Goal: Information Seeking & Learning: Learn about a topic

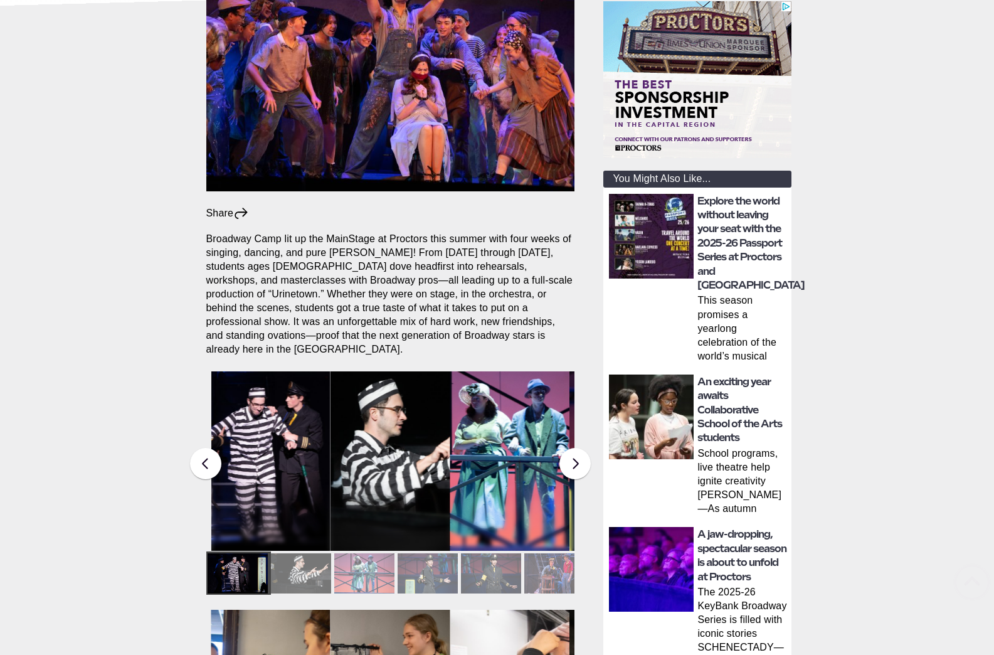
scroll to position [521, 0]
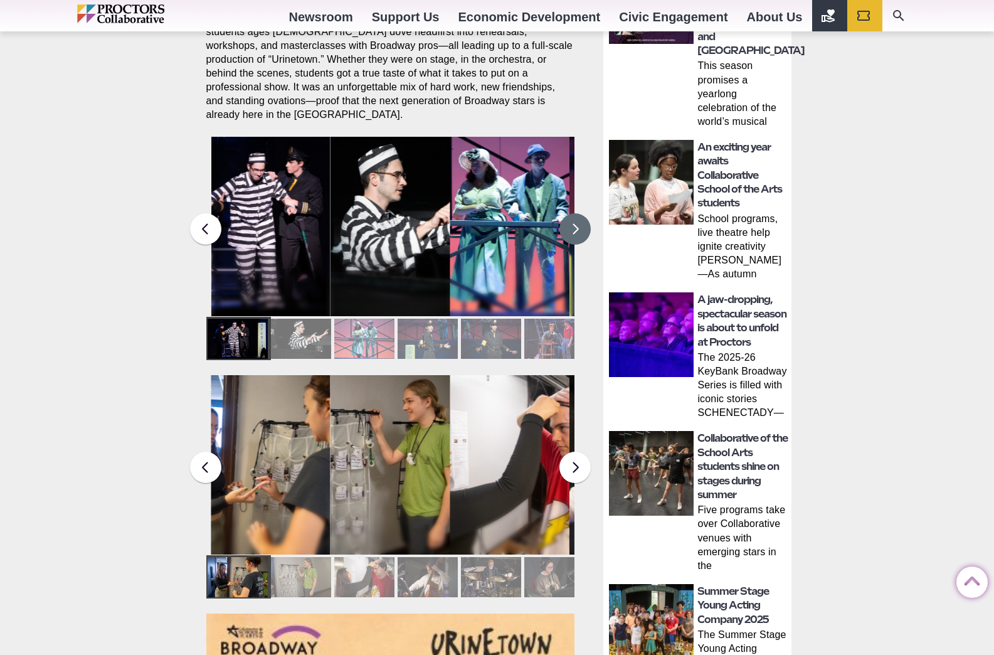
click at [580, 213] on button at bounding box center [575, 228] width 31 height 31
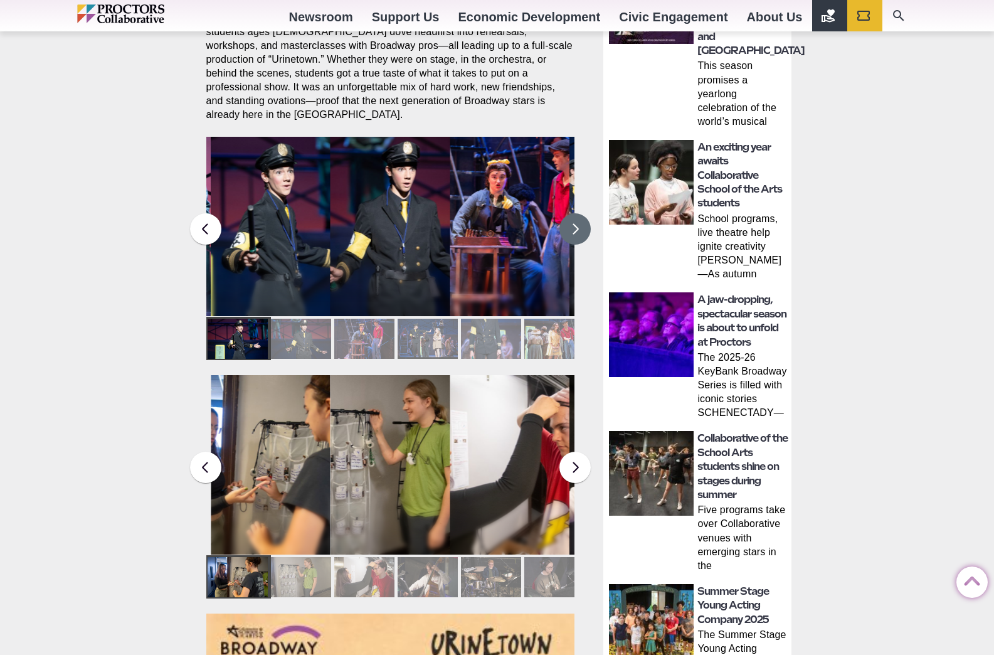
click at [580, 213] on button at bounding box center [575, 228] width 31 height 31
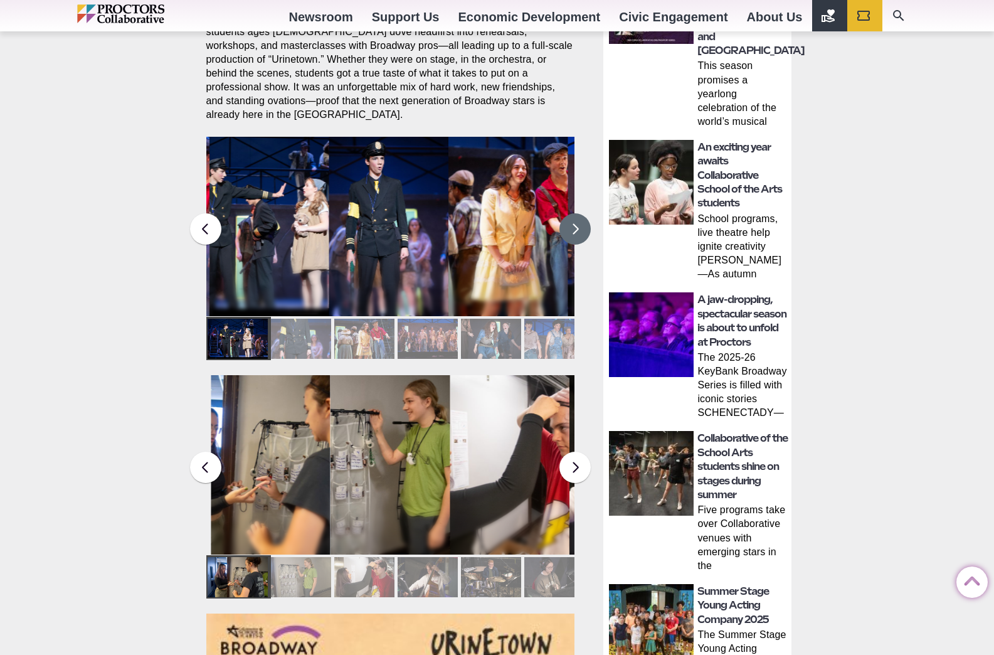
click at [580, 213] on button at bounding box center [575, 228] width 31 height 31
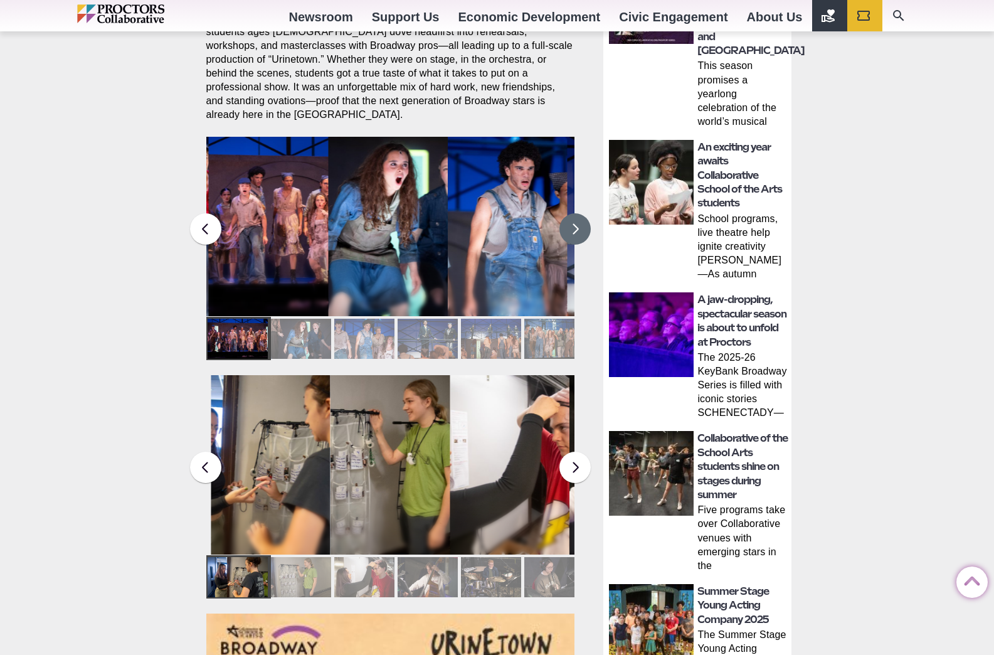
click at [580, 213] on button at bounding box center [575, 228] width 31 height 31
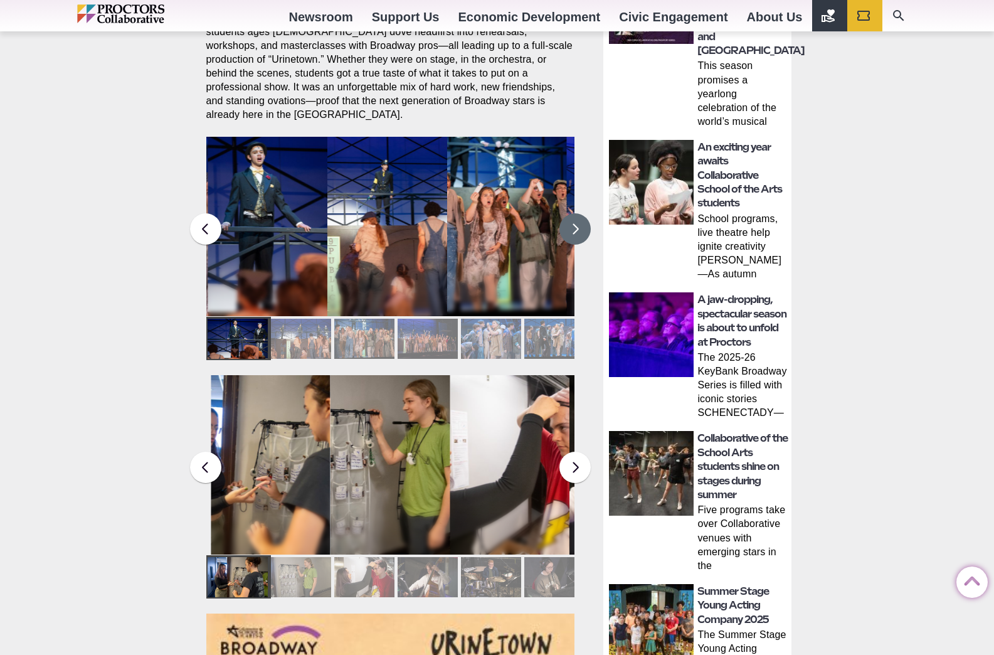
click at [516, 249] on figcaption "Students in the Collaborative School of the Arts Broadway Camp perform during a…" at bounding box center [507, 252] width 120 height 129
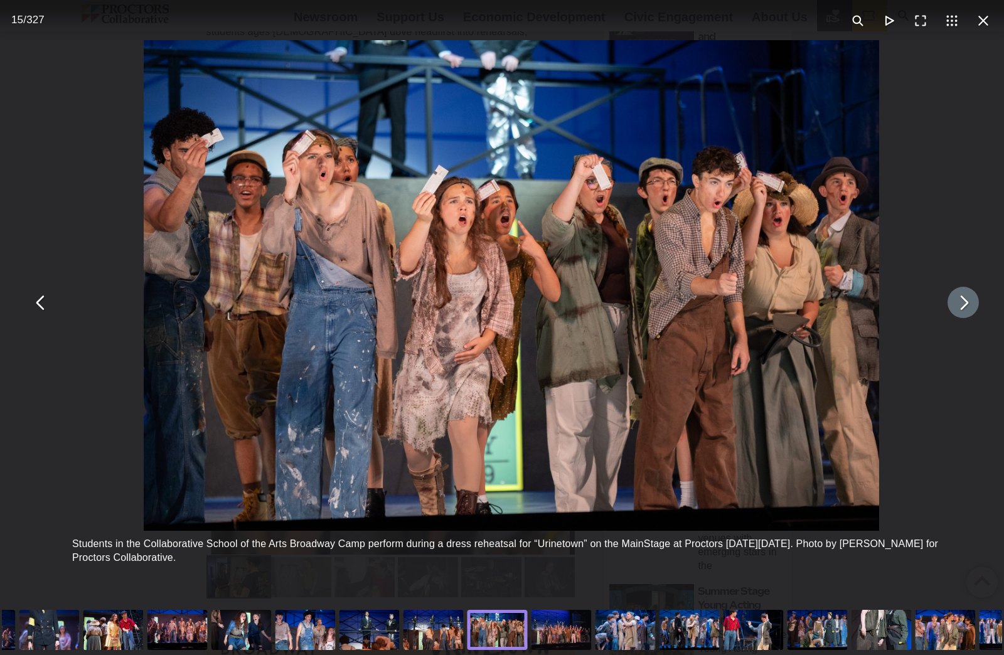
click at [954, 302] on button "You can close this modal content with the ESC key" at bounding box center [962, 302] width 31 height 31
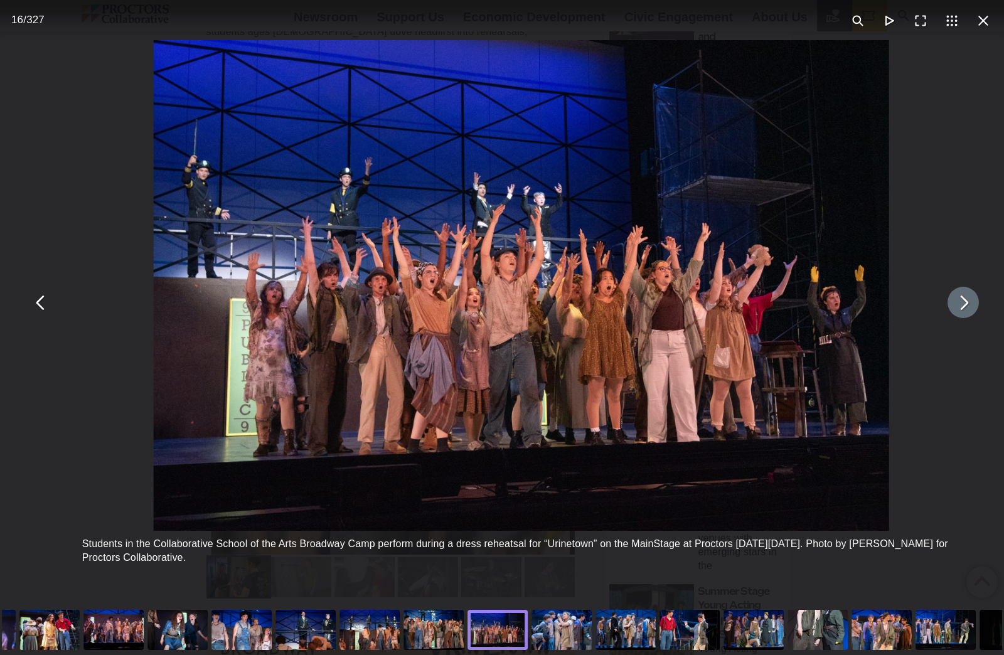
click at [954, 302] on button "You can close this modal content with the ESC key" at bounding box center [962, 302] width 31 height 31
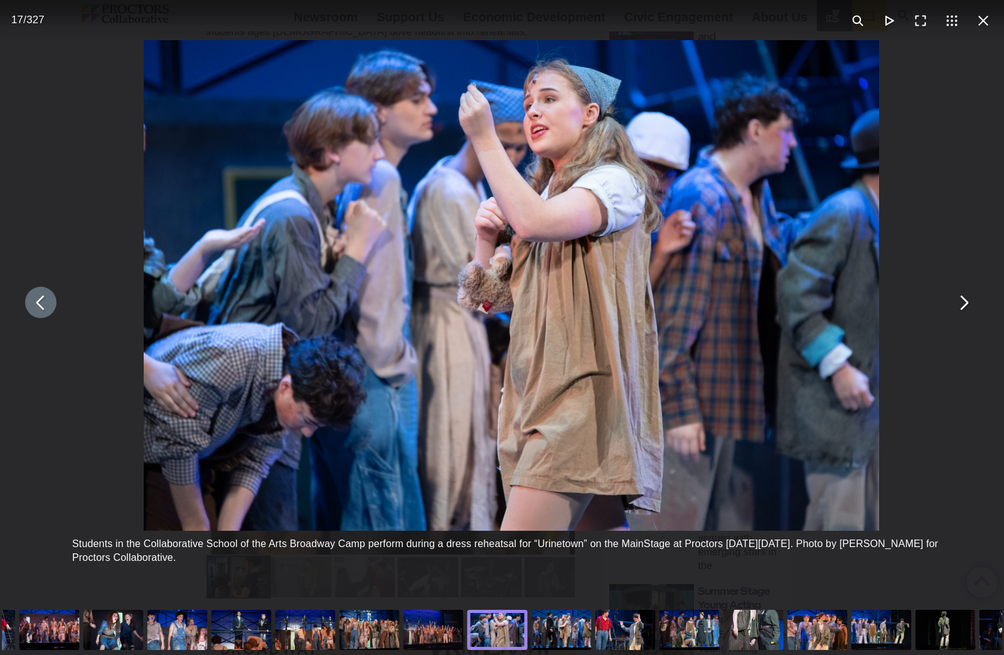
click at [47, 304] on button "You can close this modal content with the ESC key" at bounding box center [40, 302] width 31 height 31
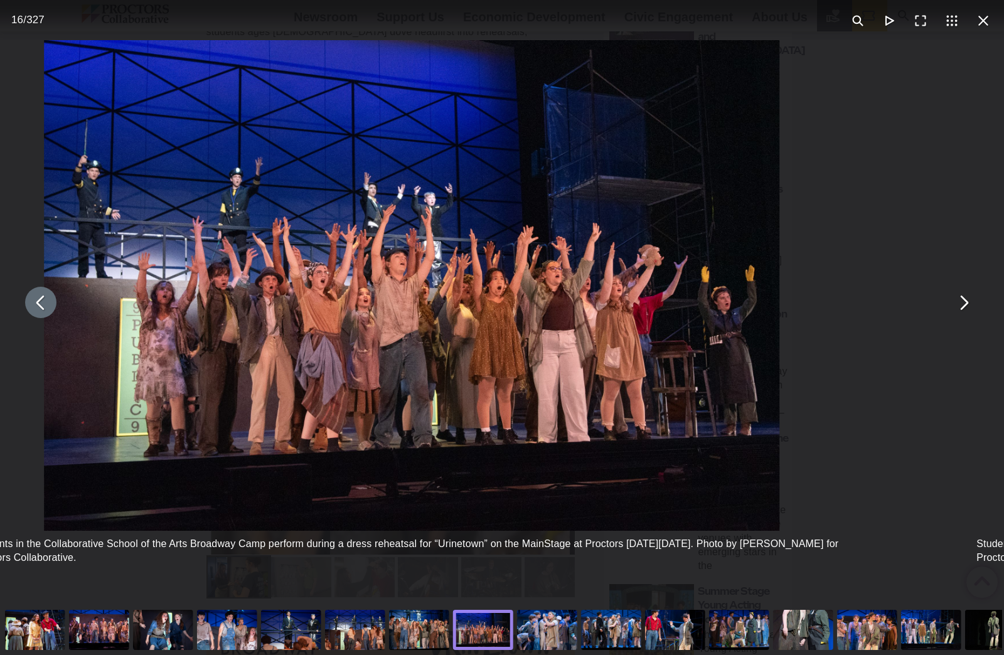
click at [47, 304] on button "You can close this modal content with the ESC key" at bounding box center [40, 302] width 31 height 31
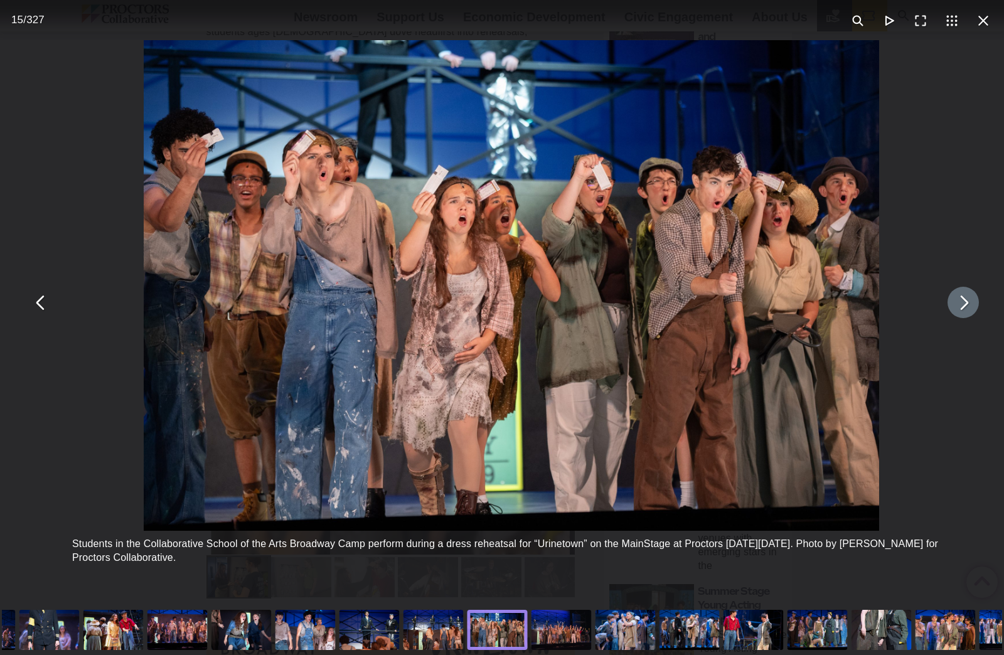
click at [949, 308] on button "You can close this modal content with the ESC key" at bounding box center [962, 302] width 31 height 31
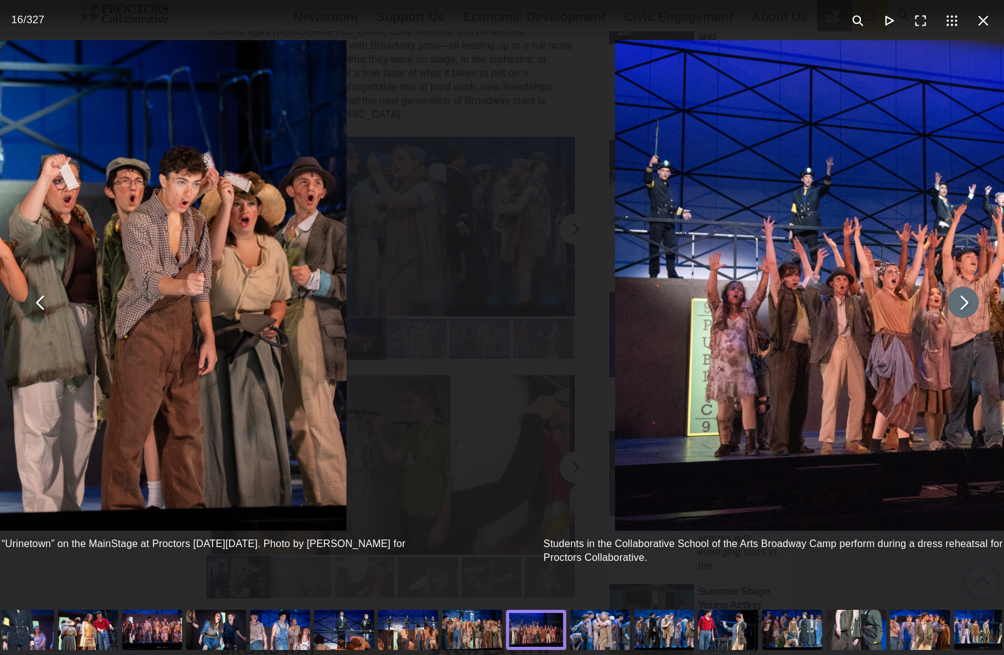
click at [949, 308] on button "You can close this modal content with the ESC key" at bounding box center [962, 302] width 31 height 31
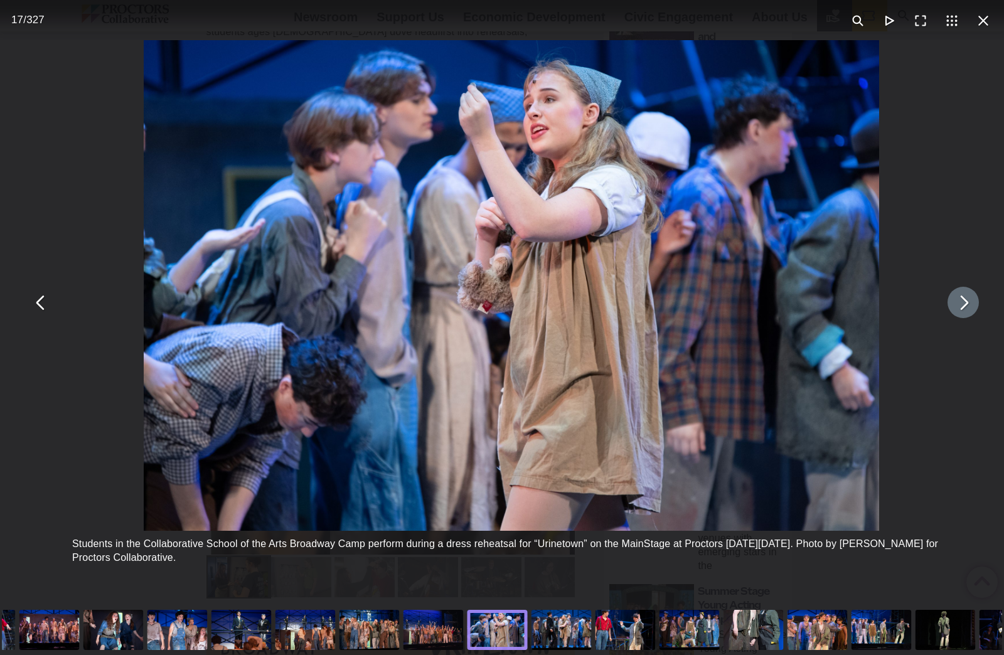
click at [949, 308] on button "You can close this modal content with the ESC key" at bounding box center [962, 302] width 31 height 31
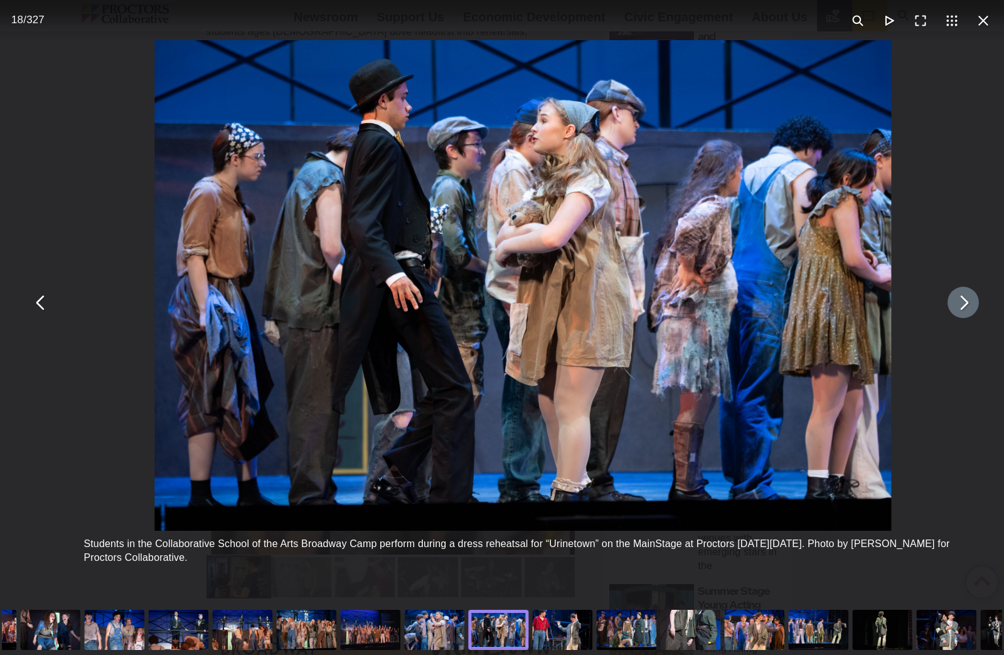
click at [949, 308] on button "You can close this modal content with the ESC key" at bounding box center [962, 302] width 31 height 31
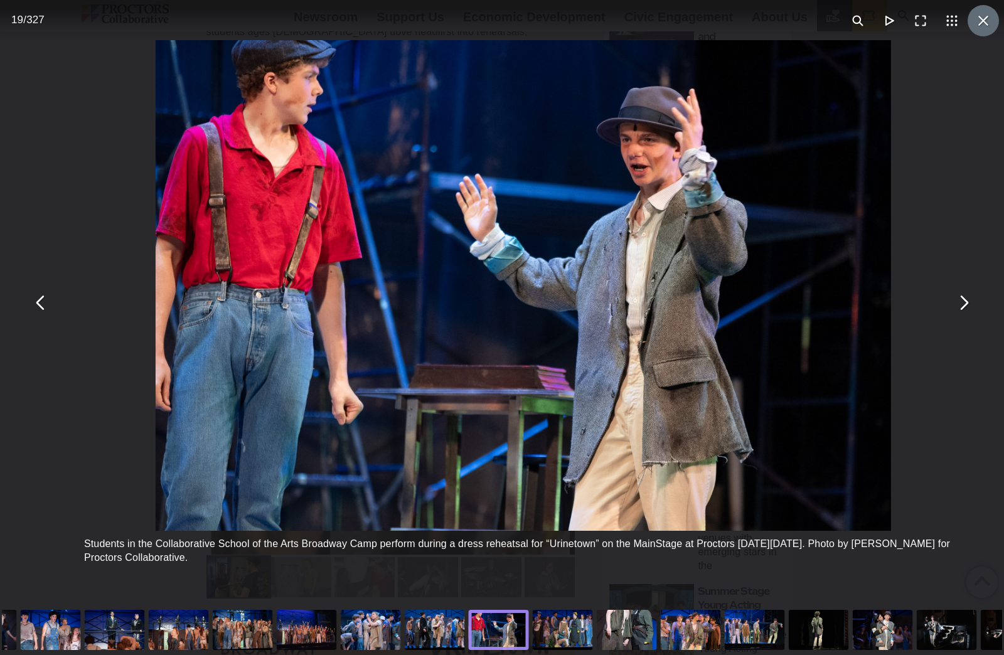
click at [974, 17] on button "You can close this modal content with the ESC key" at bounding box center [982, 20] width 31 height 31
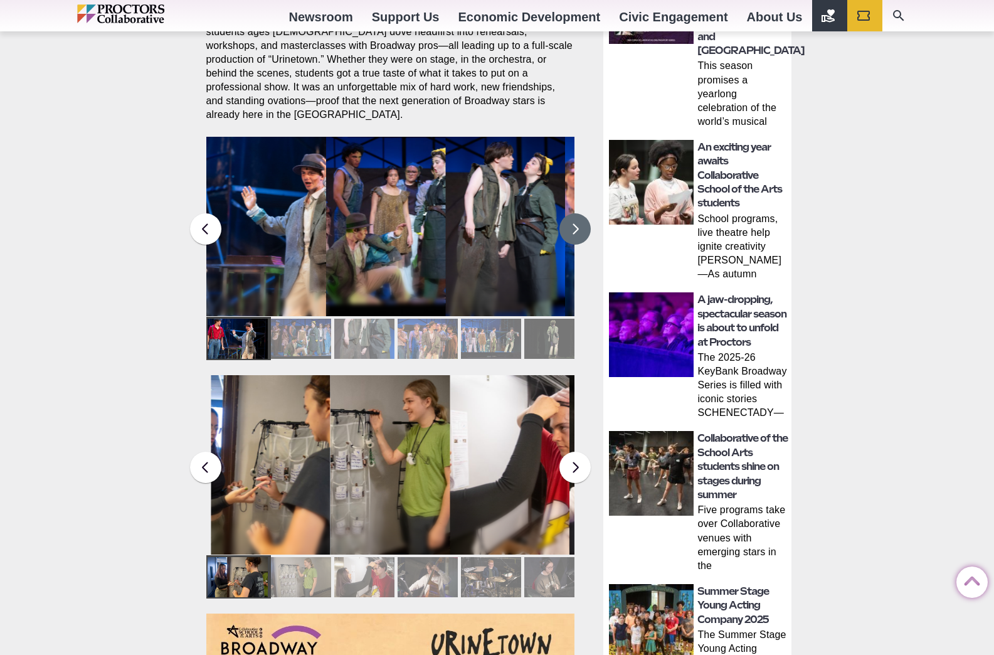
click at [582, 221] on button at bounding box center [575, 228] width 31 height 31
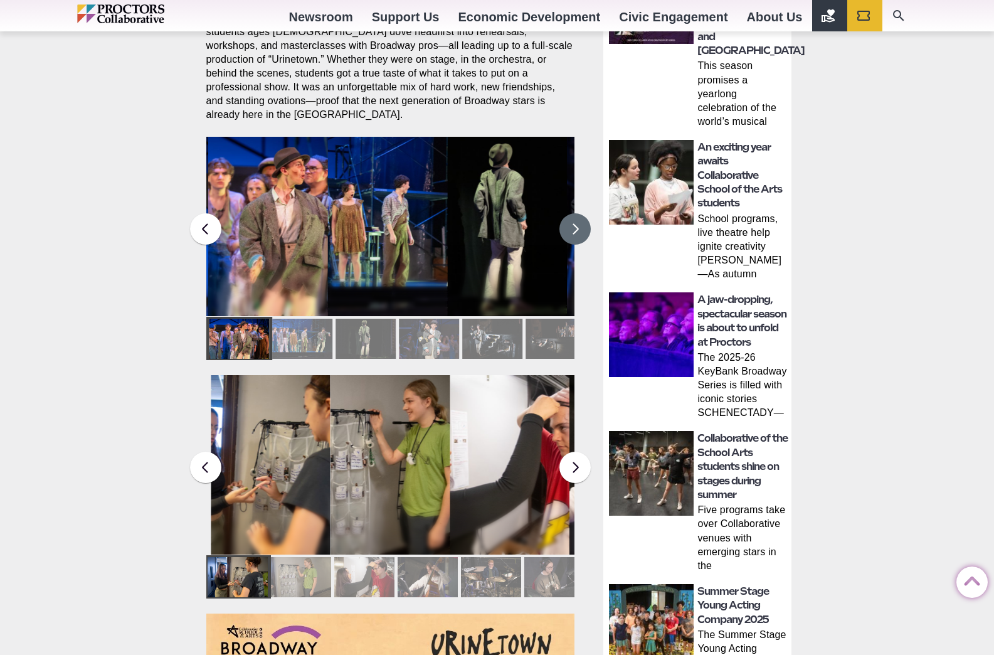
click at [582, 221] on button at bounding box center [575, 228] width 31 height 31
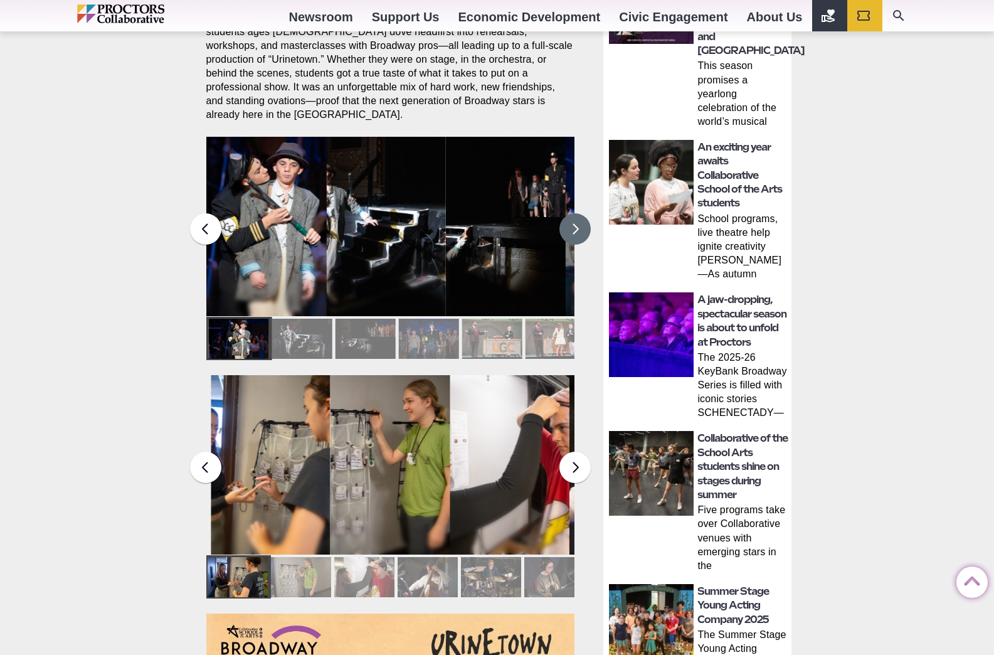
click at [582, 221] on button at bounding box center [575, 228] width 31 height 31
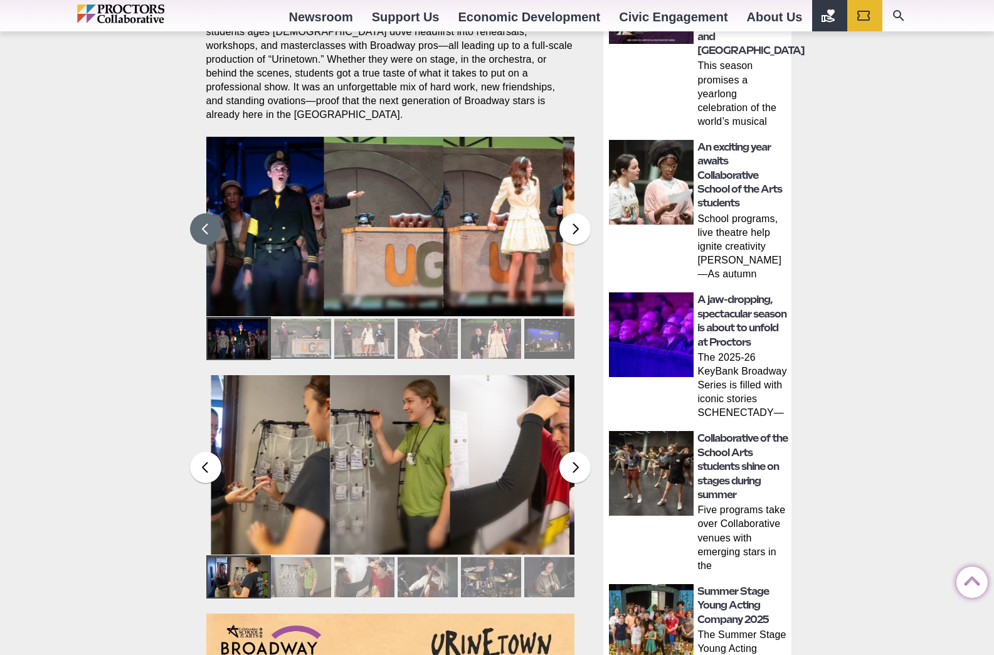
click at [204, 219] on button at bounding box center [205, 228] width 31 height 31
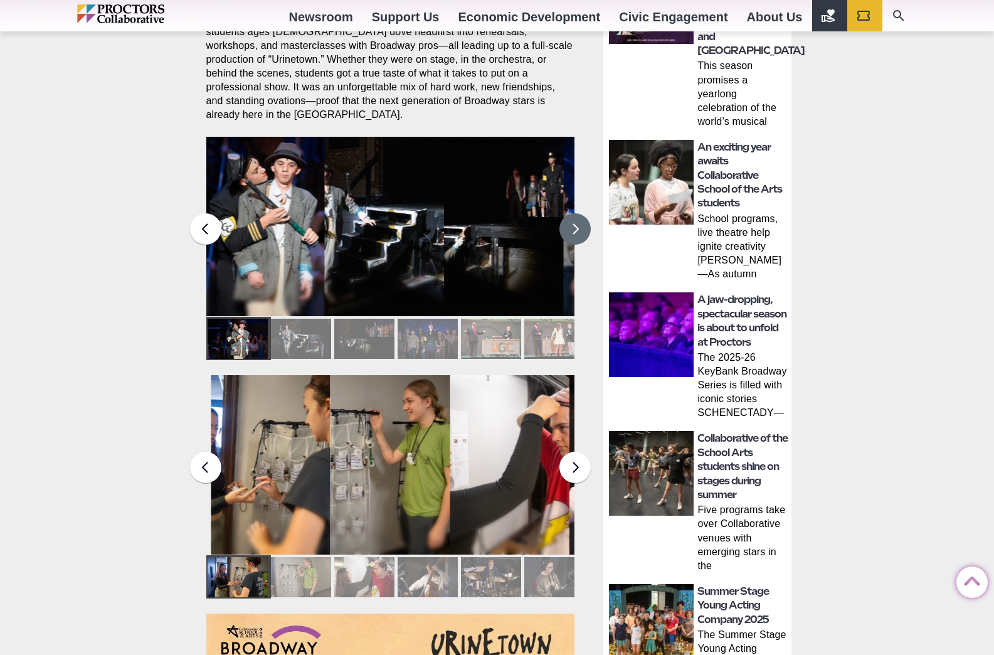
click at [581, 215] on button at bounding box center [575, 228] width 31 height 31
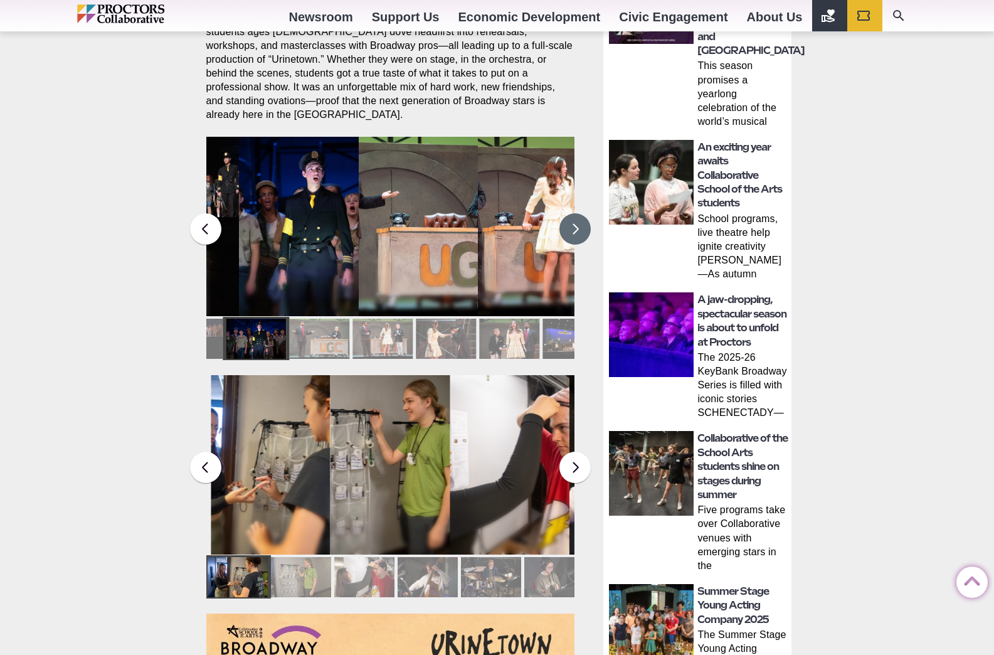
click at [581, 215] on button at bounding box center [575, 228] width 31 height 31
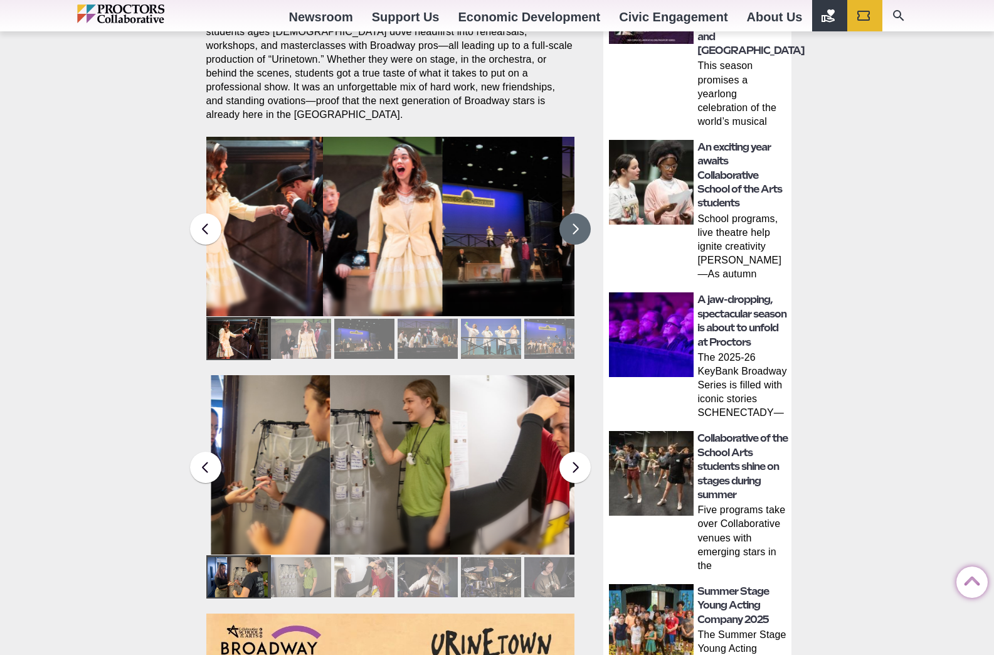
click at [581, 215] on button at bounding box center [575, 228] width 31 height 31
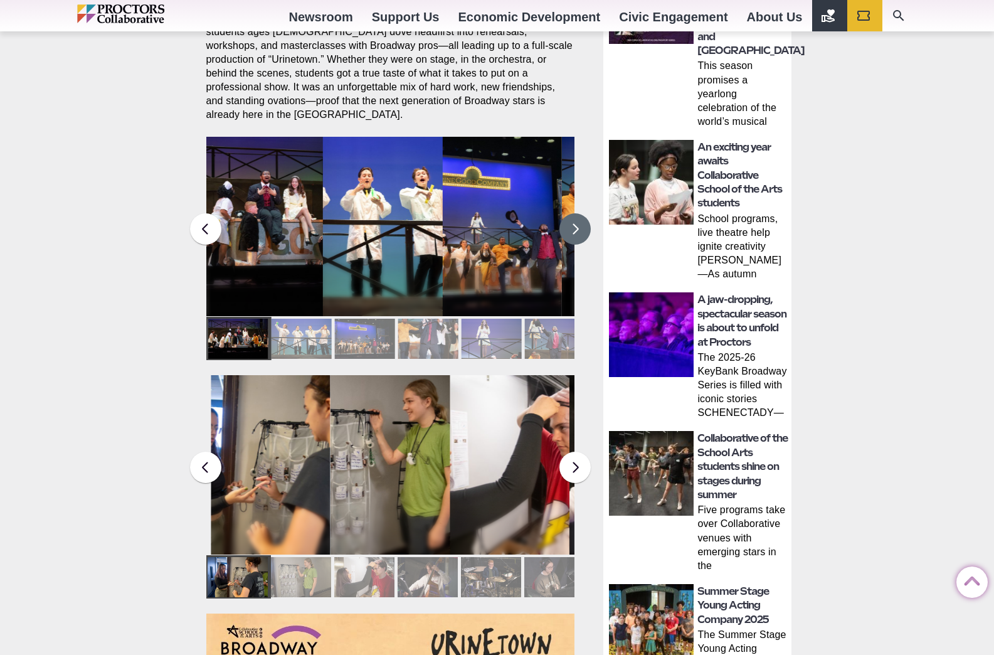
click at [581, 215] on button at bounding box center [575, 228] width 31 height 31
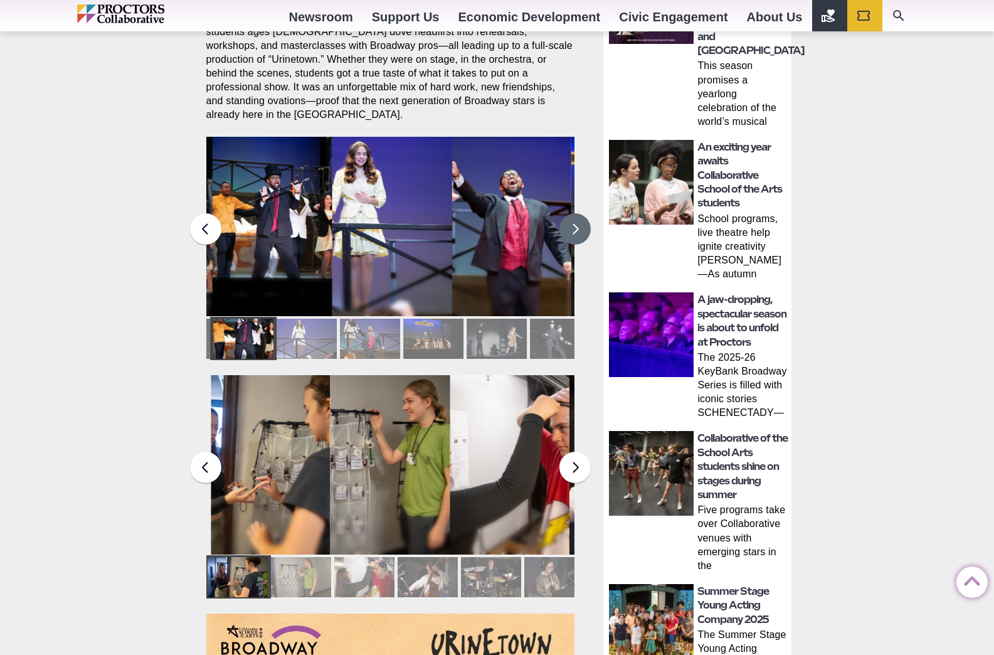
click at [581, 215] on button at bounding box center [575, 228] width 31 height 31
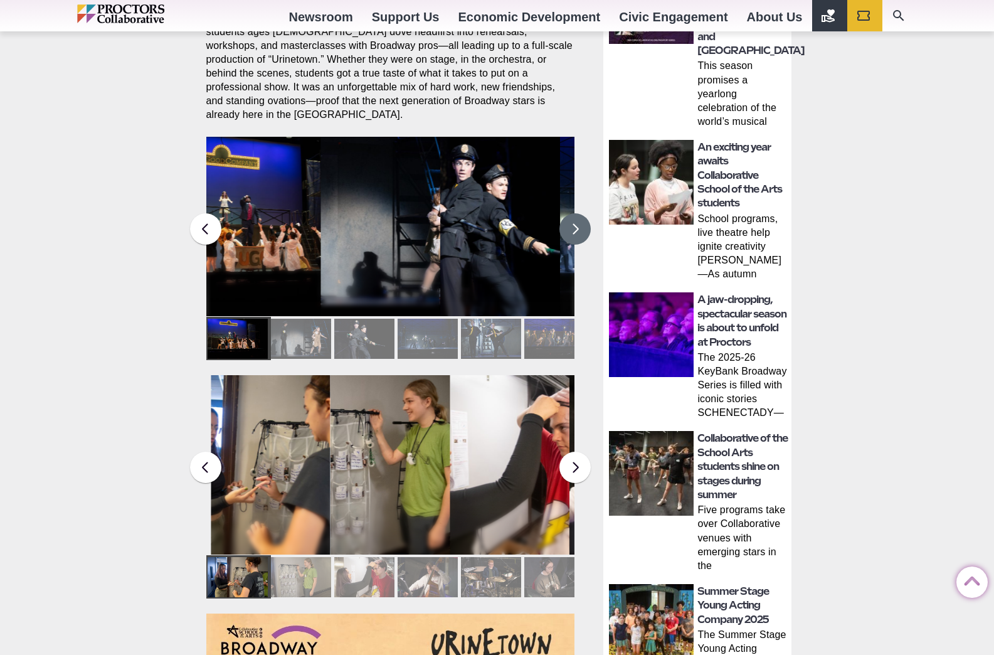
click at [237, 220] on figcaption "Students in the Collaborative School of the Arts Broadway Camp perform during a…" at bounding box center [261, 252] width 120 height 129
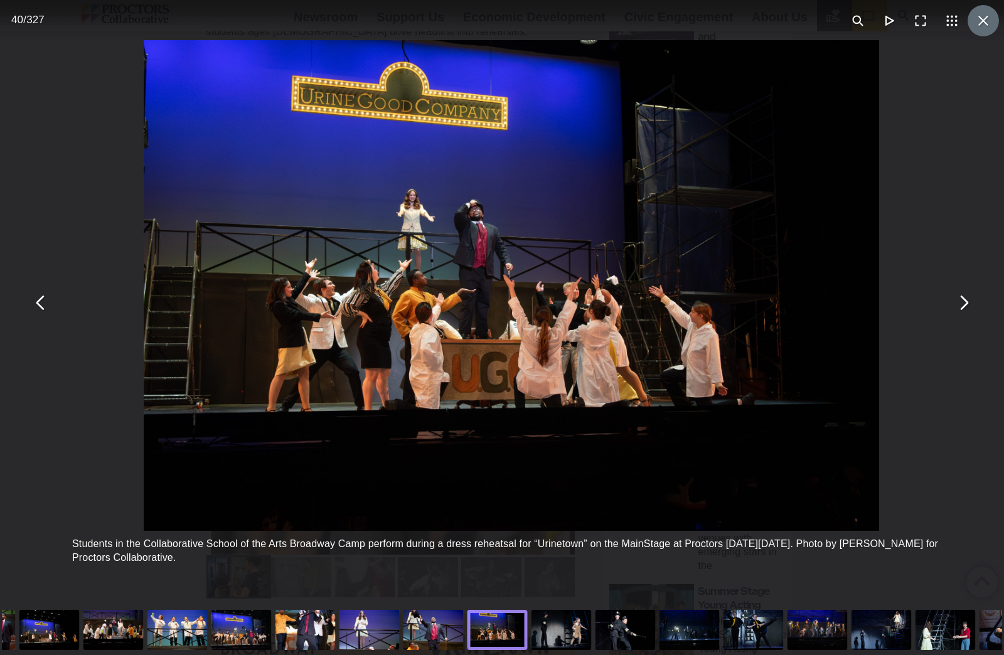
click at [981, 17] on button "You can close this modal content with the ESC key" at bounding box center [982, 20] width 31 height 31
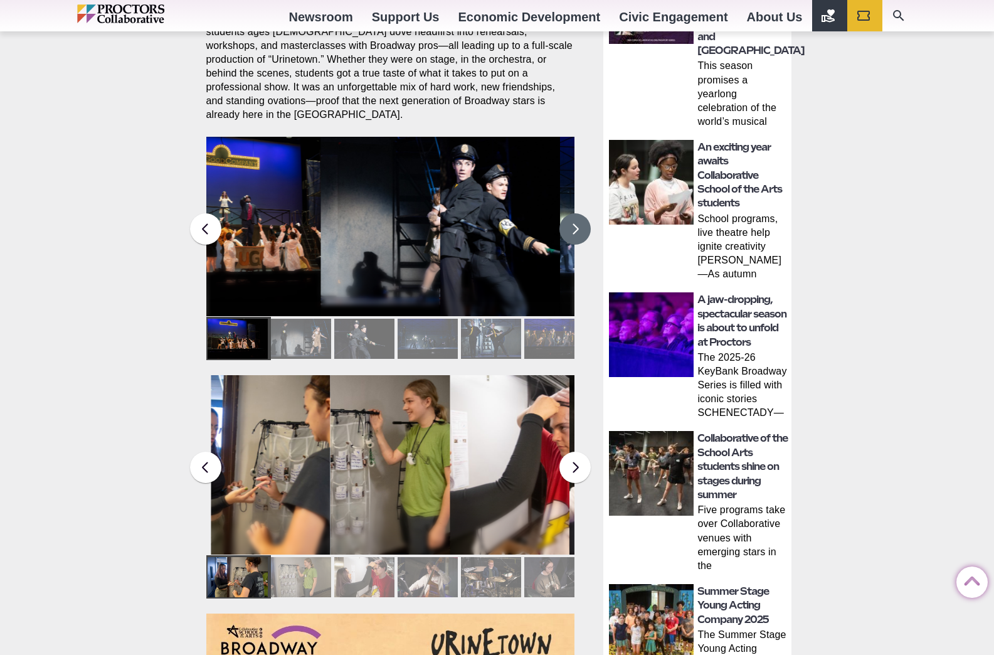
click at [577, 226] on button at bounding box center [575, 228] width 31 height 31
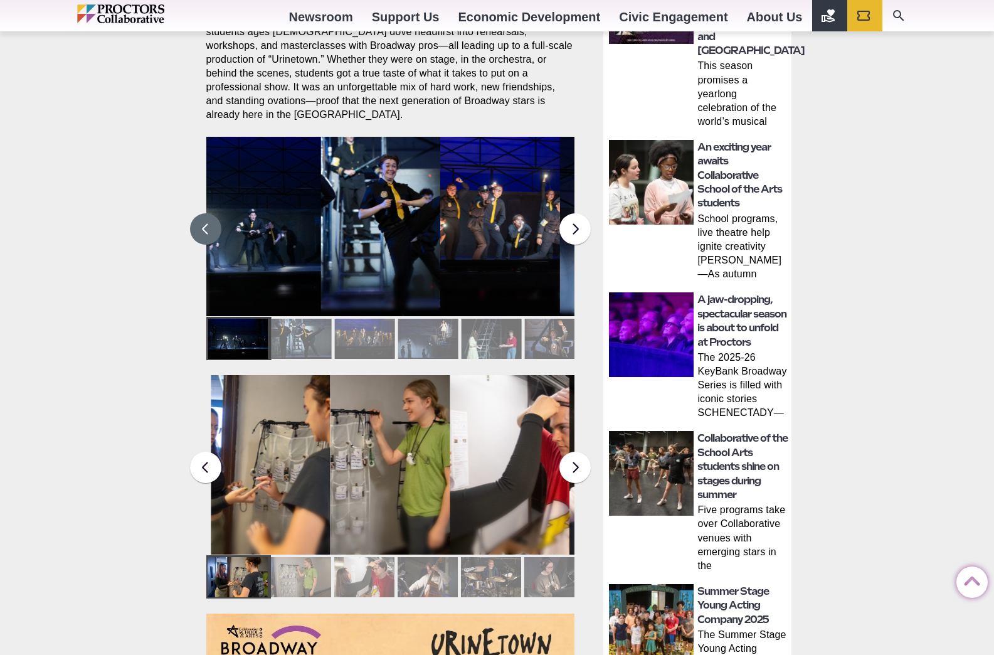
click at [209, 223] on button at bounding box center [205, 228] width 31 height 31
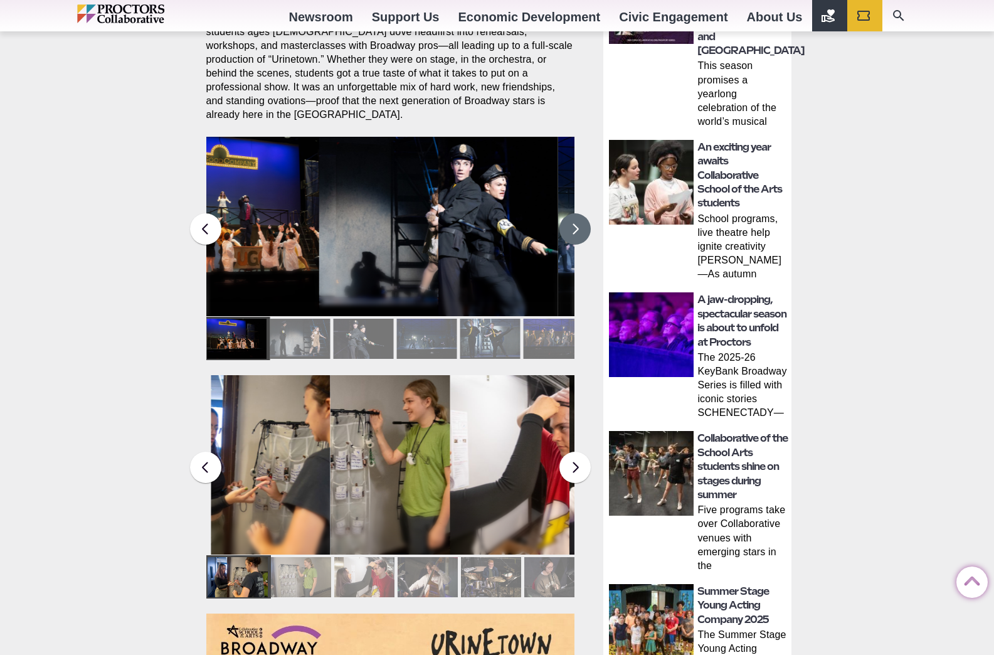
click at [580, 215] on button at bounding box center [575, 228] width 31 height 31
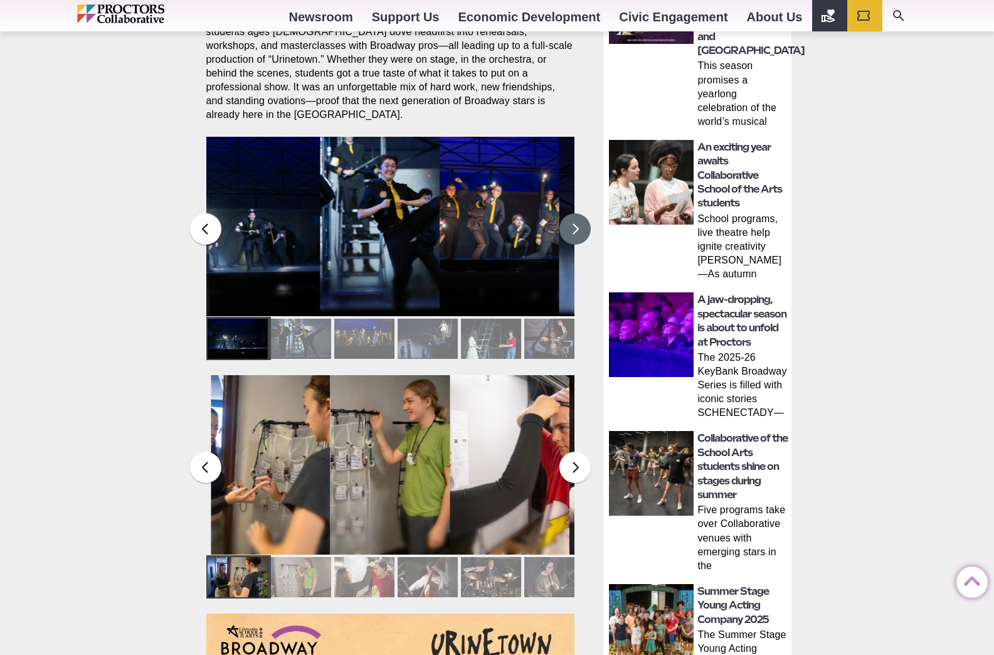
click at [494, 198] on figcaption "Students in the Collaborative School of the Arts Broadway Camp perform during a…" at bounding box center [500, 252] width 120 height 129
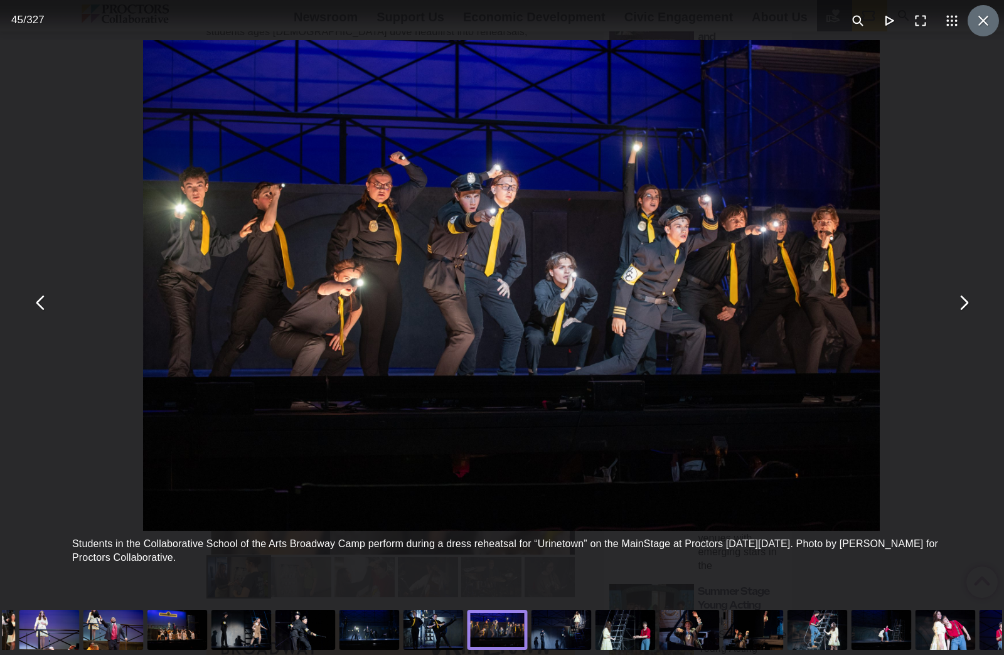
click at [973, 26] on button "You can close this modal content with the ESC key" at bounding box center [982, 20] width 31 height 31
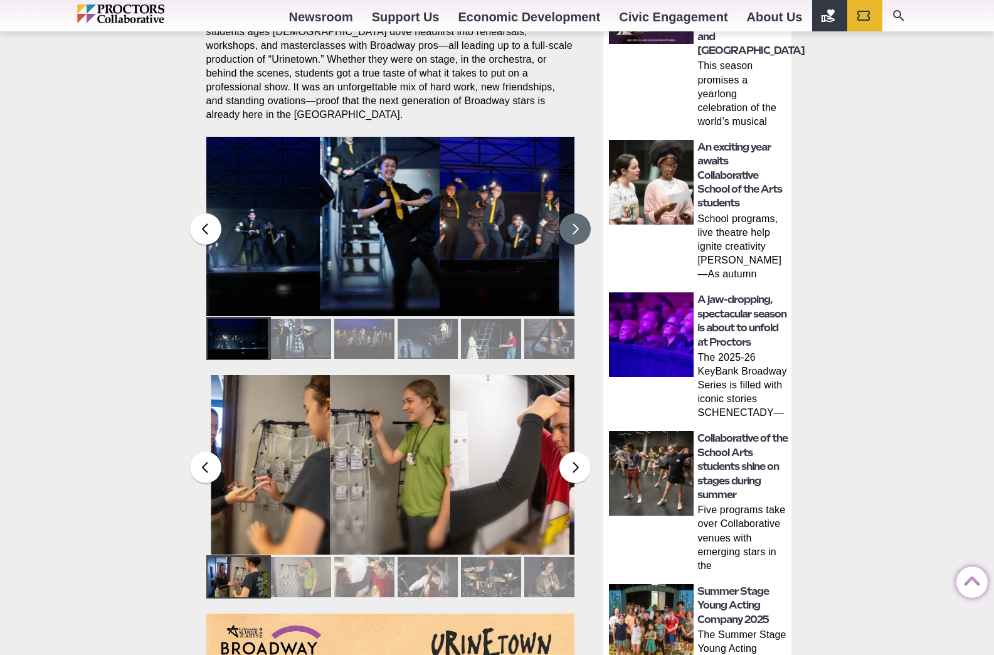
click at [576, 217] on button at bounding box center [575, 228] width 31 height 31
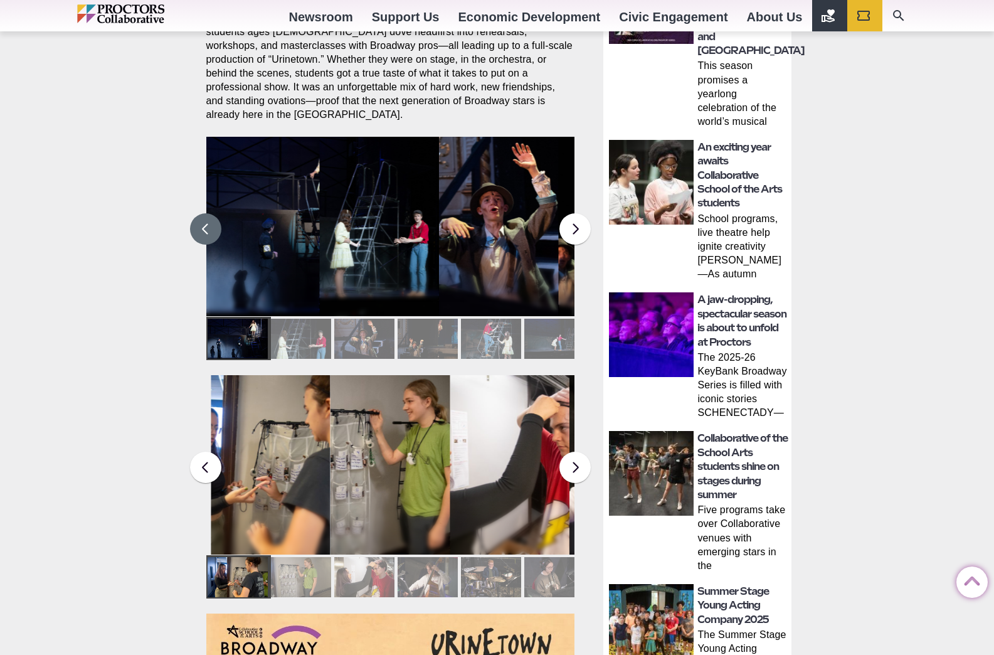
click at [212, 228] on button at bounding box center [205, 228] width 31 height 31
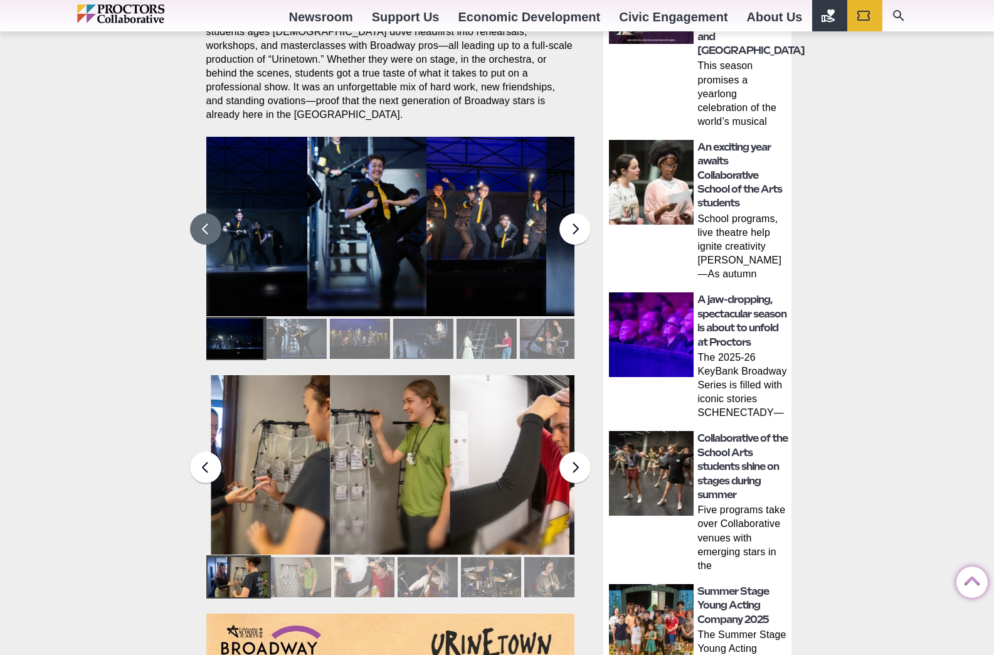
click at [367, 220] on figcaption "Students in the Collaborative School of the Arts Broadway Camp perform during a…" at bounding box center [367, 252] width 120 height 129
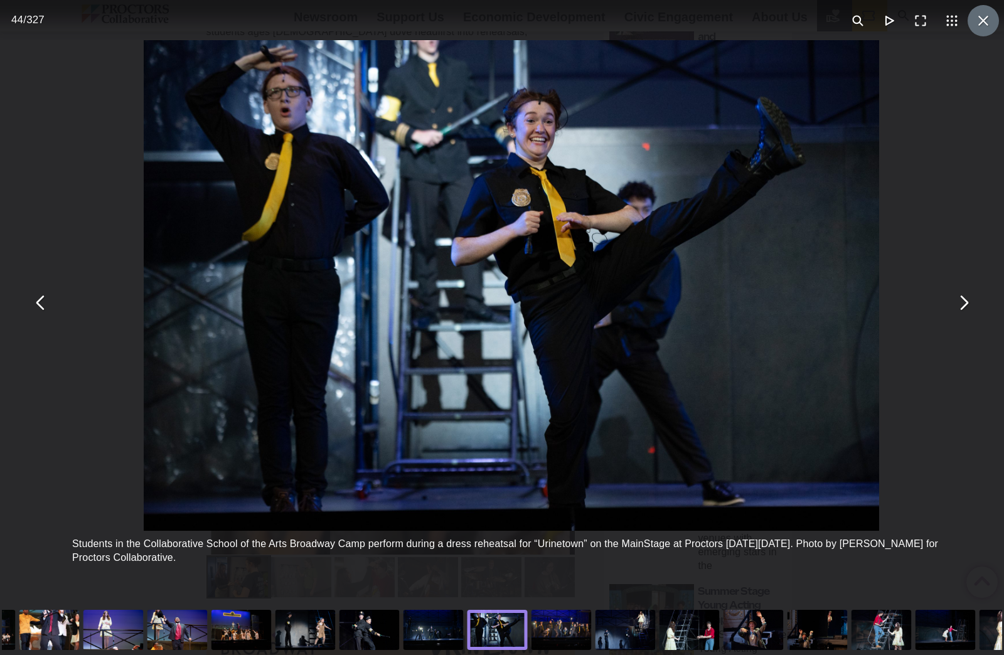
click at [978, 27] on button "You can close this modal content with the ESC key" at bounding box center [982, 20] width 31 height 31
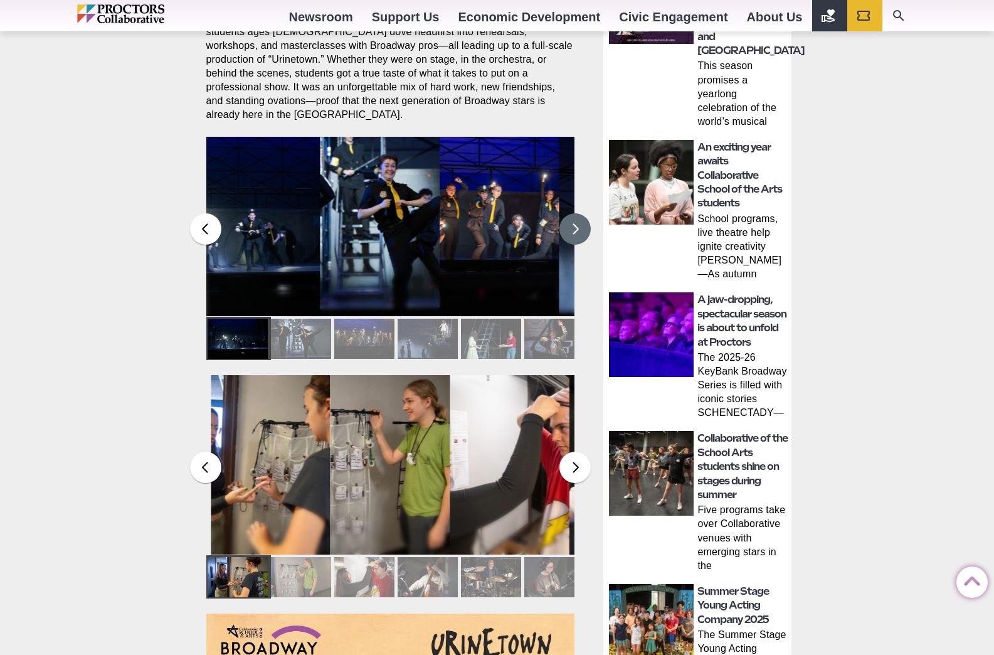
click at [569, 213] on button at bounding box center [575, 228] width 31 height 31
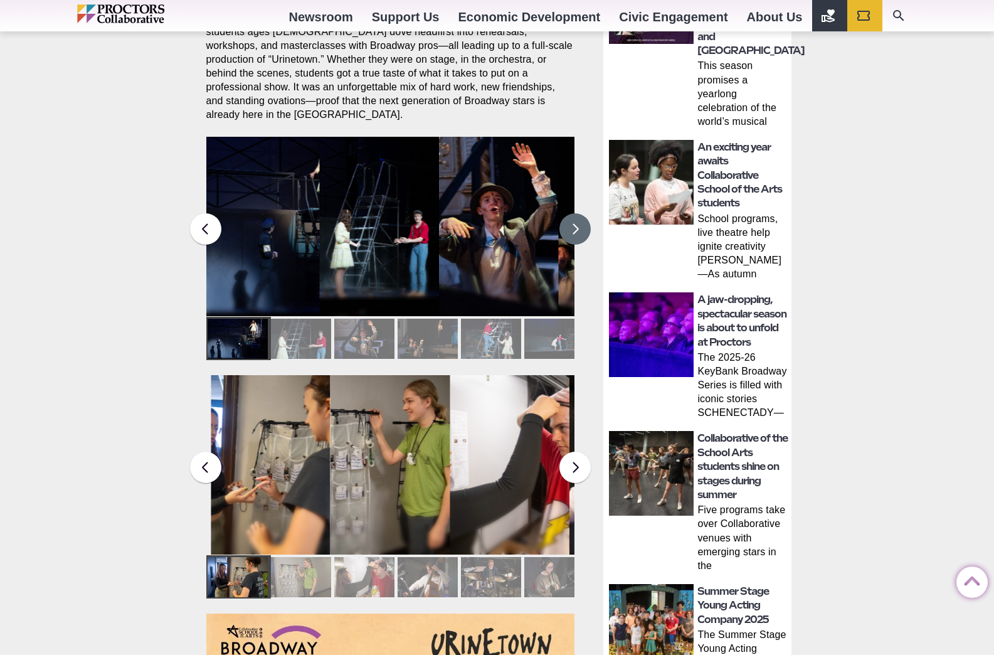
click at [569, 213] on button at bounding box center [575, 228] width 31 height 31
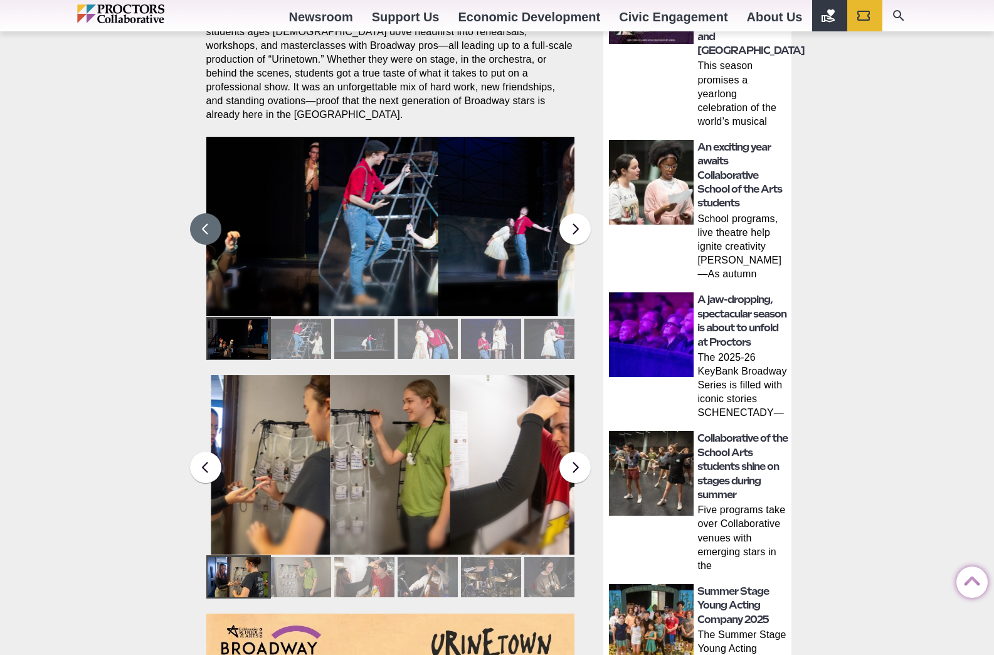
click at [205, 213] on button at bounding box center [205, 228] width 31 height 31
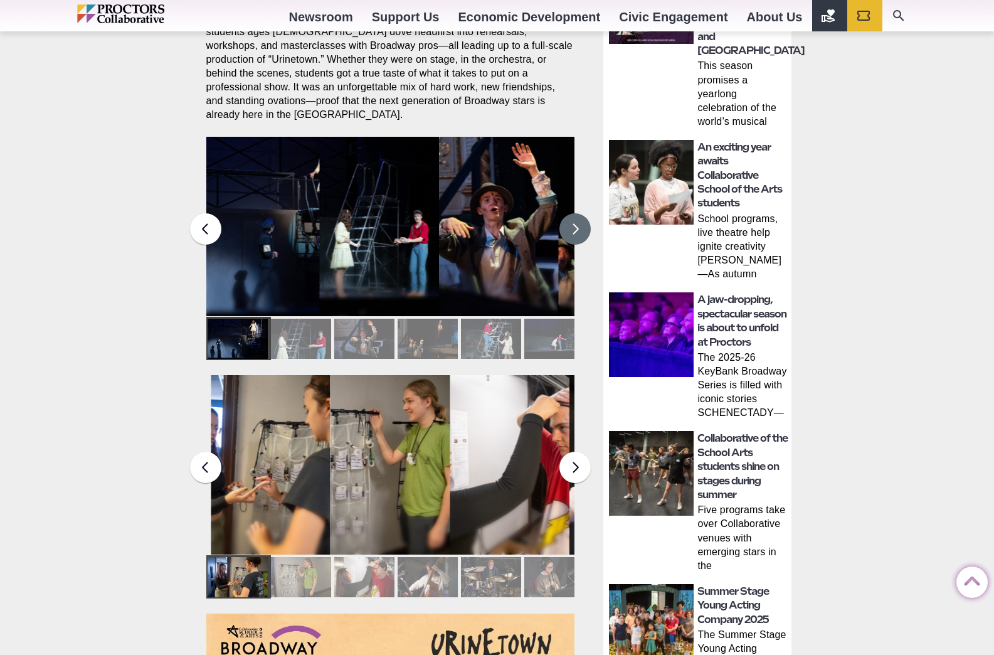
click at [578, 213] on button at bounding box center [575, 228] width 31 height 31
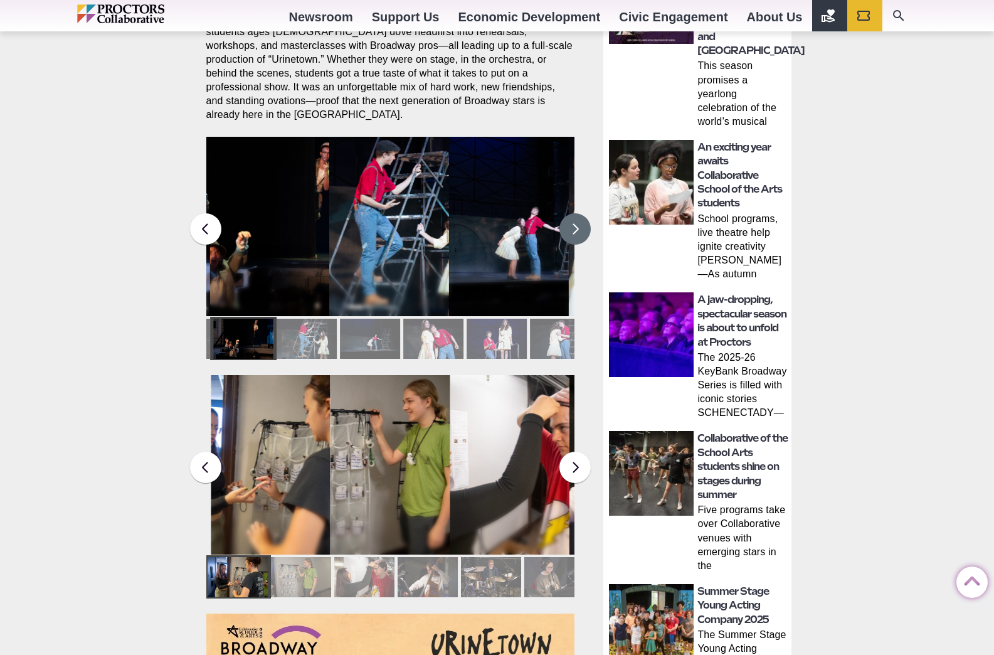
click at [578, 213] on button at bounding box center [575, 228] width 31 height 31
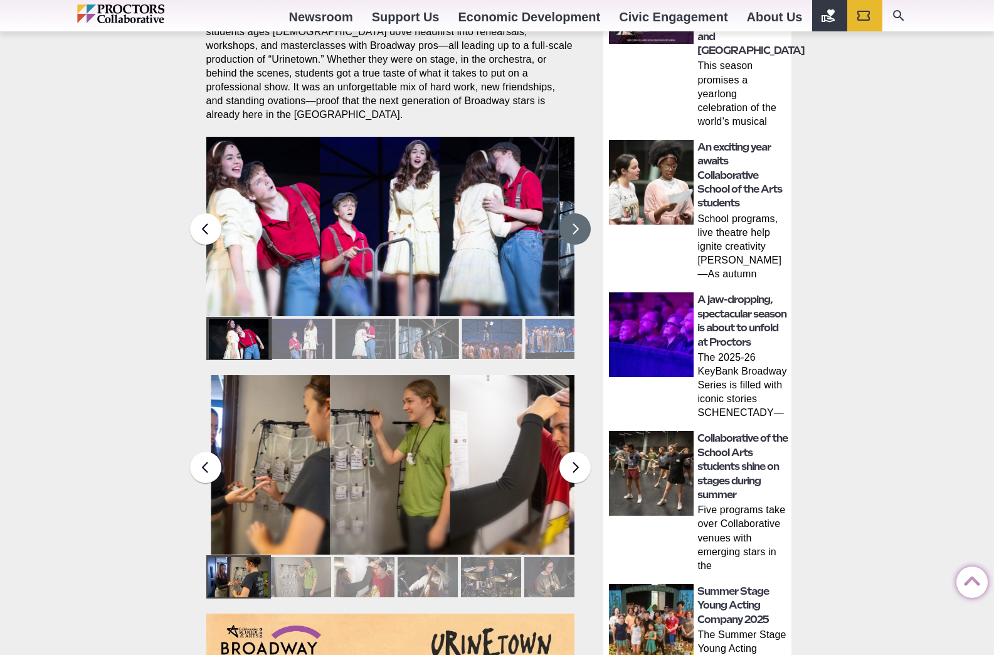
click at [578, 213] on button at bounding box center [575, 228] width 31 height 31
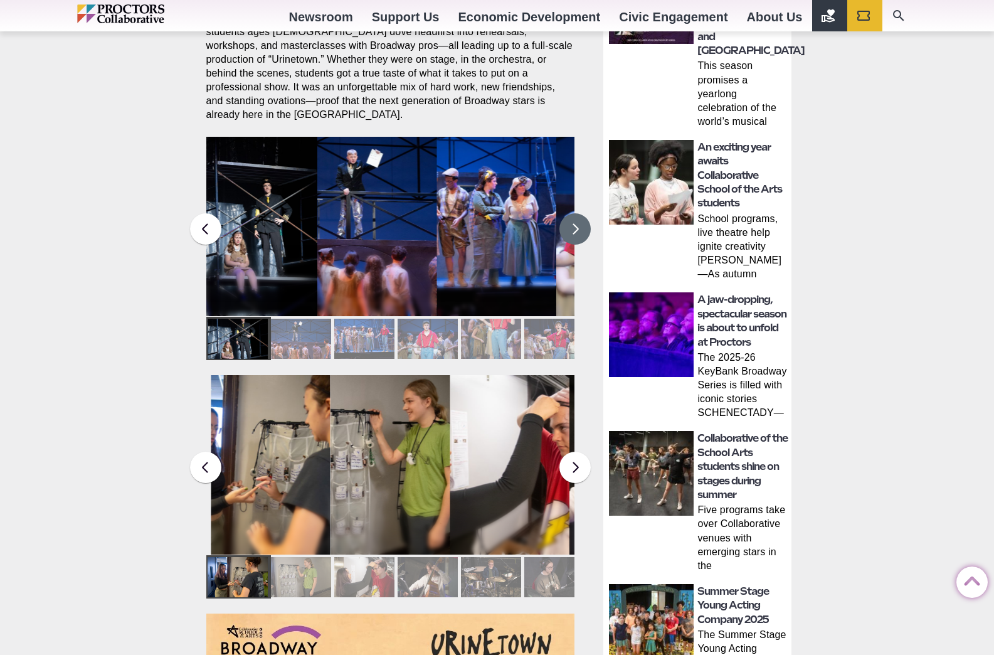
click at [580, 219] on button at bounding box center [575, 228] width 31 height 31
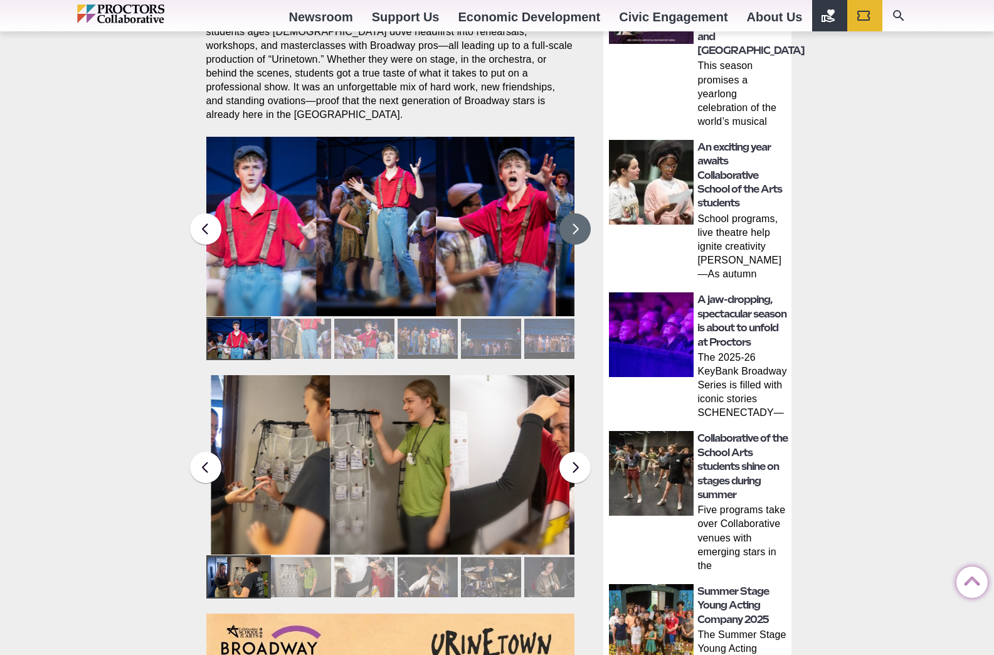
click at [580, 219] on button at bounding box center [575, 228] width 31 height 31
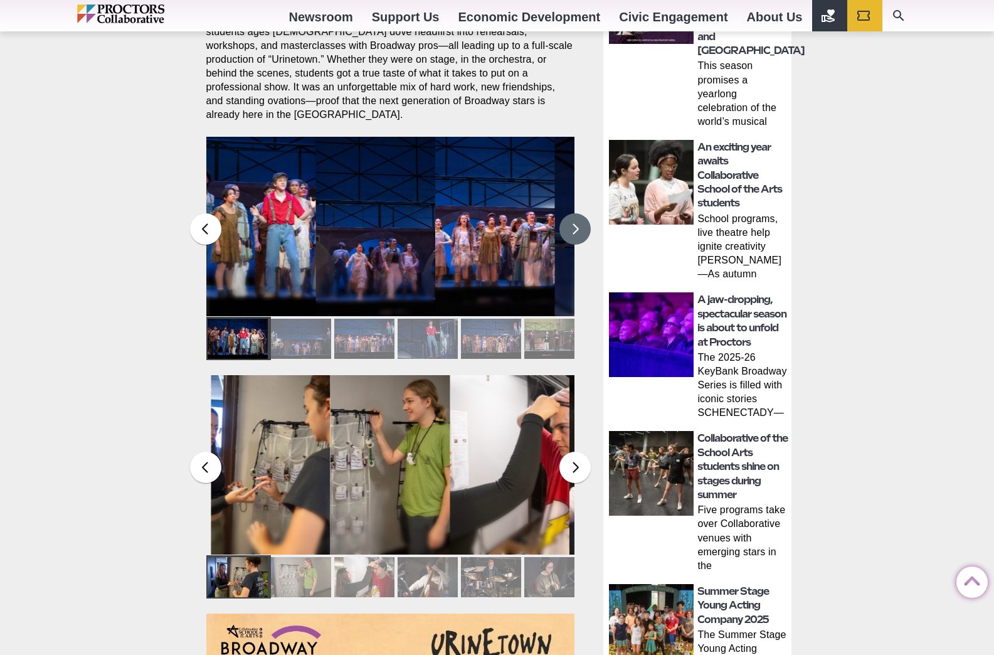
click at [512, 229] on figcaption "Students in the Collaborative School of the Arts Broadway Camp perform during a…" at bounding box center [495, 252] width 120 height 129
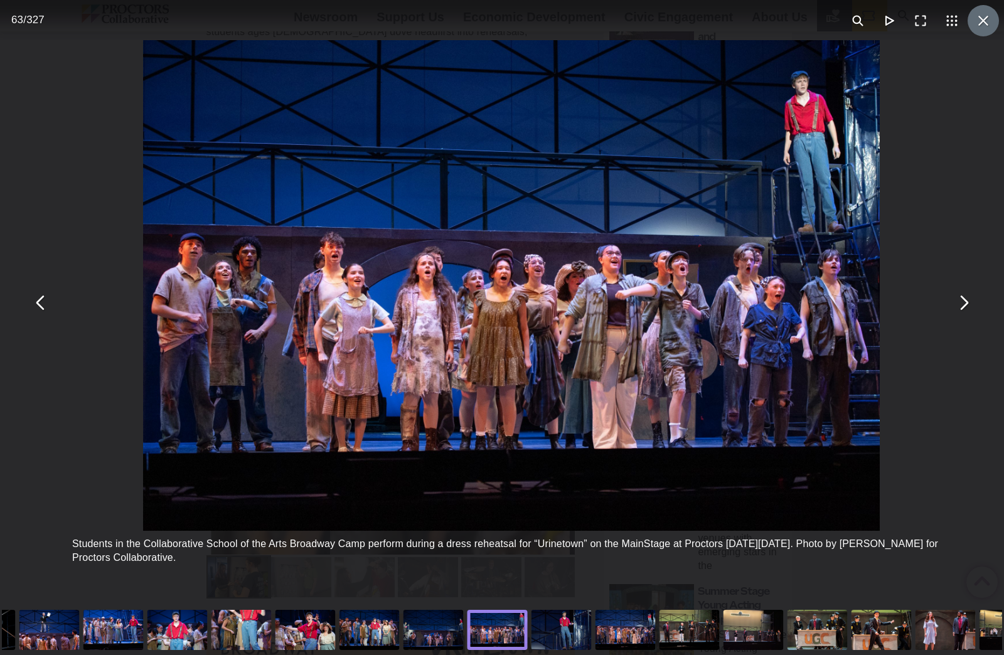
click at [974, 23] on button "You can close this modal content with the ESC key" at bounding box center [982, 20] width 31 height 31
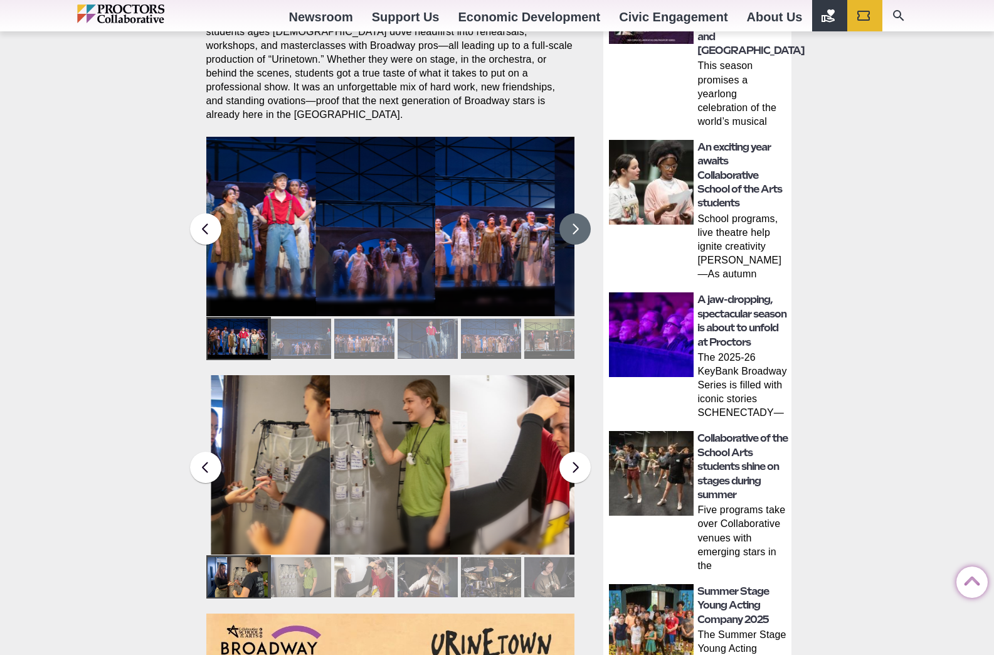
click at [569, 218] on button at bounding box center [575, 228] width 31 height 31
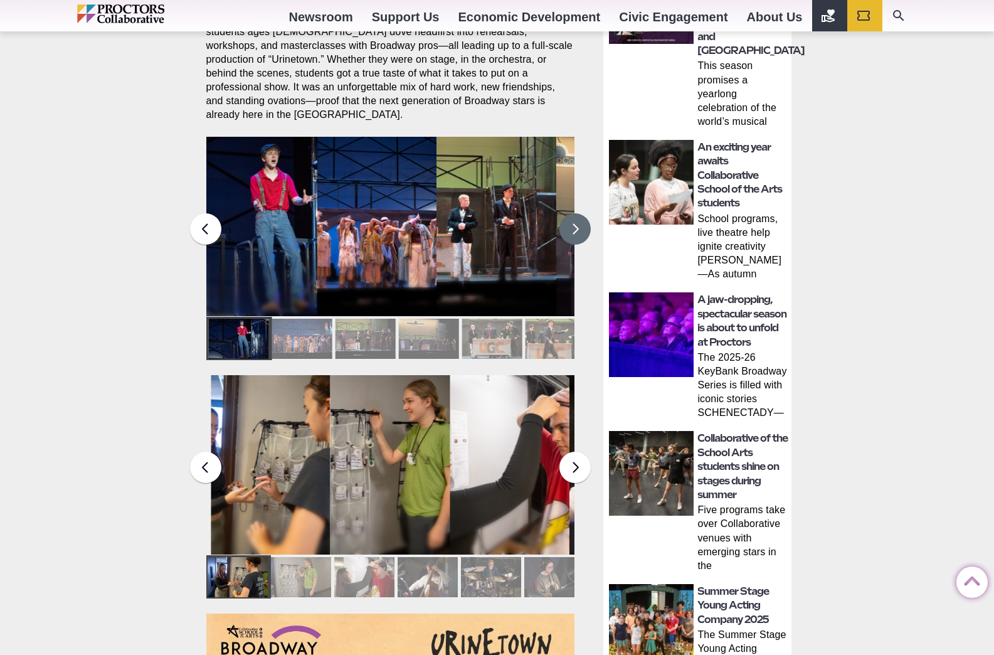
click at [569, 218] on button at bounding box center [575, 228] width 31 height 31
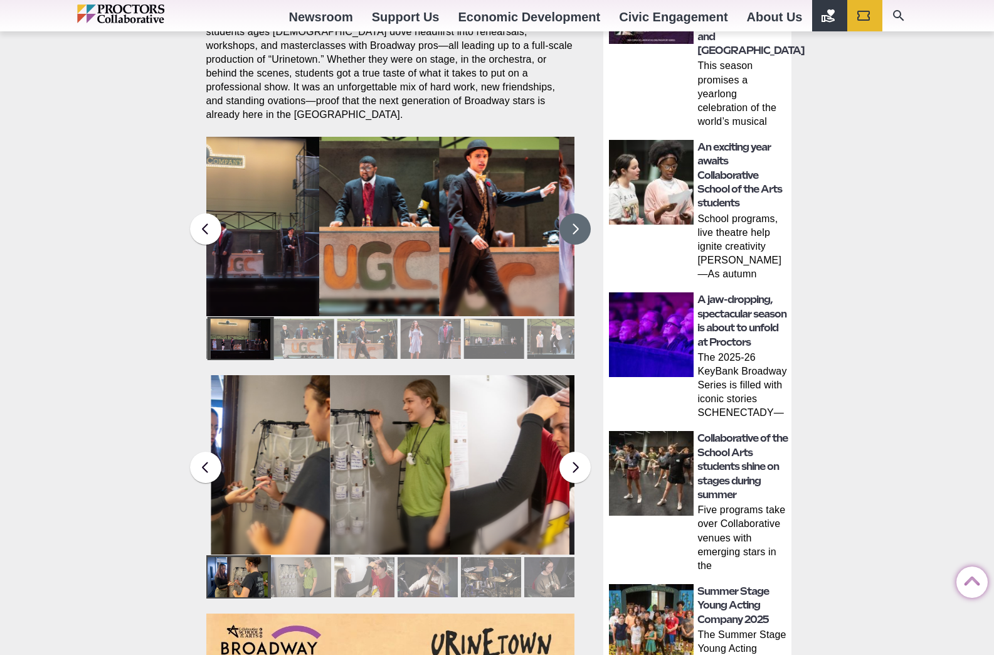
click at [569, 218] on button at bounding box center [575, 228] width 31 height 31
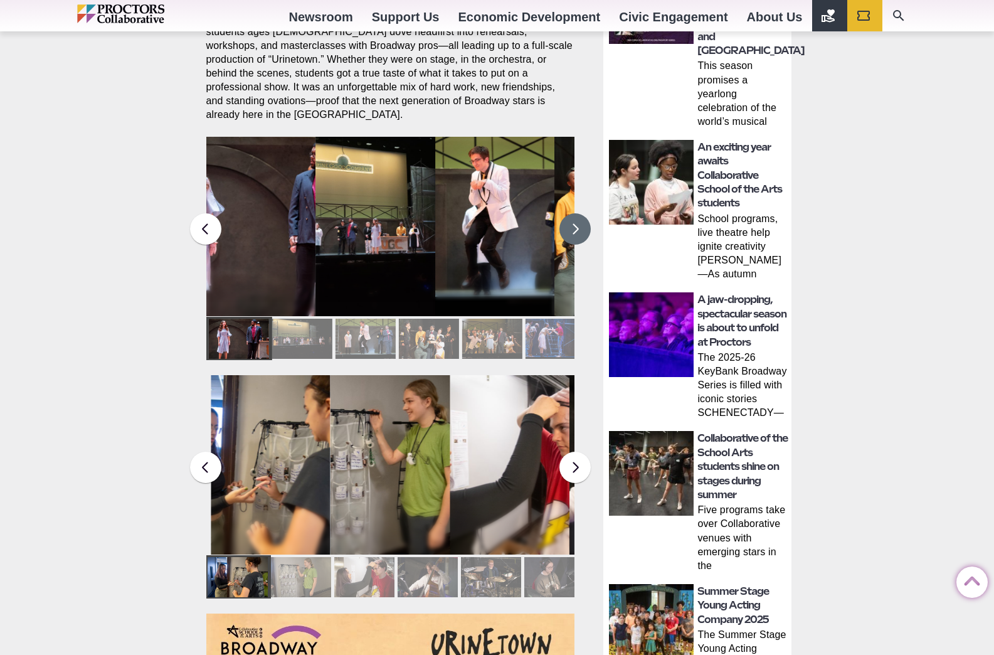
click at [569, 218] on button at bounding box center [575, 228] width 31 height 31
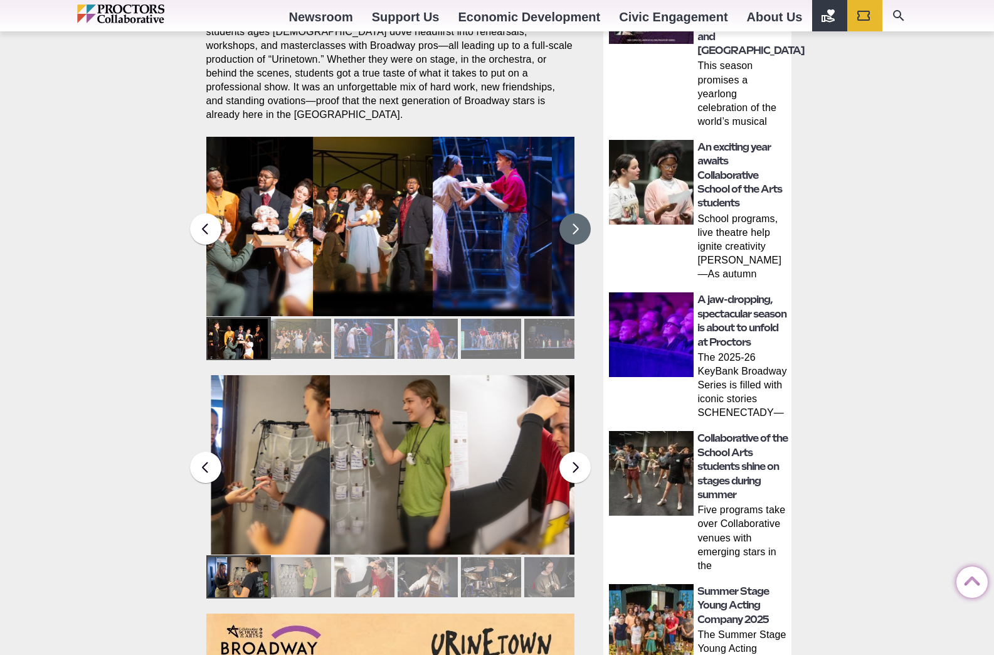
click at [569, 218] on button at bounding box center [575, 228] width 31 height 31
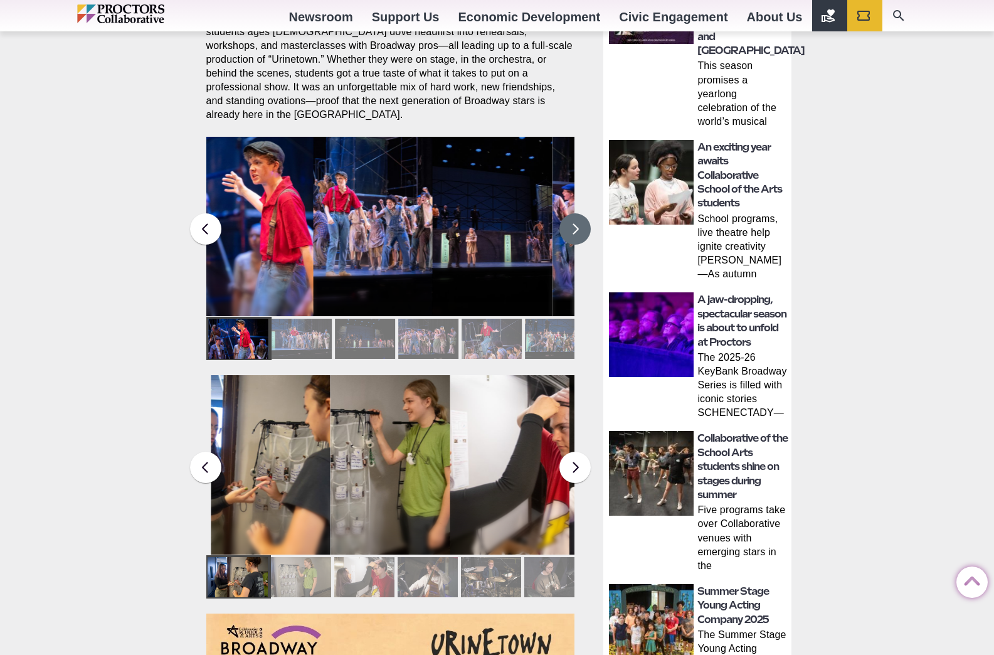
click at [569, 218] on button at bounding box center [575, 228] width 31 height 31
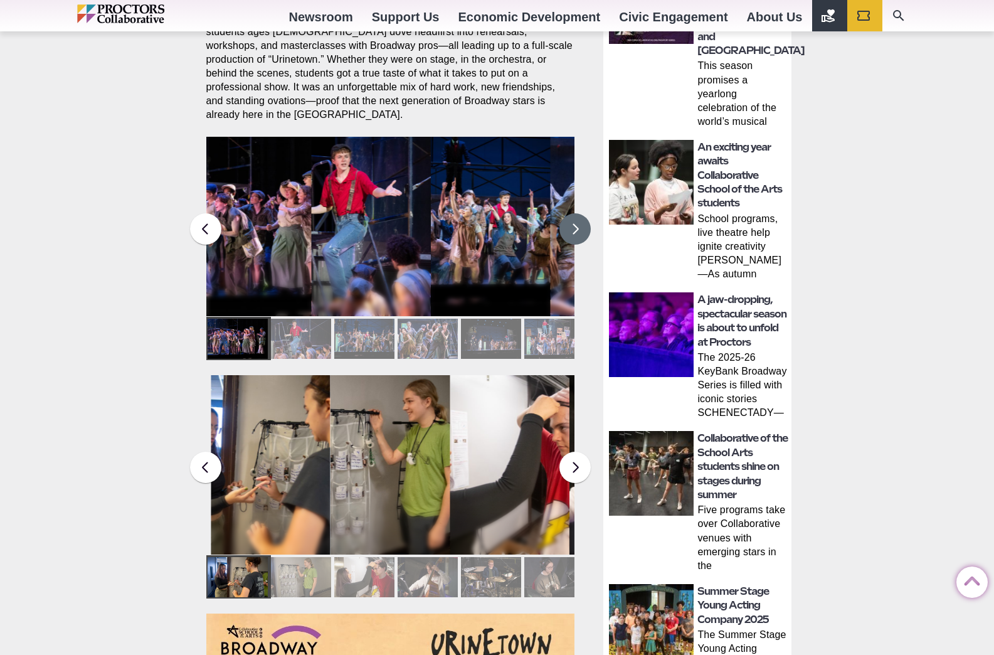
click at [507, 235] on figcaption "Students in the Collaborative School of the Arts Broadway Camp perform during a…" at bounding box center [491, 252] width 120 height 129
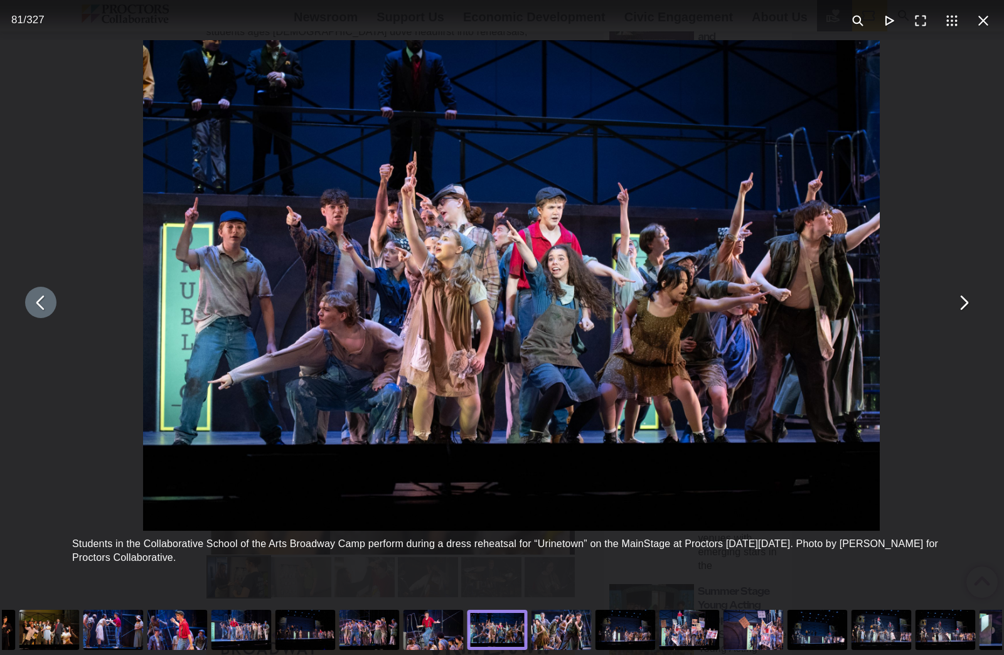
click at [38, 309] on button "You can close this modal content with the ESC key" at bounding box center [40, 302] width 31 height 31
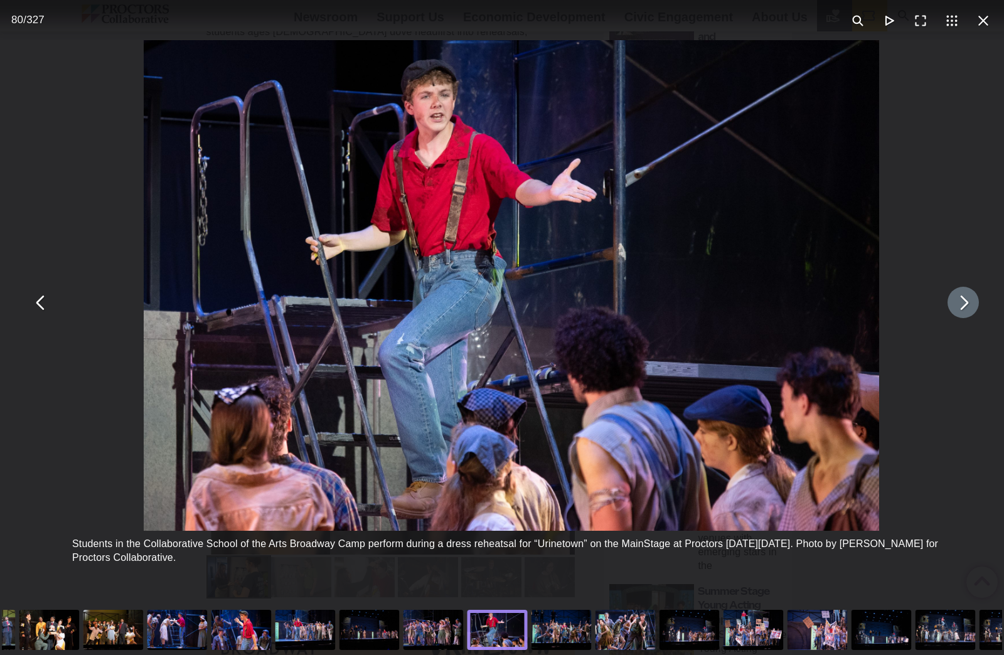
click at [956, 311] on button "You can close this modal content with the ESC key" at bounding box center [962, 302] width 31 height 31
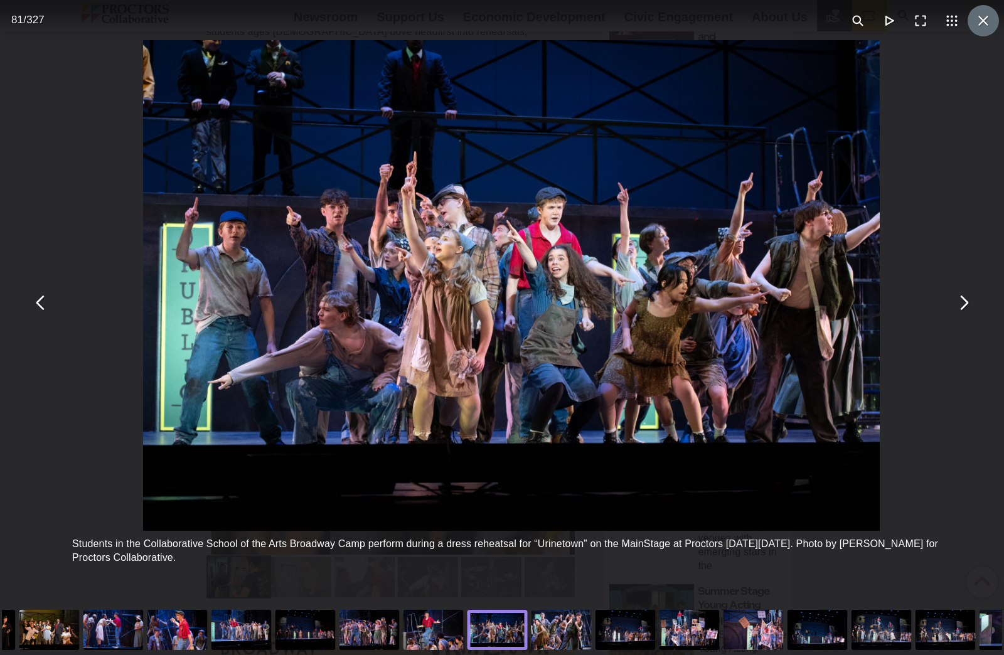
click at [984, 17] on button "You can close this modal content with the ESC key" at bounding box center [982, 20] width 31 height 31
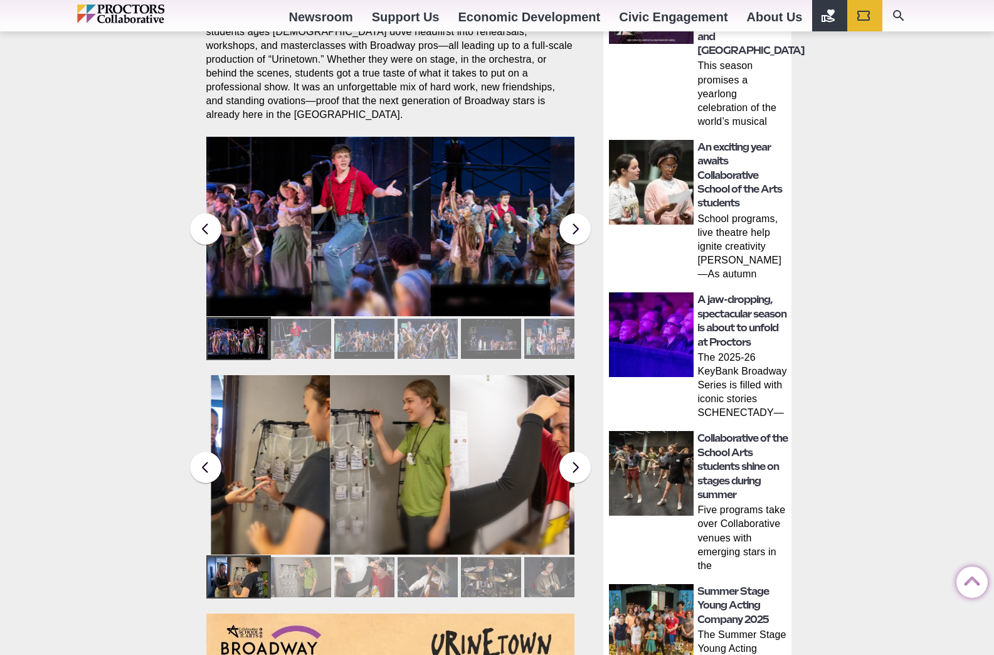
click at [490, 226] on figcaption "Students in the Collaborative School of the Arts Broadway Camp perform during a…" at bounding box center [491, 252] width 120 height 129
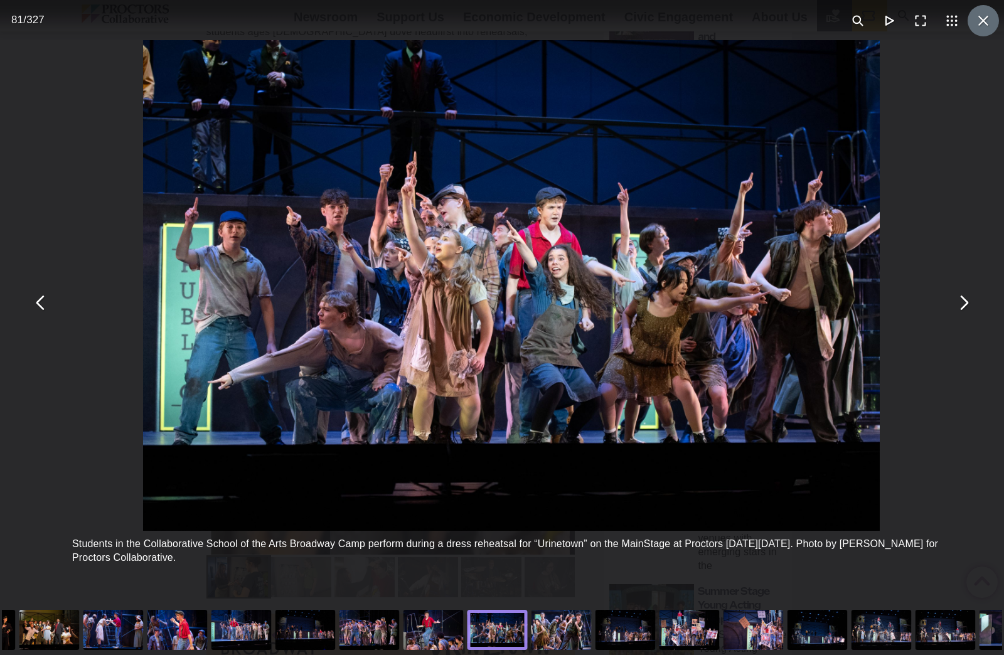
click at [975, 14] on button "You can close this modal content with the ESC key" at bounding box center [982, 20] width 31 height 31
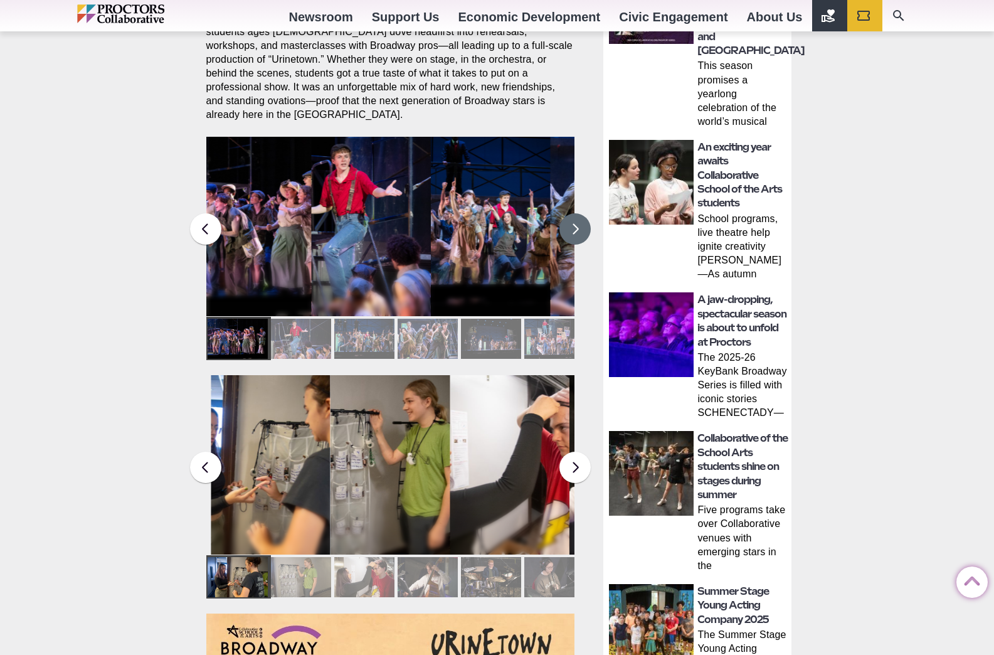
click at [569, 225] on button at bounding box center [575, 228] width 31 height 31
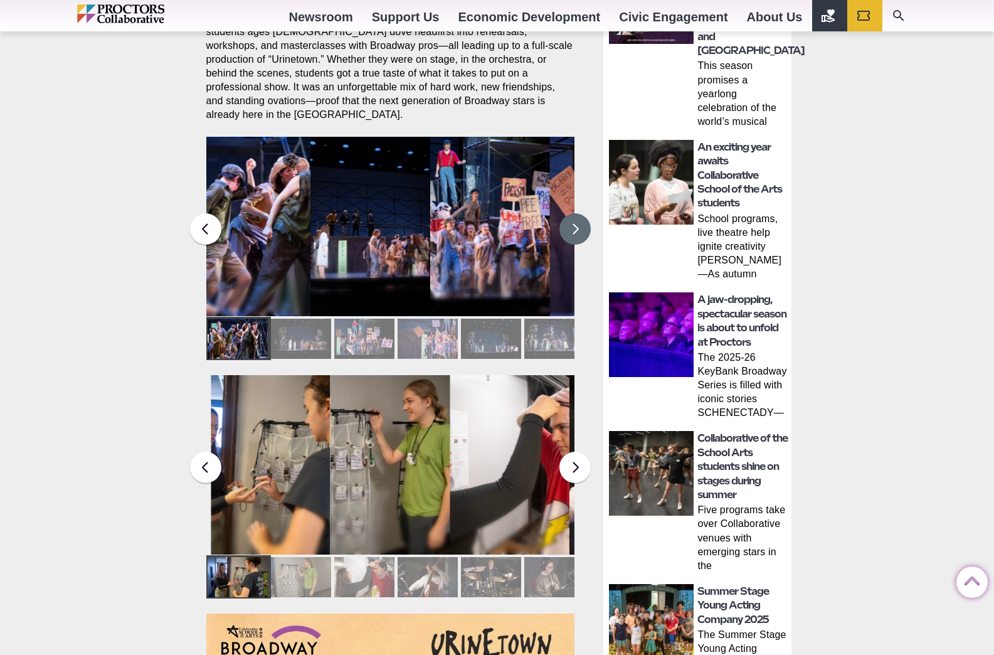
click at [486, 223] on figcaption "Students in the Collaborative School of the Arts Broadway Camp perform during a…" at bounding box center [490, 252] width 120 height 129
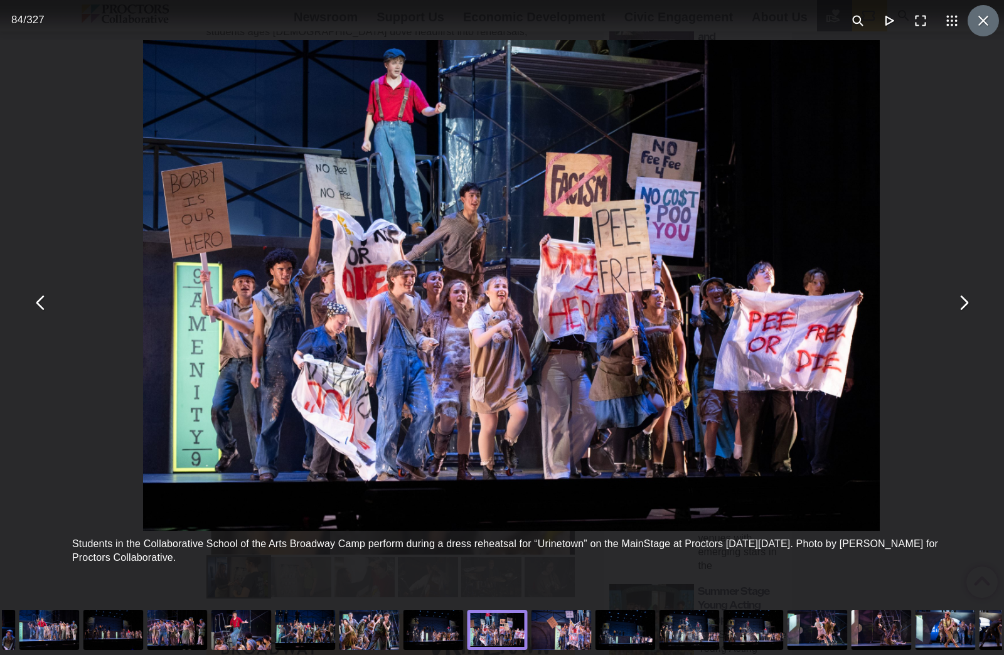
click at [977, 21] on button "You can close this modal content with the ESC key" at bounding box center [982, 20] width 31 height 31
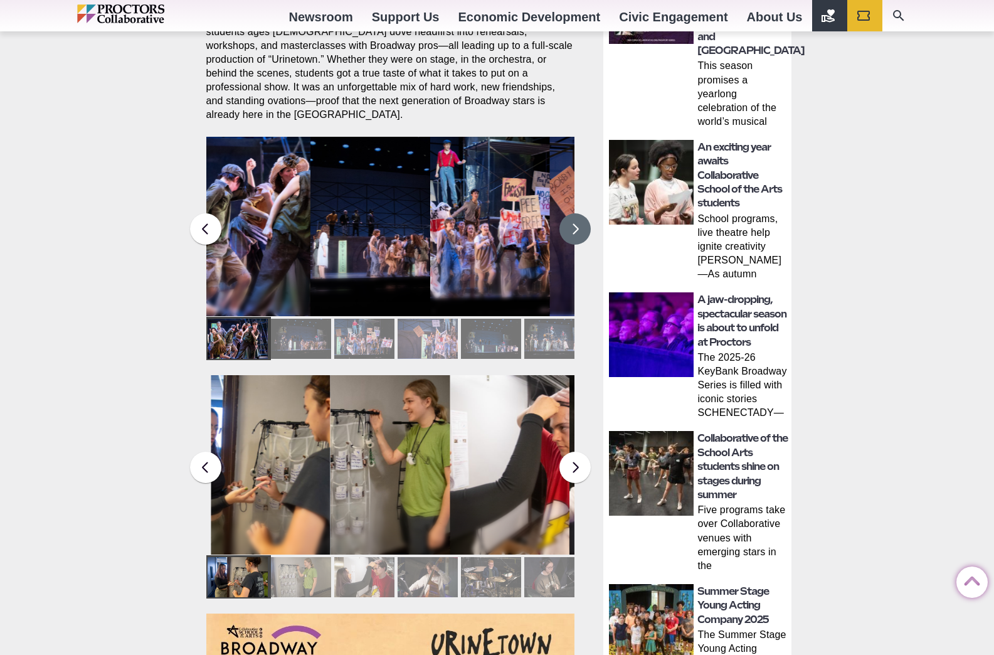
click at [585, 220] on button at bounding box center [575, 228] width 31 height 31
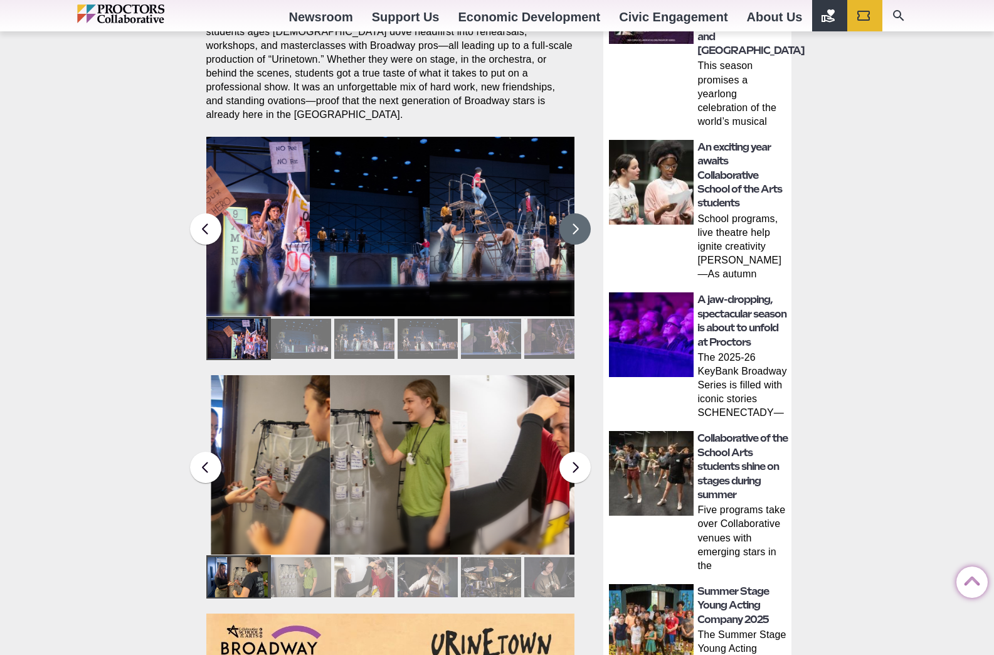
click at [585, 220] on button at bounding box center [575, 228] width 31 height 31
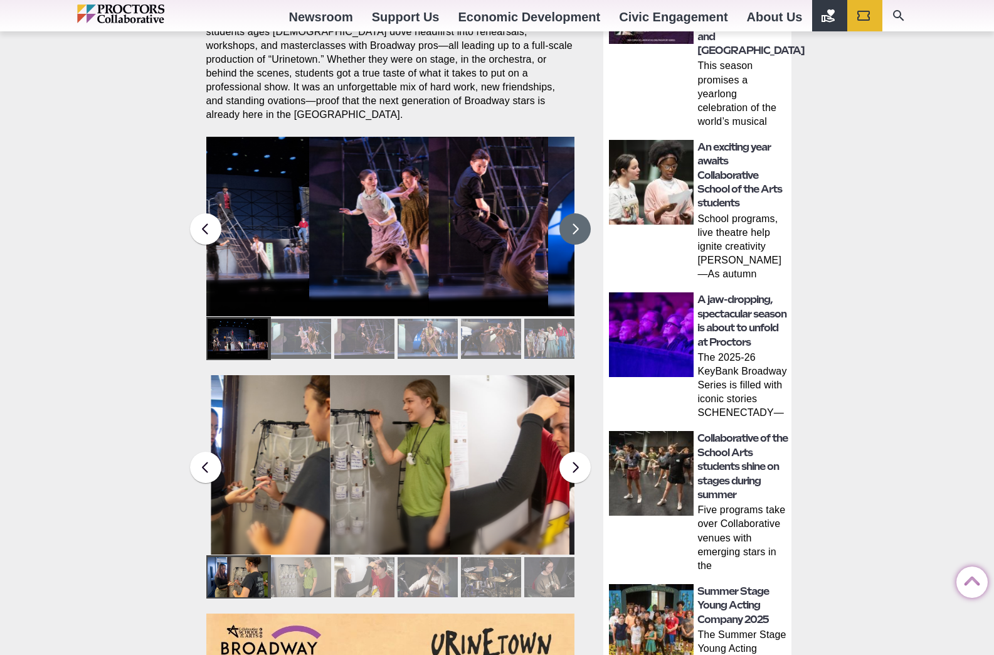
click at [376, 227] on figcaption "Students in the Collaborative School of the Arts Broadway Camp perform during a…" at bounding box center [369, 252] width 120 height 129
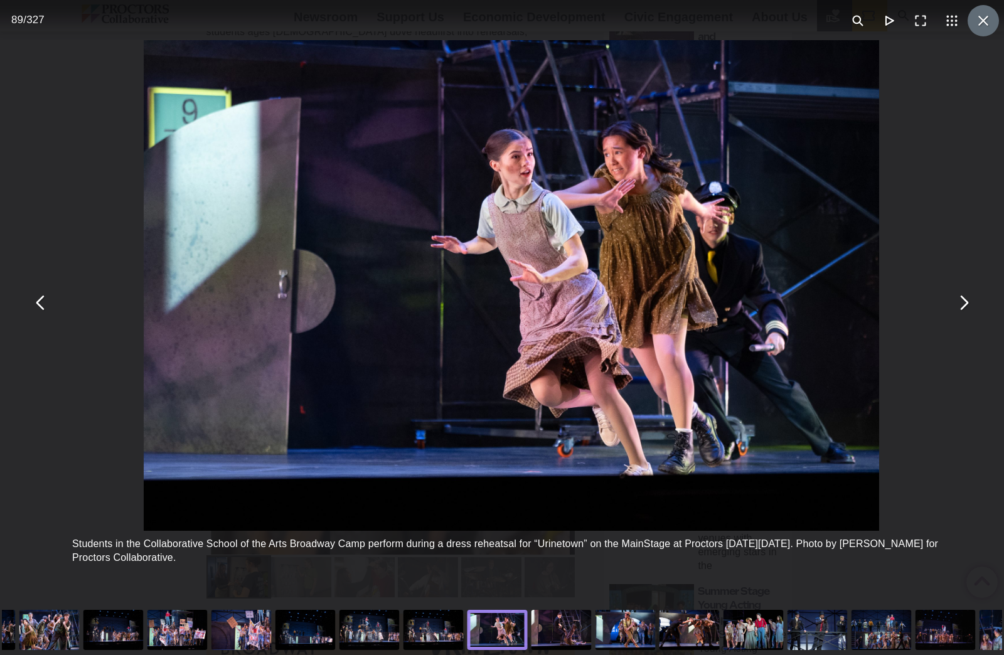
click at [972, 23] on button "You can close this modal content with the ESC key" at bounding box center [982, 20] width 31 height 31
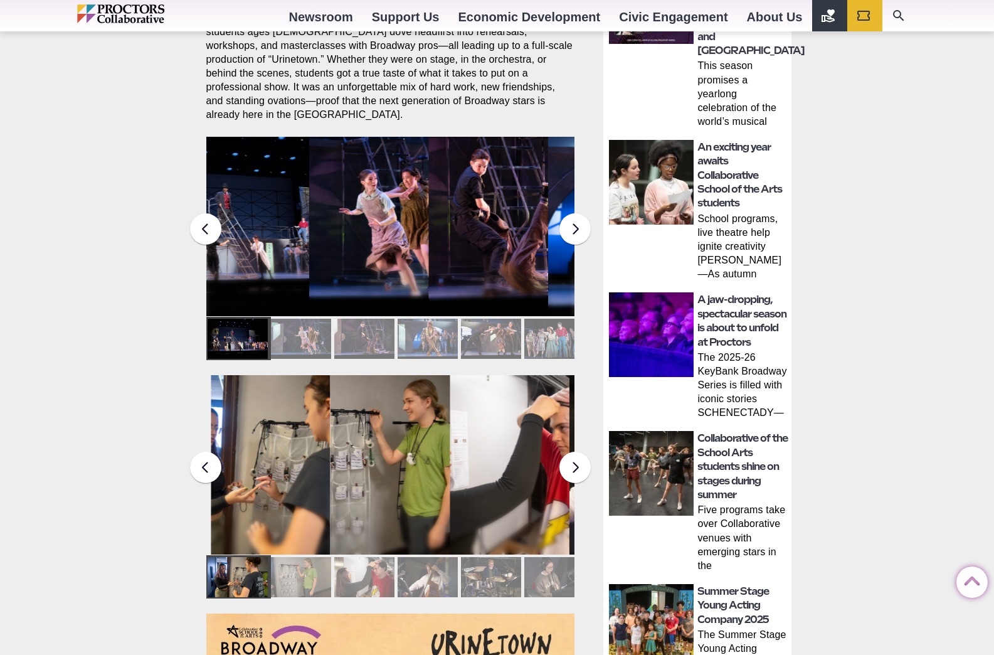
click at [512, 225] on figcaption "Students in the Collaborative School of the Arts Broadway Camp perform during a…" at bounding box center [489, 252] width 120 height 129
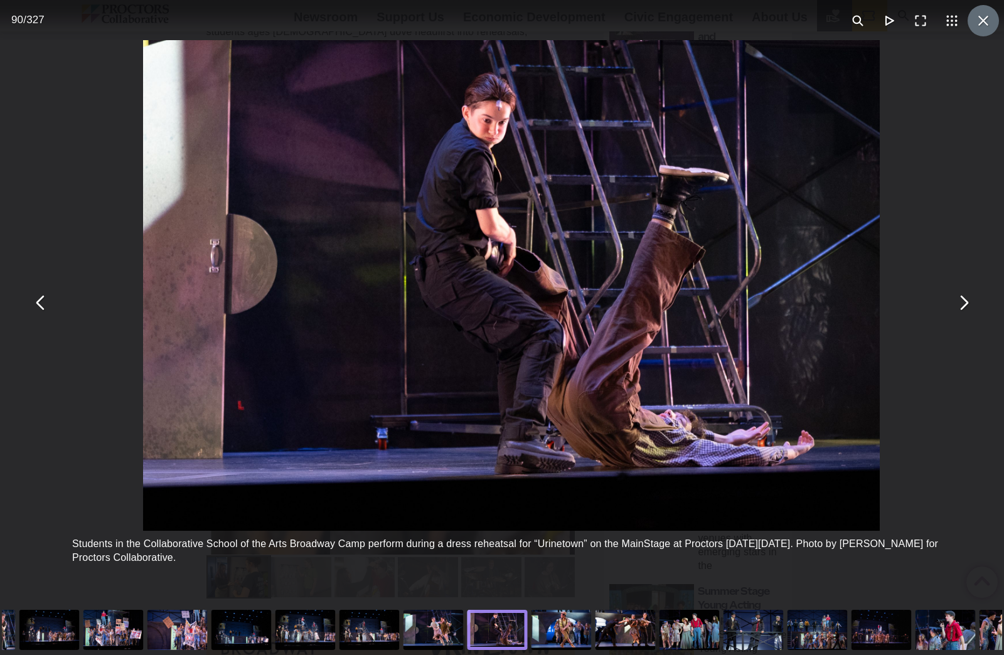
click at [973, 18] on button "You can close this modal content with the ESC key" at bounding box center [982, 20] width 31 height 31
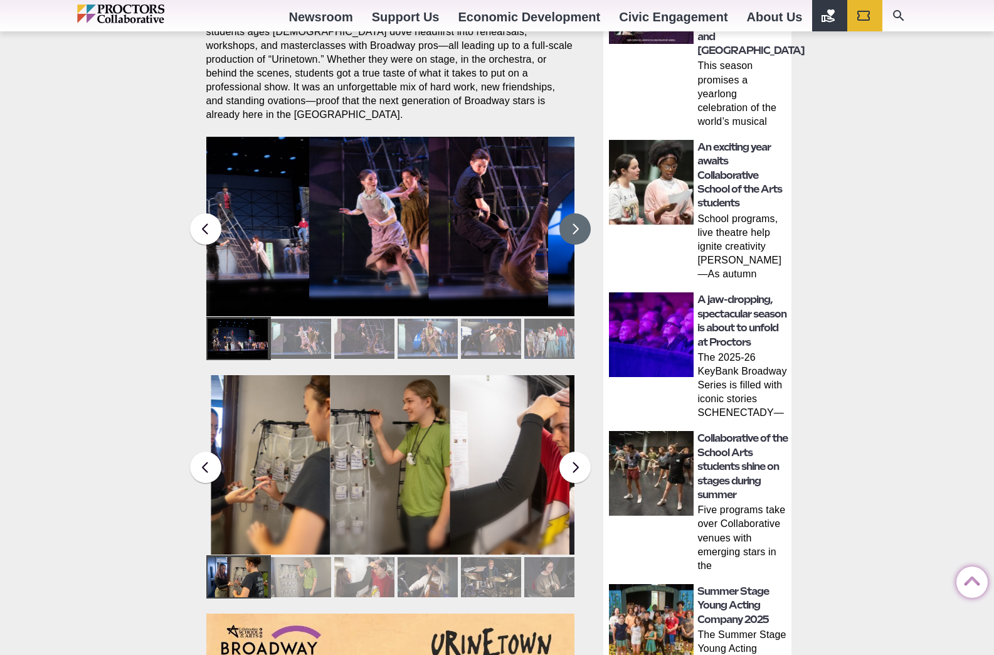
click at [577, 225] on button at bounding box center [575, 228] width 31 height 31
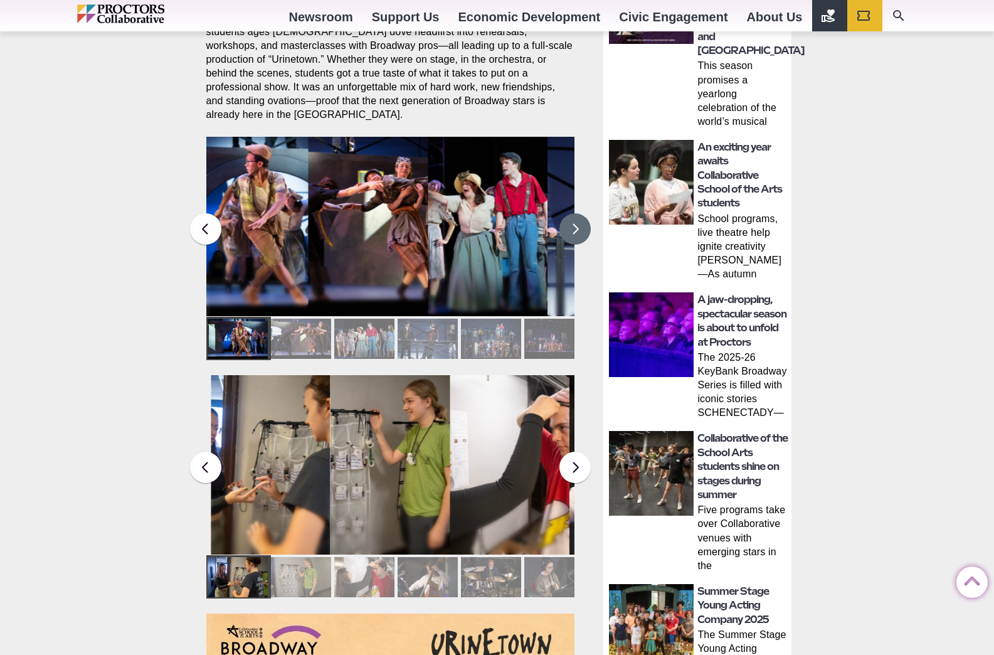
click at [577, 225] on button at bounding box center [575, 228] width 31 height 31
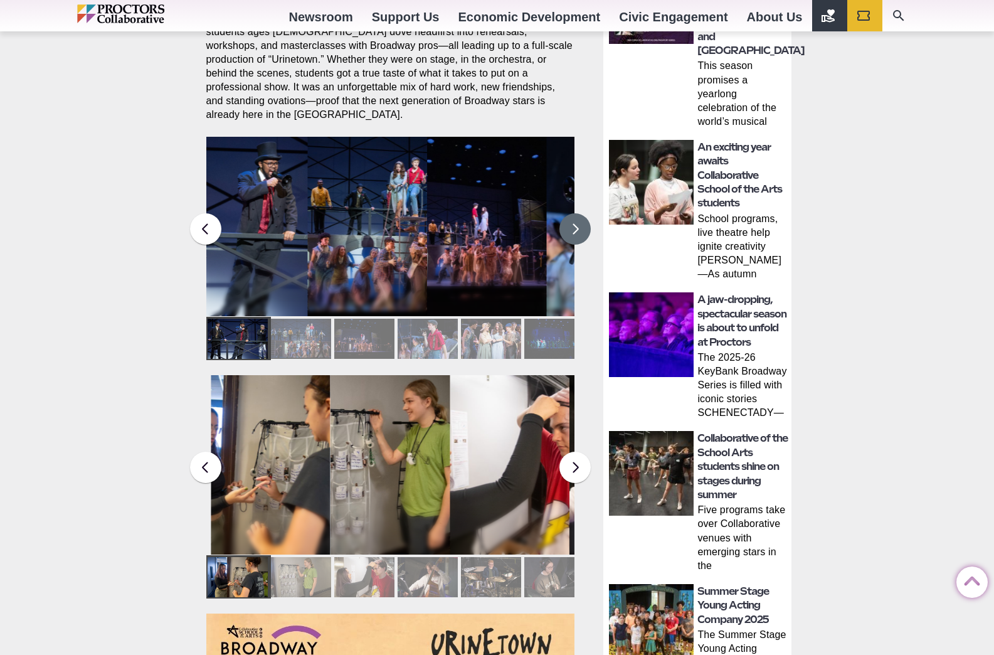
click at [577, 225] on button at bounding box center [575, 228] width 31 height 31
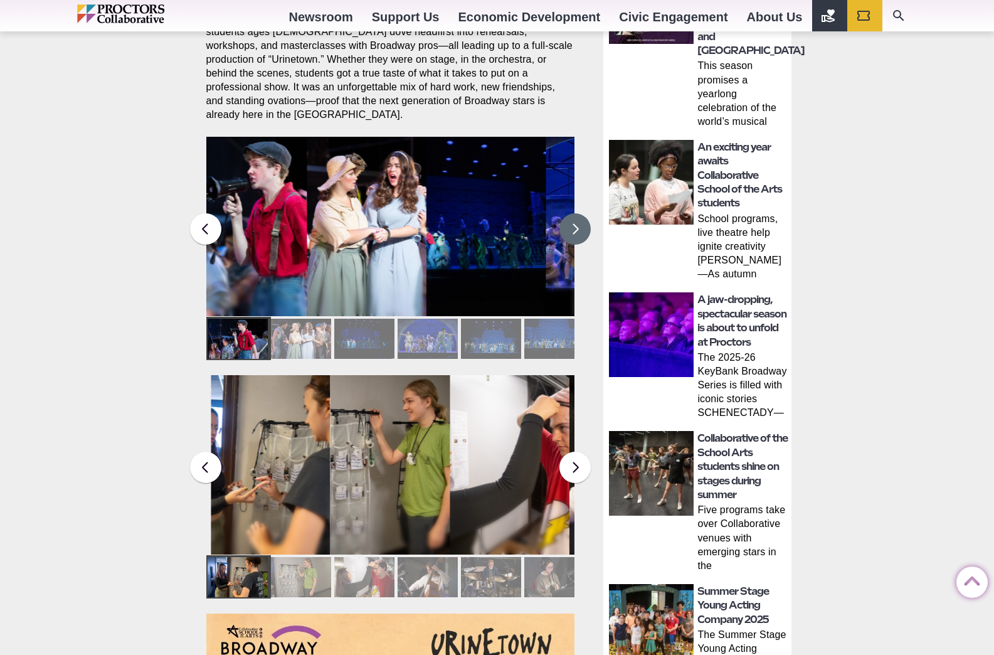
click at [577, 225] on button at bounding box center [575, 228] width 31 height 31
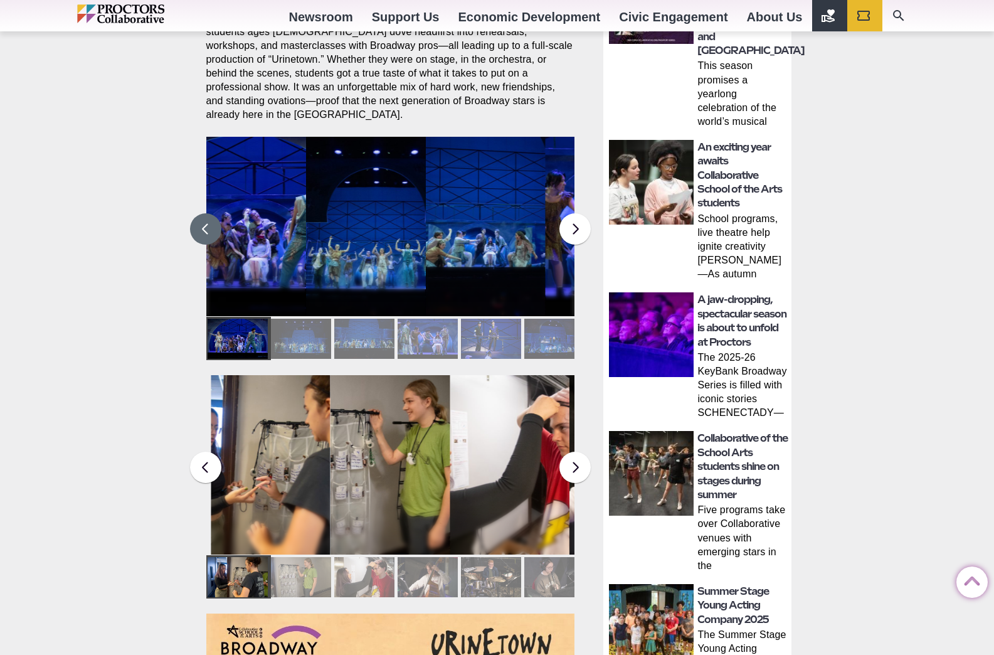
click at [204, 223] on button at bounding box center [205, 228] width 31 height 31
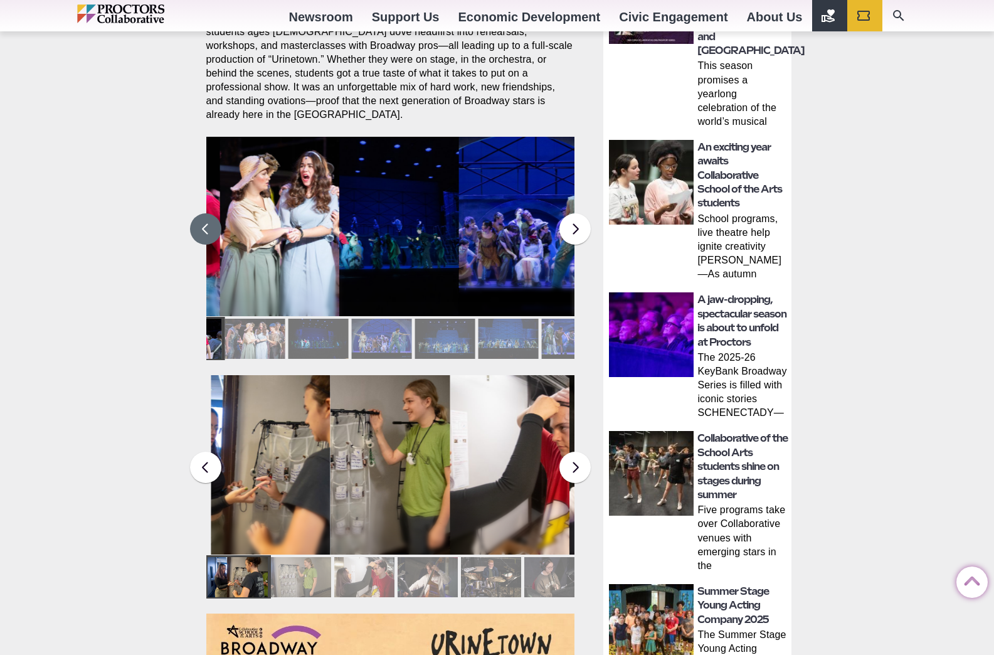
click at [204, 223] on button at bounding box center [205, 228] width 31 height 31
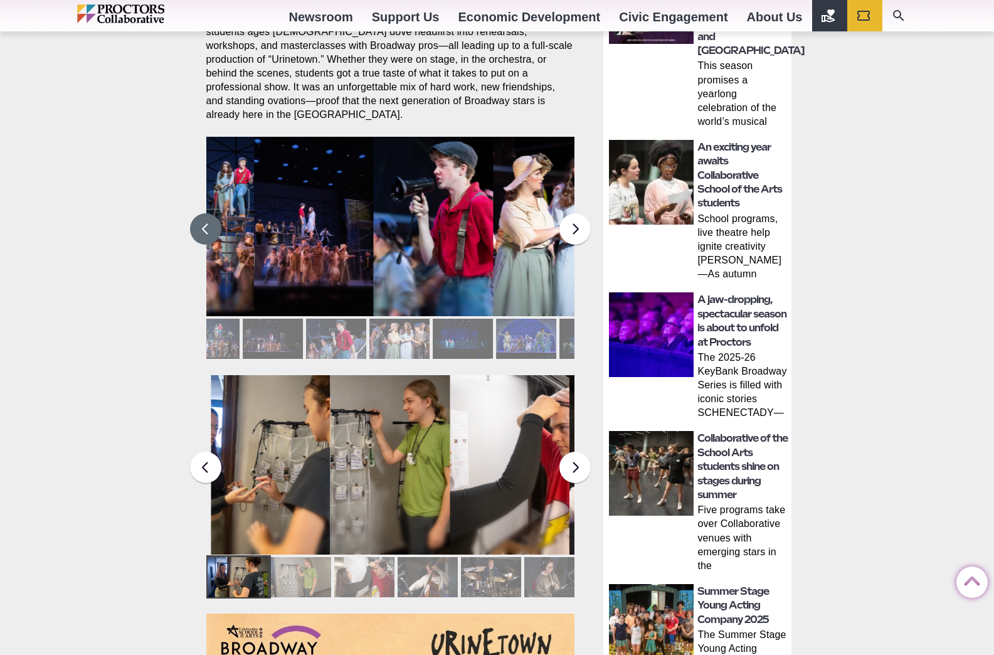
click at [204, 223] on button at bounding box center [205, 228] width 31 height 31
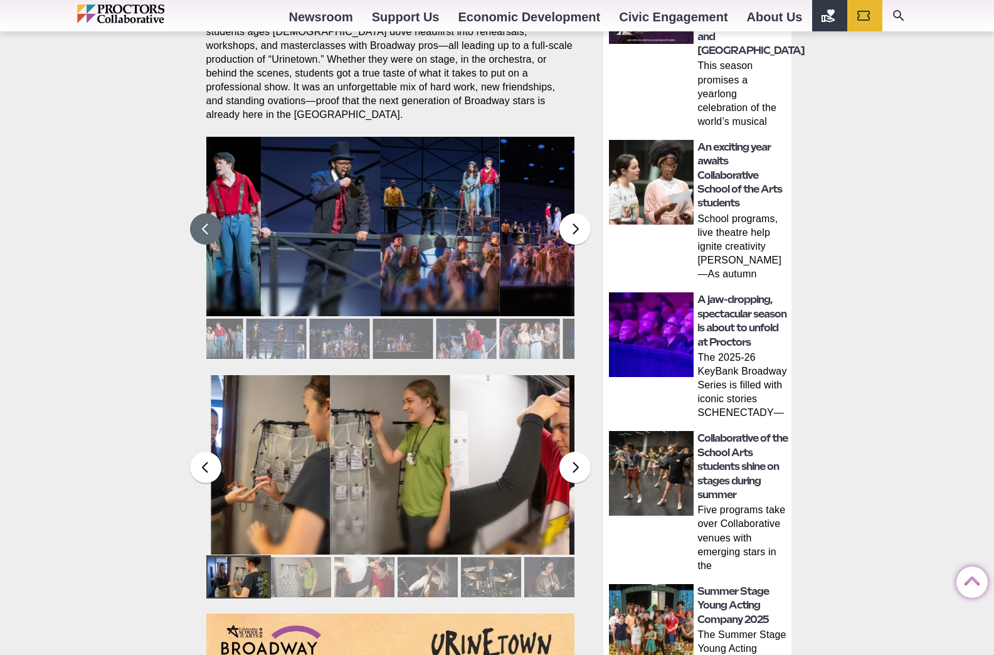
click at [204, 223] on button at bounding box center [205, 228] width 31 height 31
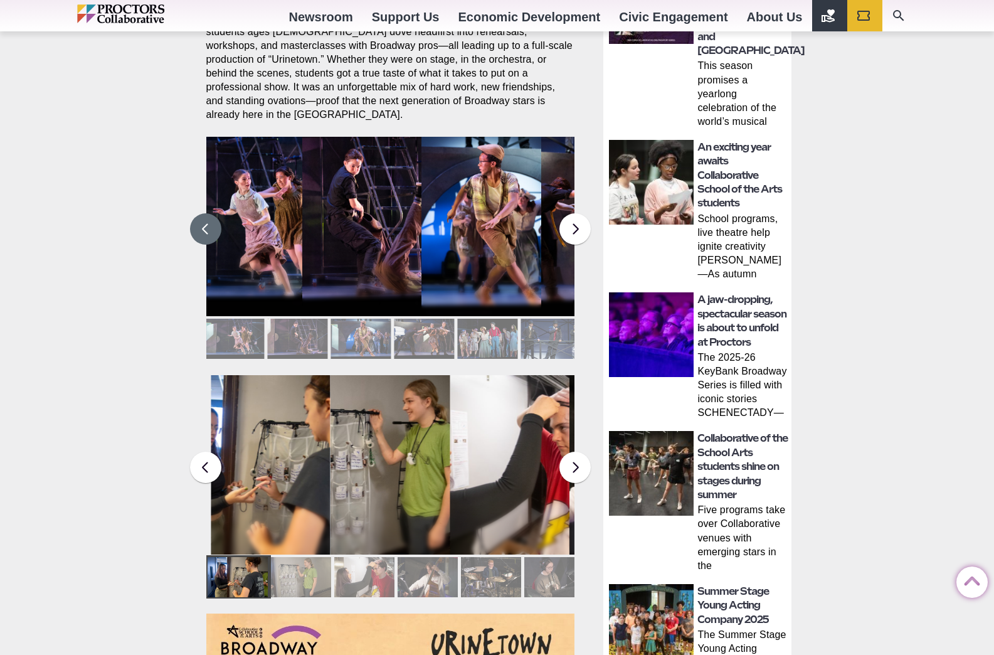
click at [204, 223] on button at bounding box center [205, 228] width 31 height 31
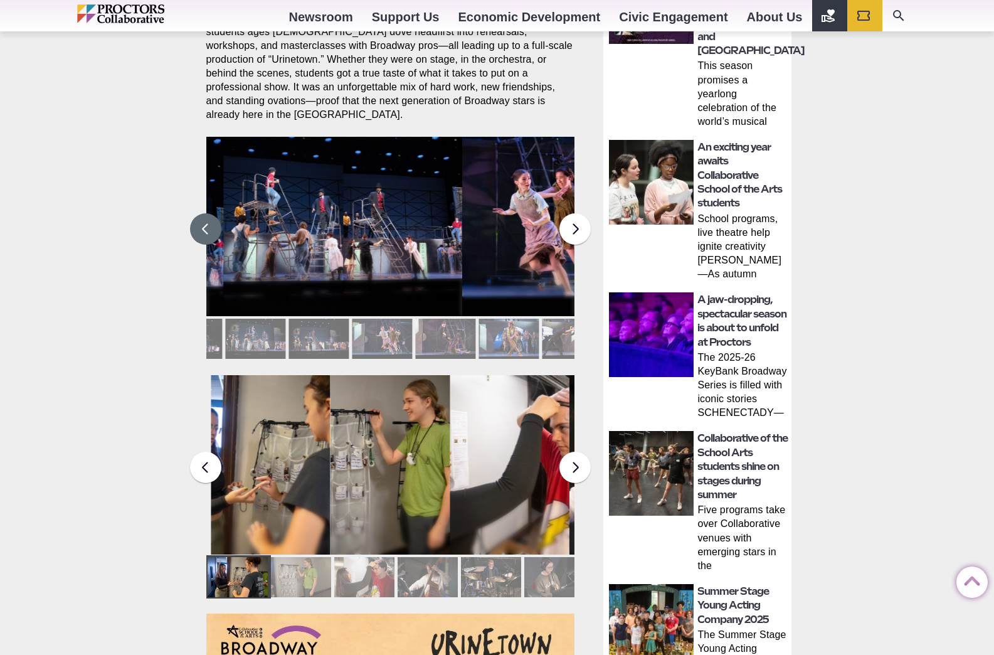
click at [204, 223] on button at bounding box center [205, 228] width 31 height 31
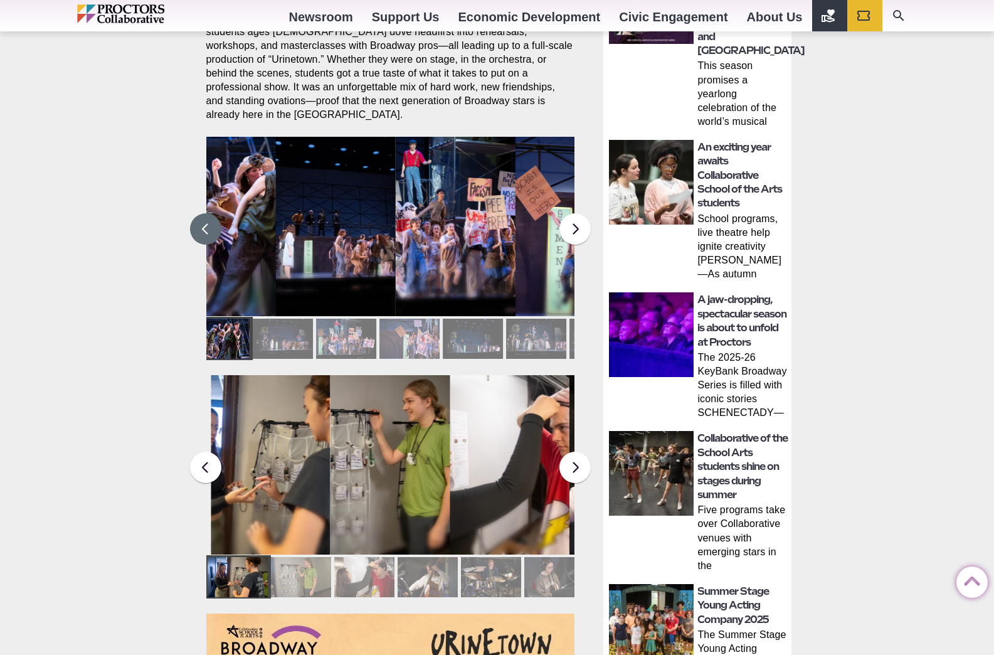
click at [204, 223] on button at bounding box center [205, 228] width 31 height 31
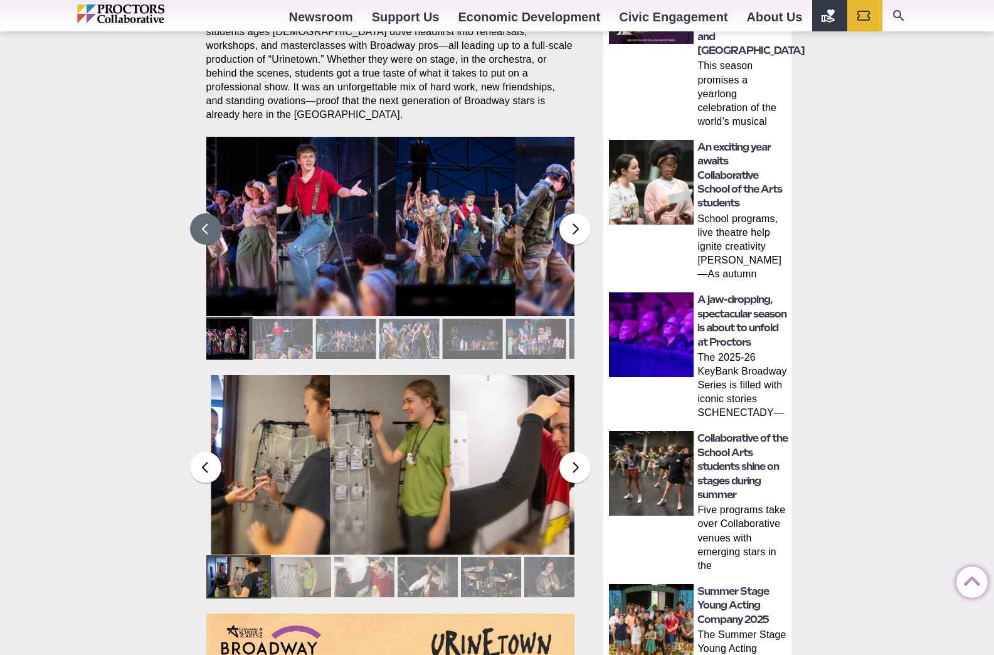
click at [204, 223] on button at bounding box center [205, 228] width 31 height 31
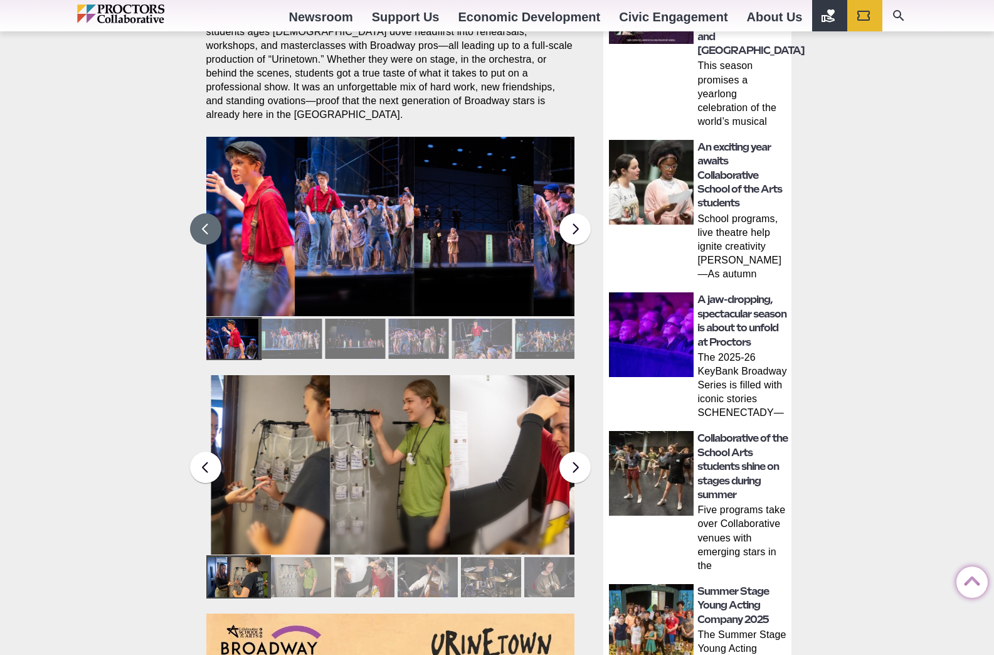
click at [204, 223] on button at bounding box center [205, 228] width 31 height 31
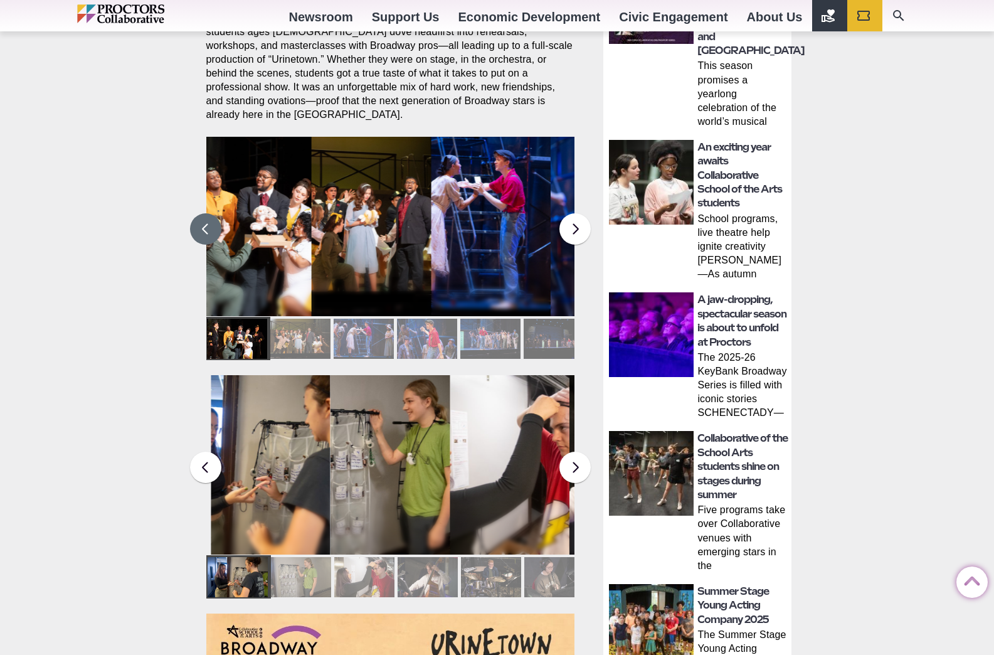
click at [204, 223] on button at bounding box center [205, 228] width 31 height 31
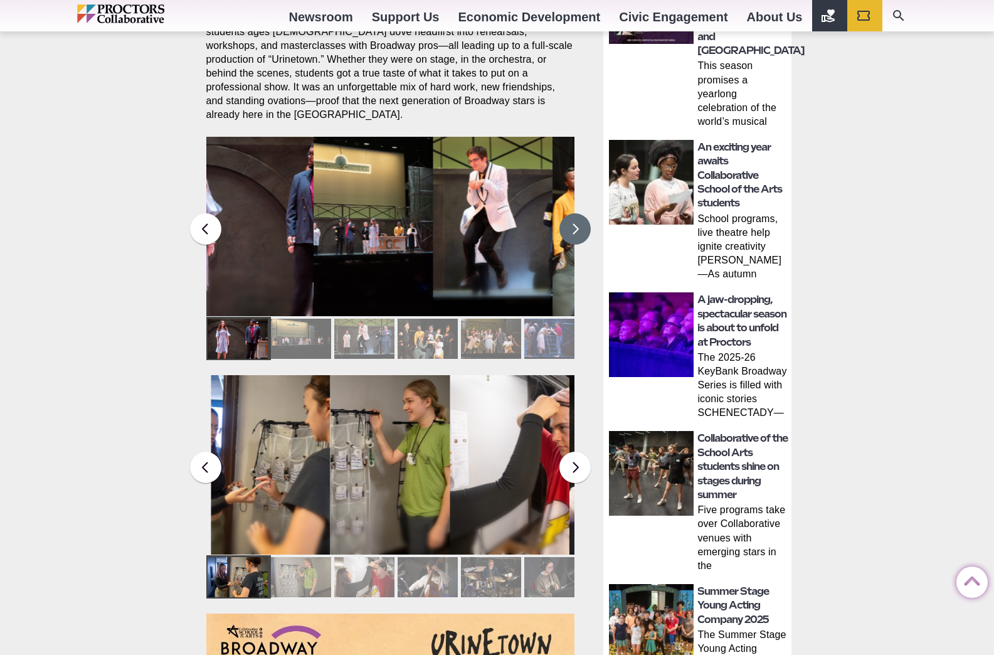
click at [580, 218] on button at bounding box center [575, 228] width 31 height 31
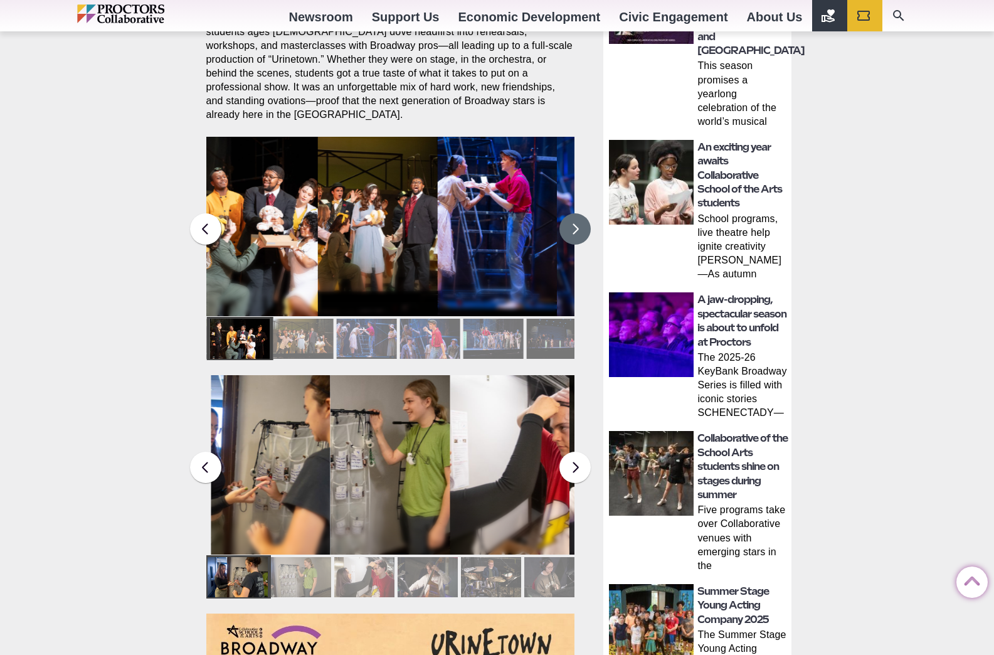
click at [296, 229] on figcaption "Students in the Collaborative School of the Arts Broadway Camp perform during a…" at bounding box center [258, 252] width 120 height 129
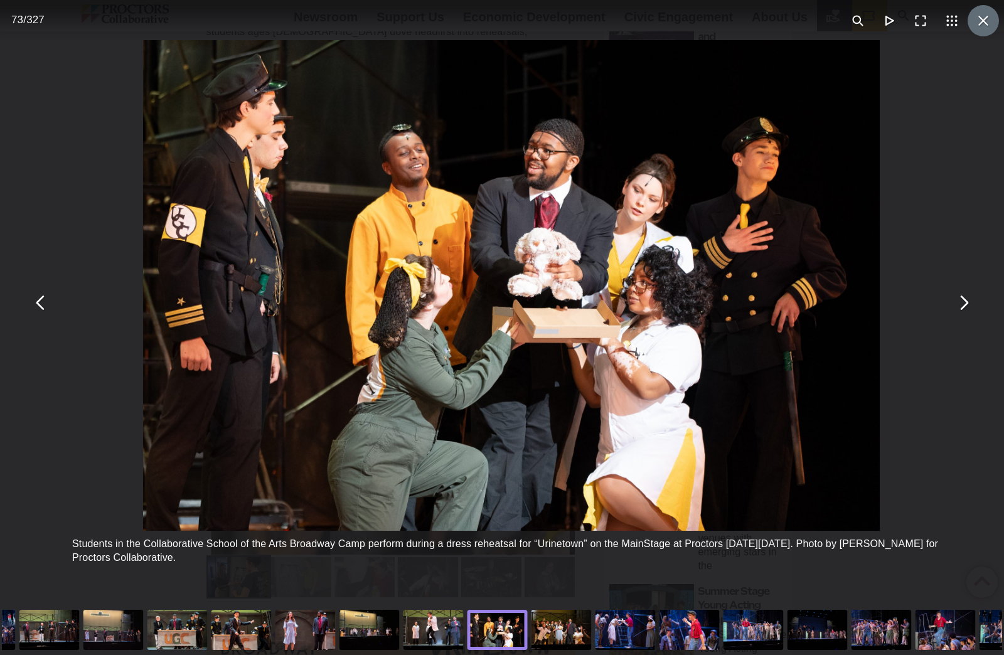
click at [979, 23] on button "You can close this modal content with the ESC key" at bounding box center [982, 20] width 31 height 31
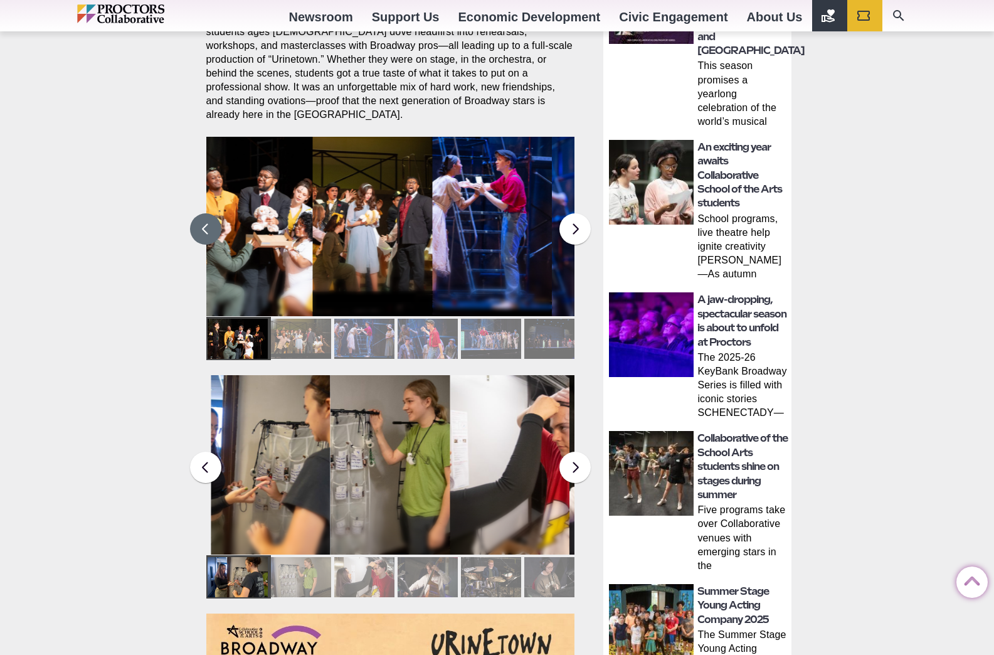
click at [204, 216] on button at bounding box center [205, 228] width 31 height 31
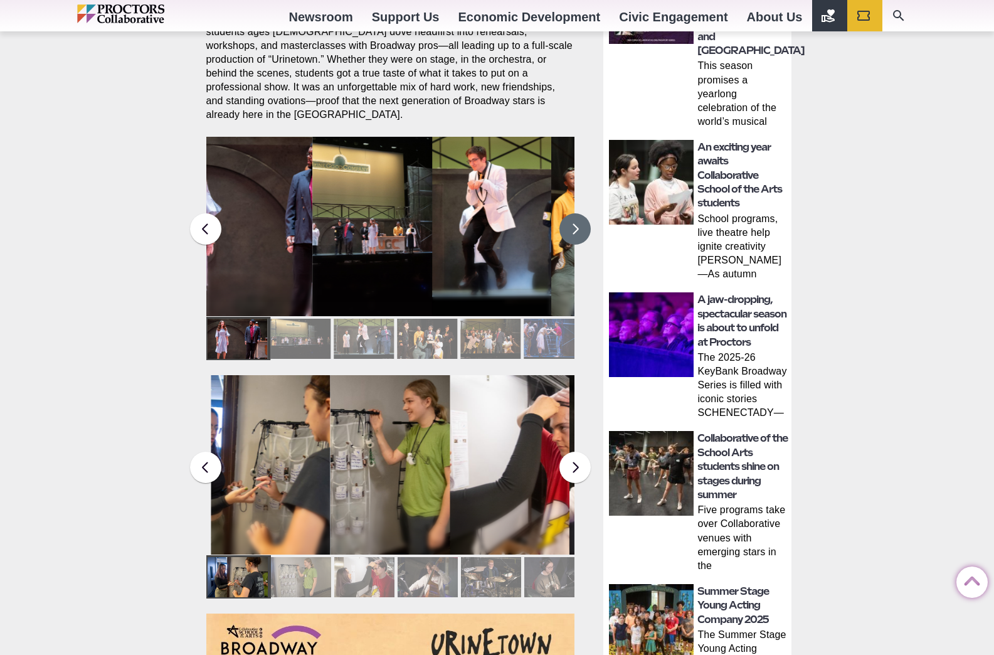
click at [575, 214] on button at bounding box center [575, 228] width 31 height 31
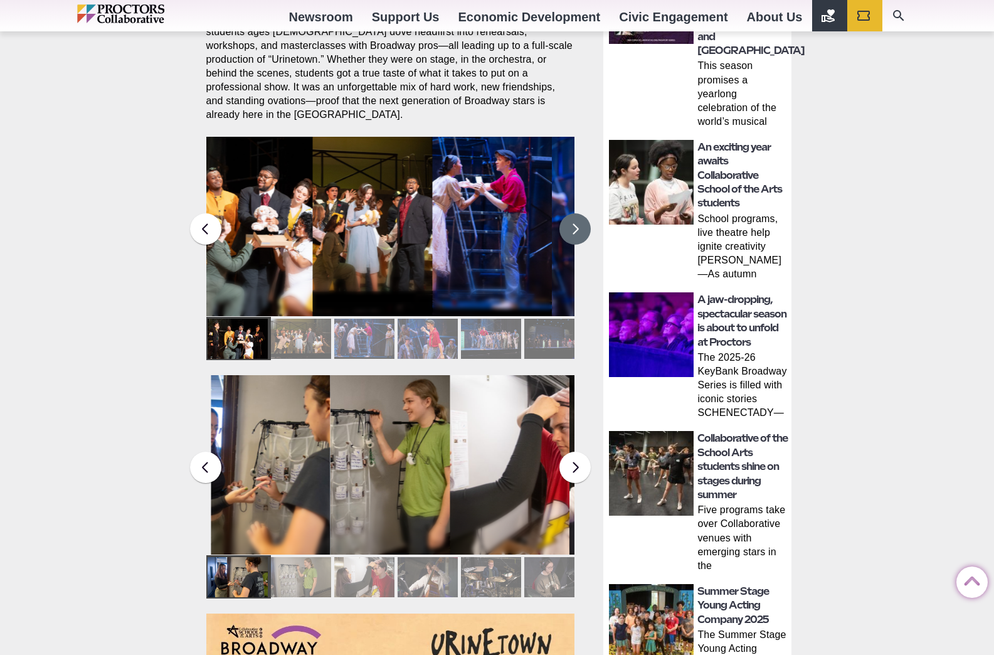
click at [369, 227] on figcaption "Students in the Collaborative School of the Arts Broadway Camp perform during a…" at bounding box center [372, 252] width 120 height 129
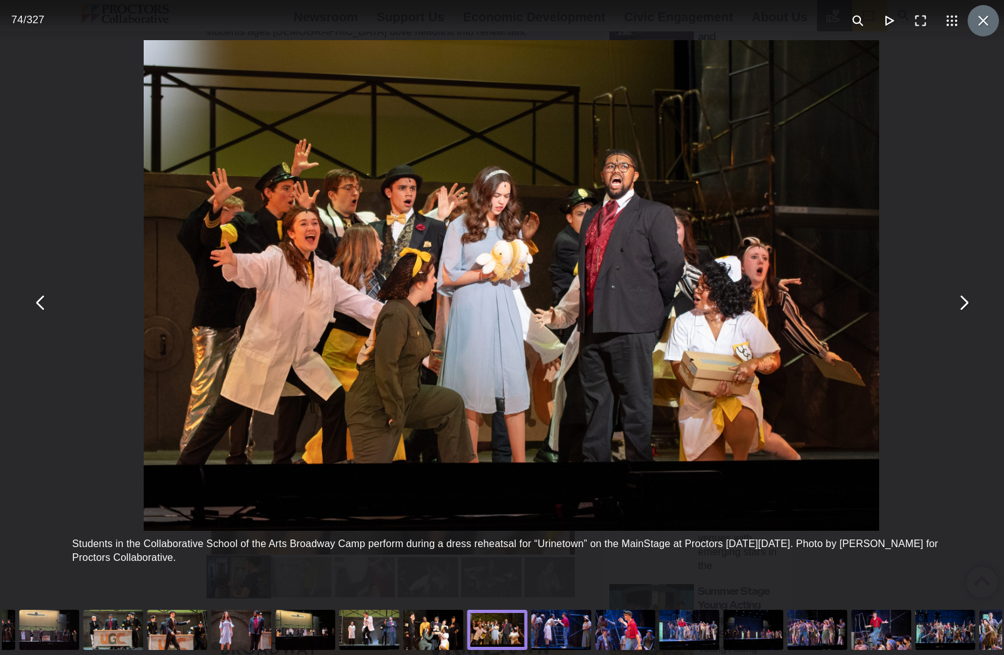
click at [971, 27] on button "You can close this modal content with the ESC key" at bounding box center [982, 20] width 31 height 31
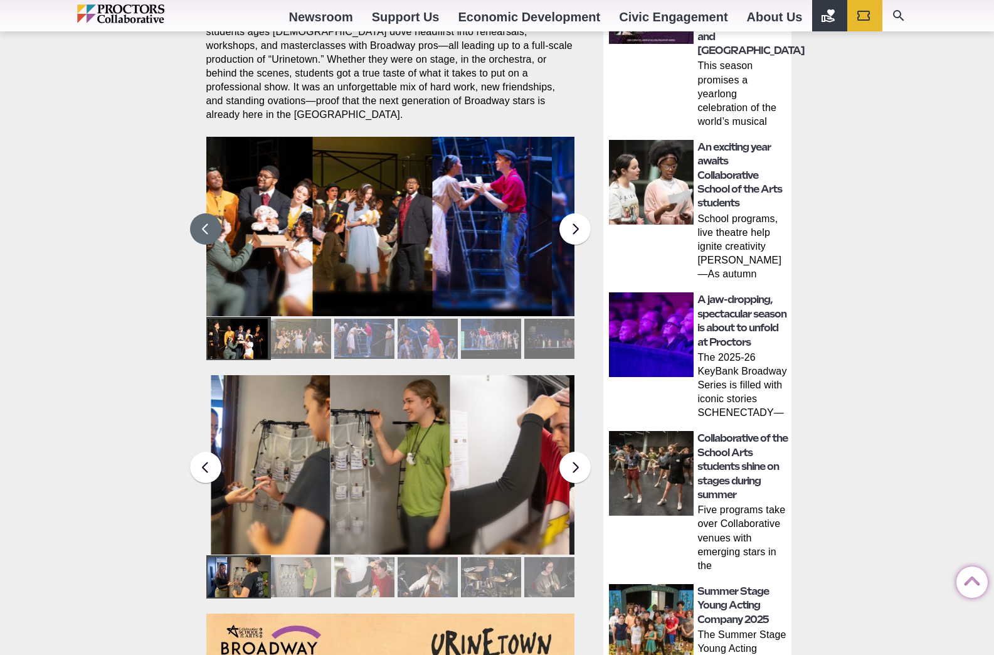
click at [213, 223] on button at bounding box center [205, 228] width 31 height 31
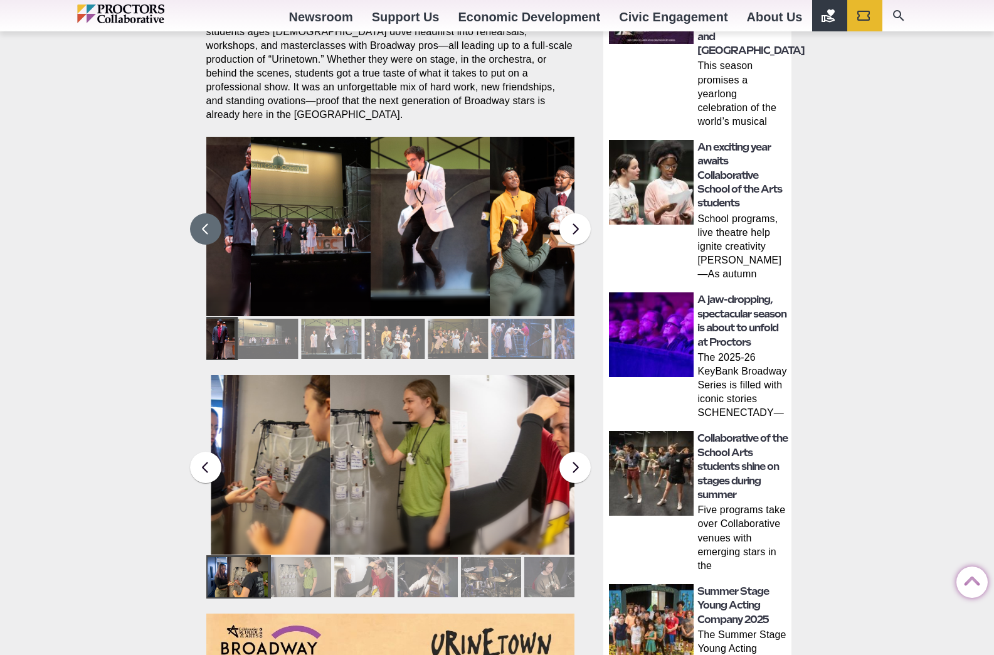
click at [213, 223] on button at bounding box center [205, 228] width 31 height 31
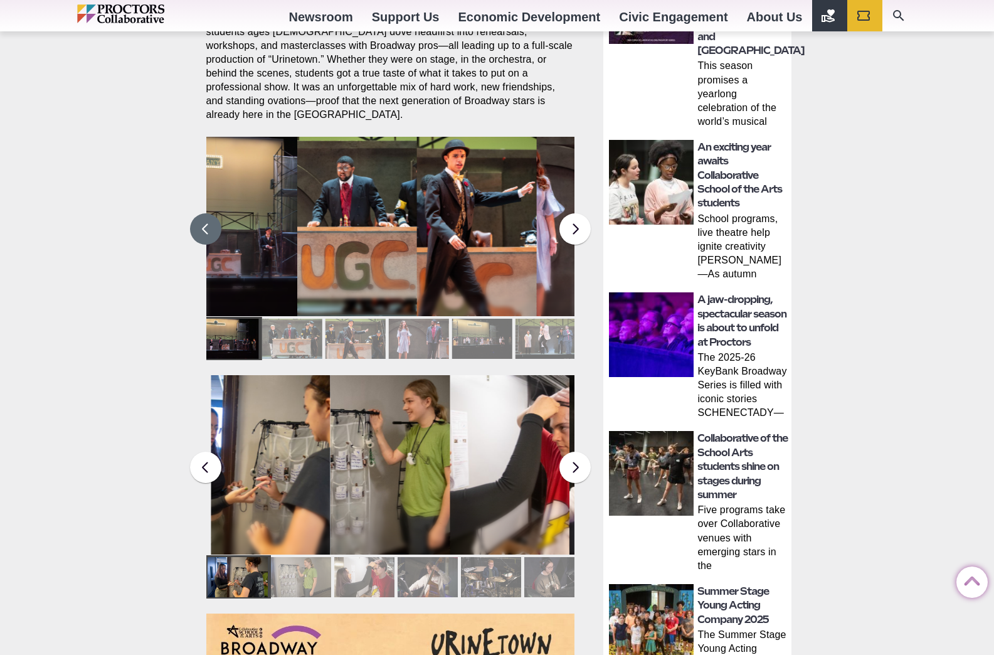
click at [213, 223] on button at bounding box center [205, 228] width 31 height 31
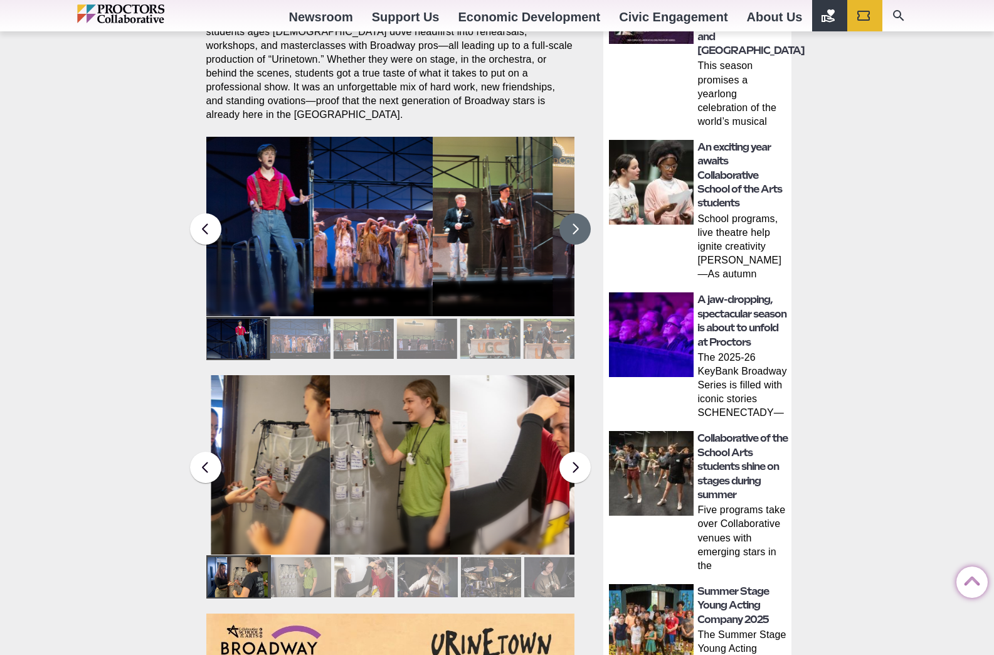
click at [573, 220] on button at bounding box center [575, 228] width 31 height 31
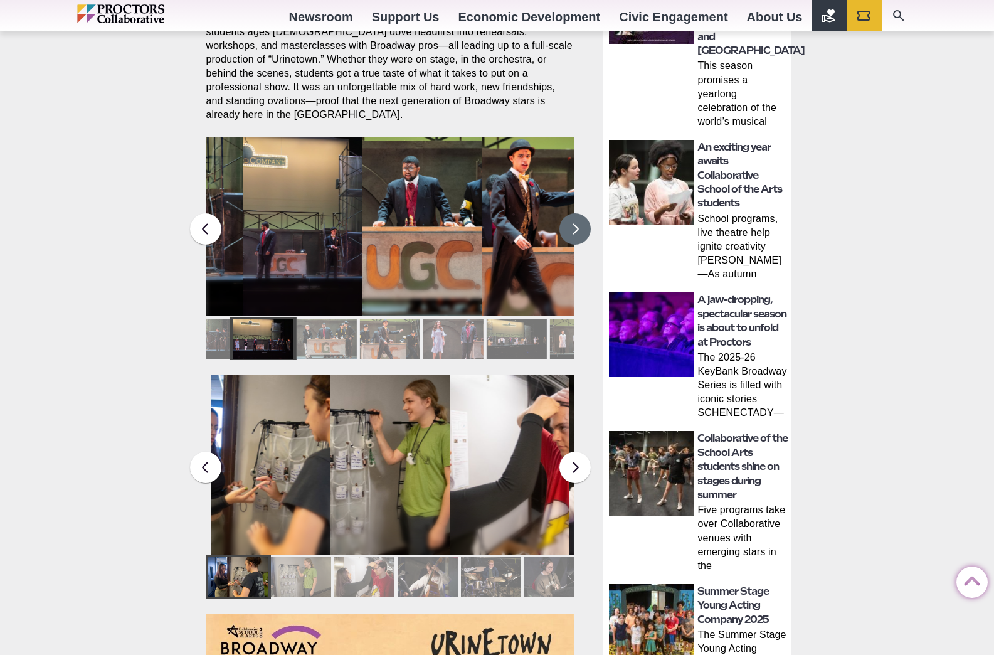
click at [573, 220] on button at bounding box center [575, 228] width 31 height 31
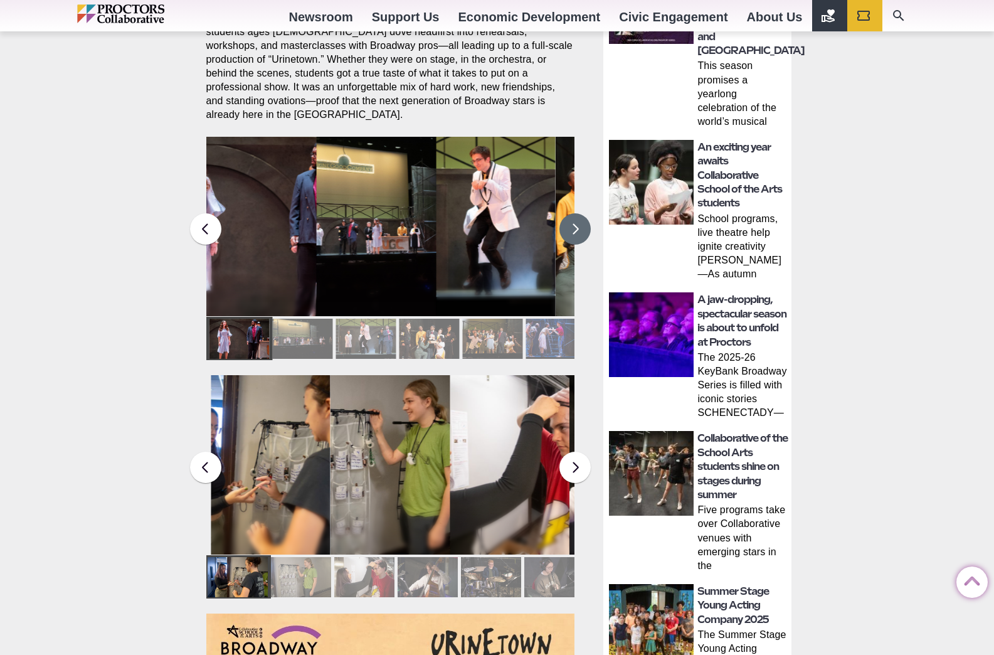
click at [255, 220] on figcaption "Students in the Collaborative School of the Arts Broadway Camp perform during a…" at bounding box center [257, 252] width 120 height 129
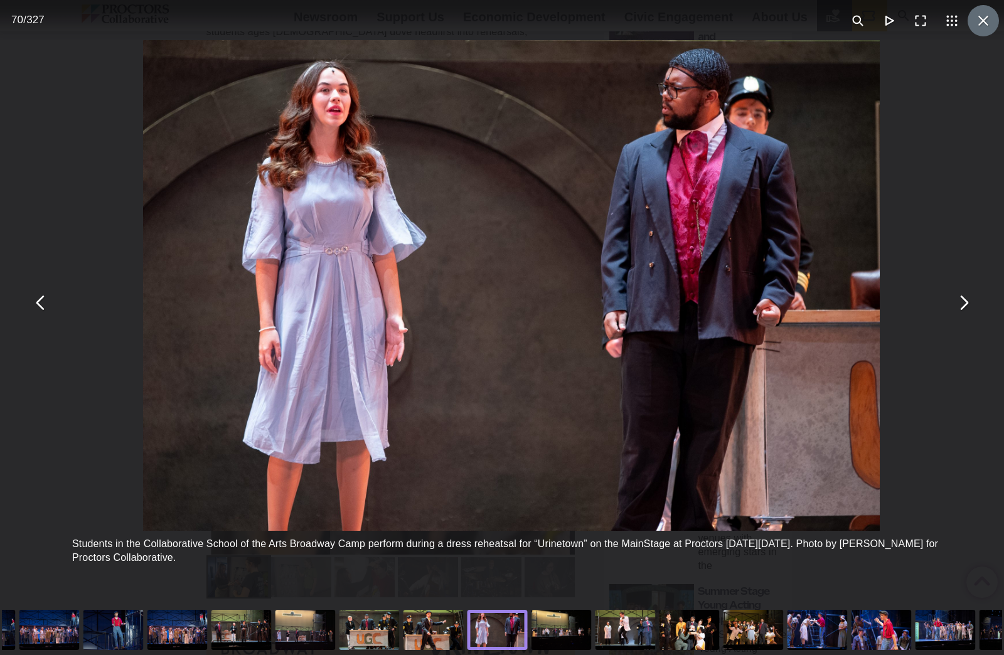
click at [972, 31] on button "You can close this modal content with the ESC key" at bounding box center [982, 20] width 31 height 31
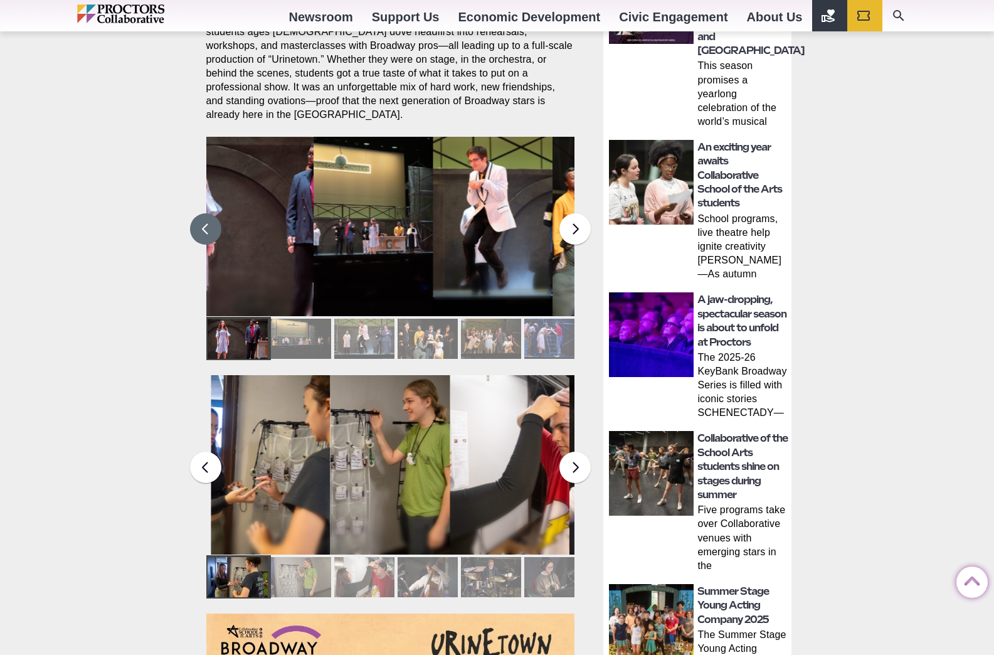
click at [206, 220] on button at bounding box center [205, 228] width 31 height 31
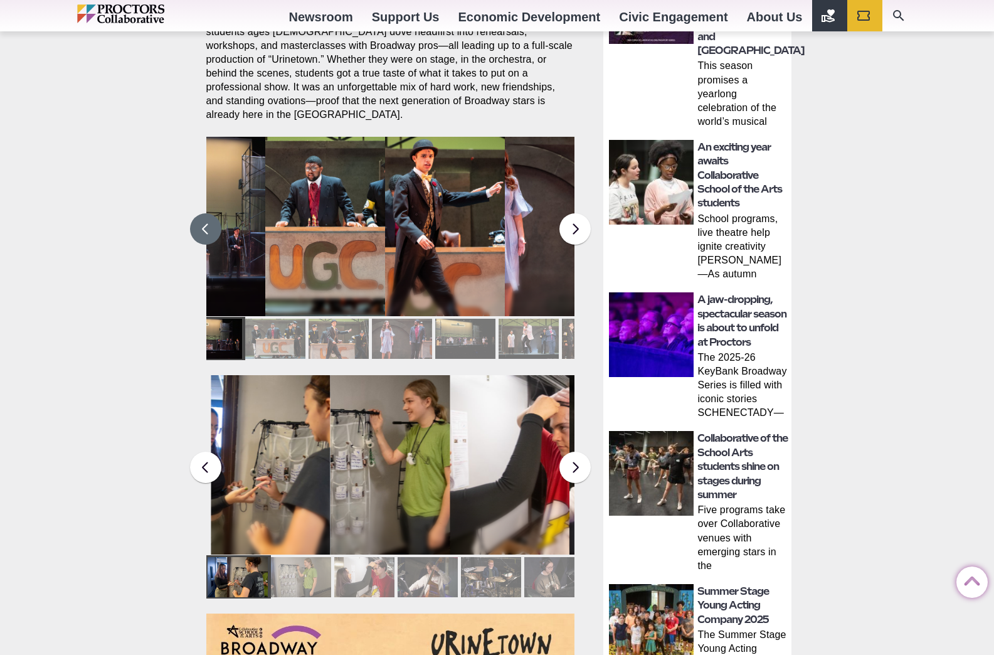
click at [206, 220] on button at bounding box center [205, 228] width 31 height 31
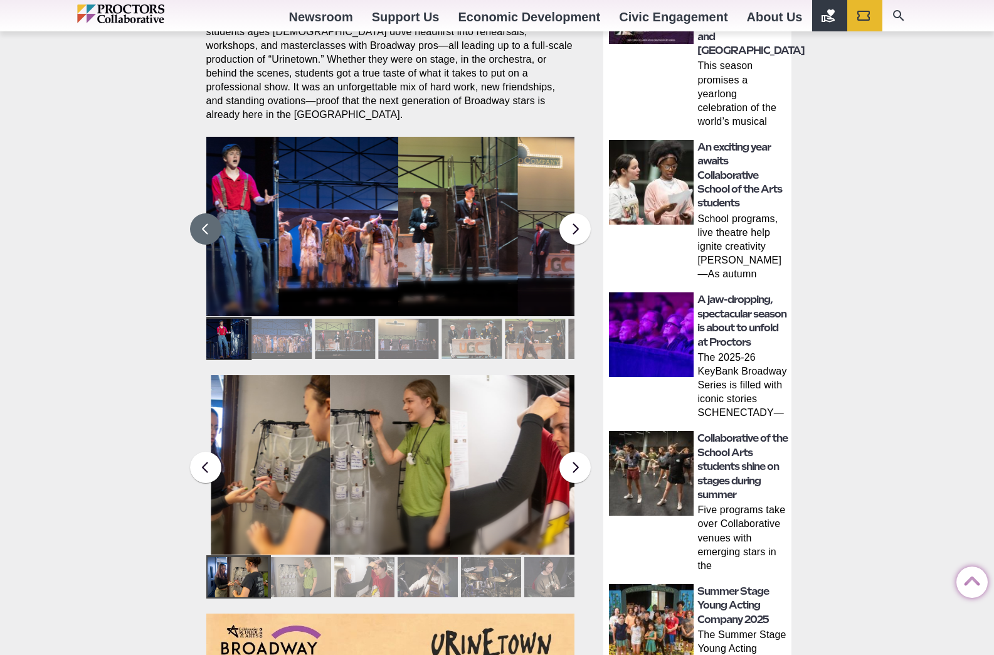
click at [206, 220] on button at bounding box center [205, 228] width 31 height 31
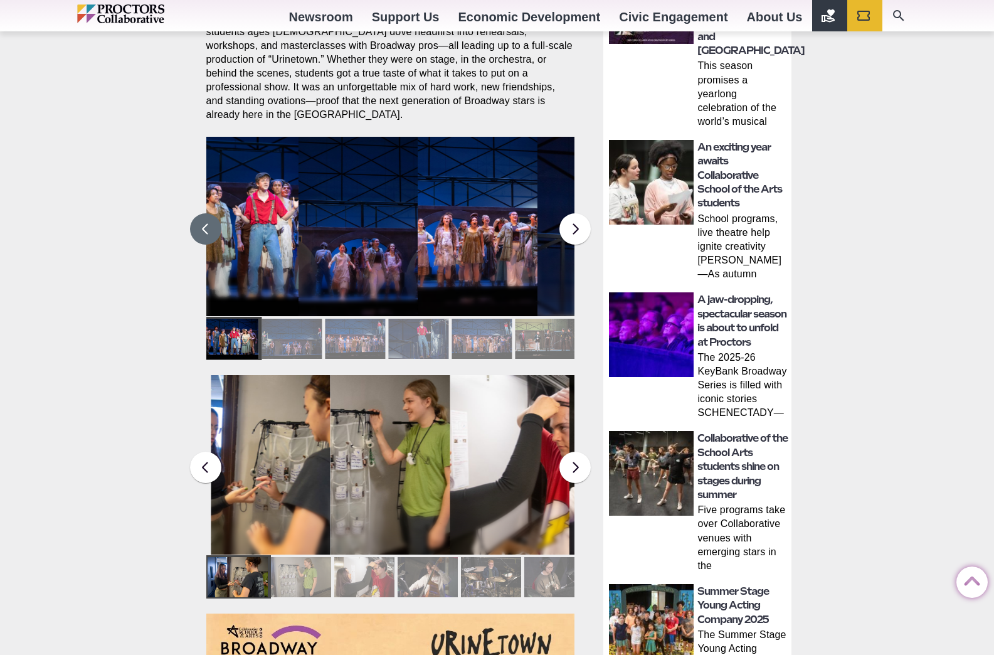
click at [206, 220] on button at bounding box center [205, 228] width 31 height 31
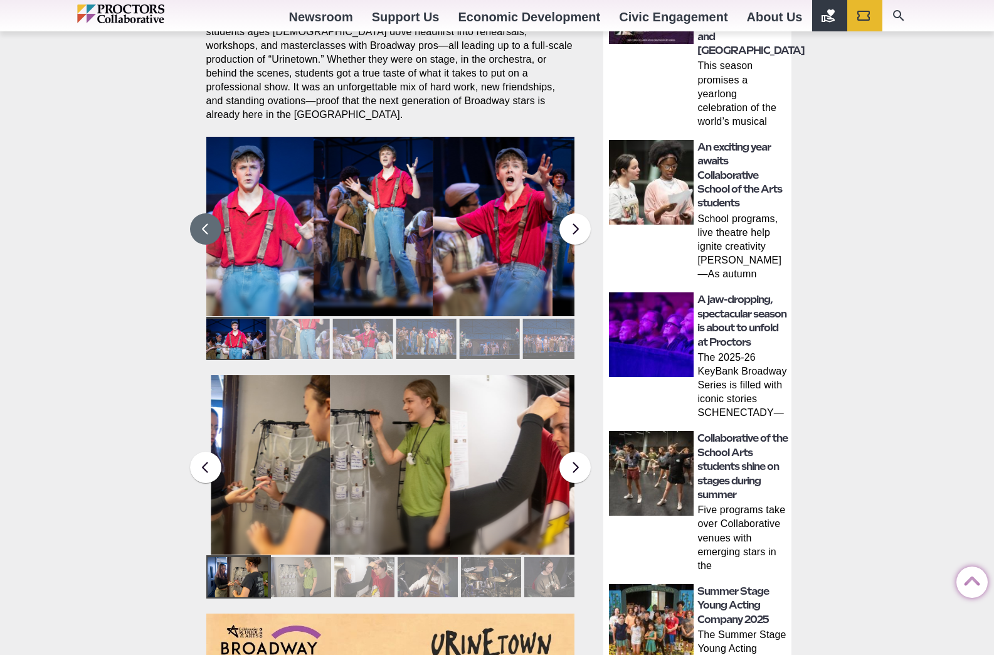
click at [206, 220] on button at bounding box center [205, 228] width 31 height 31
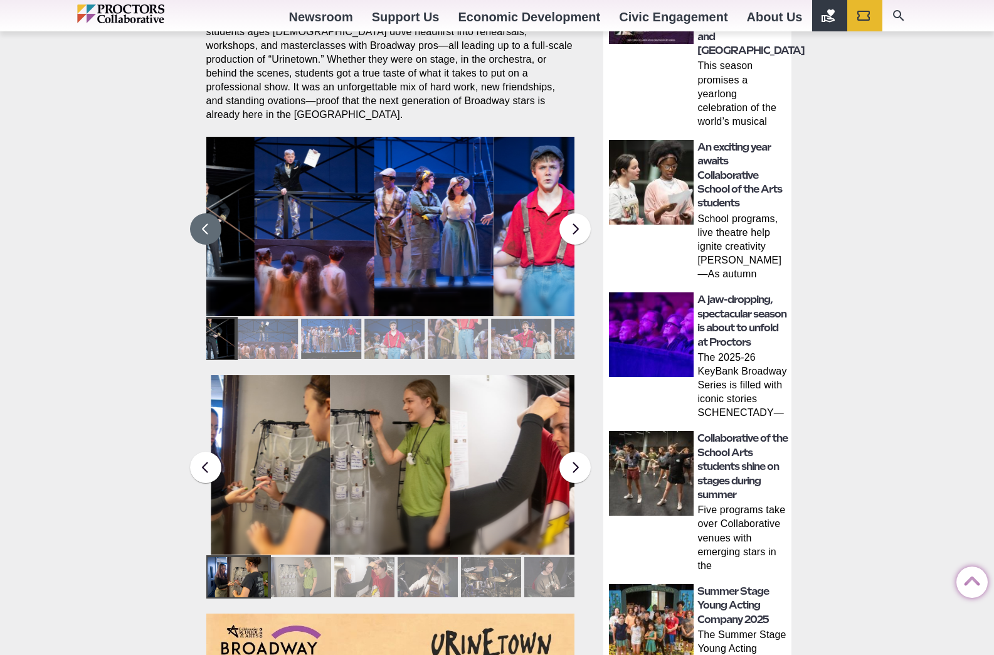
click at [206, 220] on button at bounding box center [205, 228] width 31 height 31
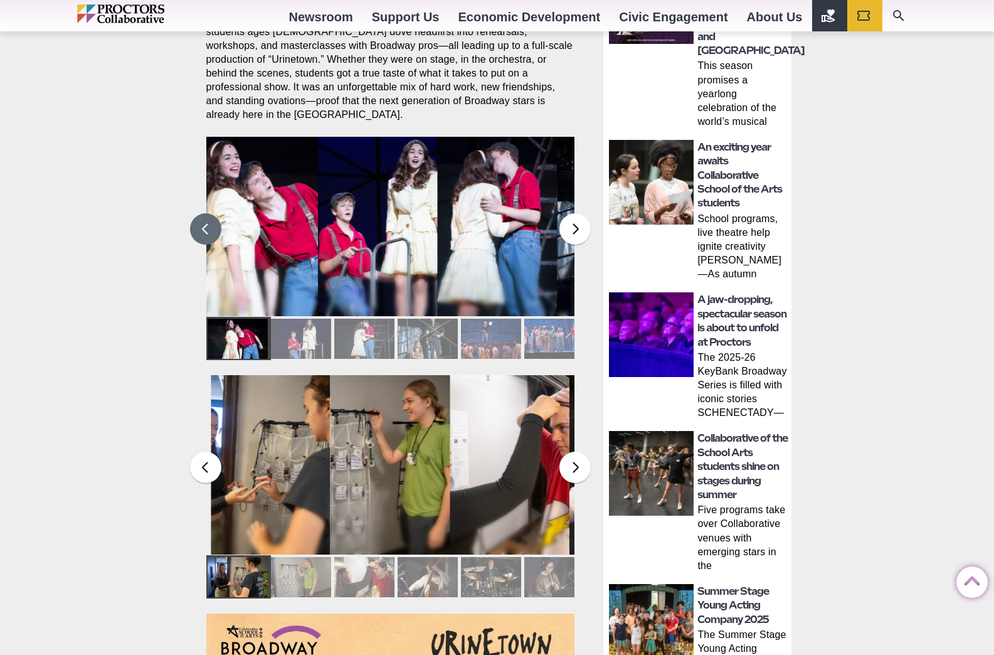
click at [206, 220] on button at bounding box center [205, 228] width 31 height 31
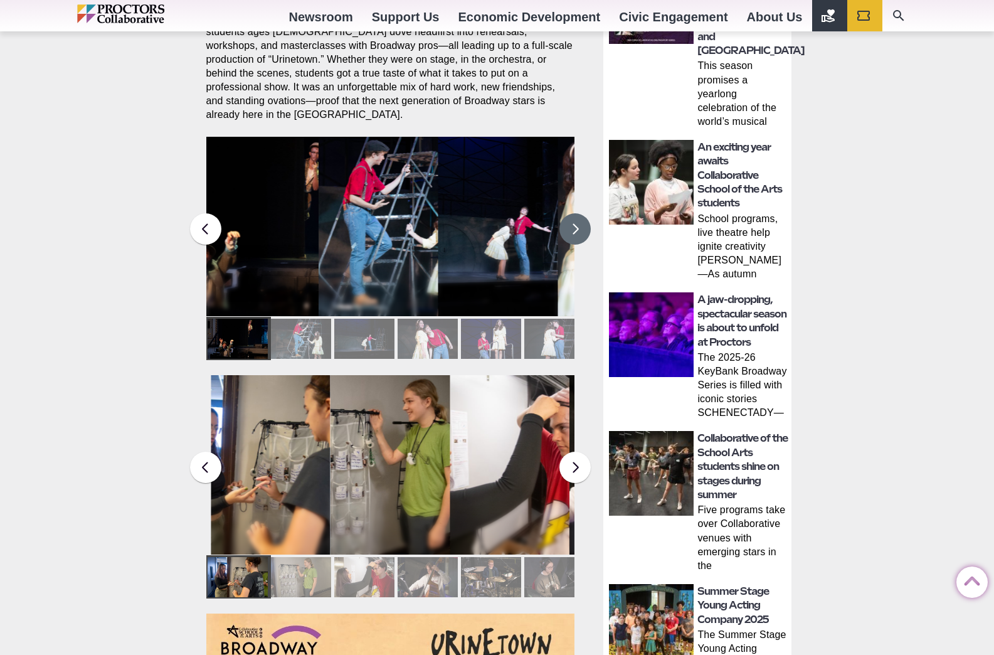
click at [580, 215] on button at bounding box center [575, 228] width 31 height 31
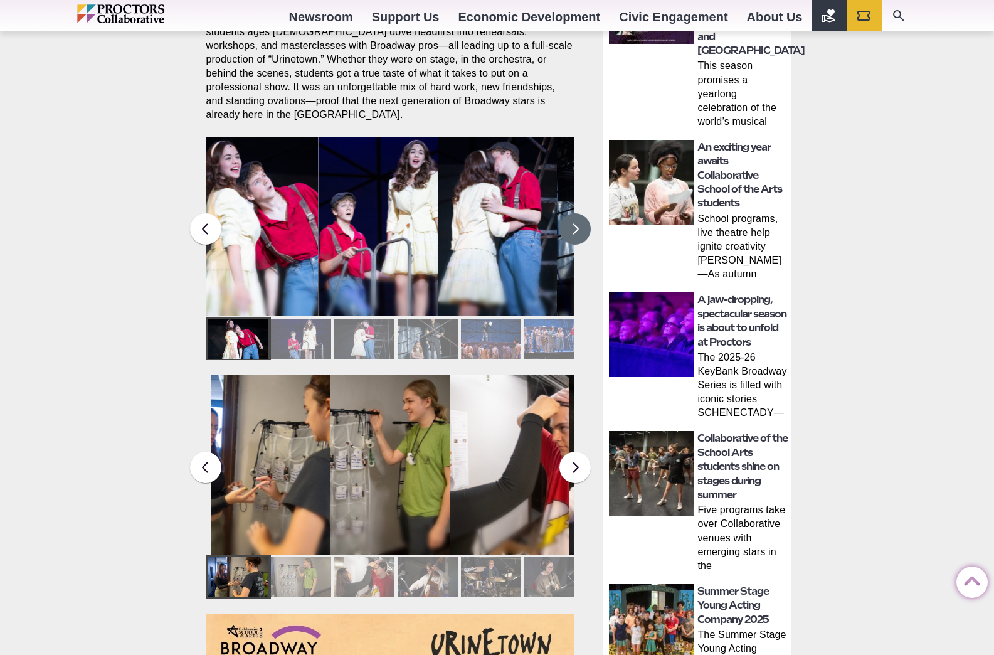
click at [289, 231] on figcaption "Students in the Collaborative School of the Arts Broadway Camp perform during a…" at bounding box center [259, 252] width 120 height 129
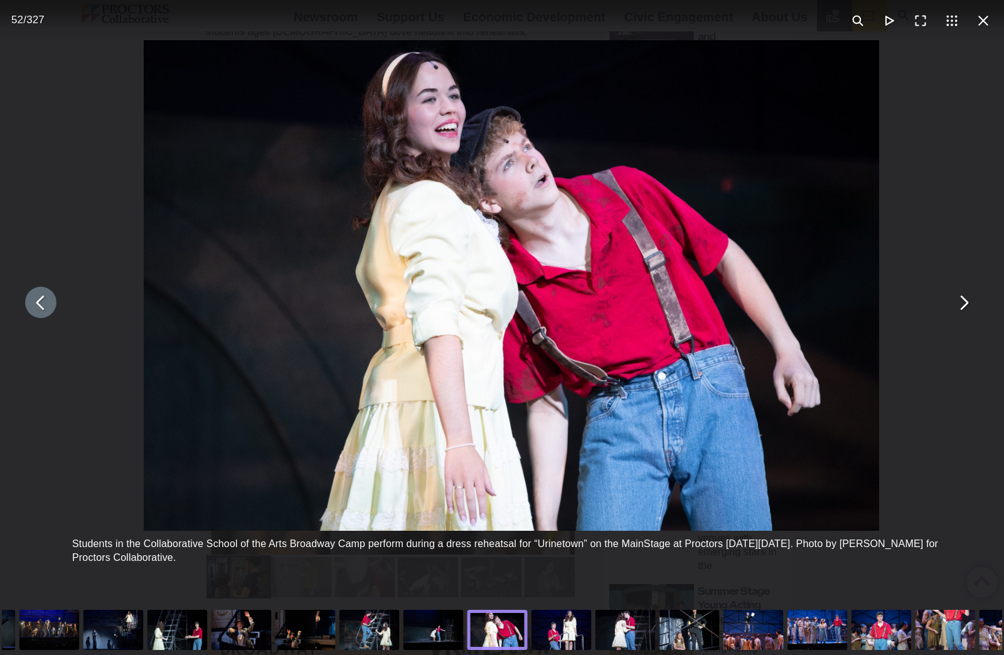
click at [948, 331] on div "Students in the Collaborative School of the Arts Broadway Camp perform during a…" at bounding box center [511, 302] width 1004 height 605
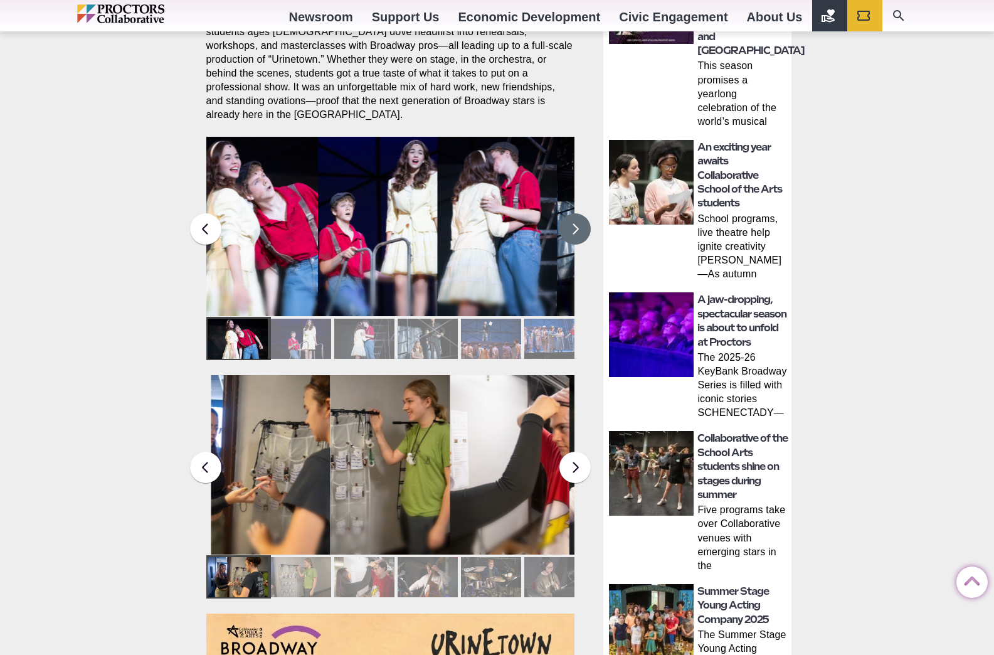
click at [574, 213] on button at bounding box center [575, 228] width 31 height 31
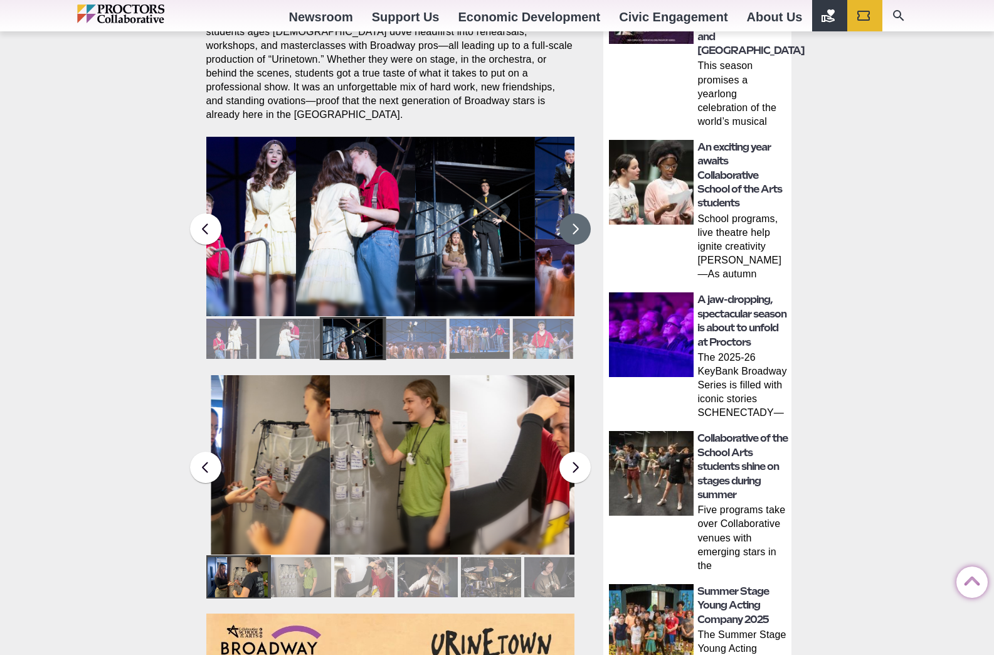
click at [574, 213] on button at bounding box center [575, 228] width 31 height 31
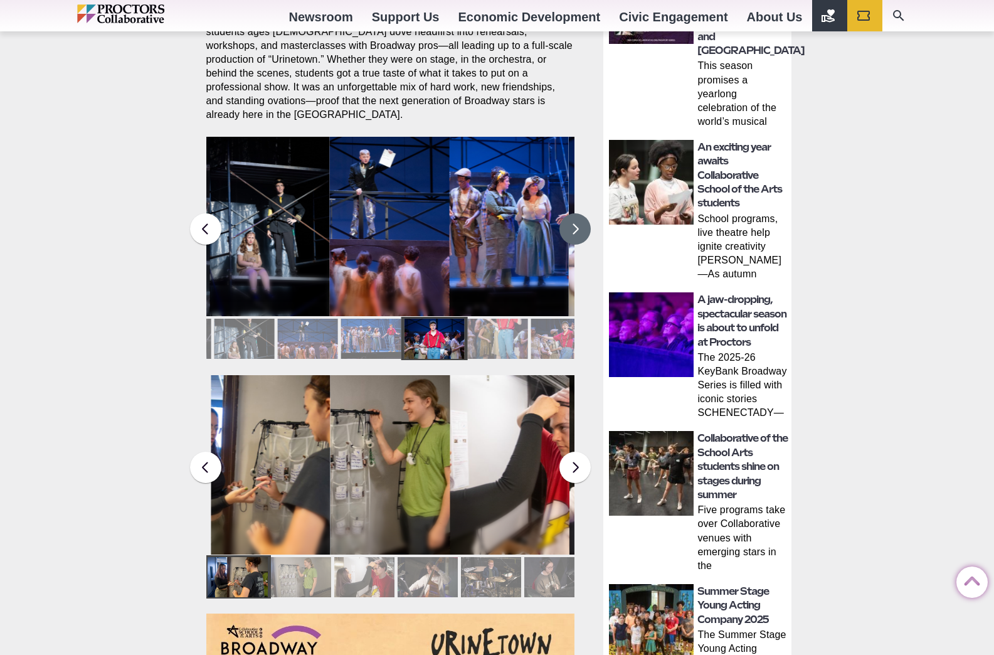
click at [574, 213] on button at bounding box center [575, 228] width 31 height 31
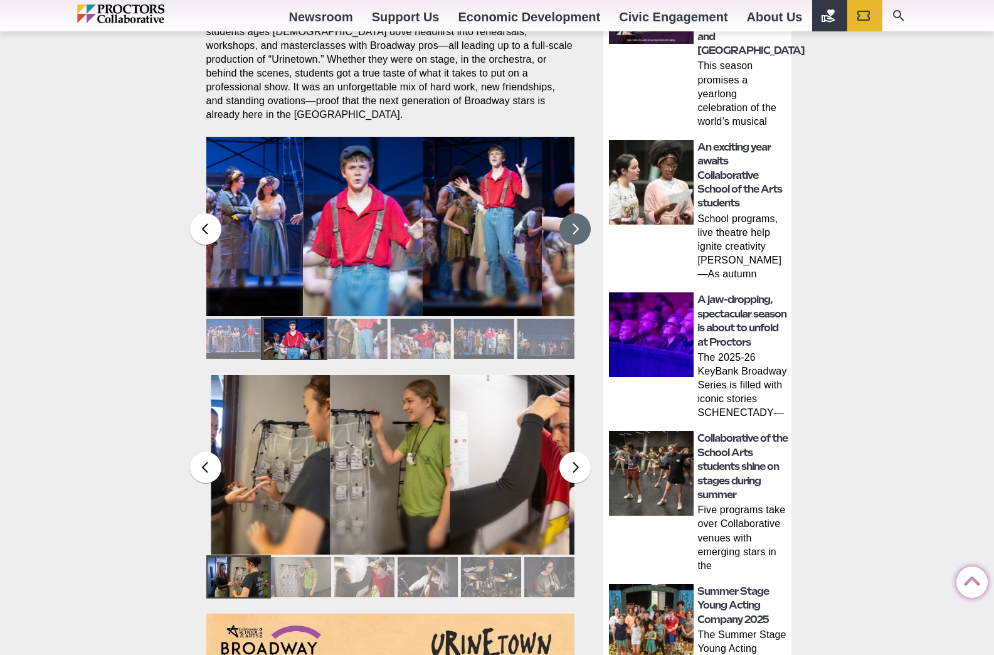
click at [574, 213] on button at bounding box center [575, 228] width 31 height 31
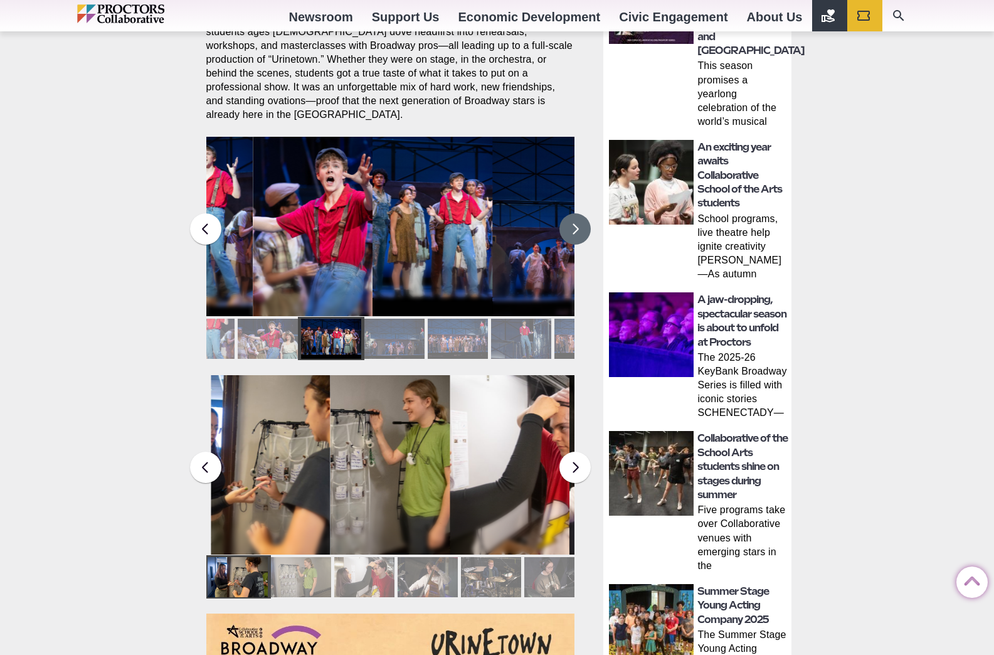
click at [574, 213] on button at bounding box center [575, 228] width 31 height 31
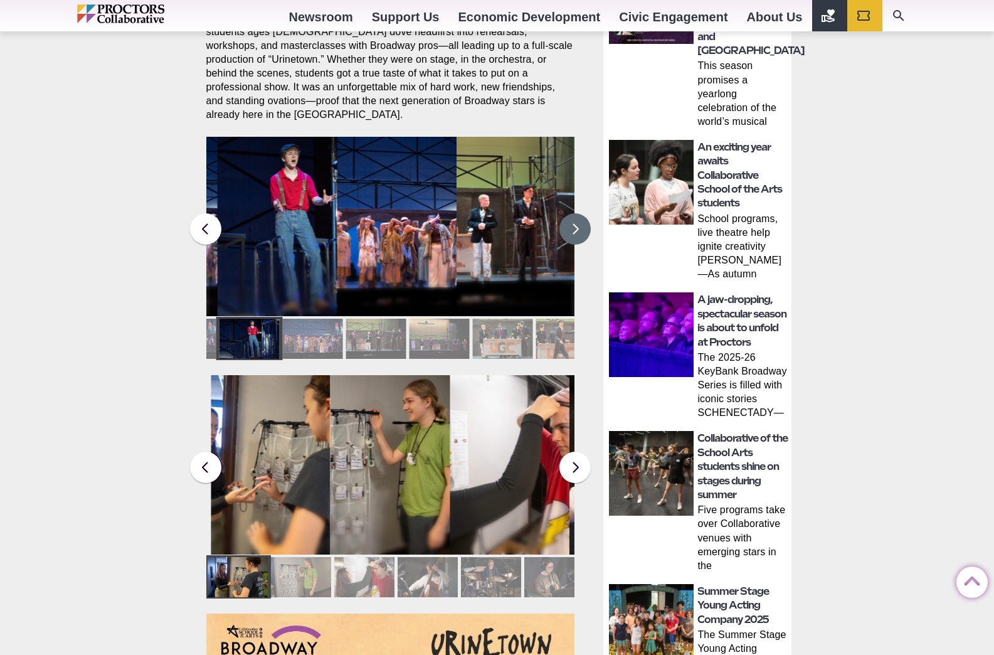
click at [574, 213] on button at bounding box center [575, 228] width 31 height 31
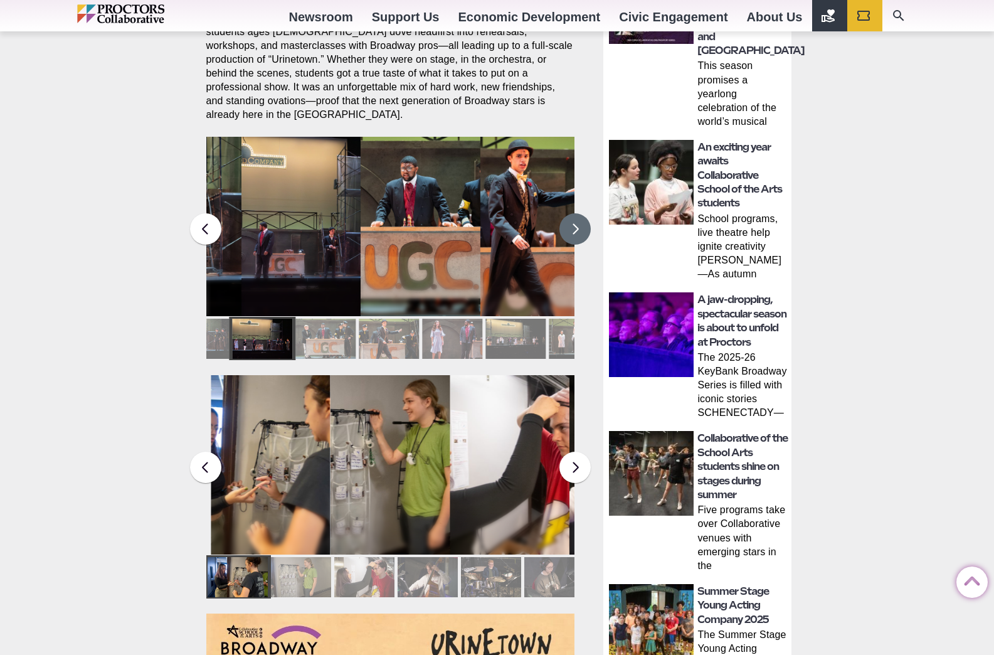
click at [574, 213] on button at bounding box center [575, 228] width 31 height 31
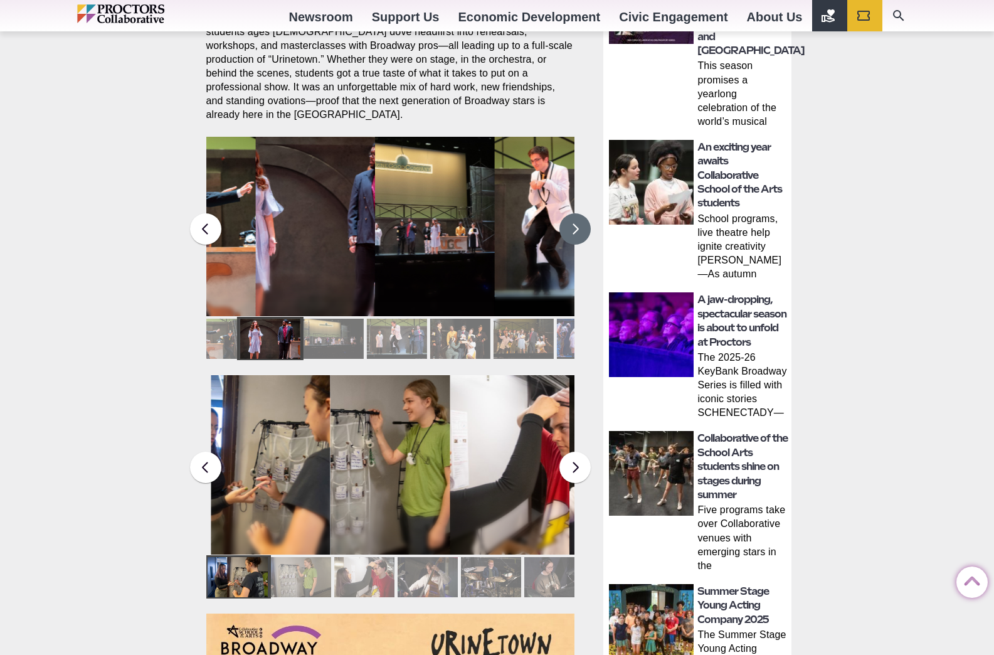
click at [574, 213] on button at bounding box center [575, 228] width 31 height 31
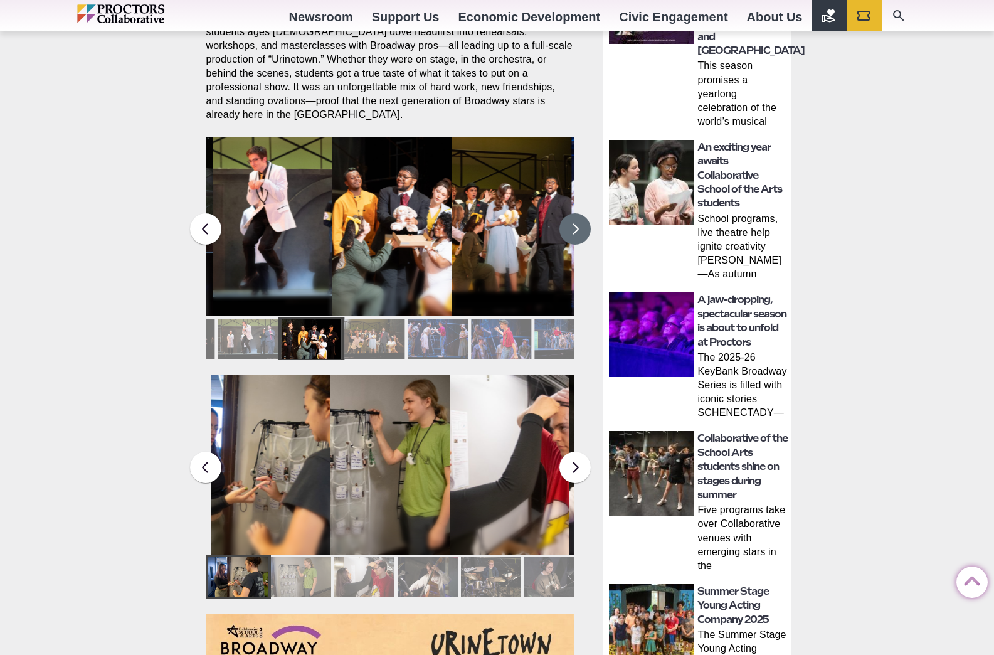
click at [575, 213] on button at bounding box center [575, 228] width 31 height 31
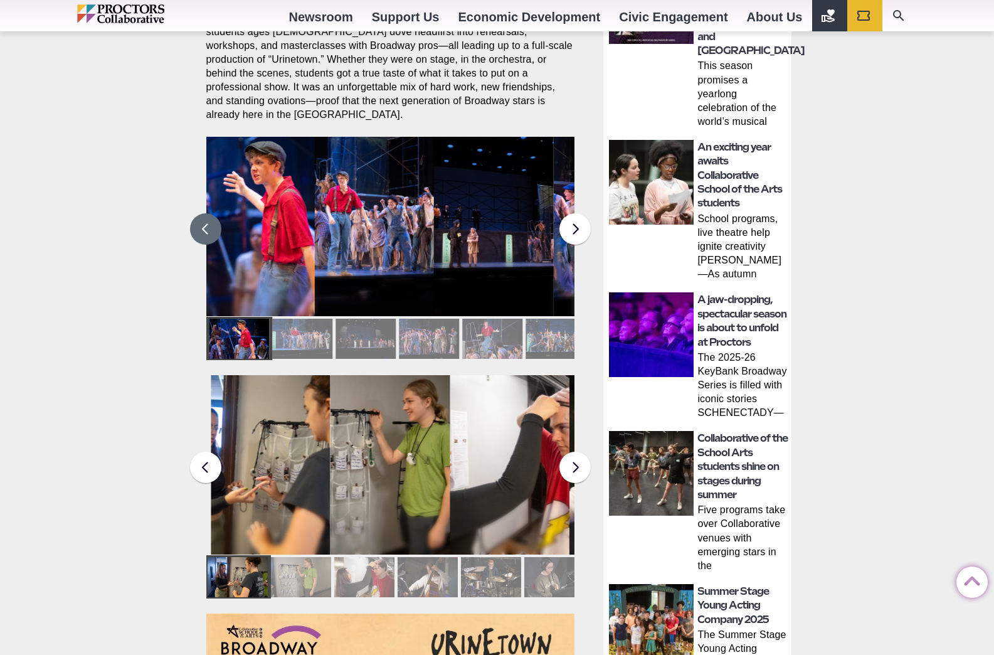
click at [214, 216] on button at bounding box center [205, 228] width 31 height 31
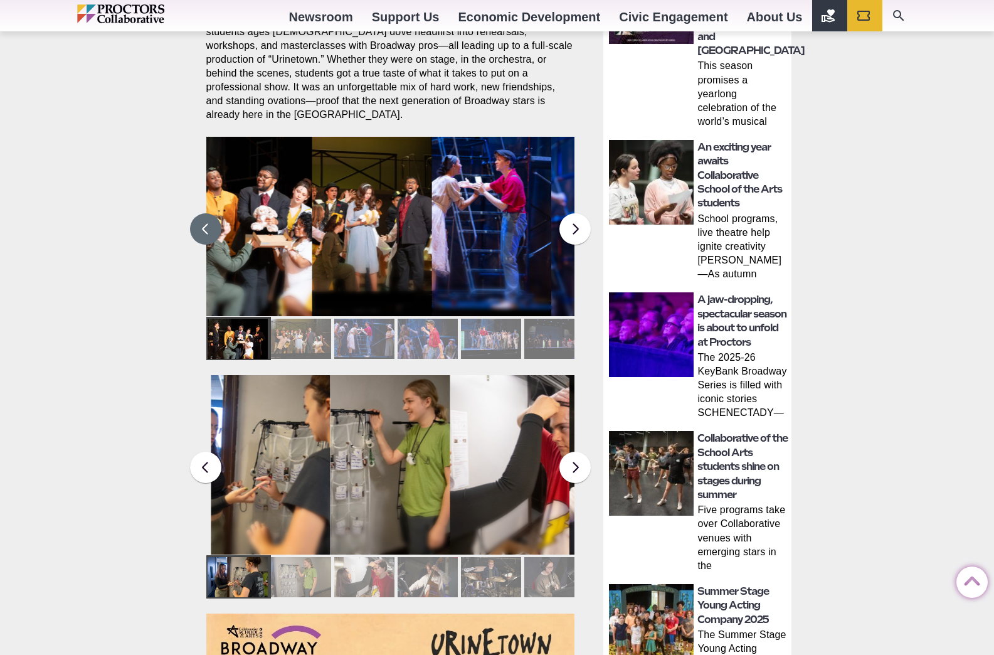
click at [391, 219] on figcaption "Students in the Collaborative School of the Arts Broadway Camp perform during a…" at bounding box center [372, 252] width 120 height 129
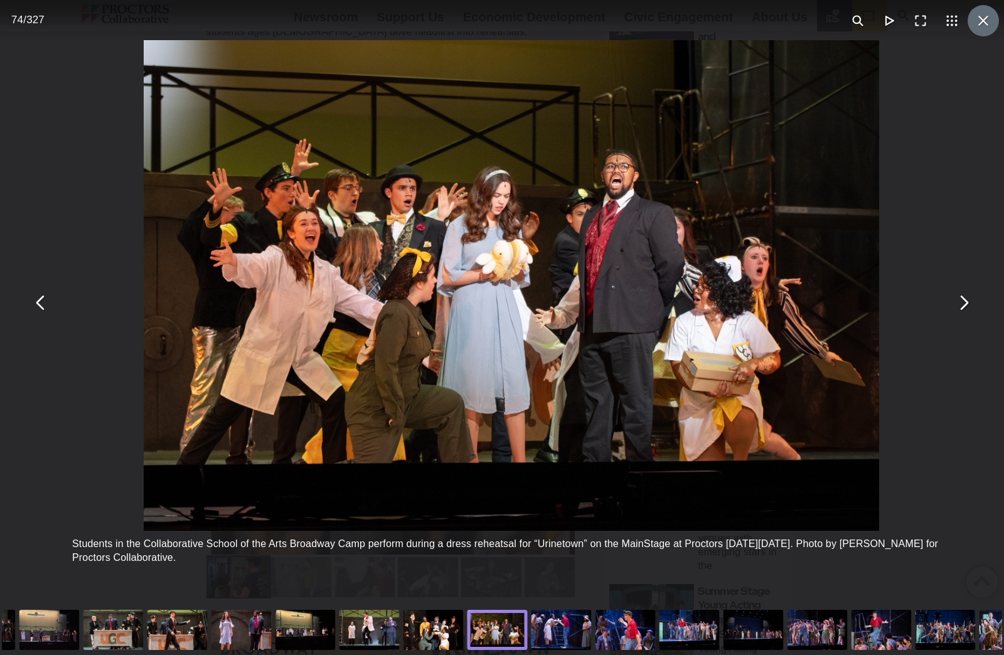
click at [982, 24] on button "You can close this modal content with the ESC key" at bounding box center [982, 20] width 31 height 31
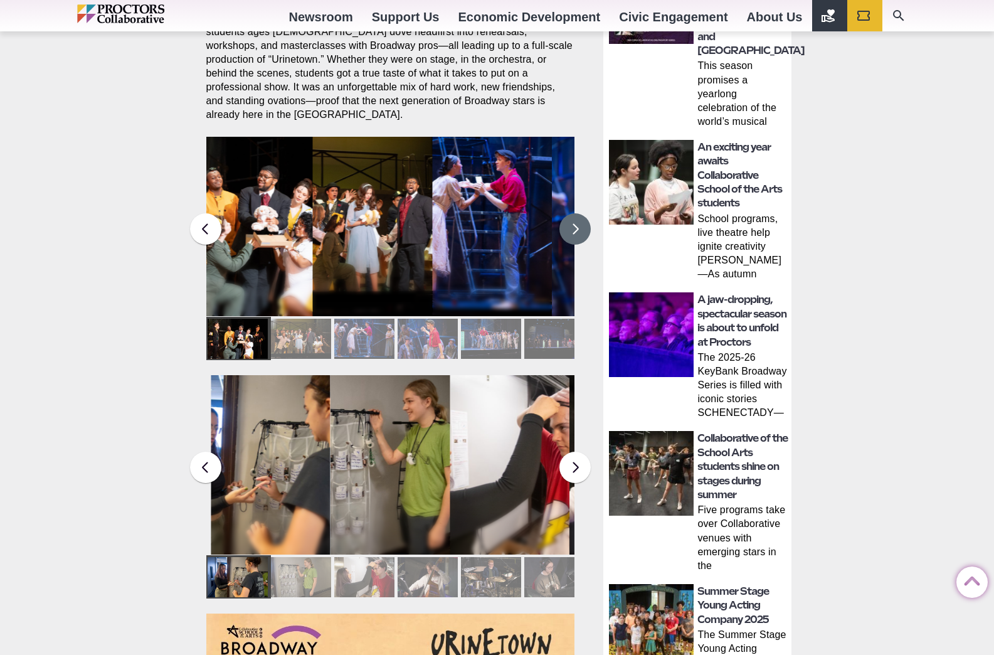
click at [569, 213] on button at bounding box center [575, 228] width 31 height 31
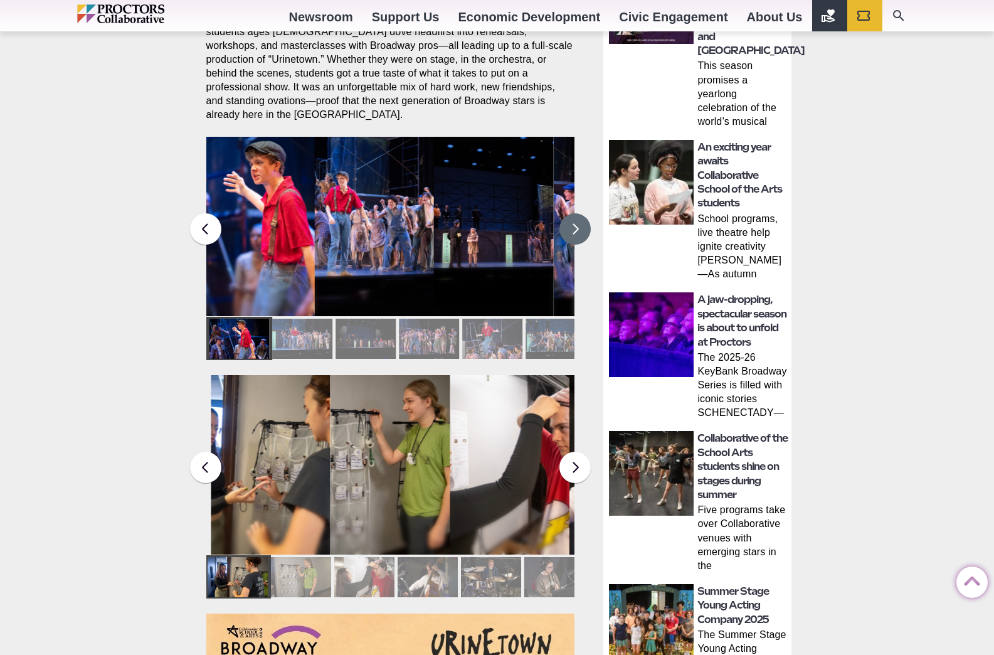
click at [569, 213] on button at bounding box center [575, 228] width 31 height 31
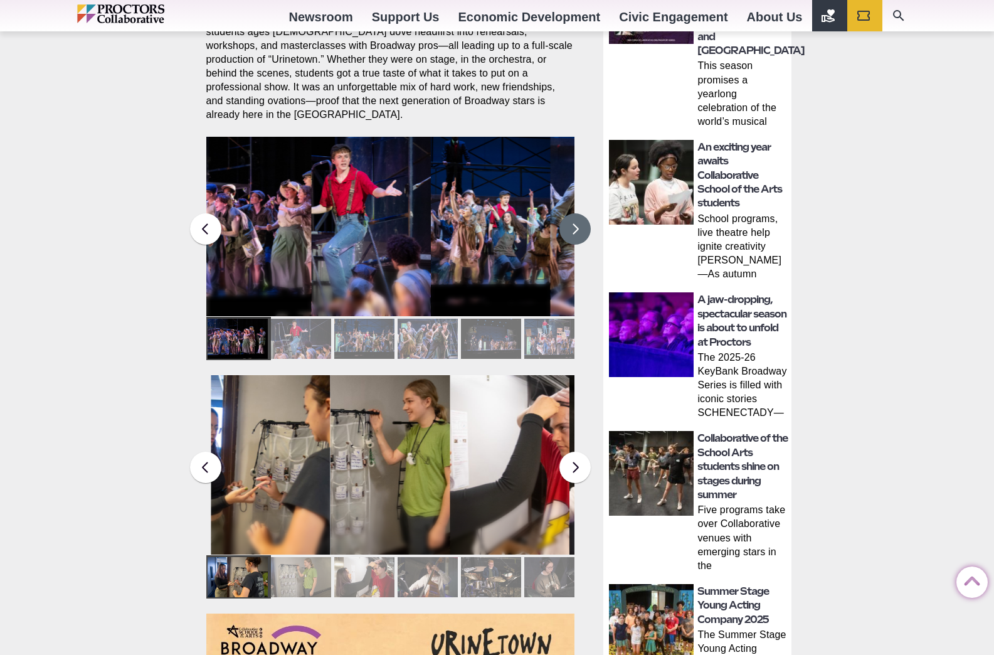
click at [580, 218] on button at bounding box center [575, 228] width 31 height 31
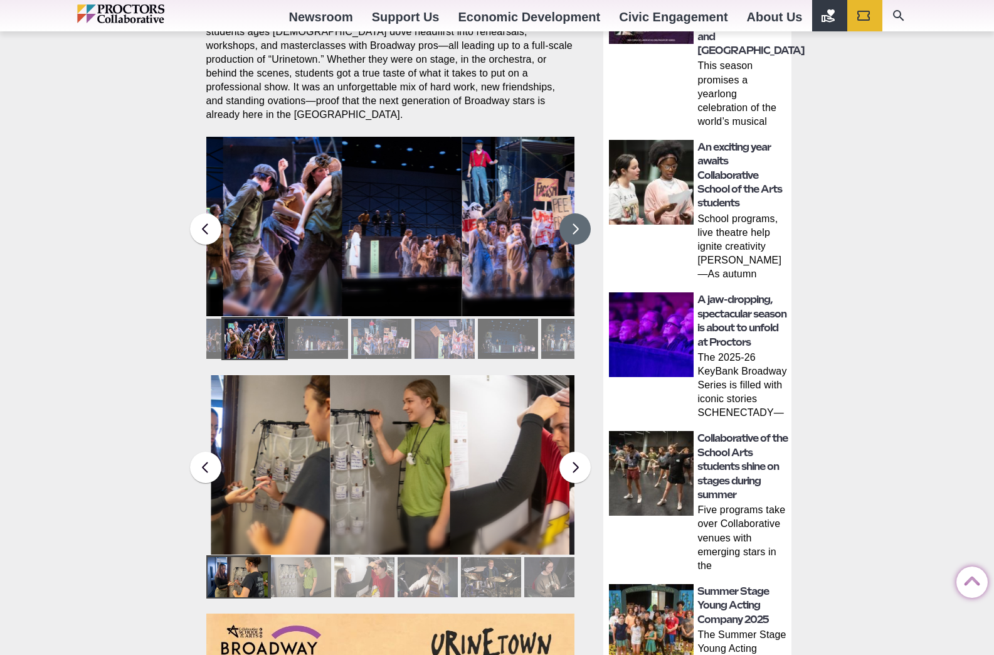
click at [580, 218] on button at bounding box center [575, 228] width 31 height 31
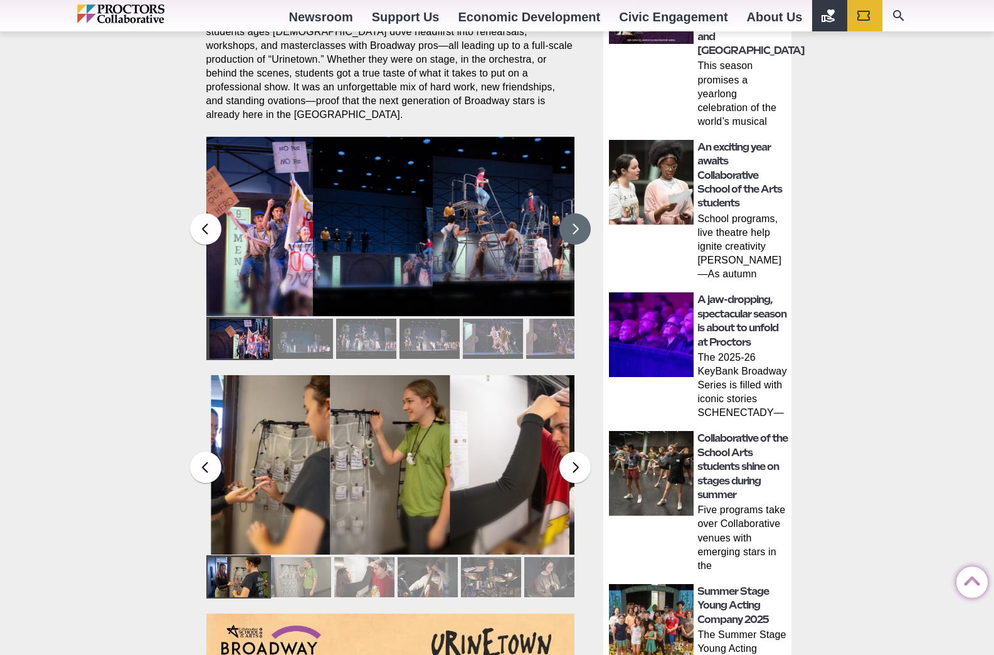
click at [580, 218] on button at bounding box center [575, 228] width 31 height 31
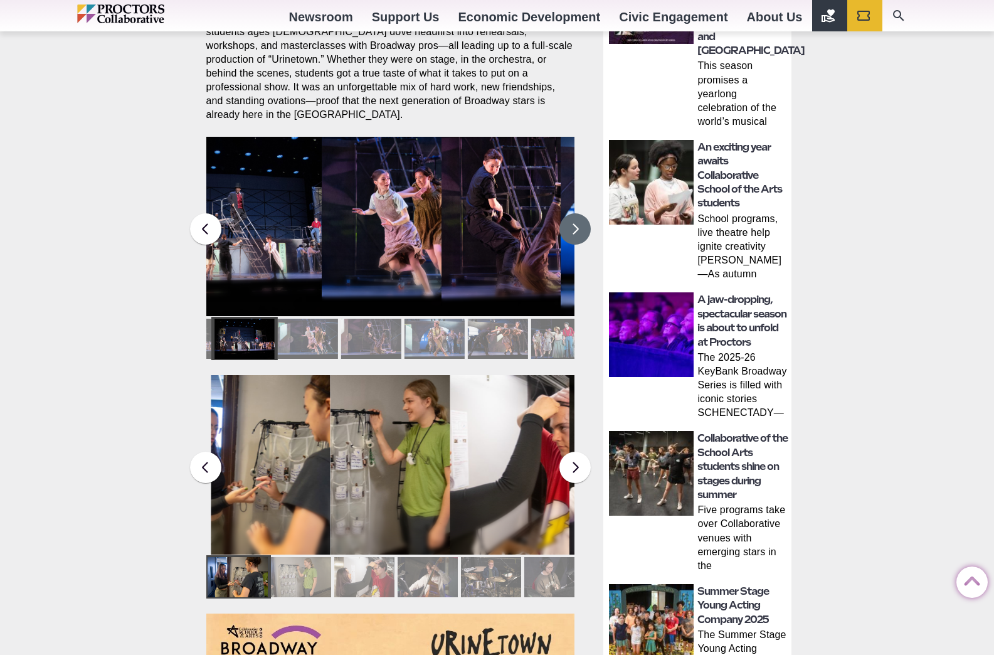
click at [580, 218] on button at bounding box center [575, 228] width 31 height 31
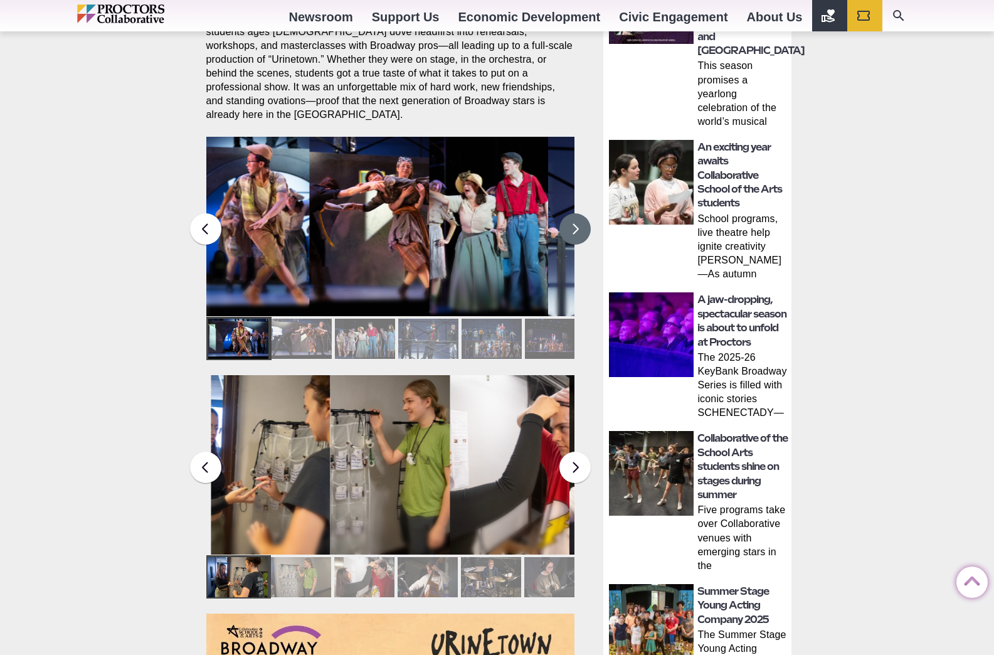
click at [580, 218] on button at bounding box center [575, 228] width 31 height 31
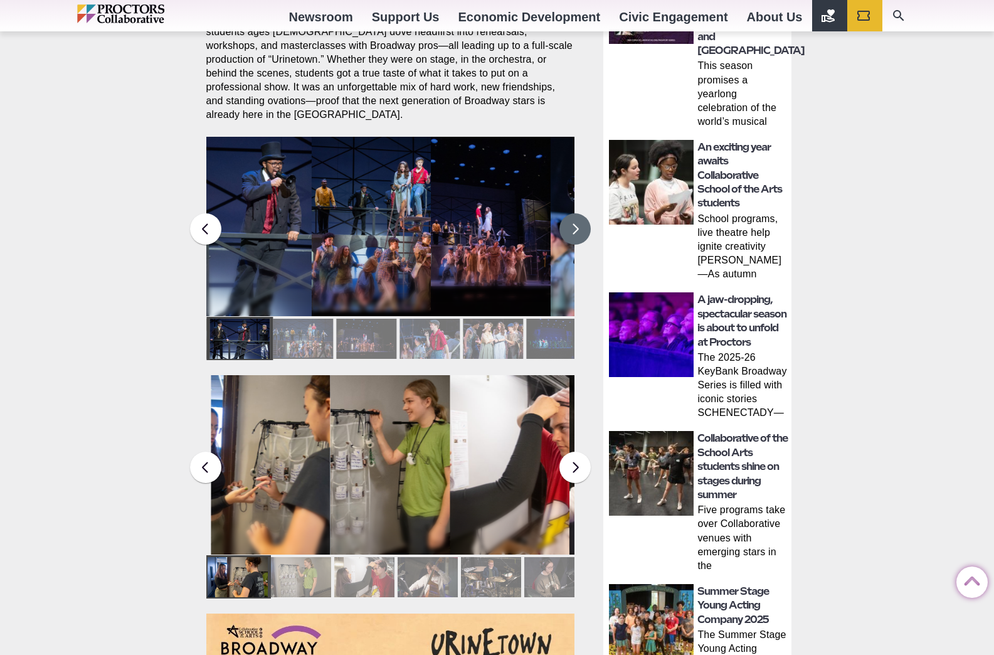
click at [580, 218] on button at bounding box center [575, 228] width 31 height 31
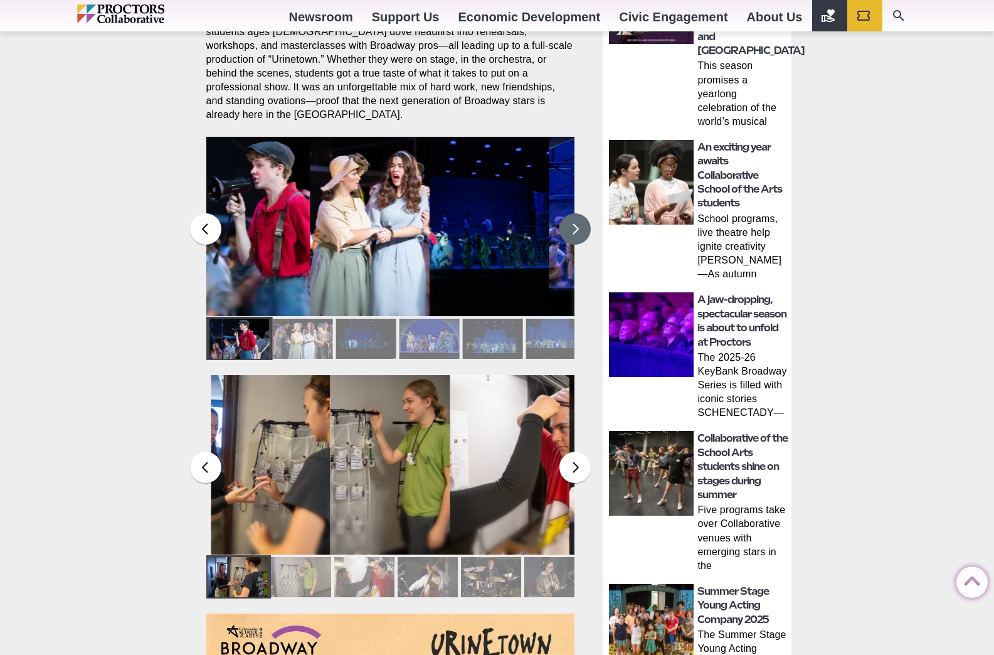
click at [580, 218] on button at bounding box center [575, 228] width 31 height 31
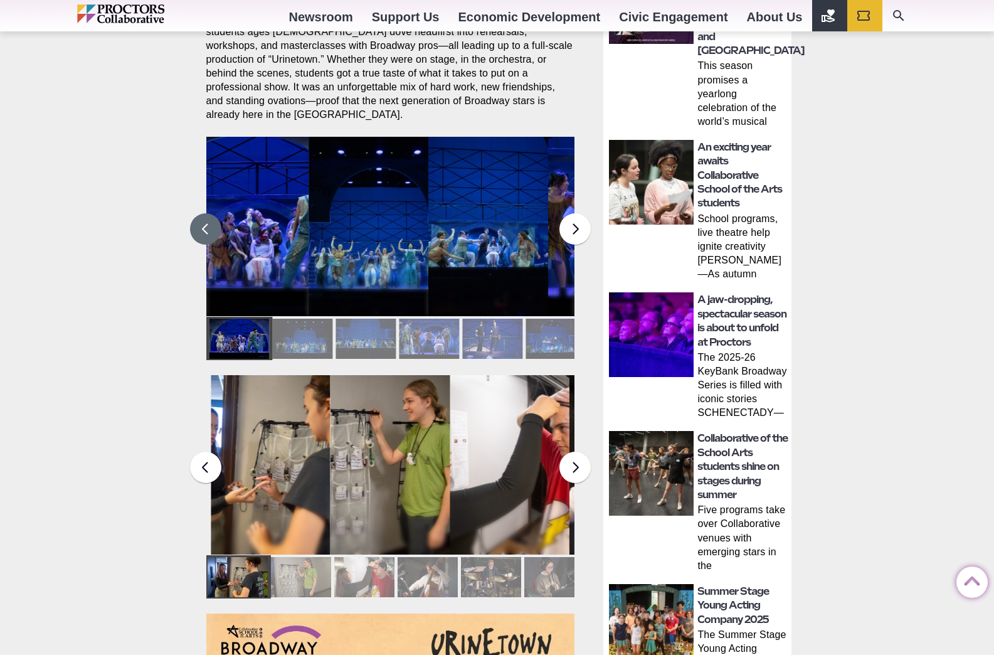
click at [207, 225] on button at bounding box center [205, 228] width 31 height 31
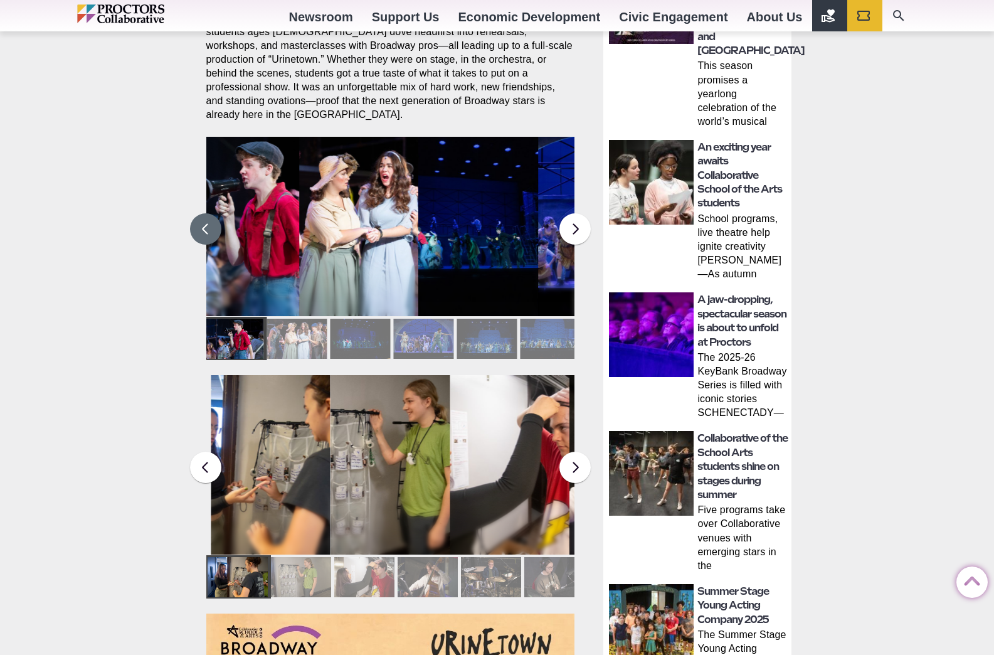
click at [362, 230] on figcaption "Students in the Collaborative School of the Arts Broadway Camp perform during a…" at bounding box center [359, 252] width 120 height 129
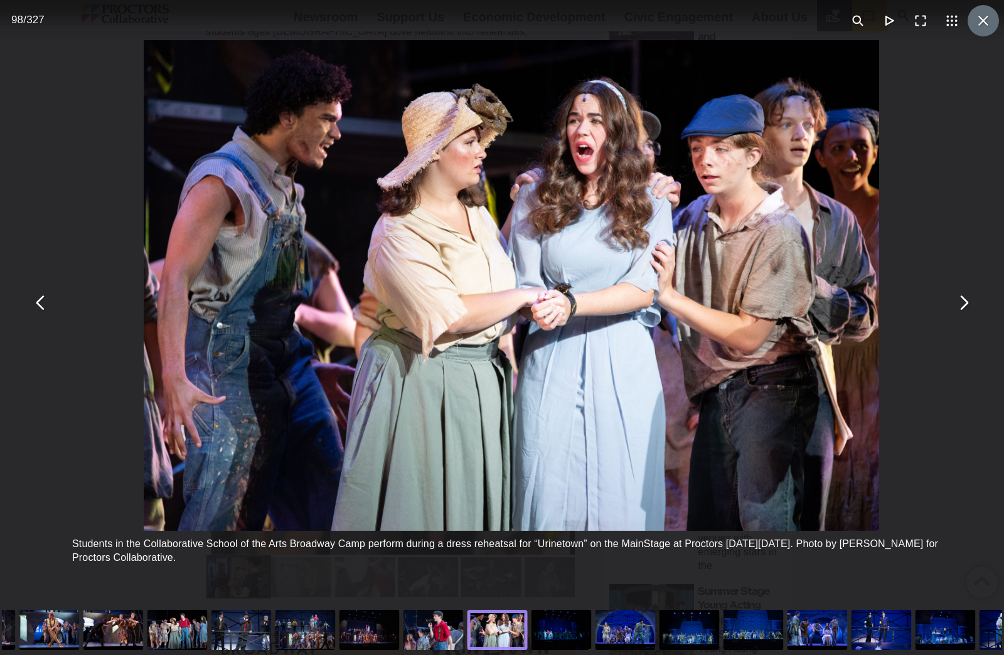
click at [973, 26] on button "You can close this modal content with the ESC key" at bounding box center [982, 20] width 31 height 31
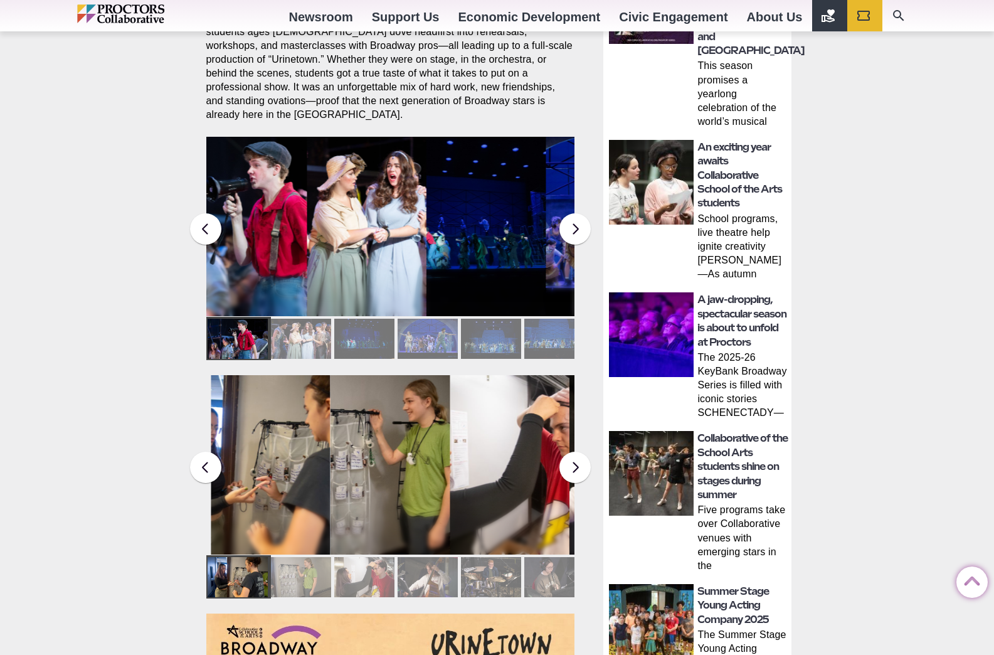
click at [570, 232] on figcaption "Students in the Collaborative School of the Arts Broadway Camp perform during a…" at bounding box center [606, 252] width 120 height 129
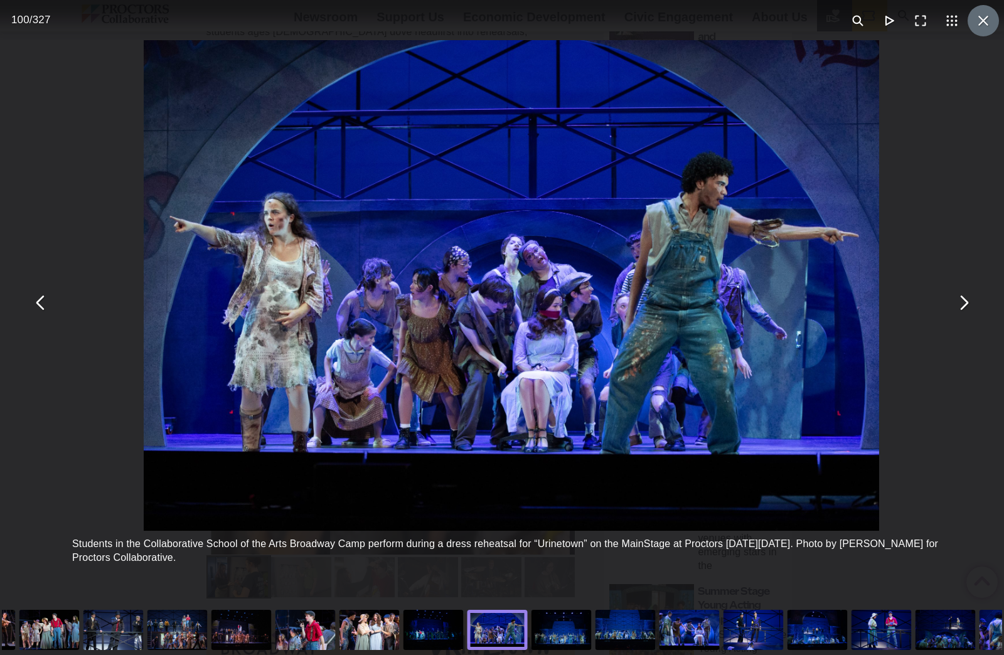
click at [973, 22] on button "You can close this modal content with the ESC key" at bounding box center [982, 20] width 31 height 31
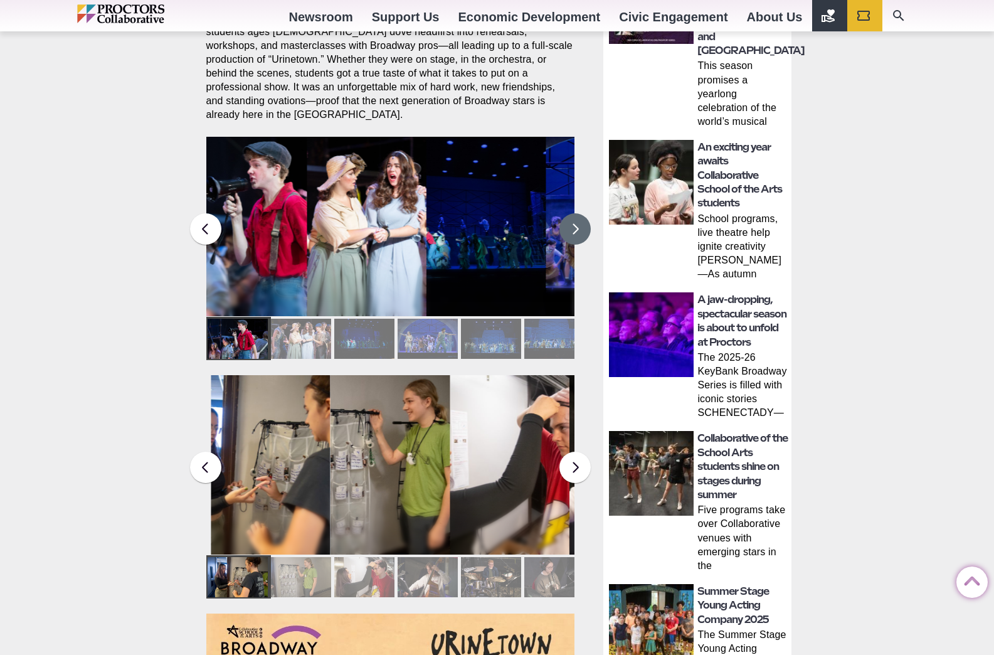
drag, startPoint x: 577, startPoint y: 220, endPoint x: 481, endPoint y: 237, distance: 97.5
click at [577, 220] on button at bounding box center [575, 228] width 31 height 31
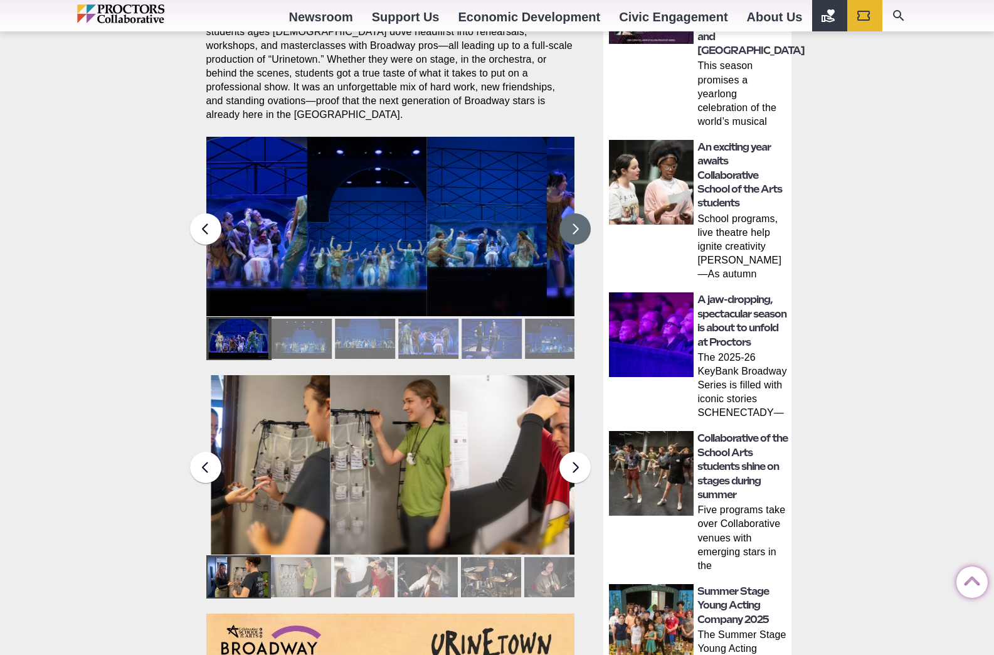
click at [277, 243] on figcaption "Students in the Collaborative School of the Arts Broadway Camp perform during a…" at bounding box center [248, 252] width 120 height 129
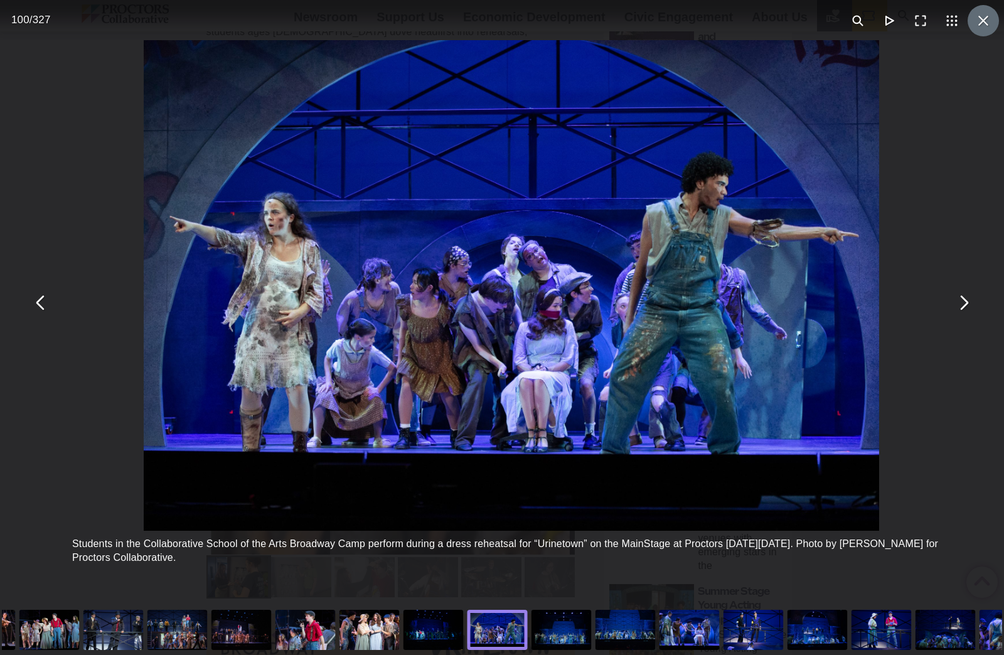
click at [975, 24] on button "You can close this modal content with the ESC key" at bounding box center [982, 20] width 31 height 31
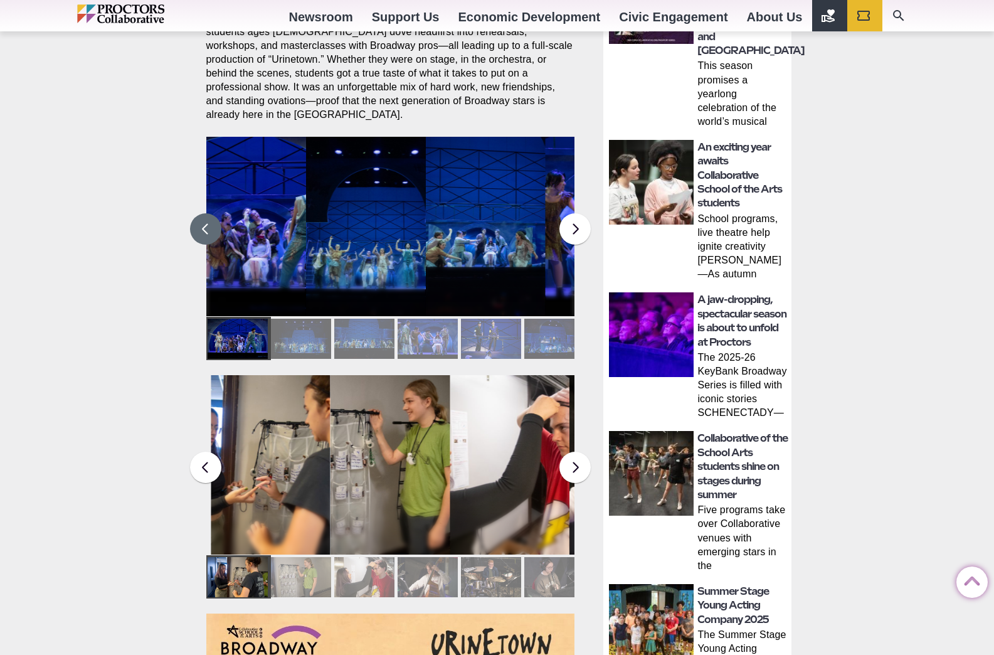
click at [202, 223] on button at bounding box center [205, 228] width 31 height 31
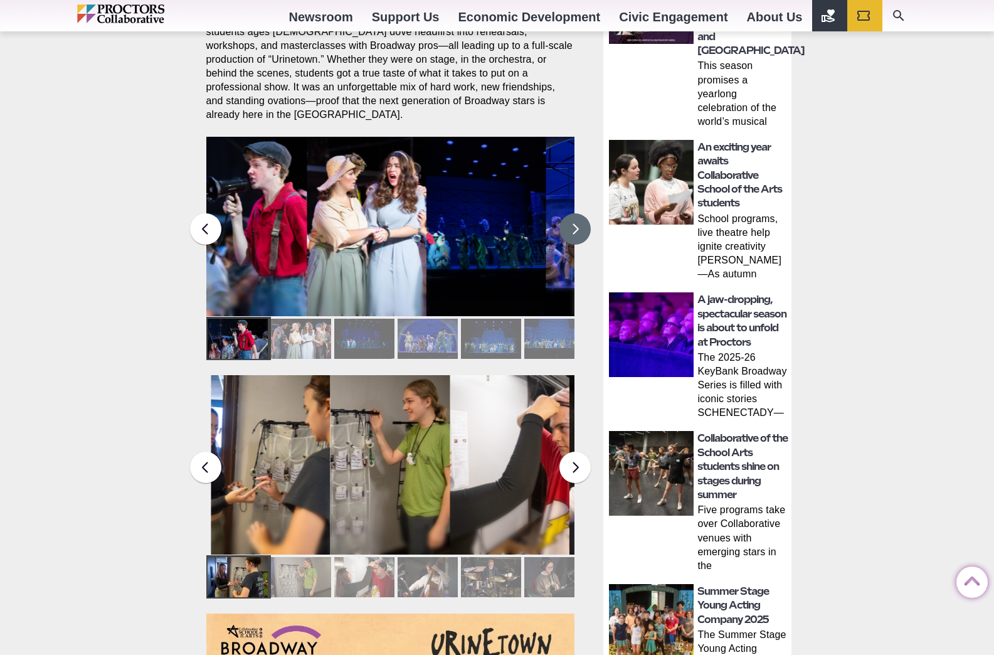
click at [578, 218] on button at bounding box center [575, 228] width 31 height 31
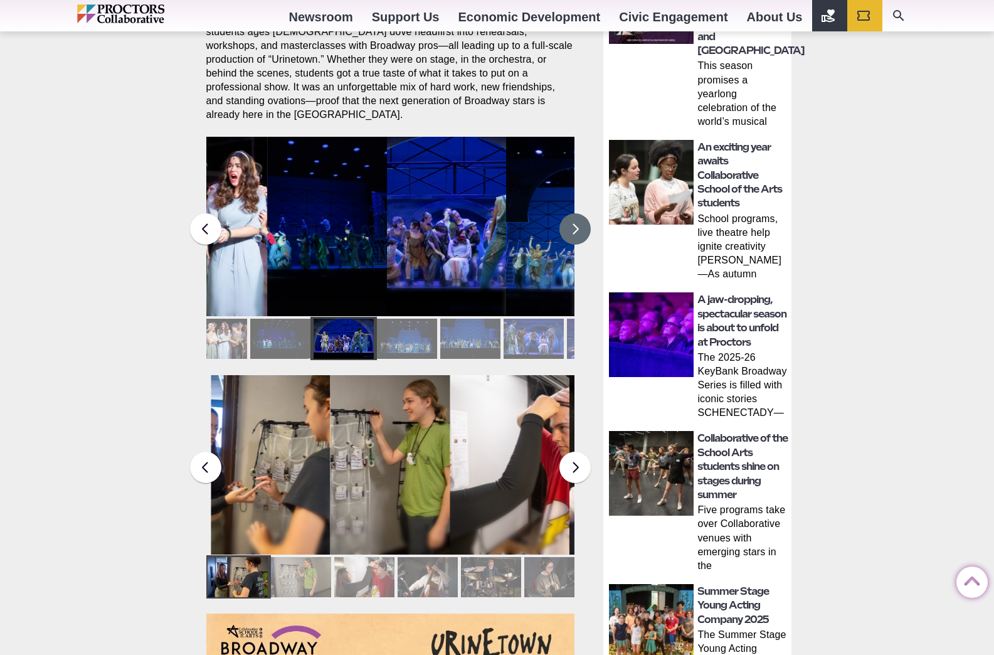
click at [578, 218] on button at bounding box center [575, 228] width 31 height 31
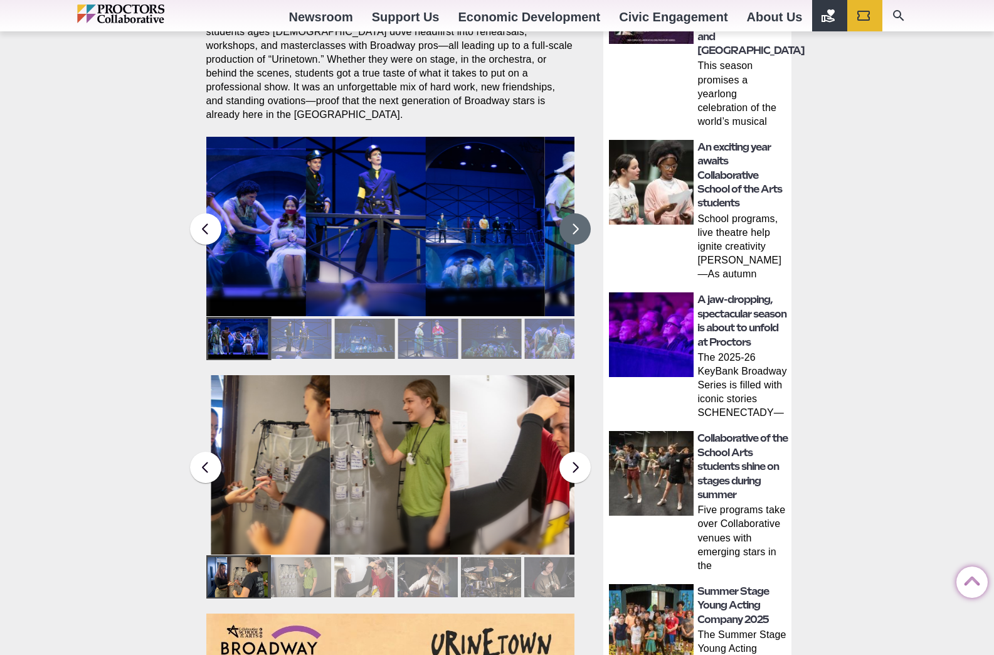
click at [279, 240] on figcaption "Students in the Collaborative School of the Arts Broadway Camp perform during a…" at bounding box center [246, 252] width 120 height 129
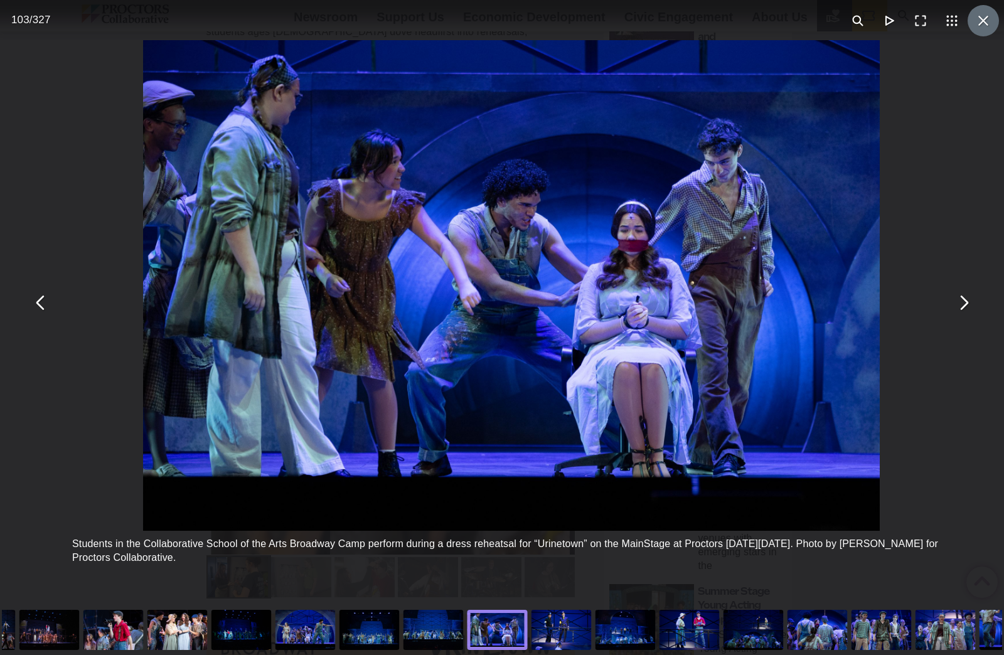
click at [973, 28] on button "You can close this modal content with the ESC key" at bounding box center [982, 20] width 31 height 31
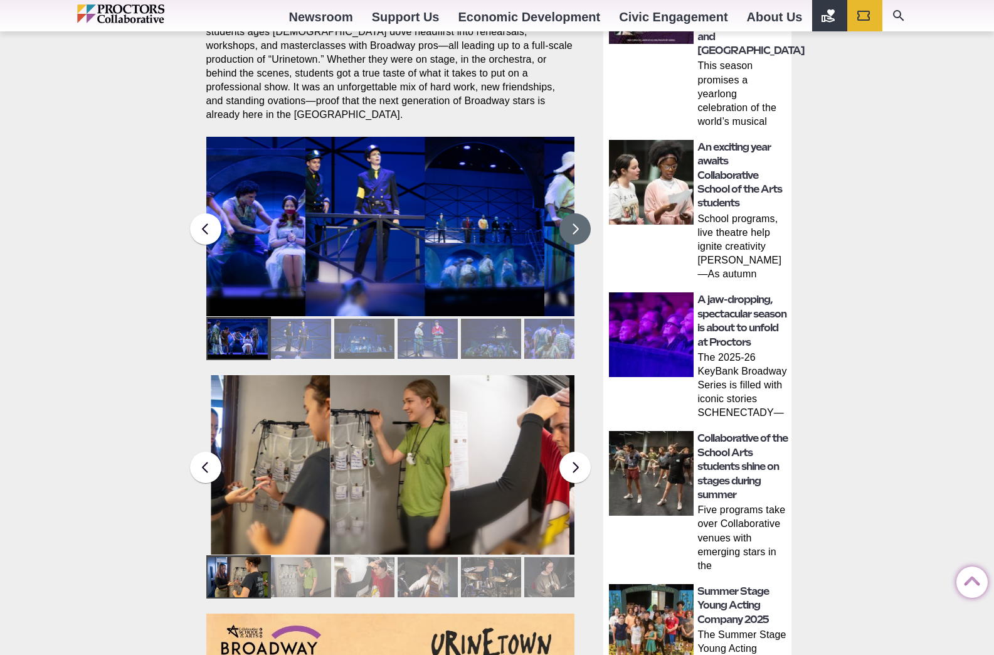
click at [581, 219] on button at bounding box center [575, 228] width 31 height 31
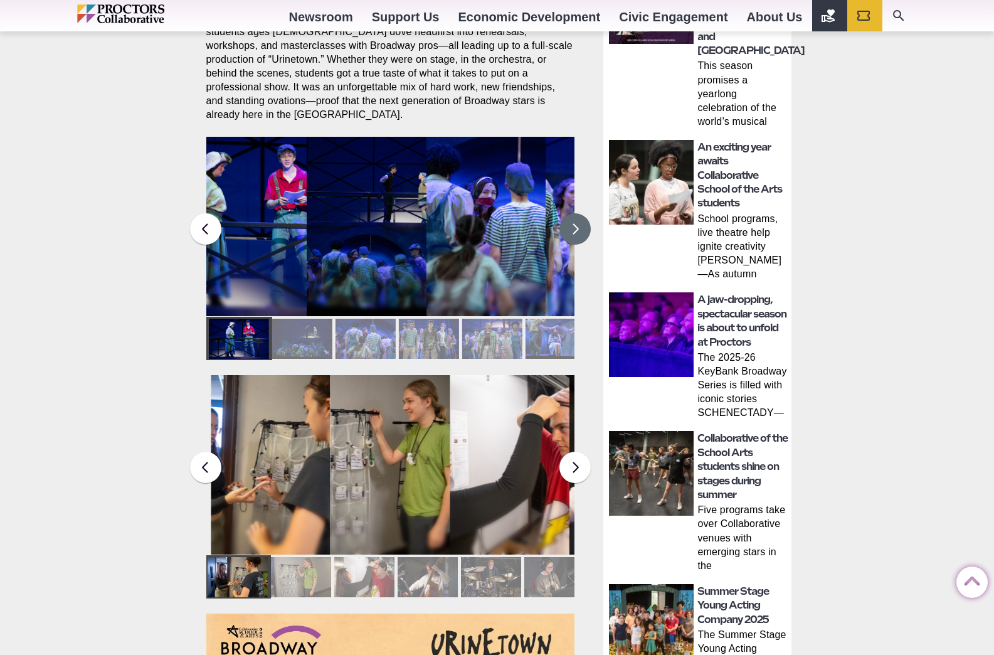
click at [581, 219] on button at bounding box center [575, 228] width 31 height 31
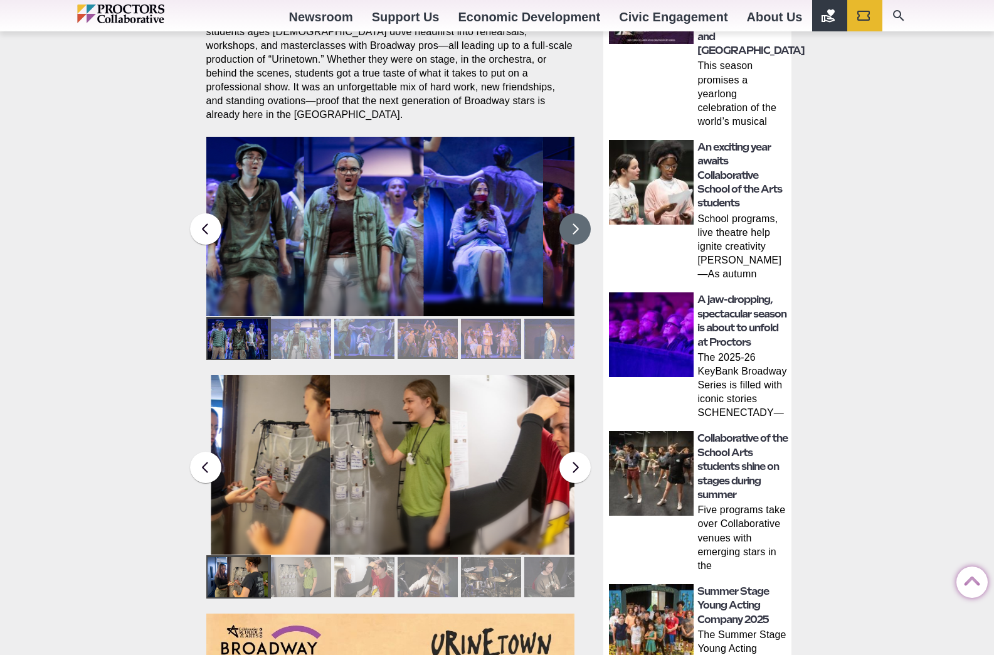
click at [494, 220] on figcaption "Students in the Collaborative School of the Arts Broadway Camp perform during a…" at bounding box center [484, 252] width 120 height 129
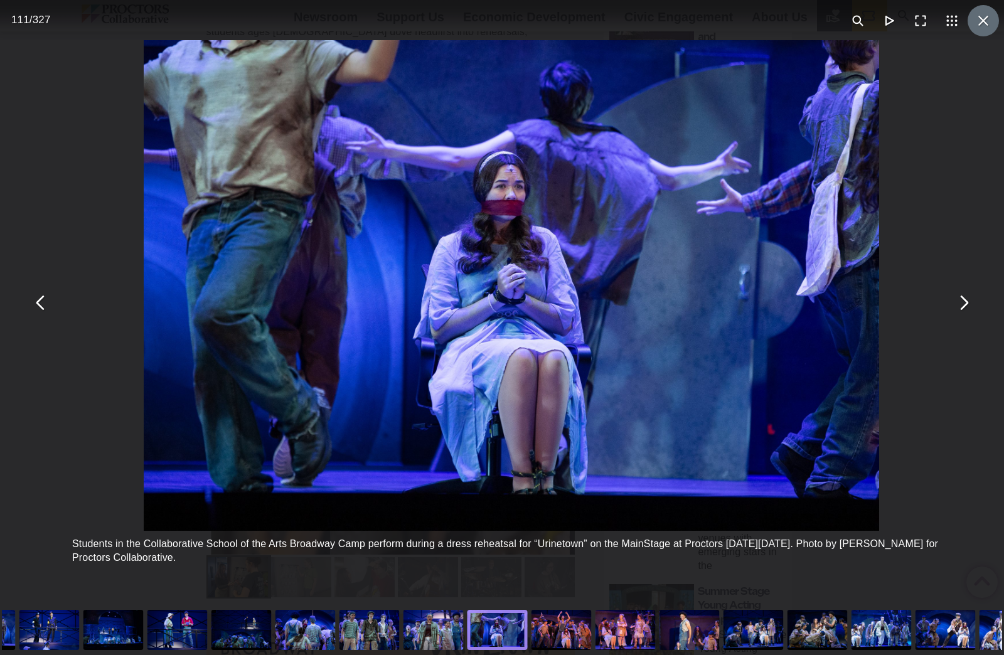
click at [985, 21] on button "You can close this modal content with the ESC key" at bounding box center [982, 20] width 31 height 31
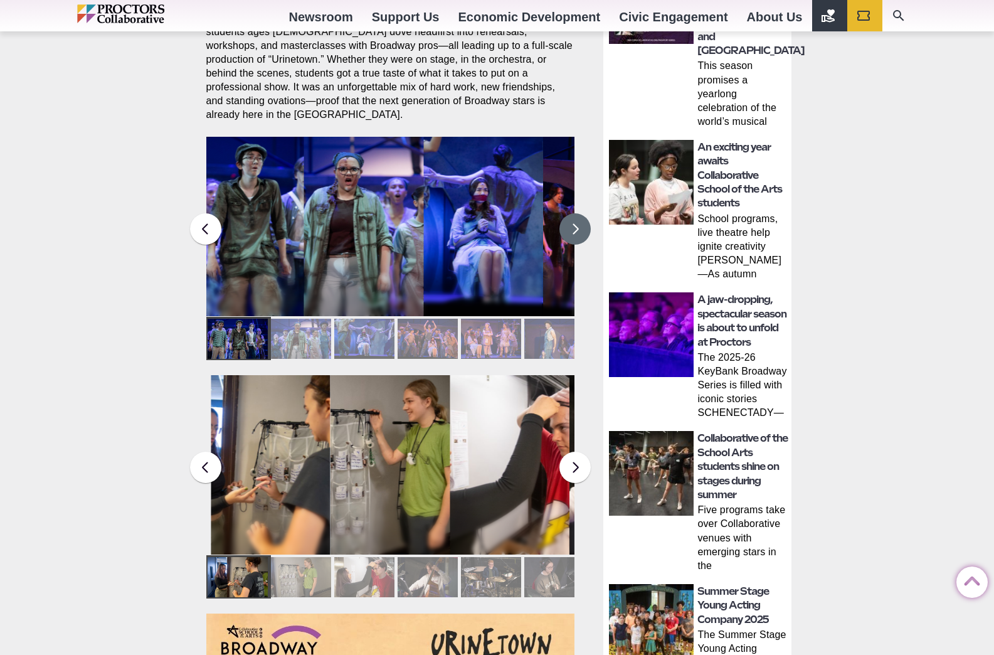
click at [570, 220] on button at bounding box center [575, 228] width 31 height 31
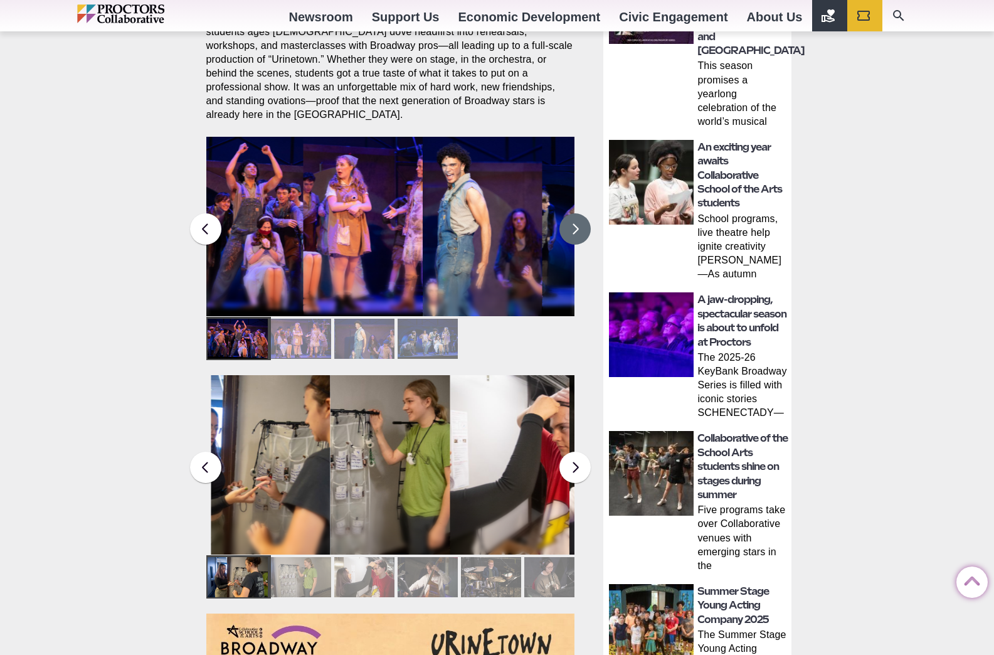
click at [281, 226] on figcaption "Students in the Collaborative School of the Arts Broadway Camp perform during a…" at bounding box center [244, 252] width 120 height 129
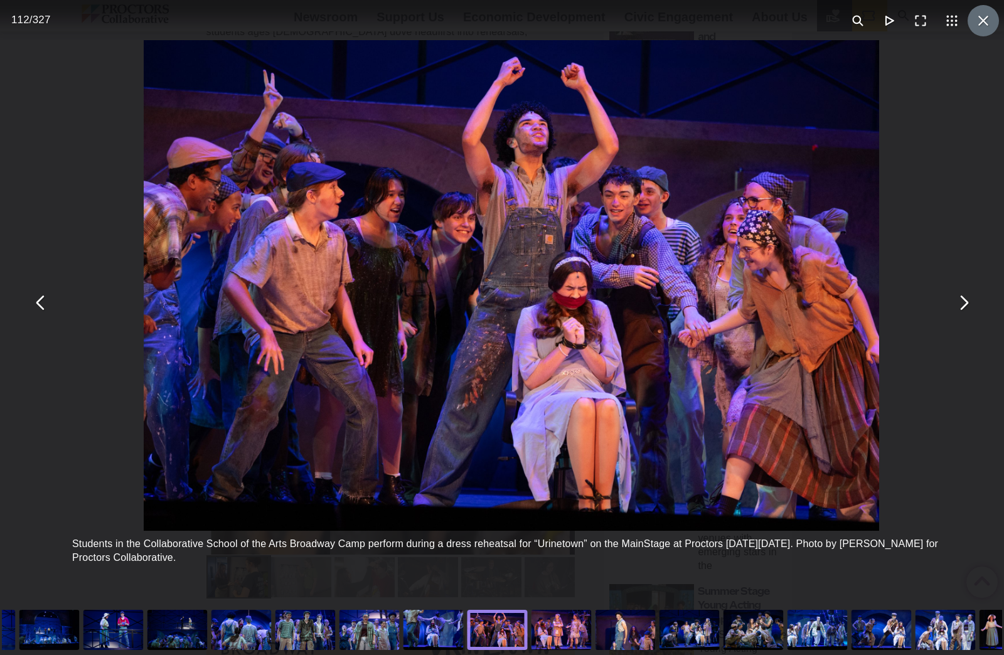
click at [979, 14] on button "You can close this modal content with the ESC key" at bounding box center [982, 20] width 31 height 31
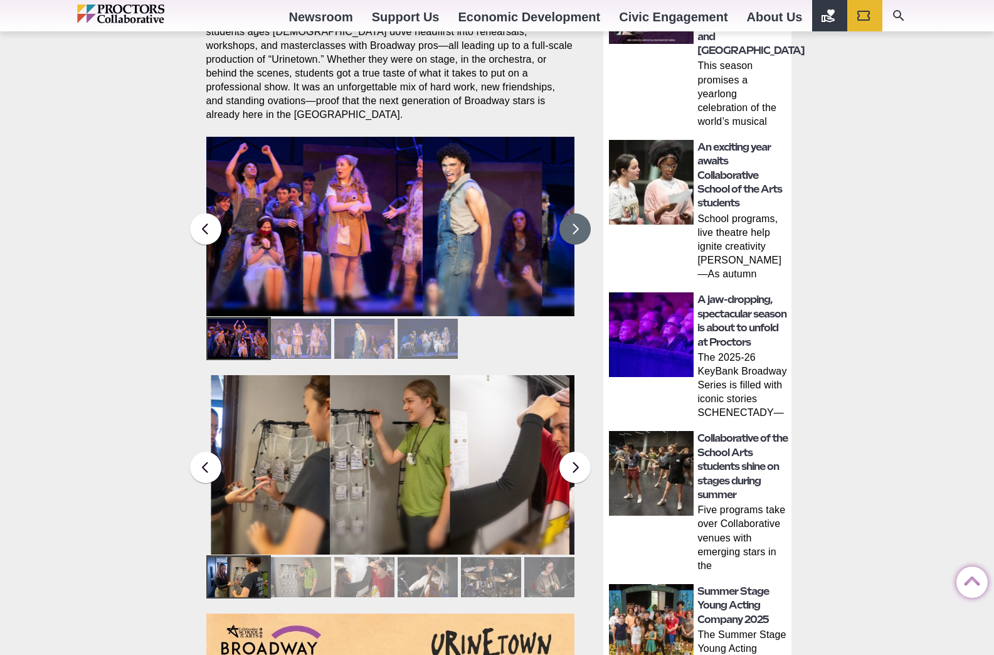
click at [575, 213] on button at bounding box center [575, 228] width 31 height 31
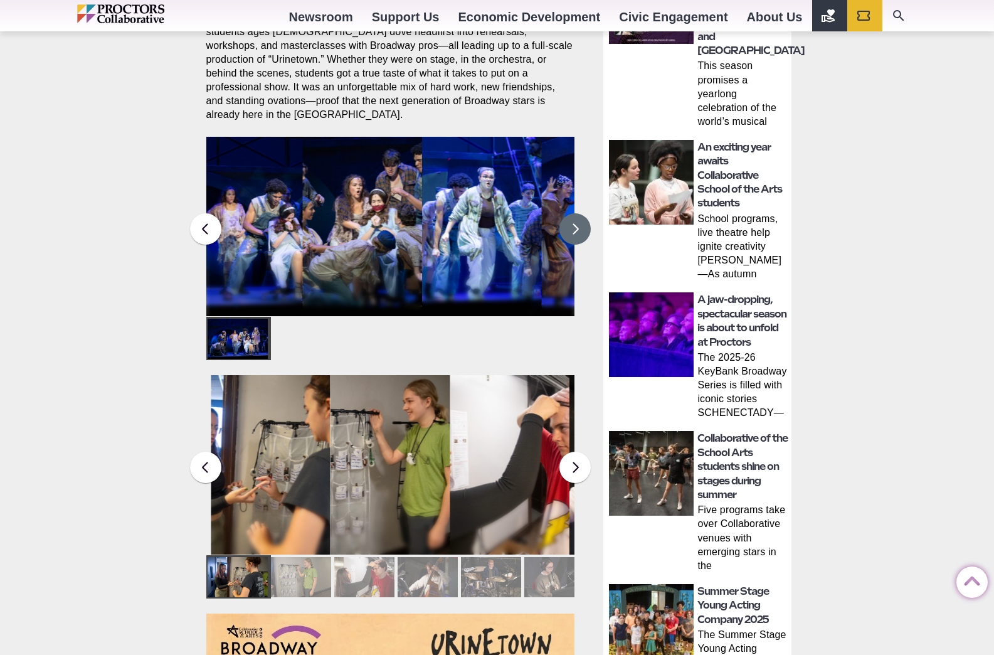
click at [575, 213] on button at bounding box center [575, 228] width 31 height 31
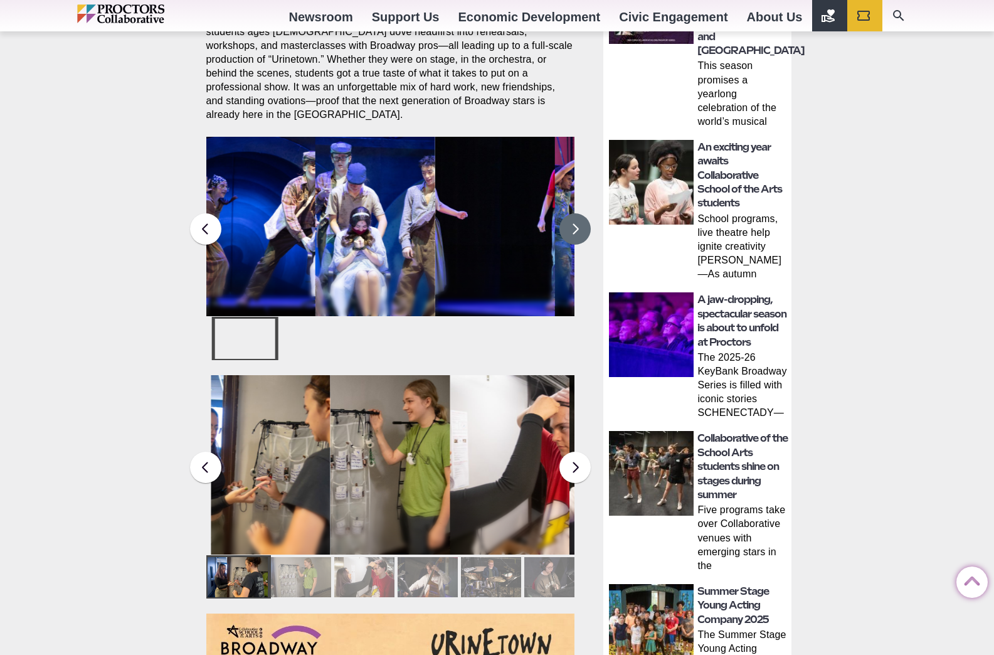
click at [575, 213] on button at bounding box center [575, 228] width 31 height 31
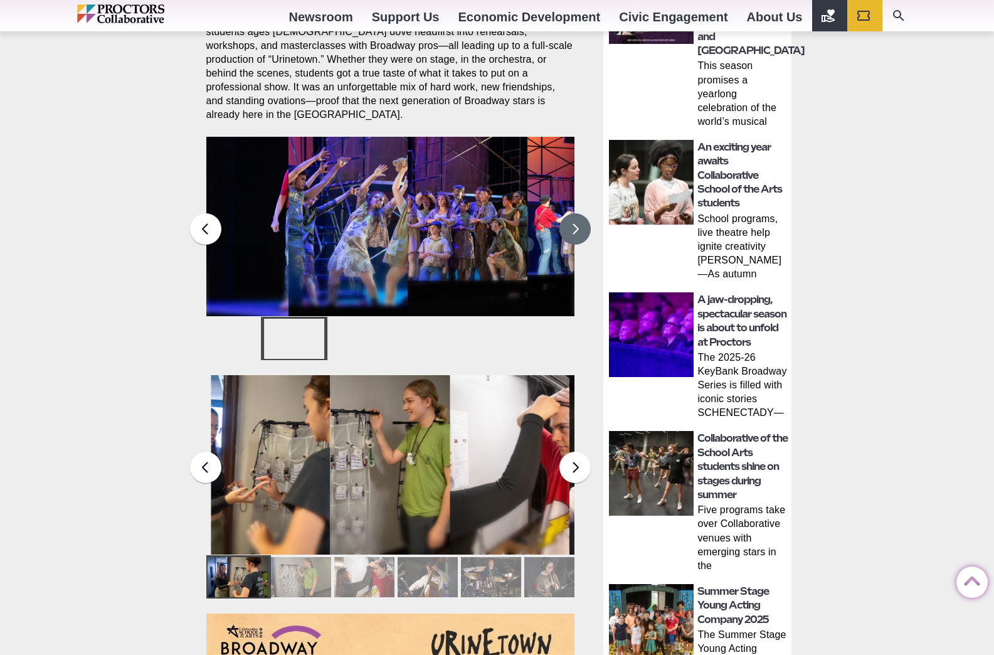
click at [575, 213] on button at bounding box center [575, 228] width 31 height 31
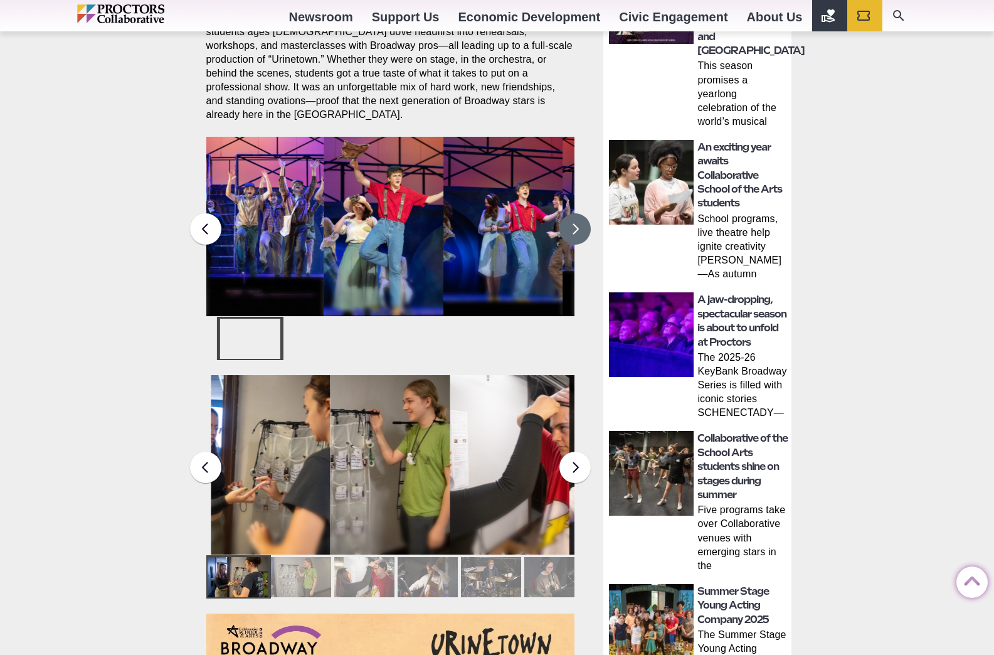
click at [575, 213] on button at bounding box center [575, 228] width 31 height 31
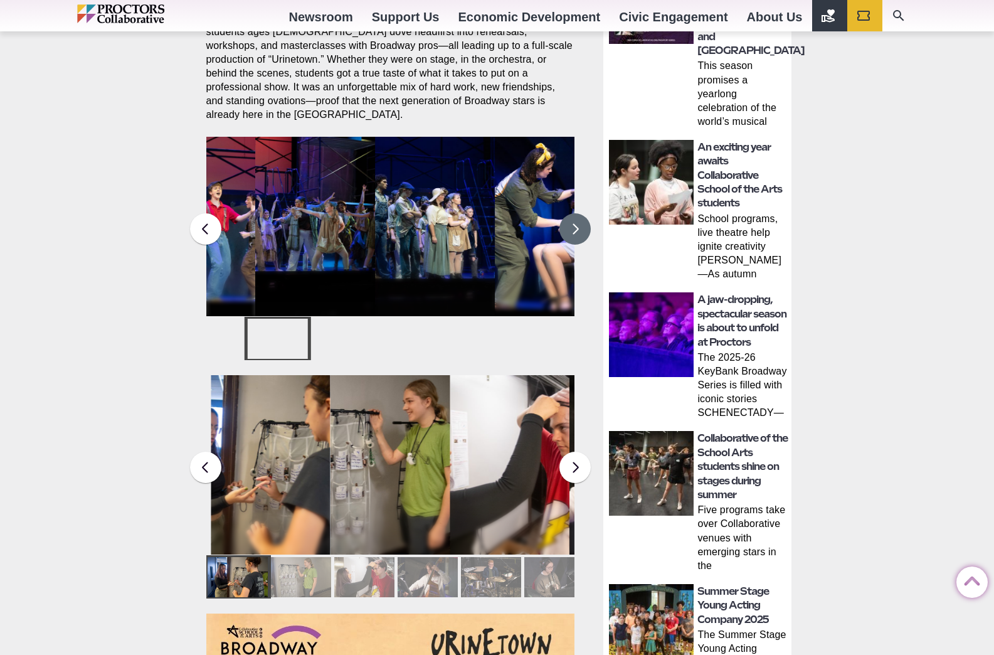
click at [575, 213] on button at bounding box center [575, 228] width 31 height 31
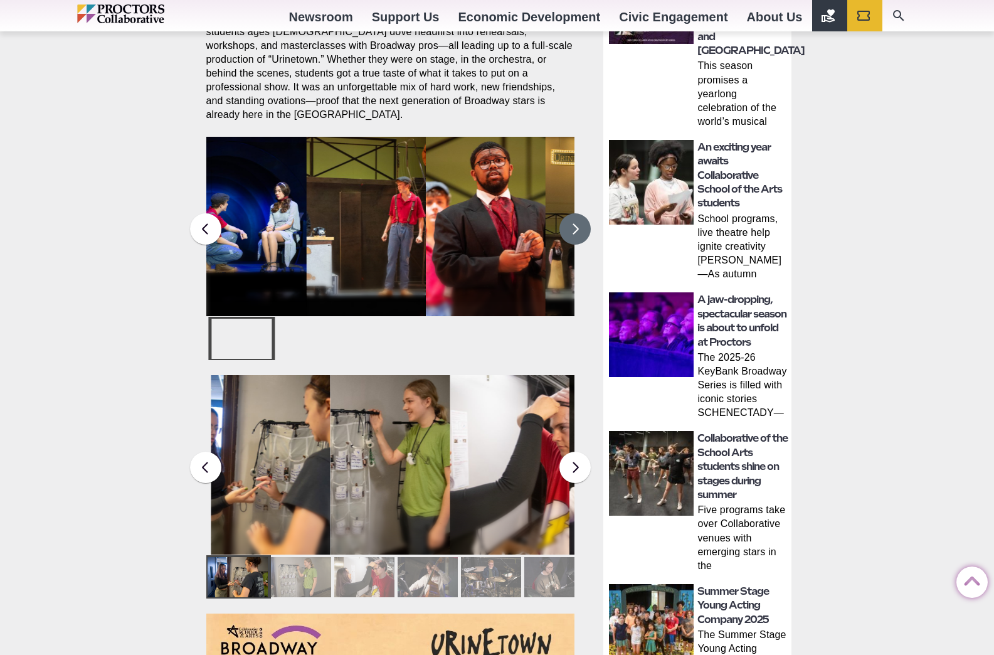
click at [575, 213] on button at bounding box center [575, 228] width 31 height 31
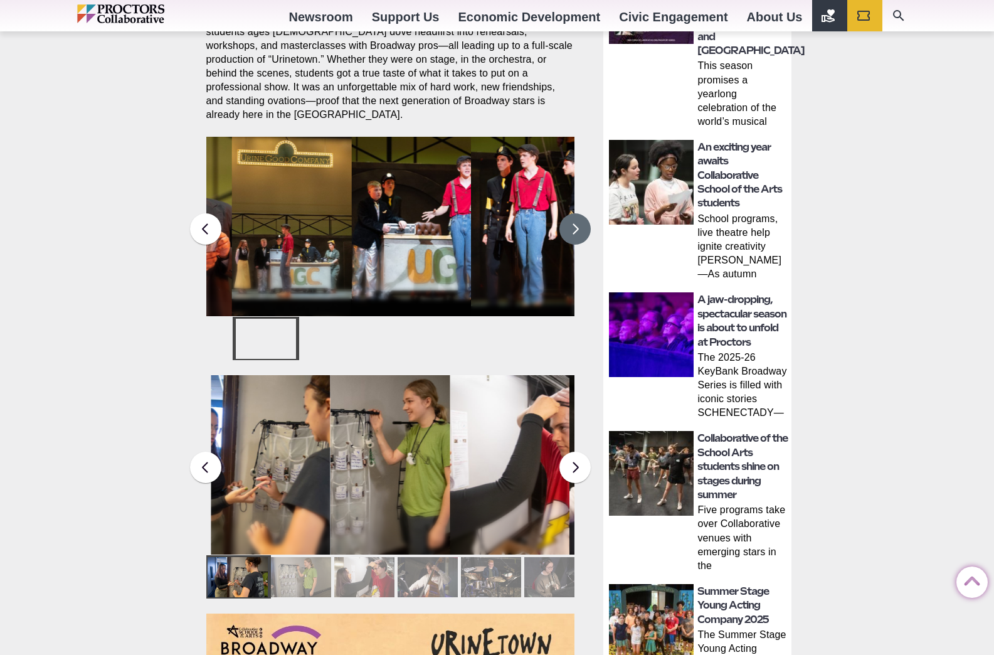
click at [575, 213] on button at bounding box center [575, 228] width 31 height 31
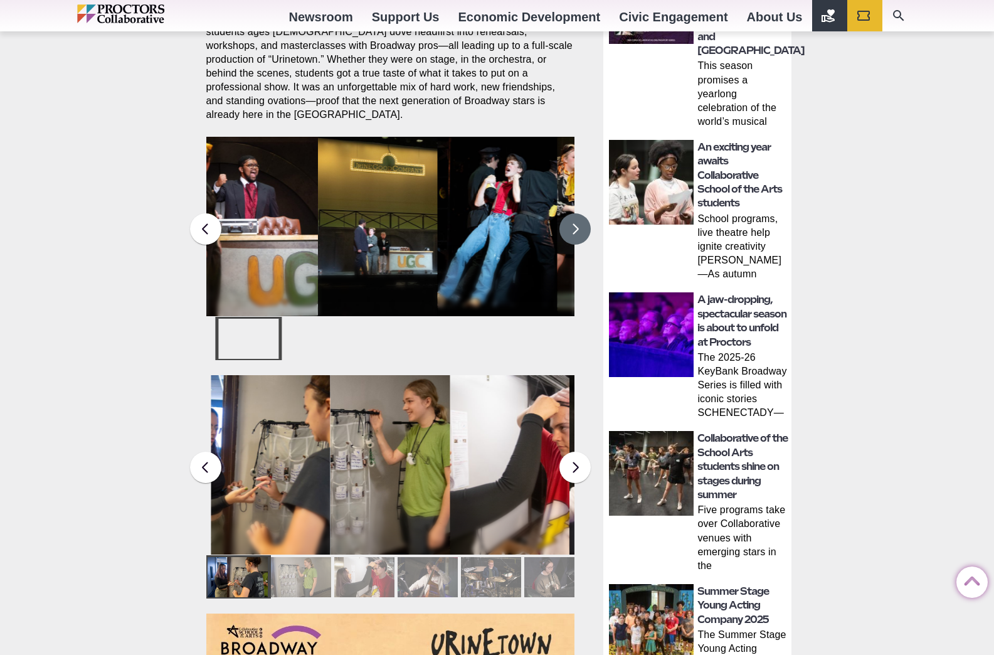
click at [575, 213] on button at bounding box center [575, 228] width 31 height 31
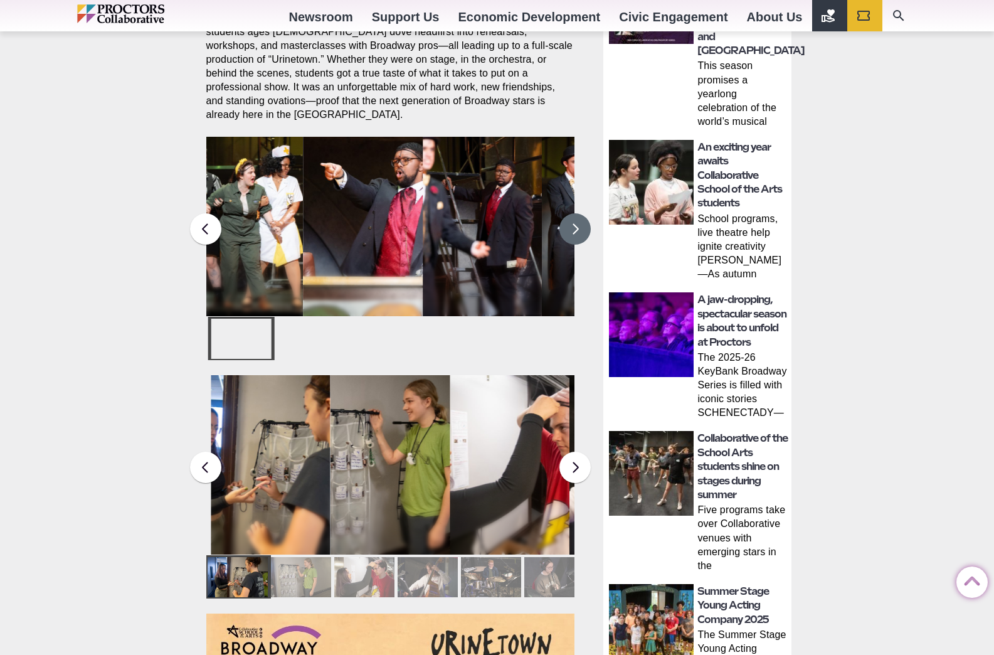
click at [575, 213] on button at bounding box center [575, 228] width 31 height 31
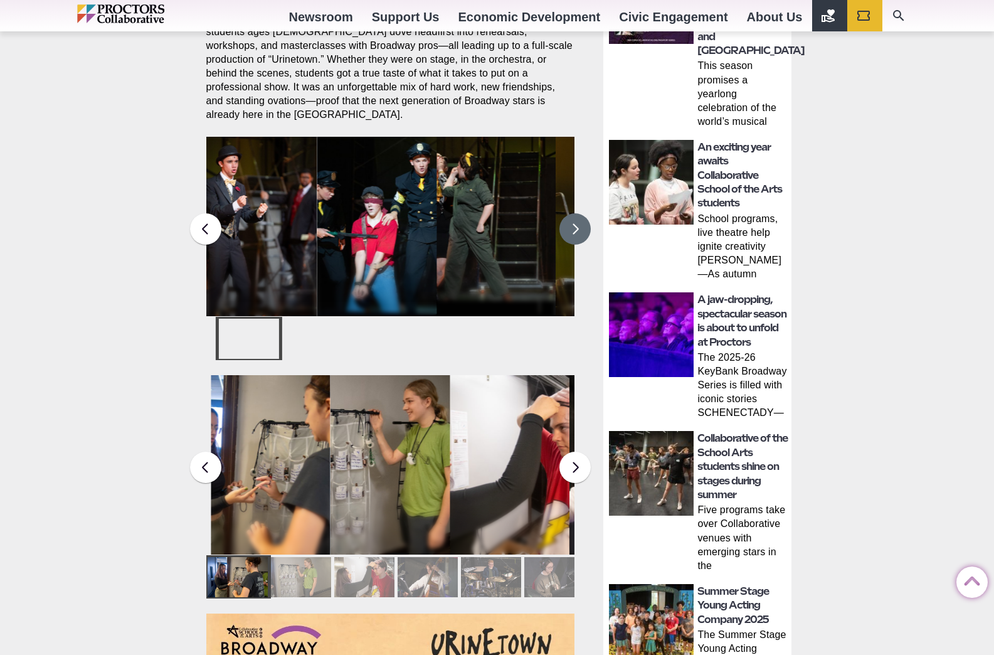
click at [575, 213] on button at bounding box center [575, 228] width 31 height 31
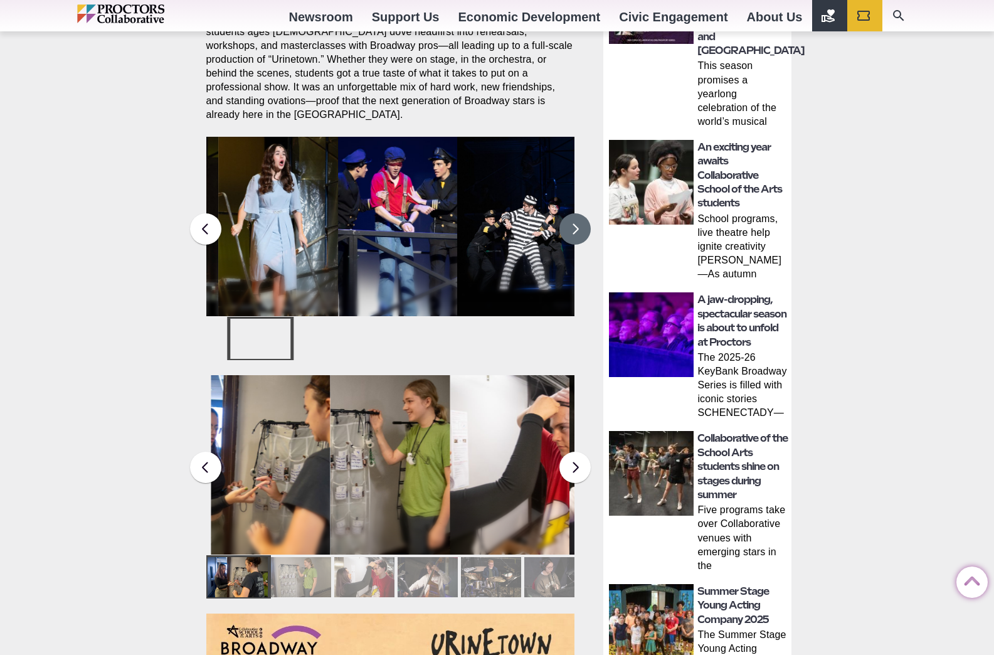
click at [575, 213] on button at bounding box center [575, 228] width 31 height 31
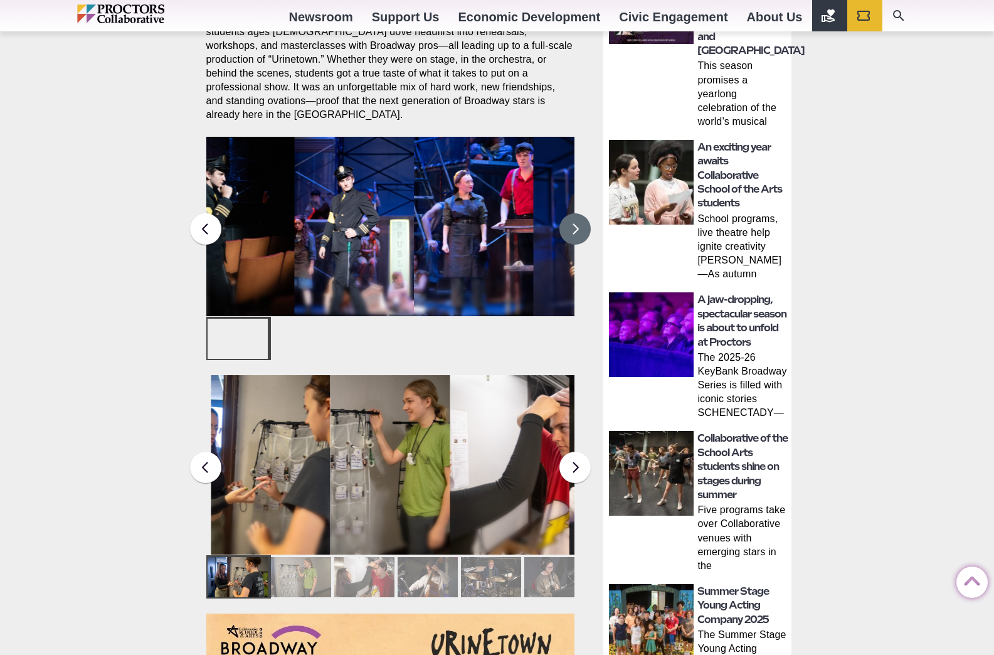
click at [494, 212] on figcaption "Students in the Collaborative School of the Arts Broadway Camp perform during a…" at bounding box center [474, 252] width 120 height 129
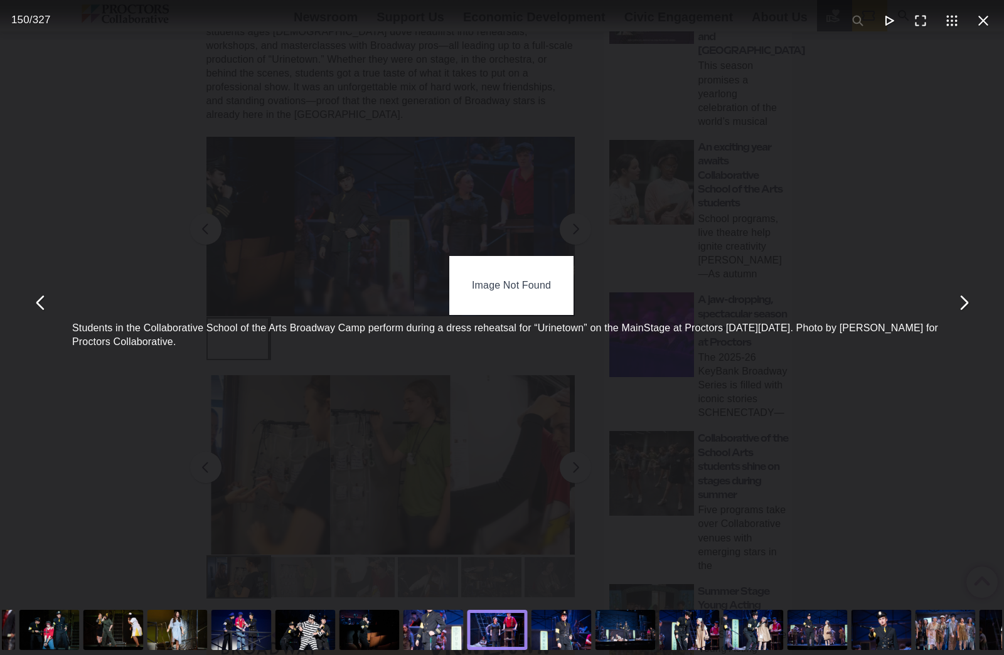
click at [484, 286] on div "Image Not Found" at bounding box center [511, 285] width 124 height 59
click at [37, 308] on button "You can close this modal content with the ESC key" at bounding box center [40, 302] width 31 height 31
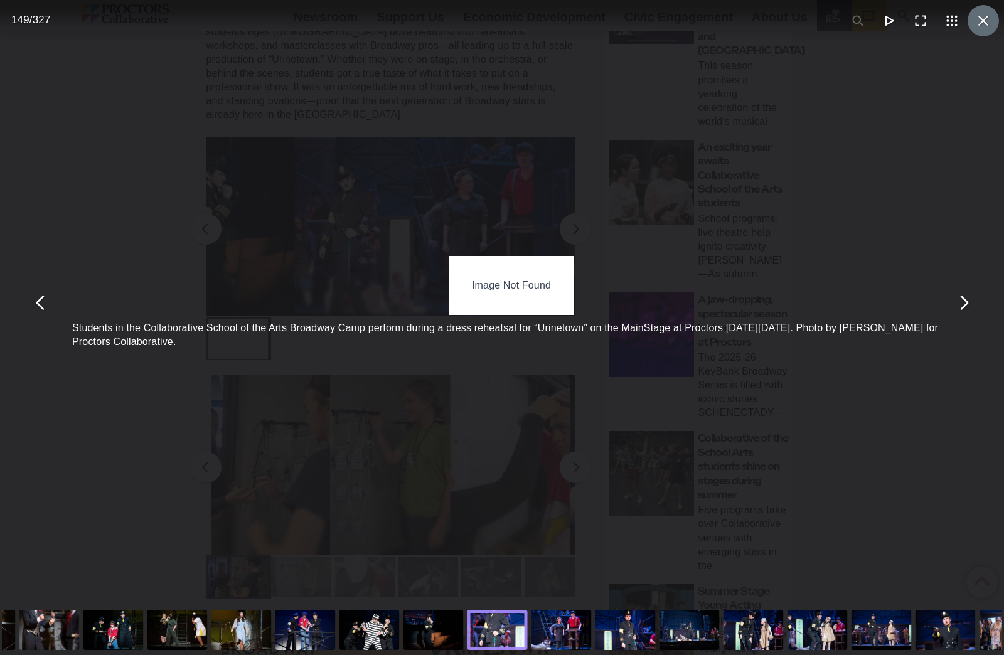
click at [974, 23] on button "You can close this modal content with the ESC key" at bounding box center [982, 20] width 31 height 31
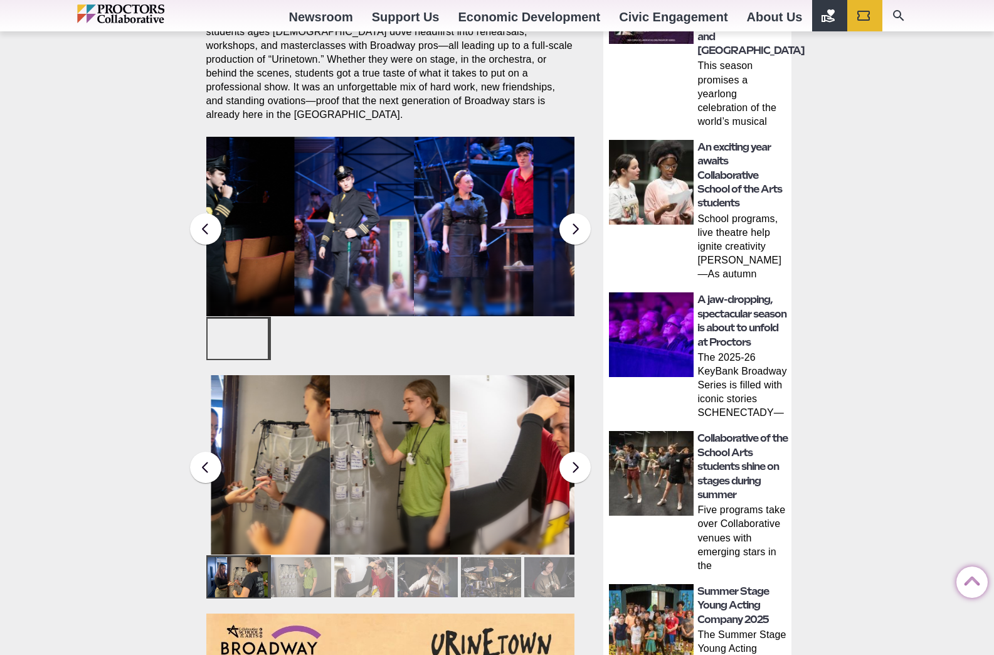
click at [346, 233] on figcaption "Students in the Collaborative School of the Arts Broadway Camp perform during a…" at bounding box center [354, 252] width 120 height 129
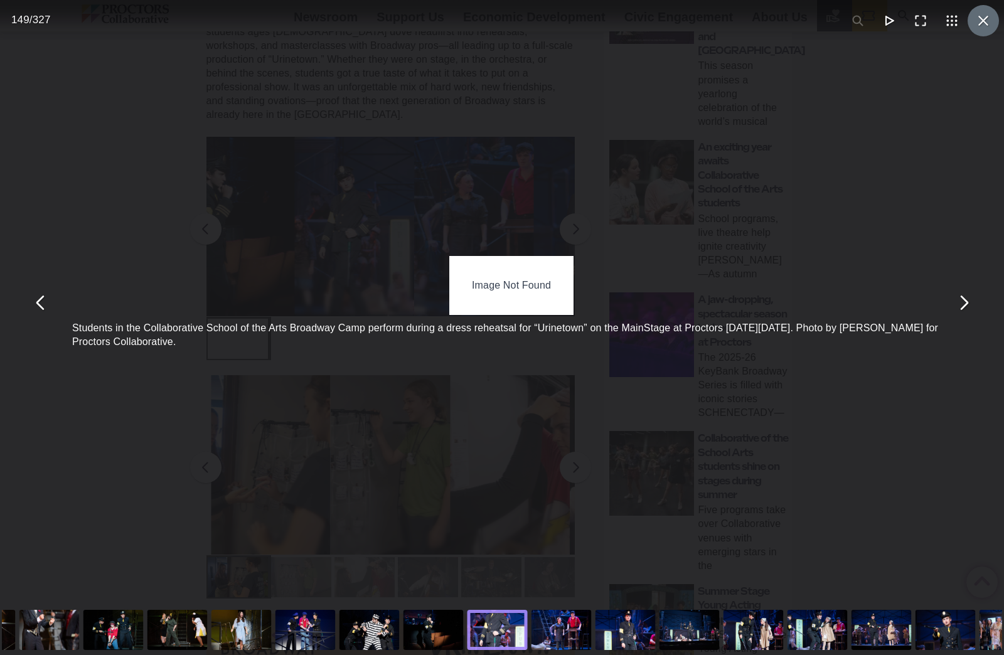
drag, startPoint x: 969, startPoint y: 21, endPoint x: 969, endPoint y: 31, distance: 10.7
click at [968, 21] on button "You can close this modal content with the ESC key" at bounding box center [982, 20] width 31 height 31
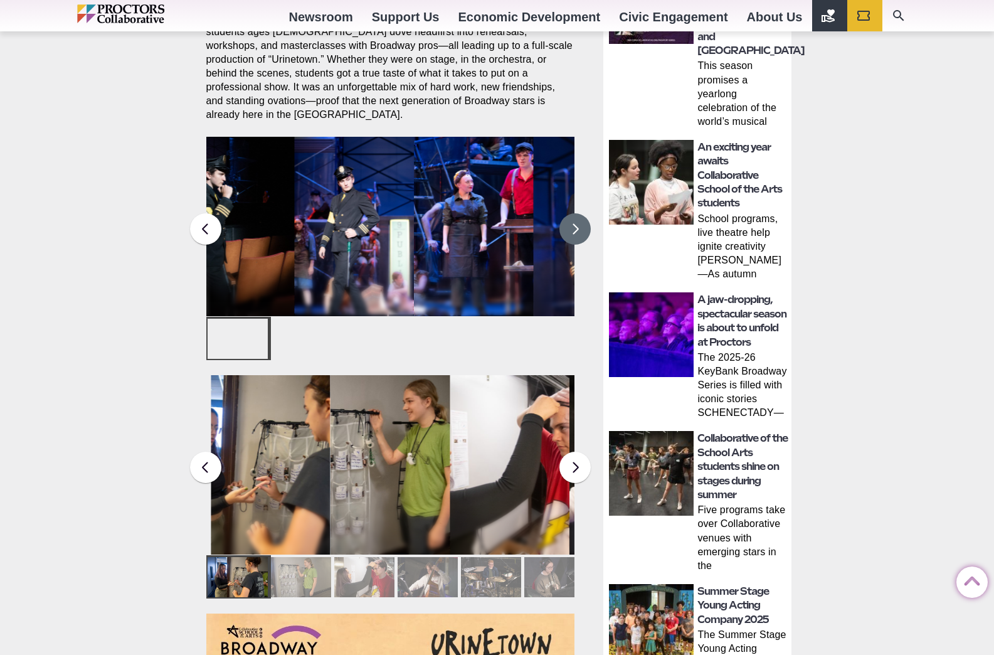
click at [573, 216] on button at bounding box center [575, 228] width 31 height 31
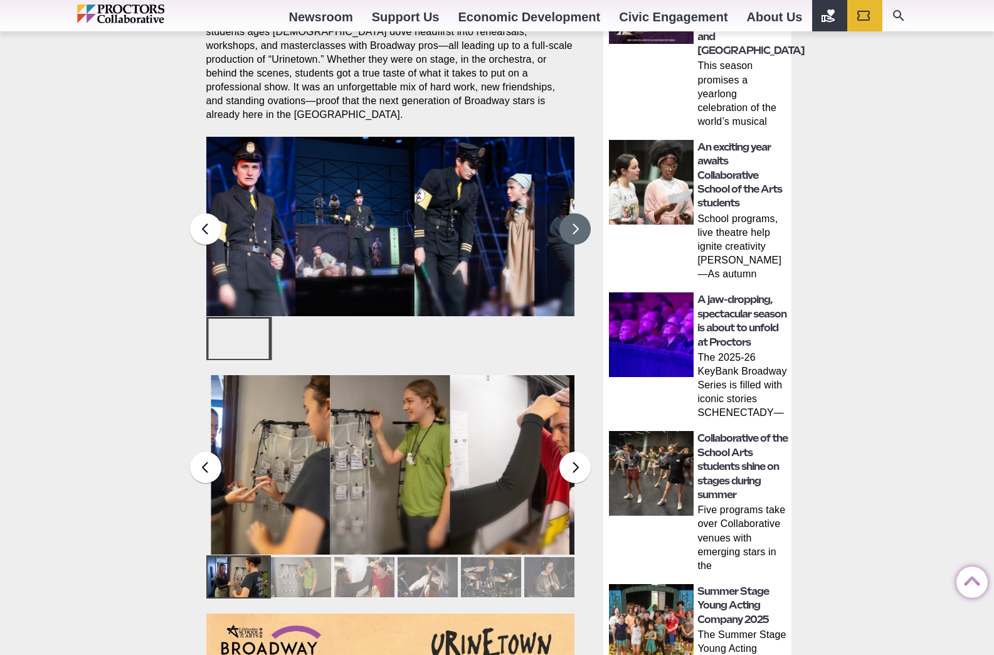
click at [260, 233] on figcaption "Students in the Collaborative School of the Arts Broadway Camp perform during a…" at bounding box center [236, 252] width 120 height 129
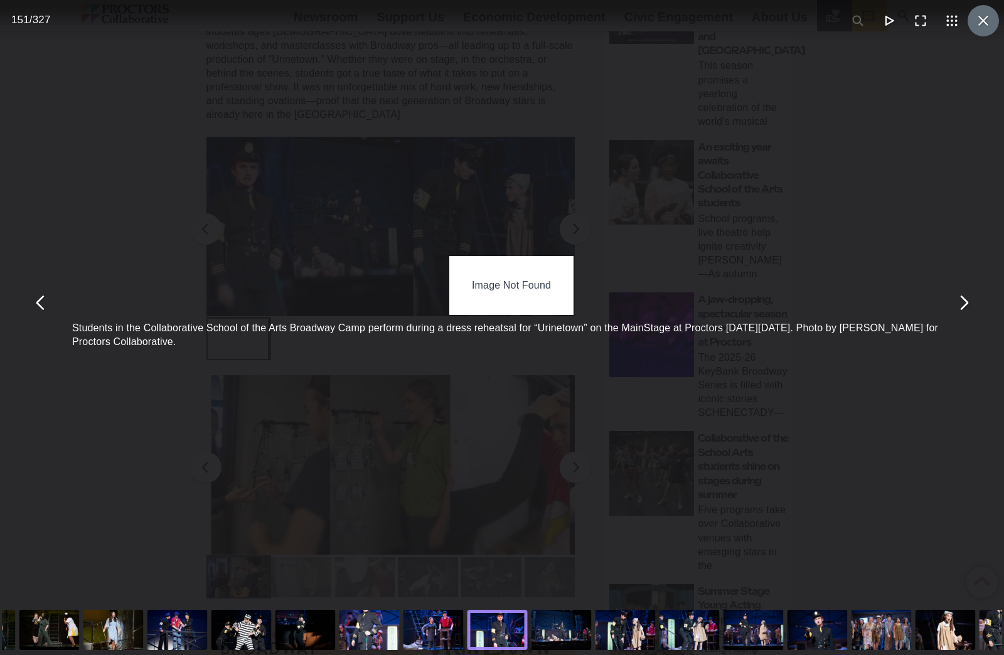
click at [986, 14] on button "You can close this modal content with the ESC key" at bounding box center [982, 20] width 31 height 31
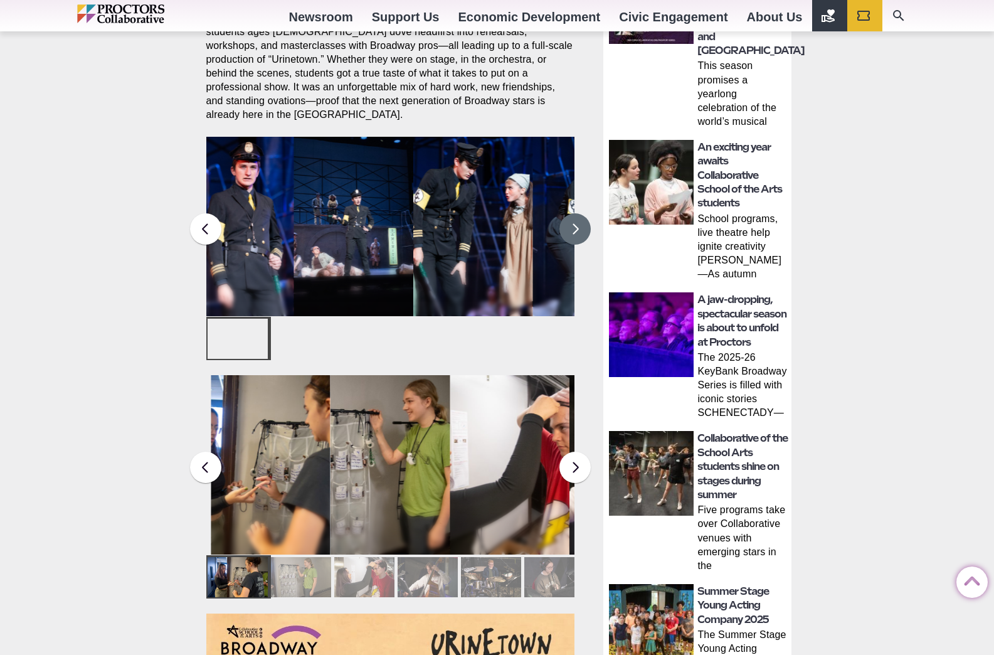
click at [580, 216] on button at bounding box center [575, 228] width 31 height 31
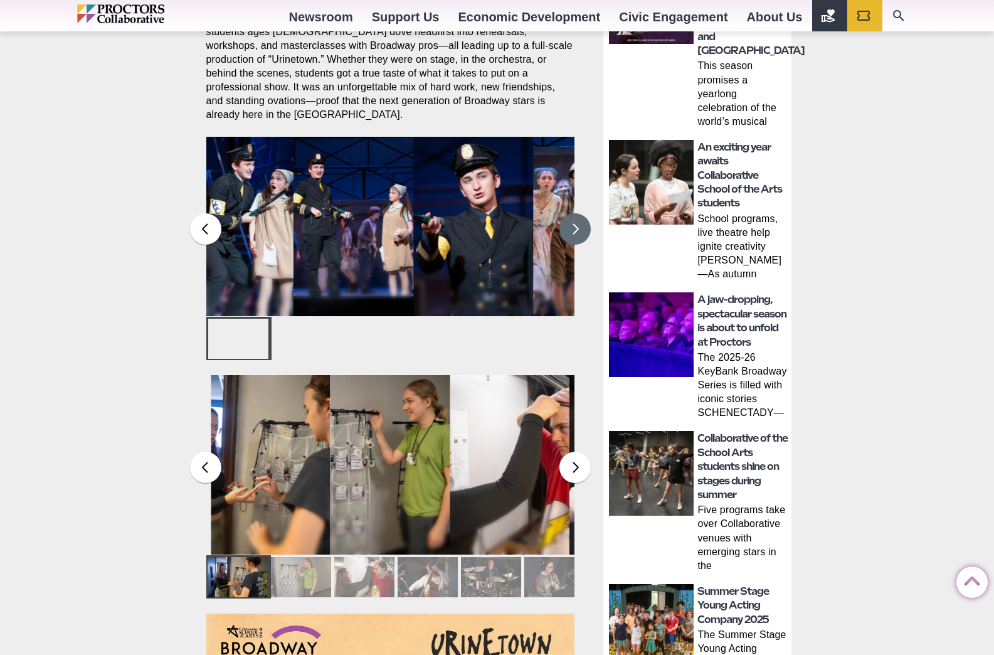
click at [265, 237] on figcaption "Students in the Collaborative School of the Arts Broadway Camp perform during a…" at bounding box center [234, 252] width 120 height 129
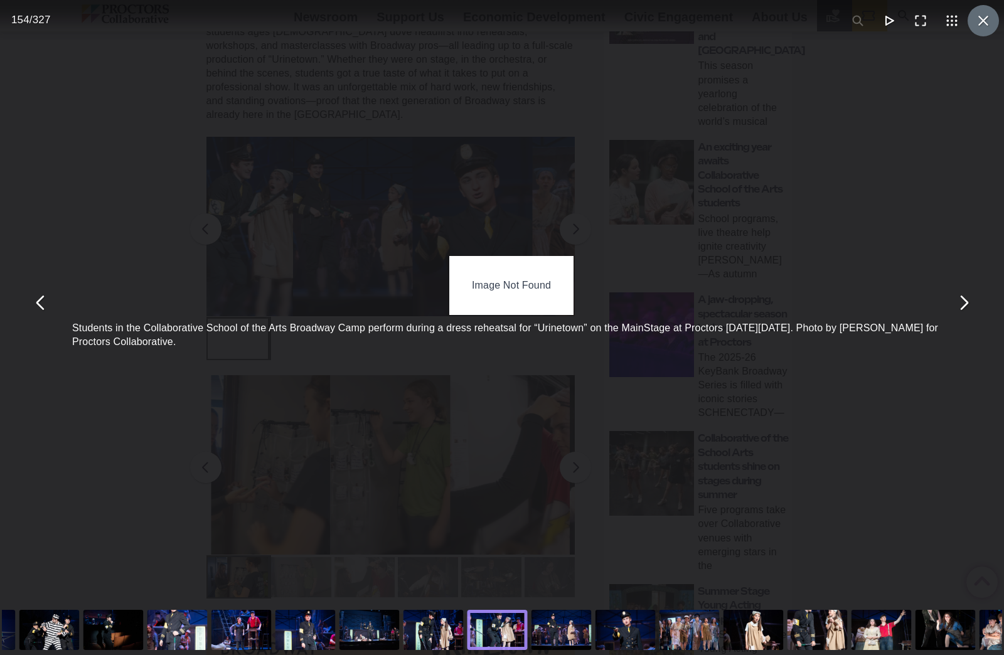
click at [981, 18] on button "You can close this modal content with the ESC key" at bounding box center [982, 20] width 31 height 31
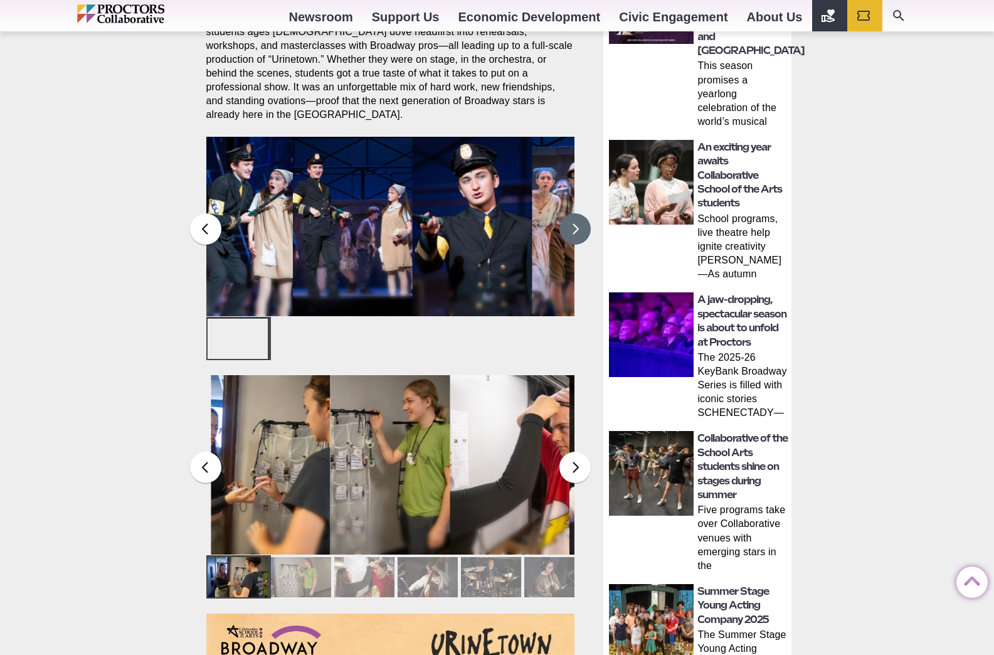
click at [571, 216] on button at bounding box center [575, 228] width 31 height 31
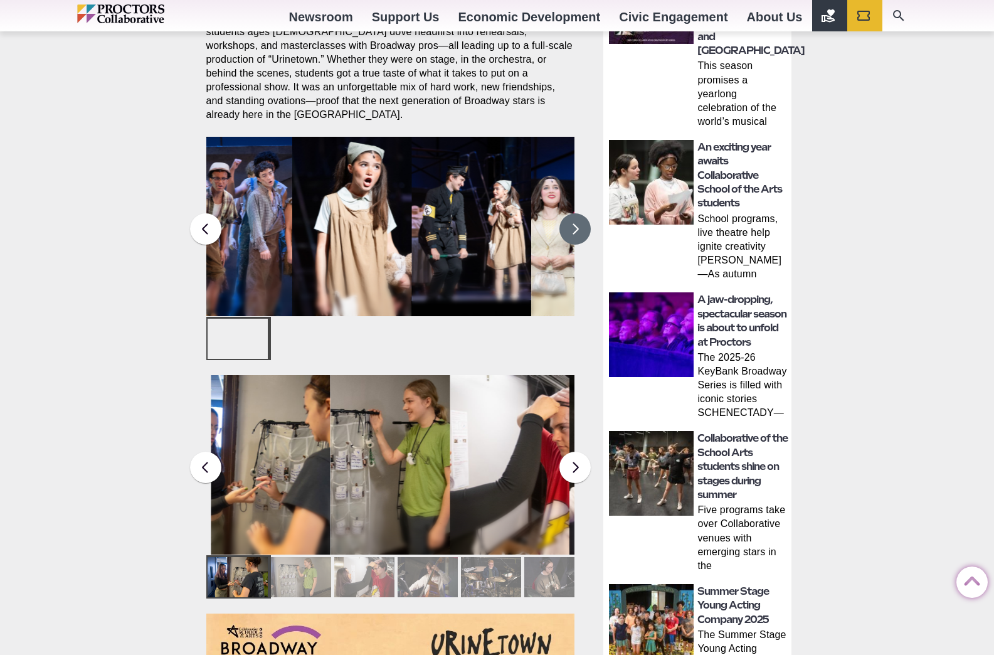
click at [352, 233] on figcaption "Students in the Collaborative School of the Arts Broadway Camp perform during a…" at bounding box center [352, 252] width 120 height 129
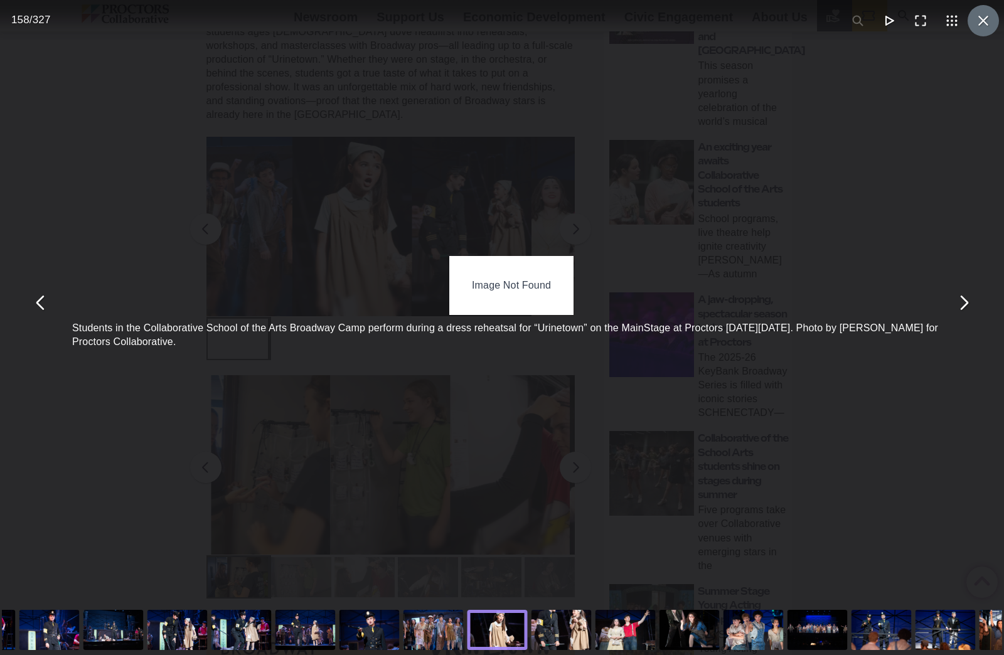
click at [977, 23] on button "You can close this modal content with the ESC key" at bounding box center [982, 20] width 31 height 31
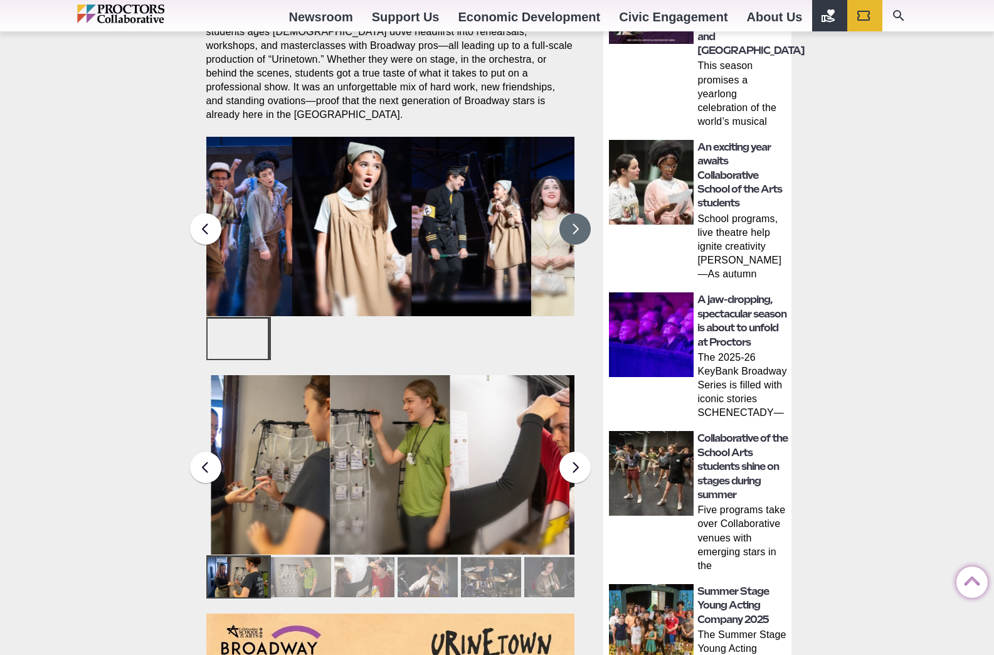
click at [580, 213] on button at bounding box center [575, 228] width 31 height 31
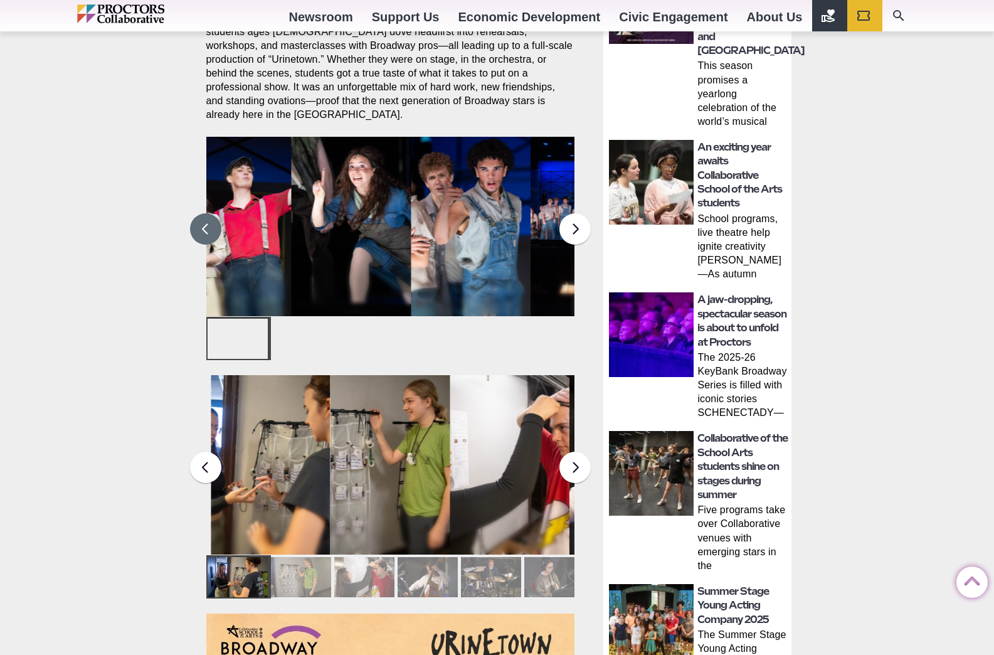
click at [213, 215] on button at bounding box center [205, 228] width 31 height 31
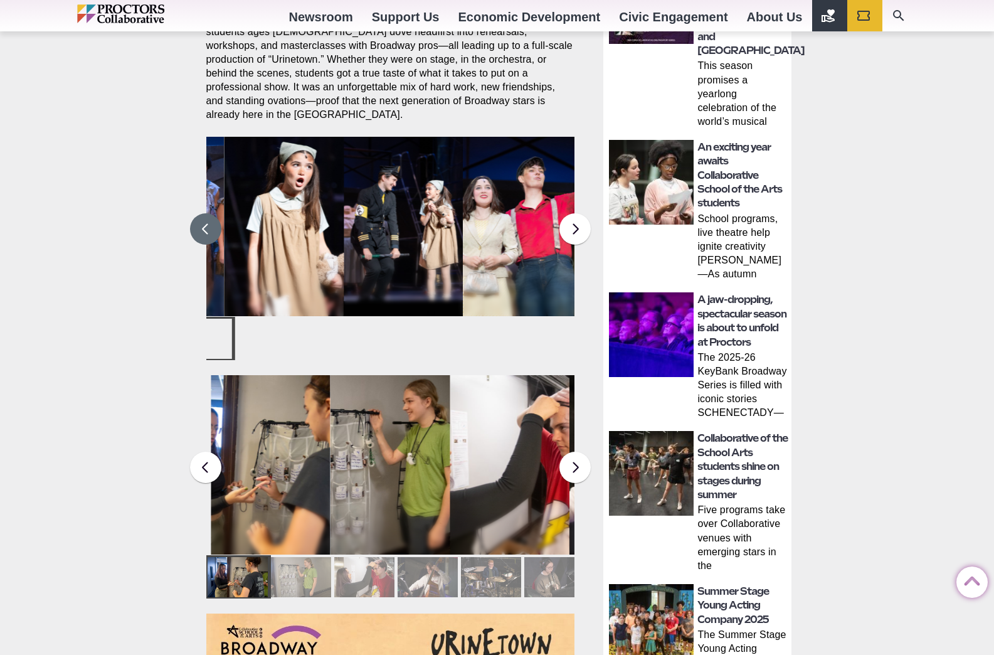
click at [213, 215] on button at bounding box center [205, 228] width 31 height 31
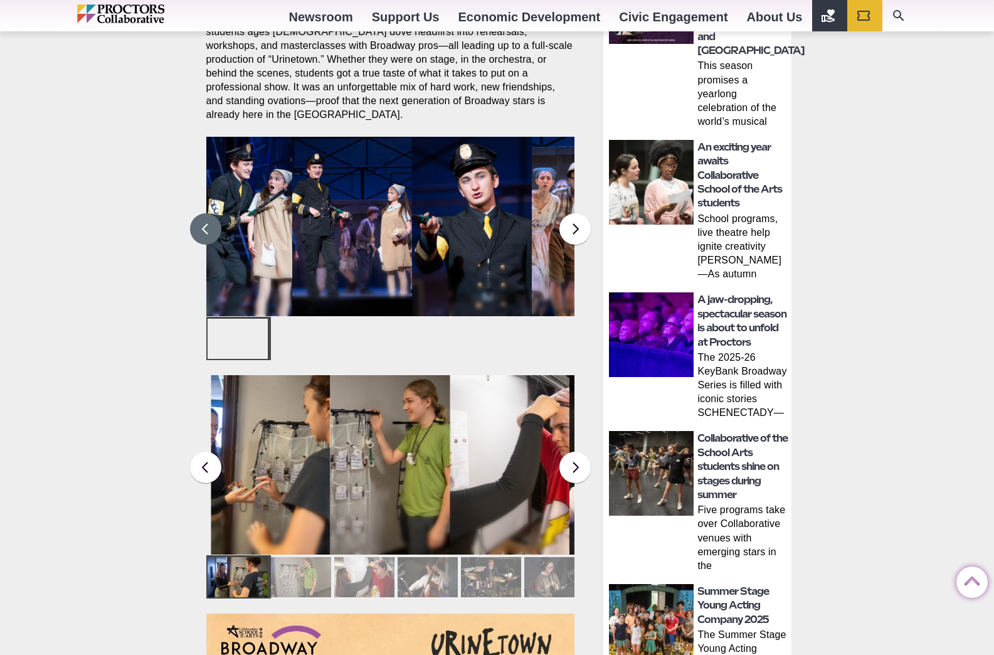
click at [342, 223] on figcaption "Students in the Collaborative School of the Arts Broadway Camp perform during a…" at bounding box center [352, 252] width 120 height 129
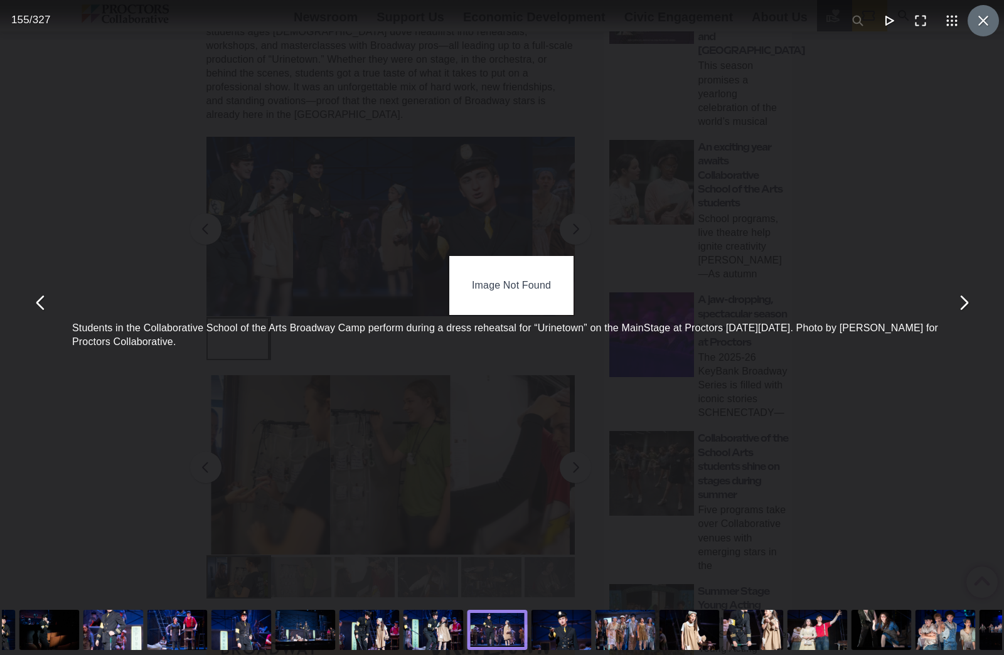
click at [972, 18] on button "You can close this modal content with the ESC key" at bounding box center [982, 20] width 31 height 31
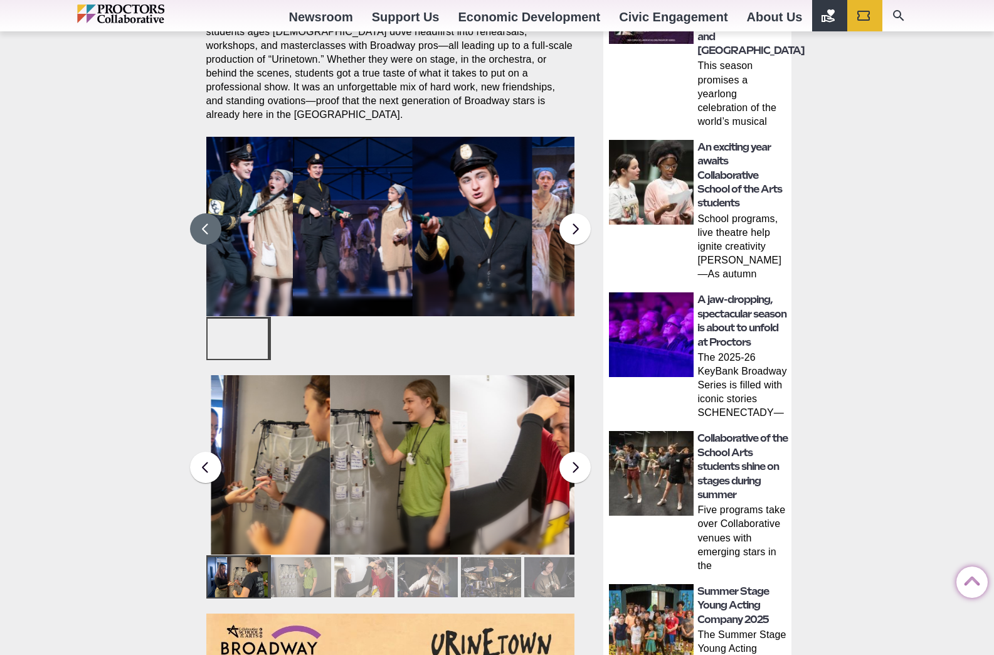
click at [203, 215] on button at bounding box center [205, 228] width 31 height 31
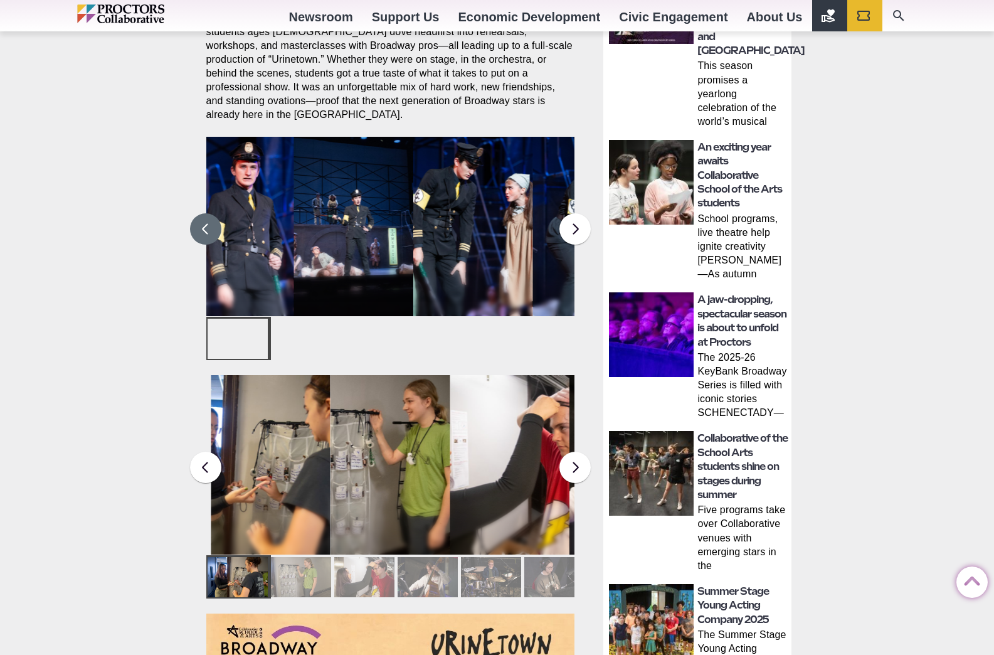
click at [486, 233] on figcaption "Students in the Collaborative School of the Arts Broadway Camp perform during a…" at bounding box center [473, 252] width 120 height 129
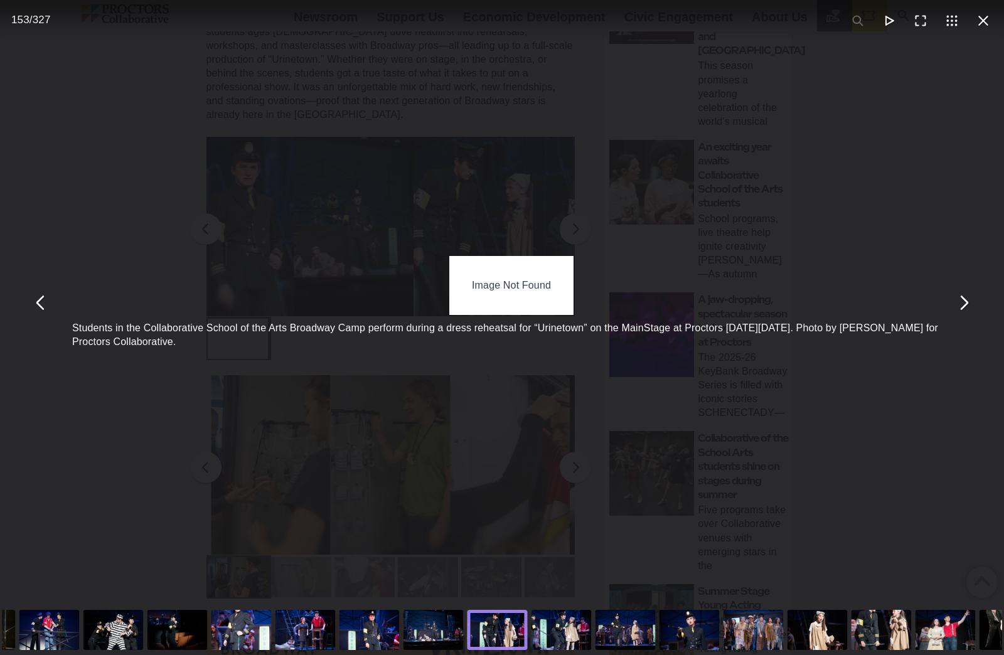
click at [414, 624] on div "You can close this modal content with the ESC key" at bounding box center [434, 630] width 64 height 50
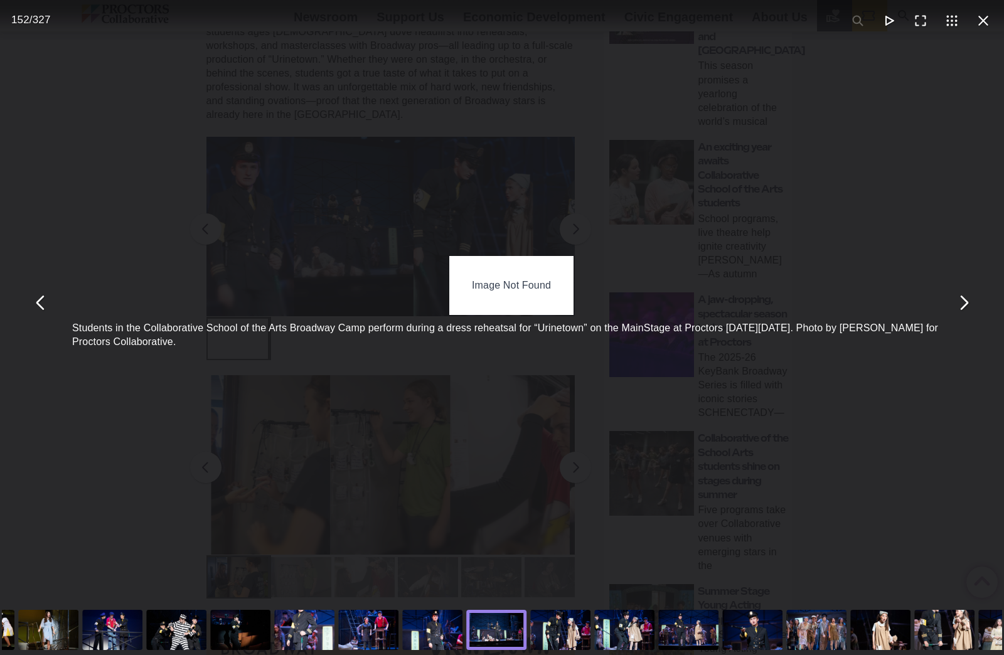
click at [450, 633] on div "You can close this modal content with the ESC key" at bounding box center [432, 630] width 64 height 50
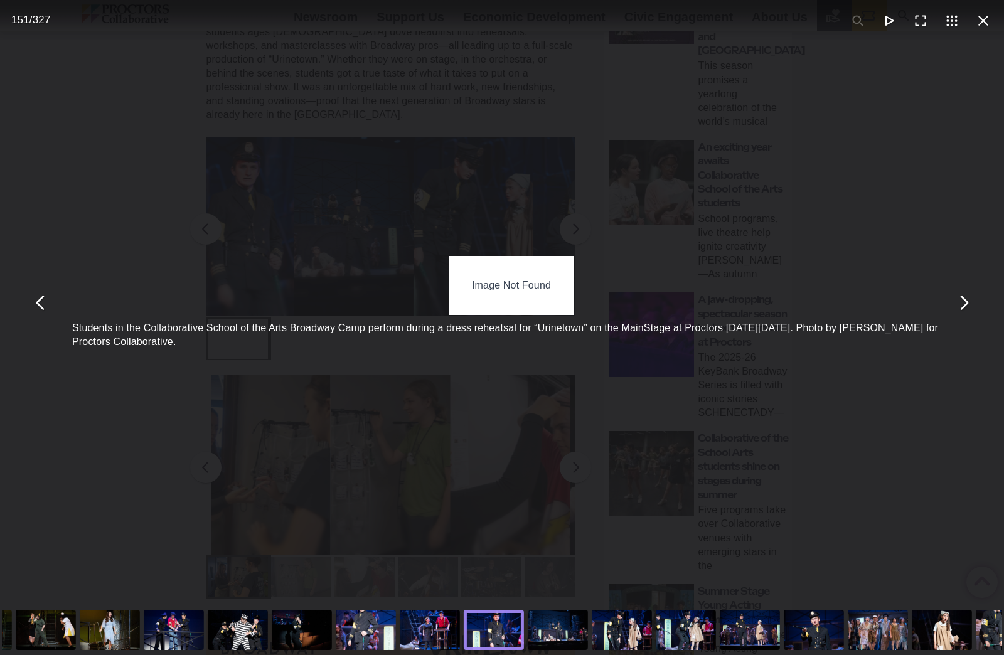
click at [425, 637] on div "You can close this modal content with the ESC key" at bounding box center [430, 630] width 64 height 50
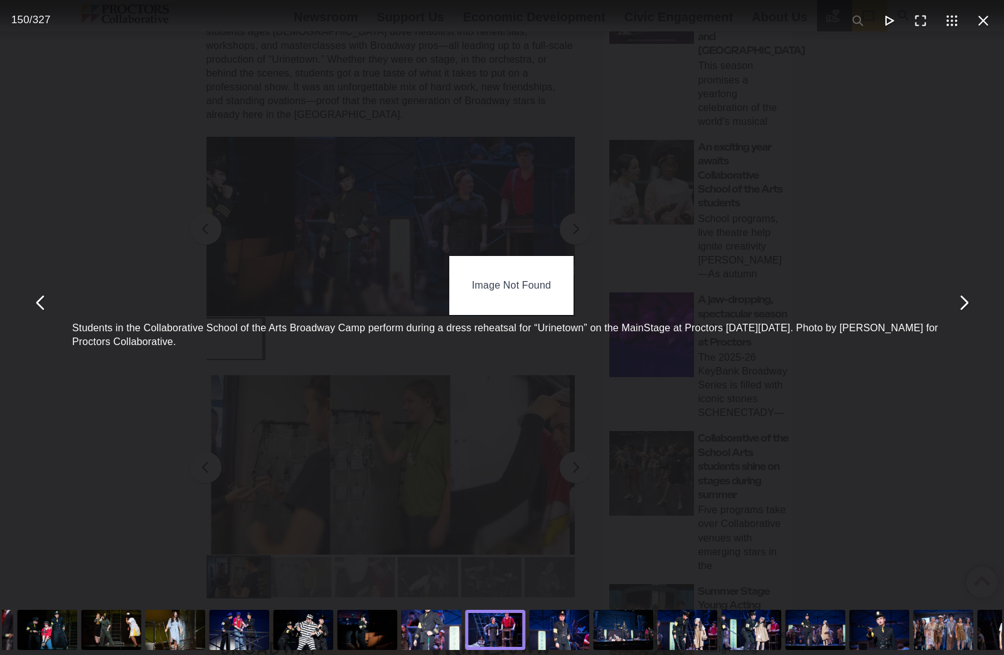
click at [412, 637] on div "You can close this modal content with the ESC key" at bounding box center [431, 630] width 64 height 50
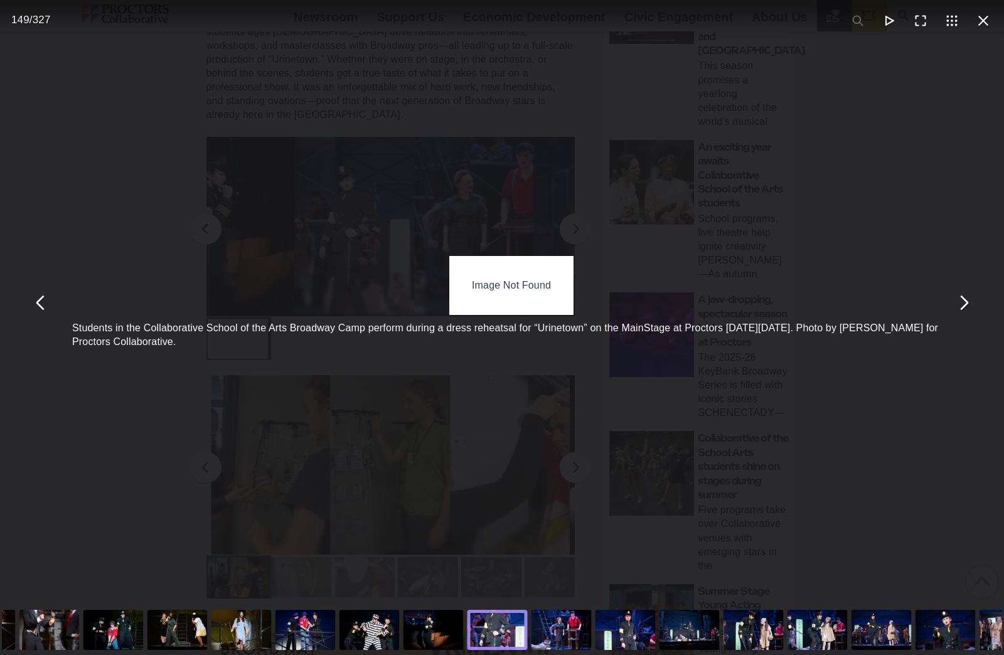
click at [431, 637] on div "You can close this modal content with the ESC key" at bounding box center [434, 630] width 64 height 50
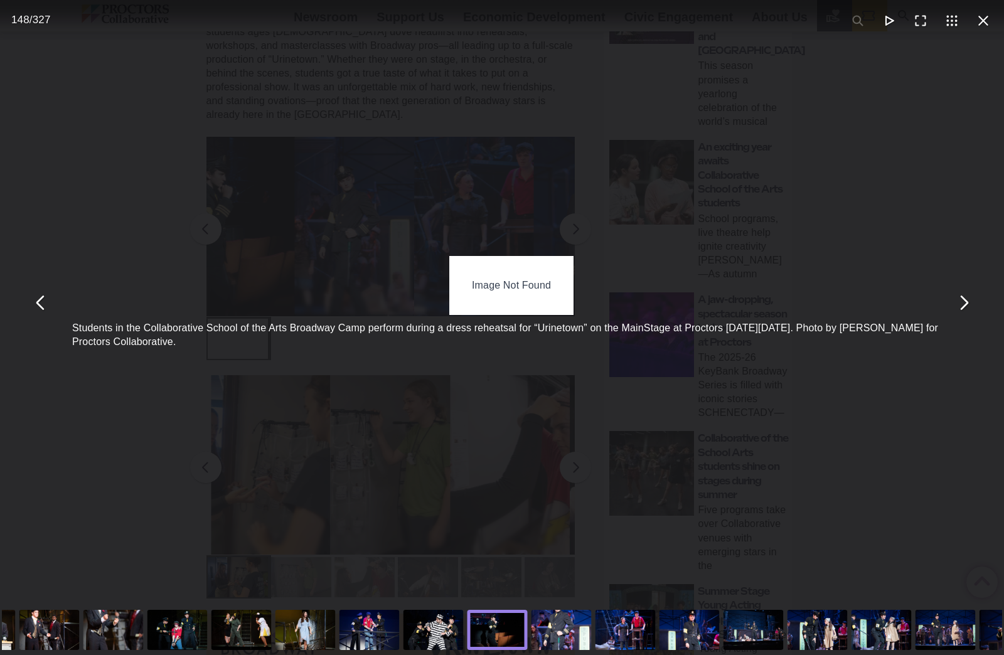
click at [424, 637] on div "You can close this modal content with the ESC key" at bounding box center [434, 630] width 64 height 50
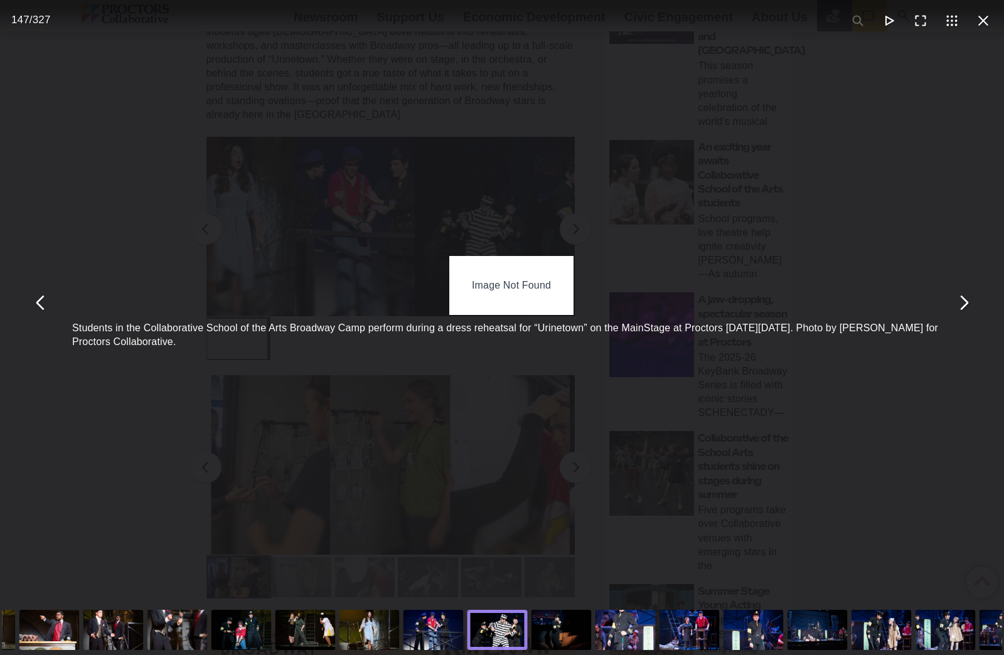
click at [430, 637] on div "You can close this modal content with the ESC key" at bounding box center [434, 630] width 64 height 50
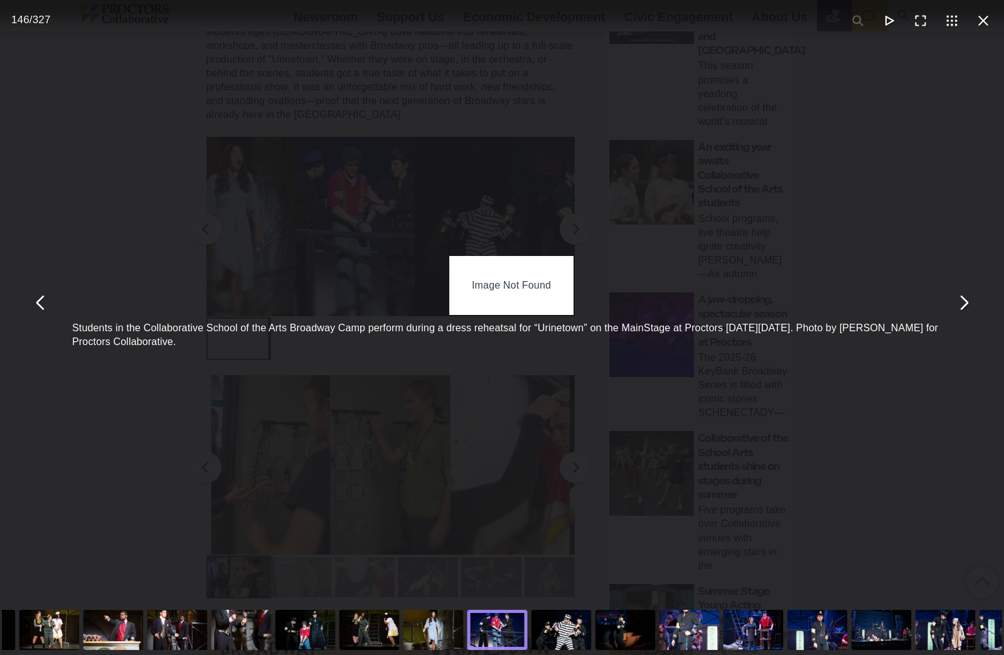
click at [427, 638] on div "You can close this modal content with the ESC key" at bounding box center [434, 630] width 64 height 50
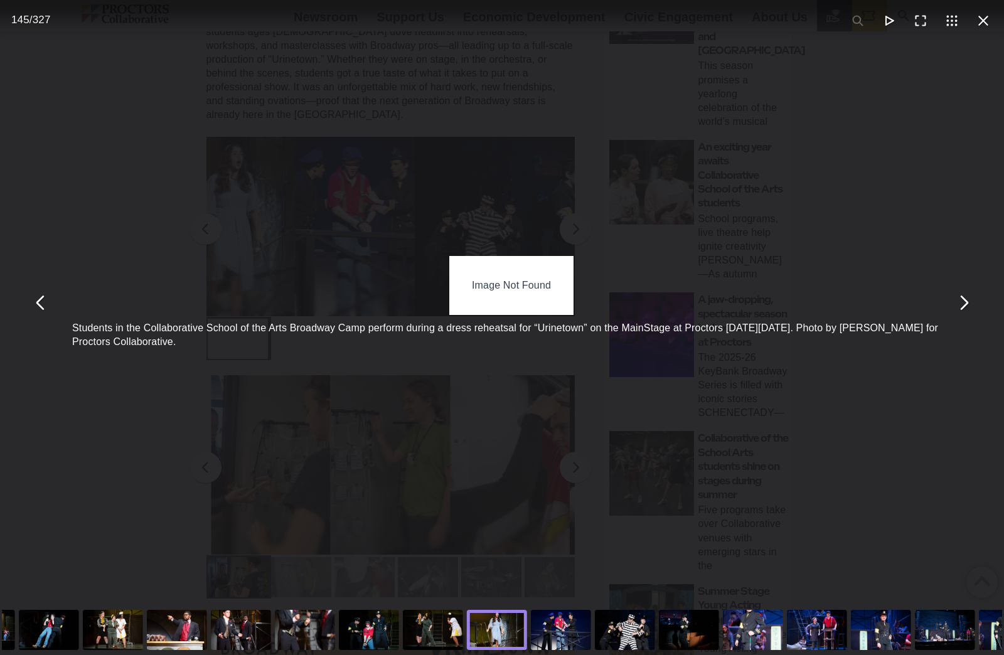
click at [439, 633] on div "You can close this modal content with the ESC key" at bounding box center [433, 630] width 64 height 50
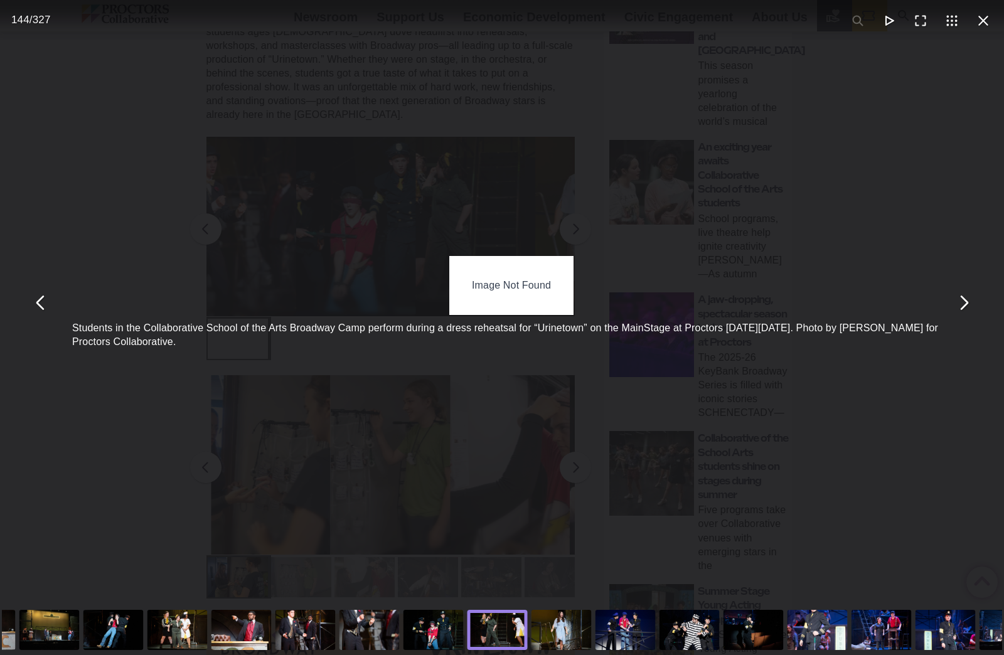
click at [436, 633] on div "You can close this modal content with the ESC key" at bounding box center [434, 630] width 64 height 50
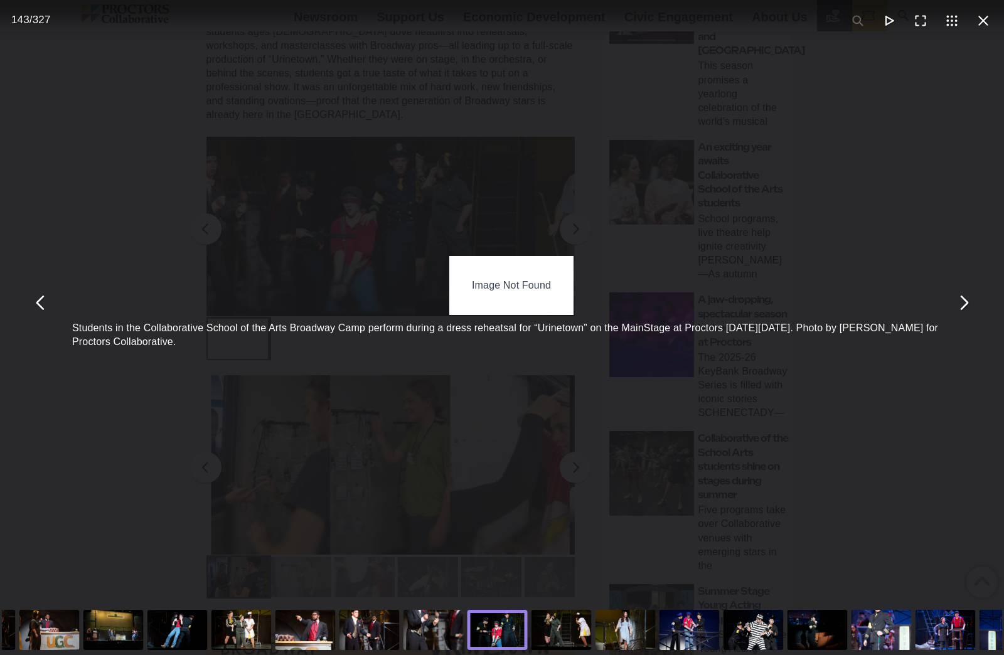
click at [436, 633] on div "You can close this modal content with the ESC key" at bounding box center [434, 630] width 64 height 50
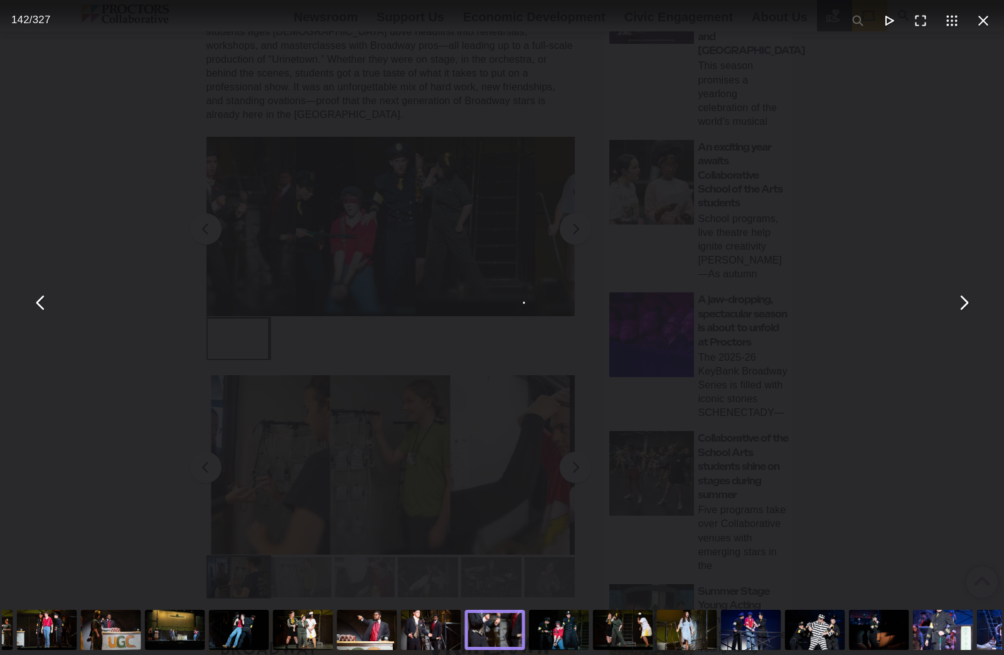
click at [436, 633] on div "You can close this modal content with the ESC key" at bounding box center [431, 630] width 64 height 50
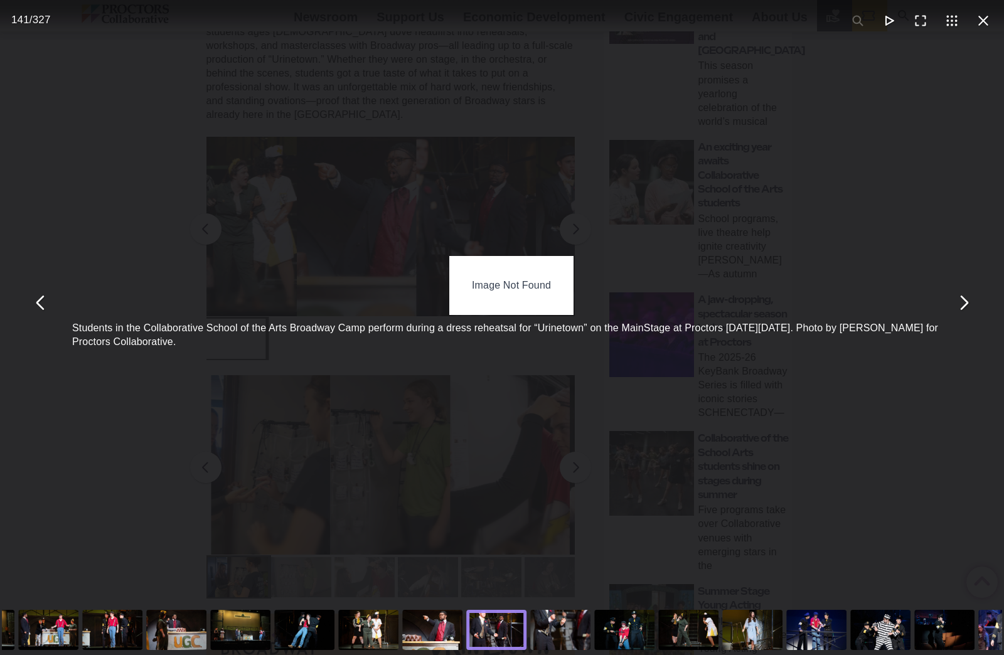
click at [52, 636] on div "You can close this modal content with the ESC key" at bounding box center [48, 630] width 64 height 50
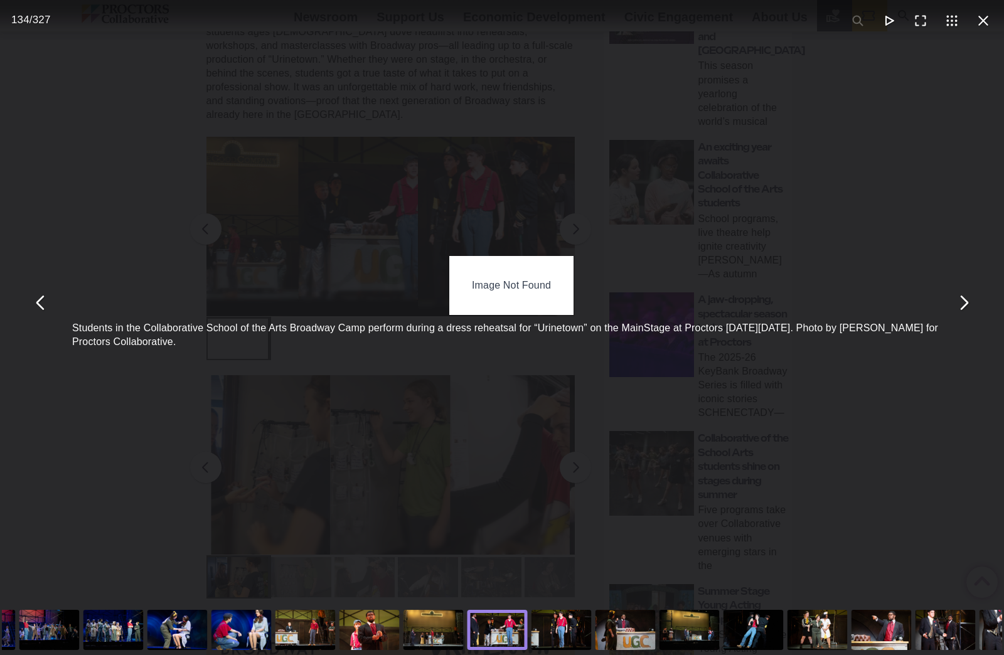
click at [577, 630] on div "You can close this modal content with the ESC key" at bounding box center [562, 630] width 64 height 50
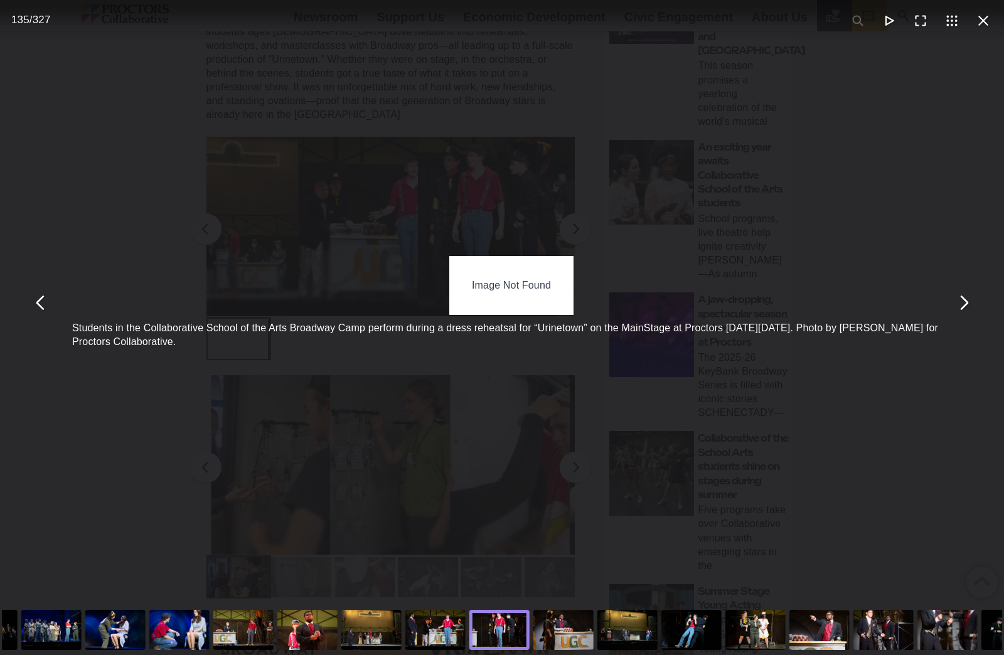
click at [370, 641] on div "You can close this modal content with the ESC key" at bounding box center [371, 630] width 64 height 50
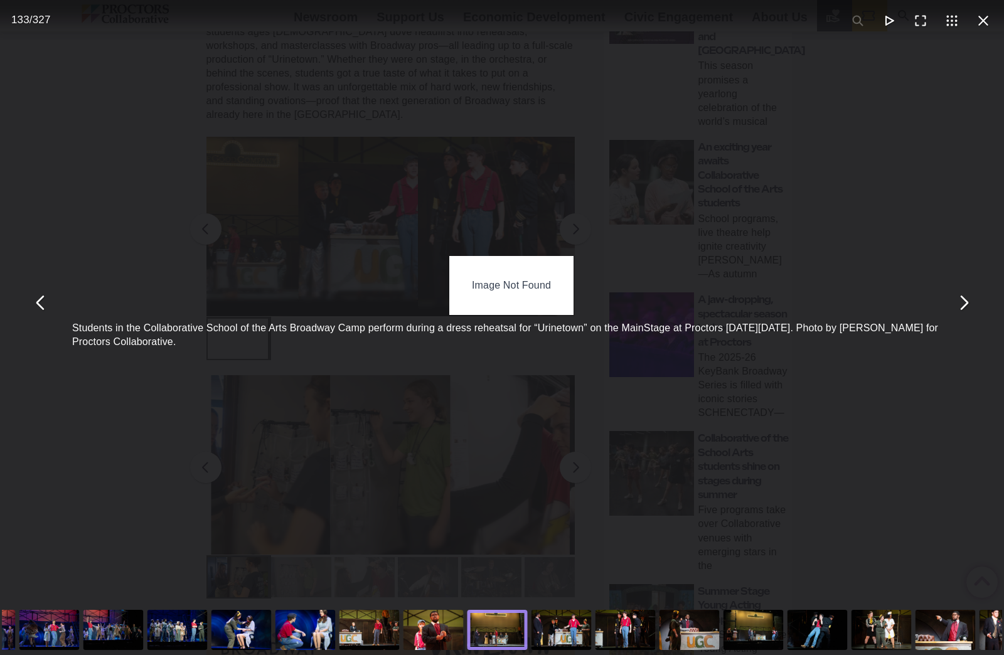
click at [434, 629] on div "You can close this modal content with the ESC key" at bounding box center [434, 630] width 64 height 50
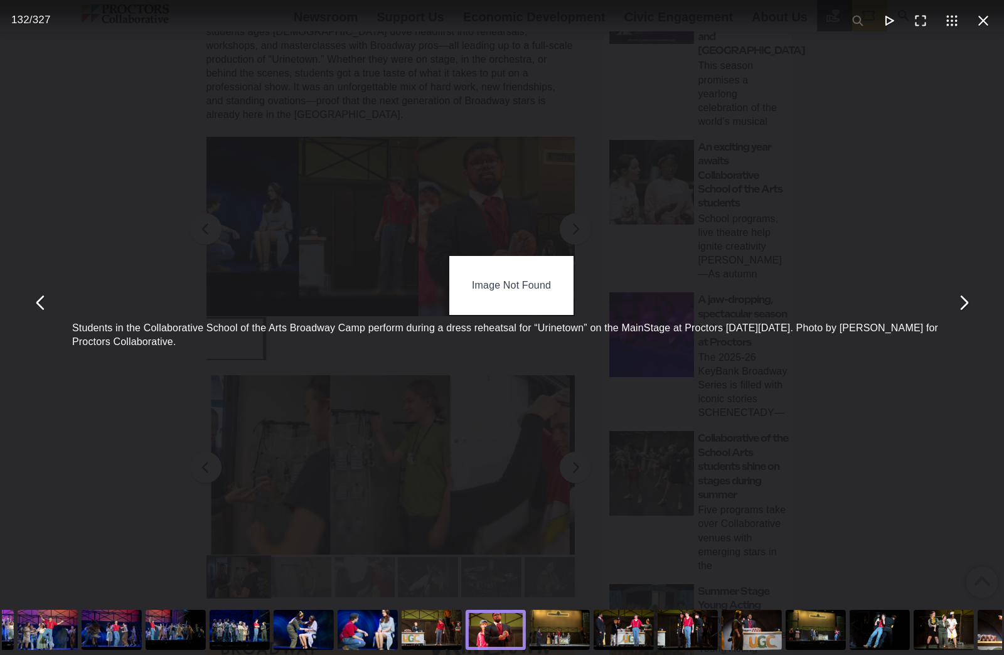
click at [372, 632] on div "You can close this modal content with the ESC key" at bounding box center [368, 630] width 64 height 50
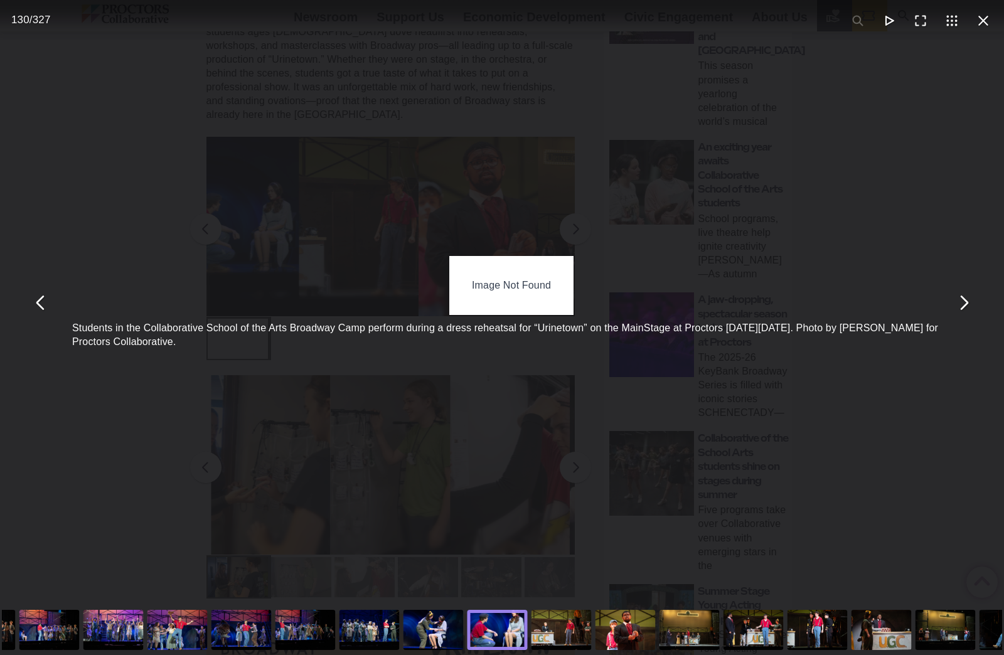
click at [120, 637] on div "You can close this modal content with the ESC key" at bounding box center [114, 630] width 64 height 50
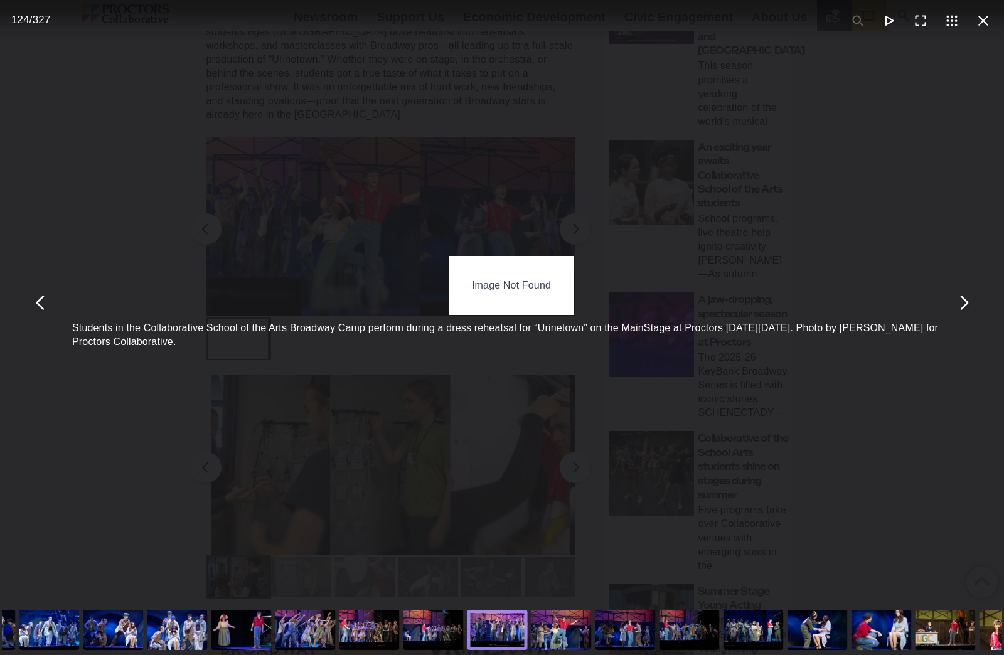
click at [240, 629] on div "You can close this modal content with the ESC key" at bounding box center [242, 630] width 64 height 50
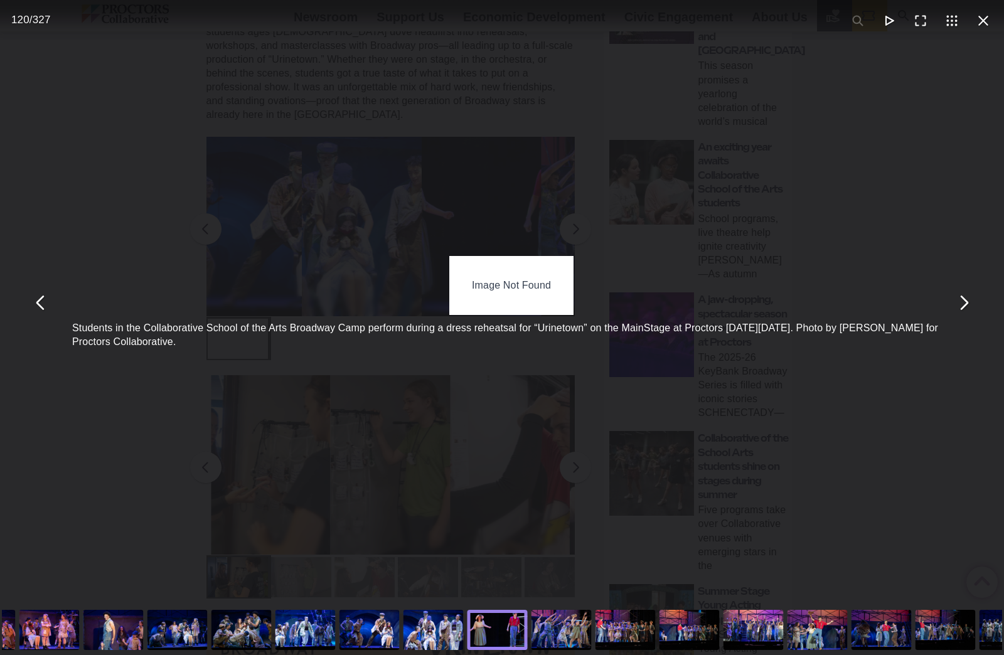
click at [147, 633] on div "You can close this modal content with the ESC key" at bounding box center [178, 630] width 64 height 50
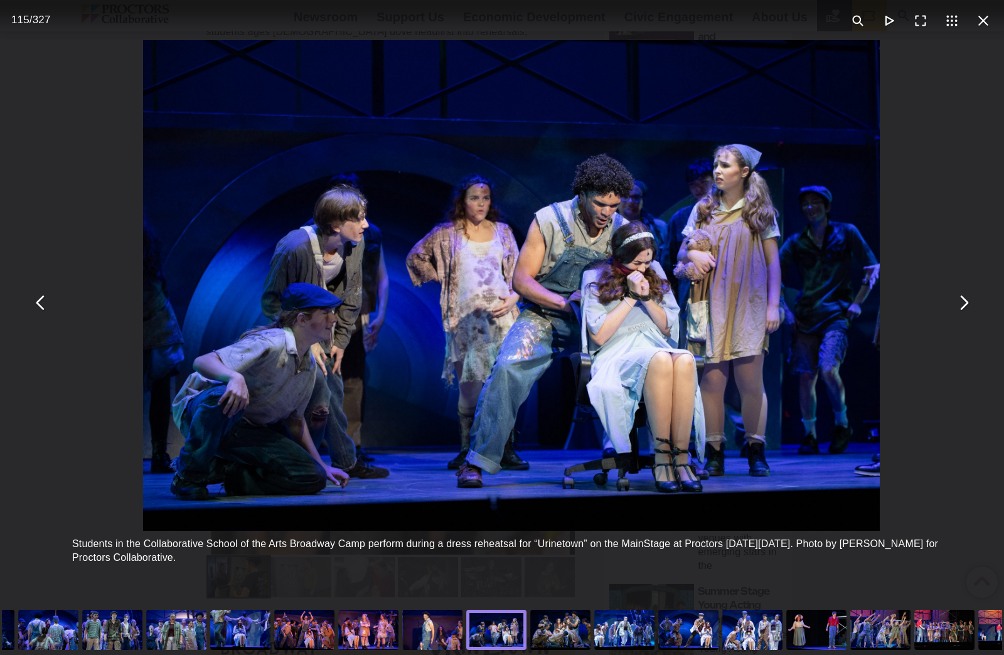
click at [558, 632] on div "You can close this modal content with the ESC key" at bounding box center [560, 630] width 64 height 50
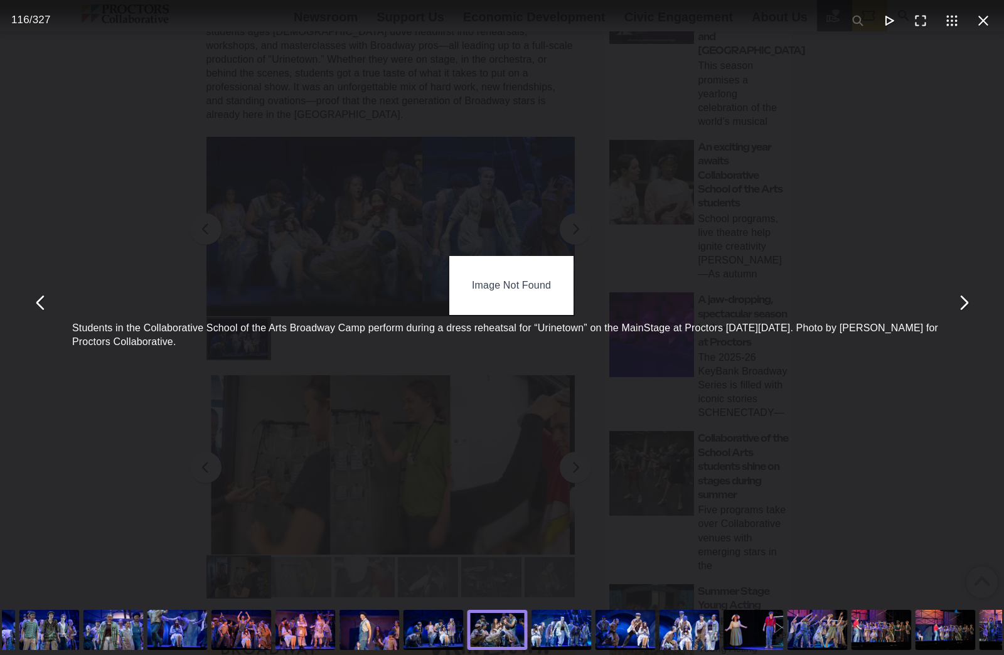
drag, startPoint x: 432, startPoint y: 639, endPoint x: 425, endPoint y: 639, distance: 6.9
click at [432, 639] on div "You can close this modal content with the ESC key" at bounding box center [434, 630] width 64 height 50
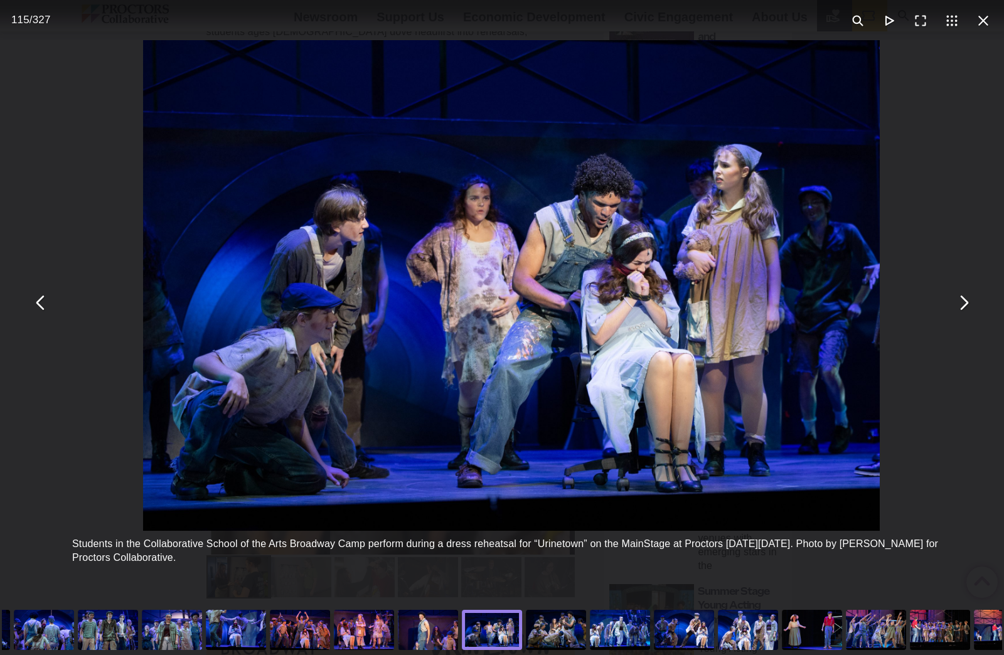
click at [437, 636] on div "You can close this modal content with the ESC key" at bounding box center [428, 630] width 64 height 50
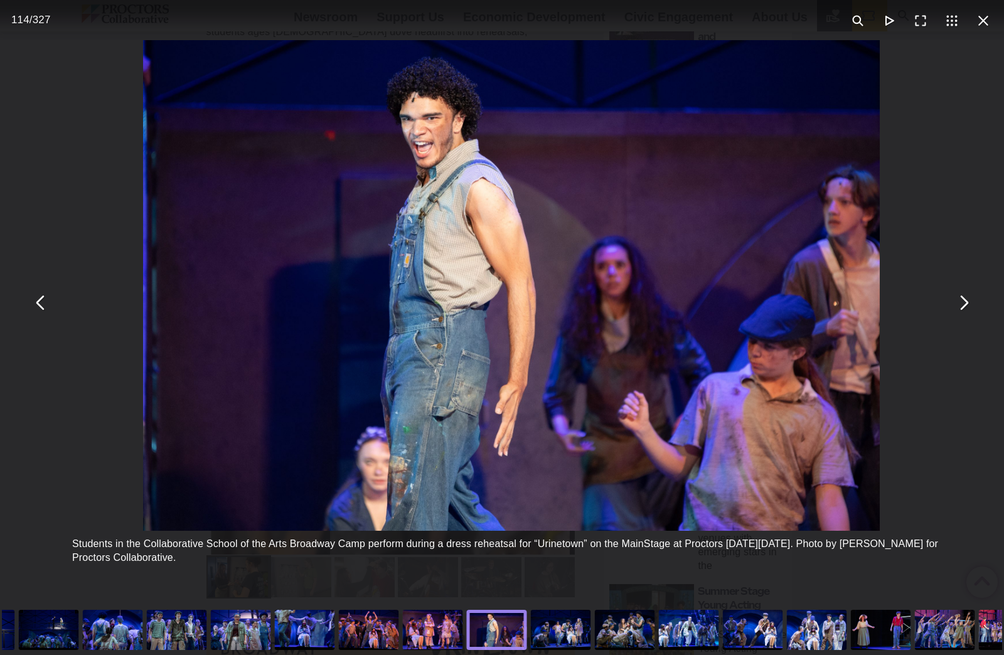
click at [619, 633] on div "You can close this modal content with the ESC key" at bounding box center [625, 630] width 64 height 50
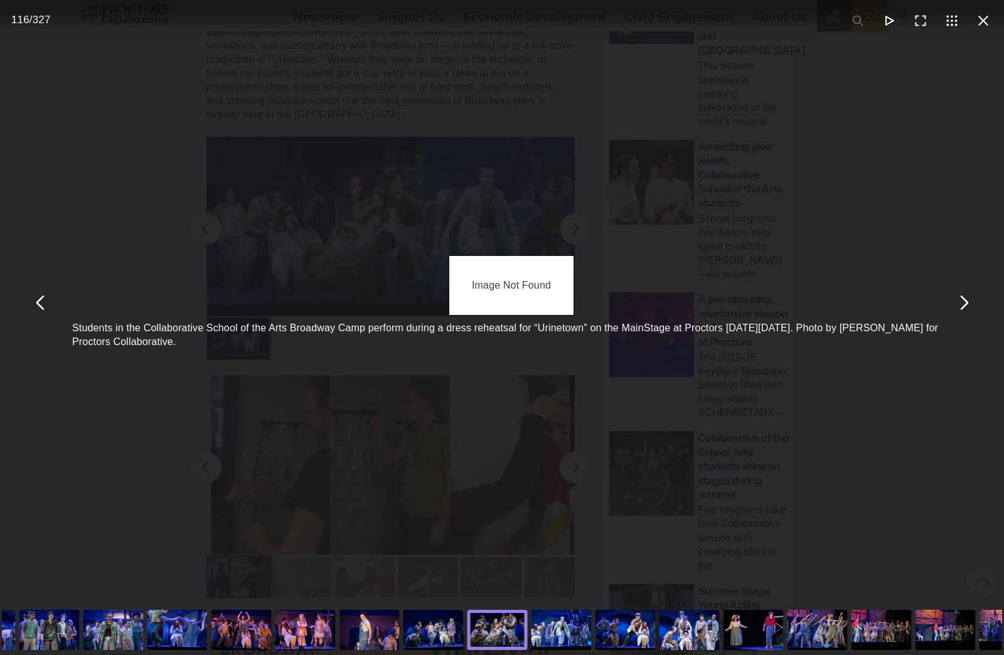
click at [449, 635] on div "You can close this modal content with the ESC key" at bounding box center [434, 630] width 64 height 50
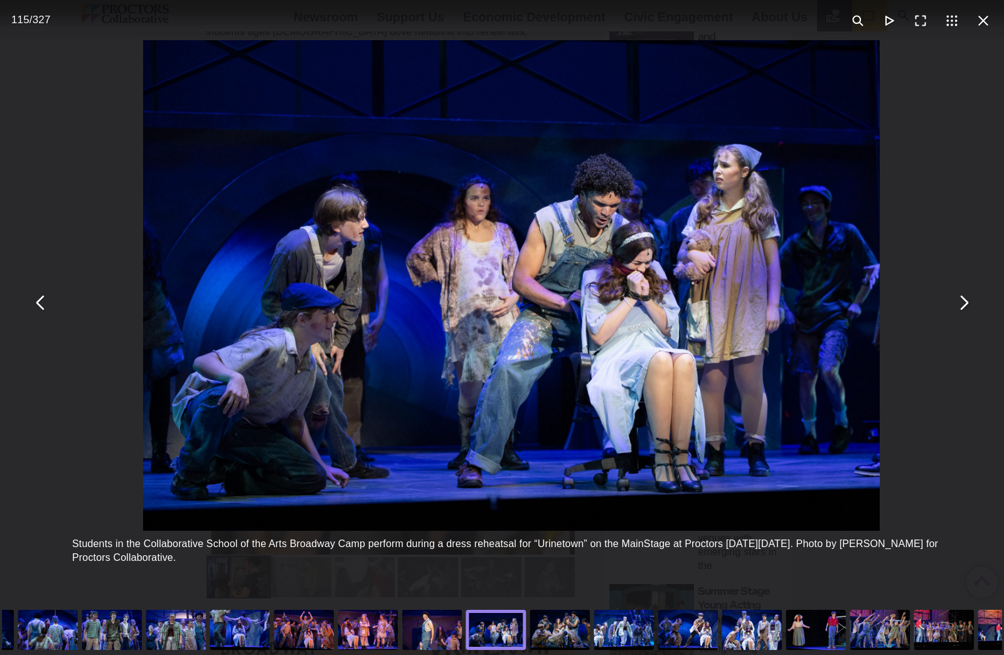
click at [566, 630] on div "You can close this modal content with the ESC key" at bounding box center [560, 630] width 64 height 50
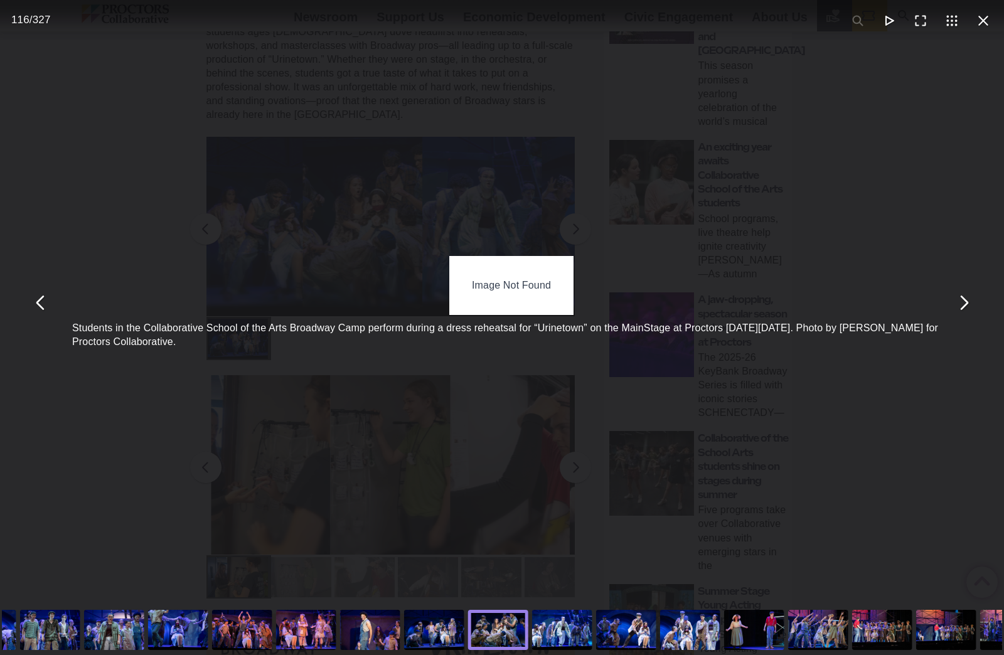
click at [603, 630] on div "You can close this modal content with the ESC key" at bounding box center [626, 630] width 64 height 50
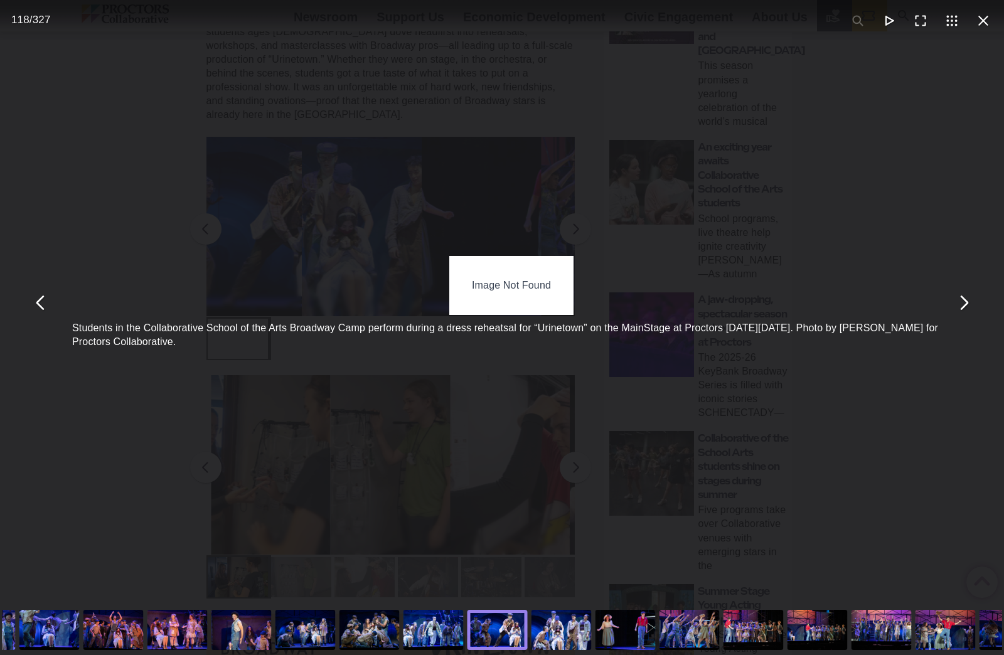
click at [438, 637] on div "You can close this modal content with the ESC key" at bounding box center [434, 630] width 64 height 50
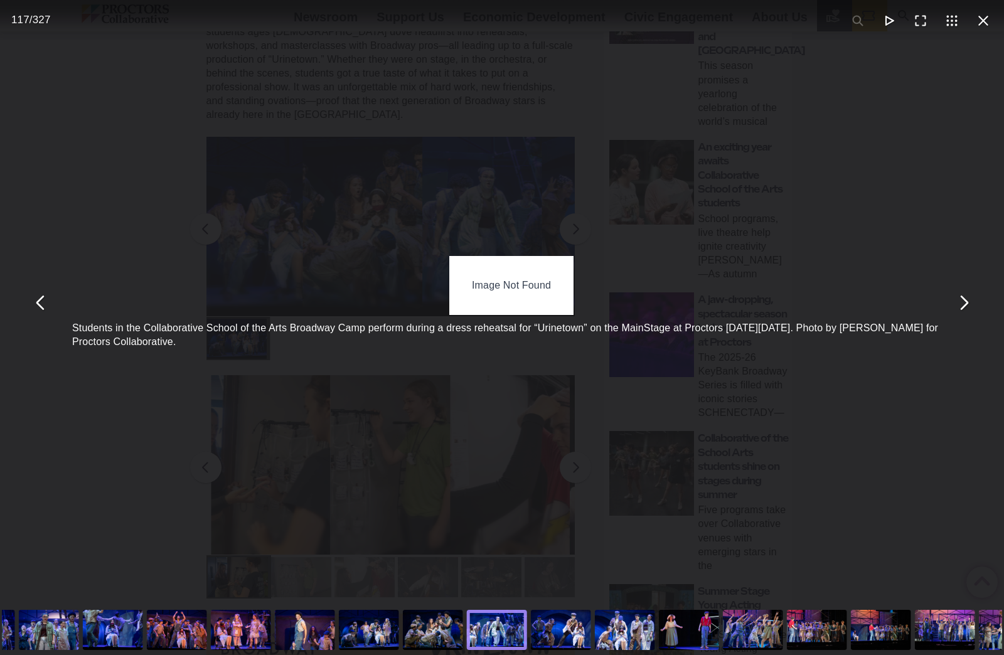
click at [444, 636] on div "You can close this modal content with the ESC key" at bounding box center [433, 630] width 64 height 50
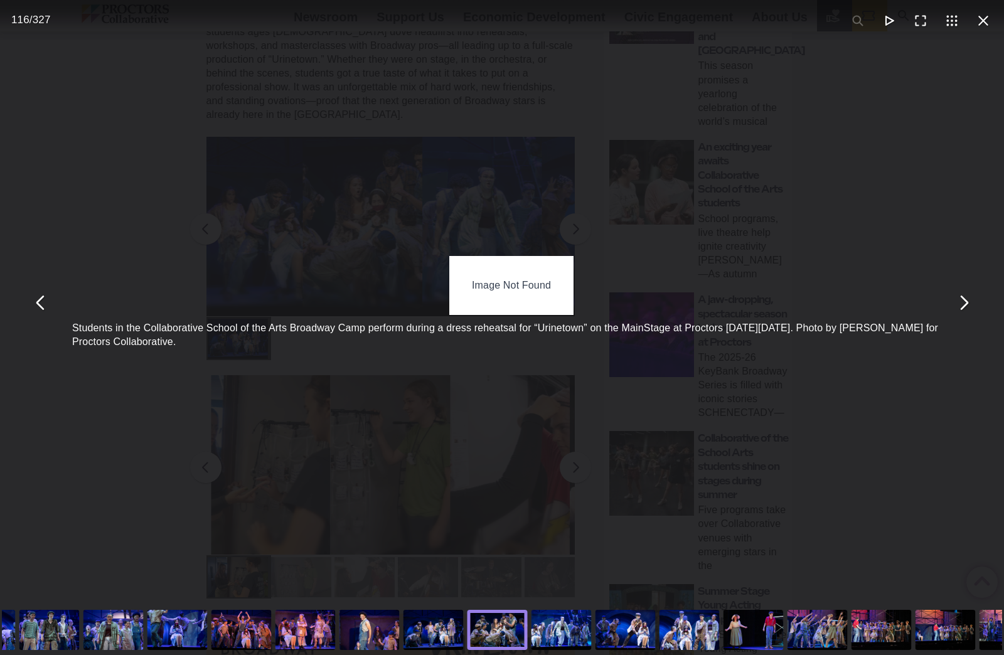
click at [444, 636] on div "You can close this modal content with the ESC key" at bounding box center [434, 630] width 64 height 50
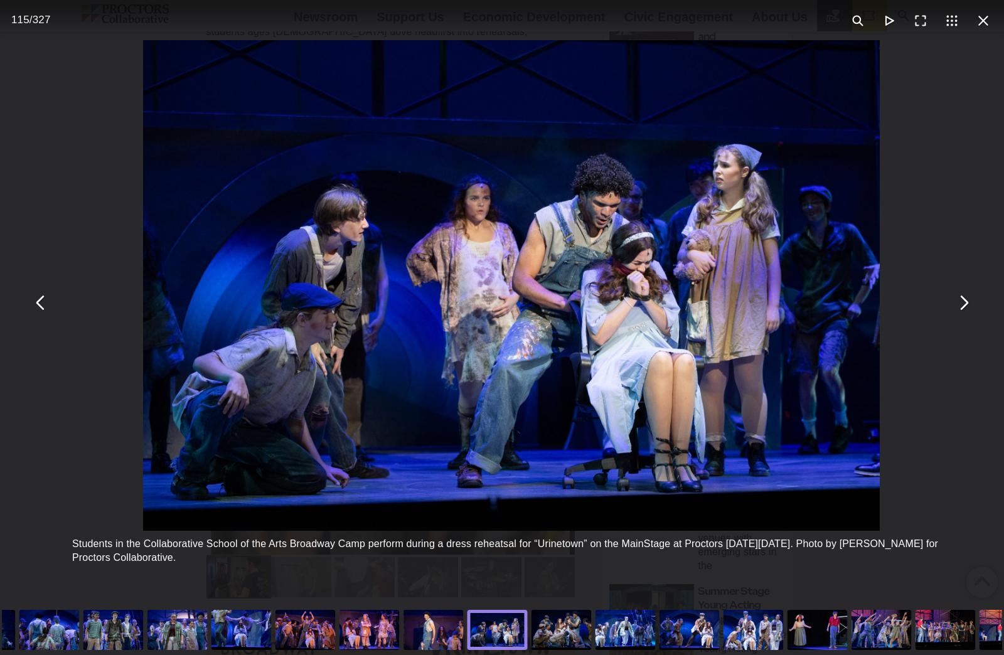
click at [565, 630] on div "You can close this modal content with the ESC key" at bounding box center [562, 630] width 64 height 50
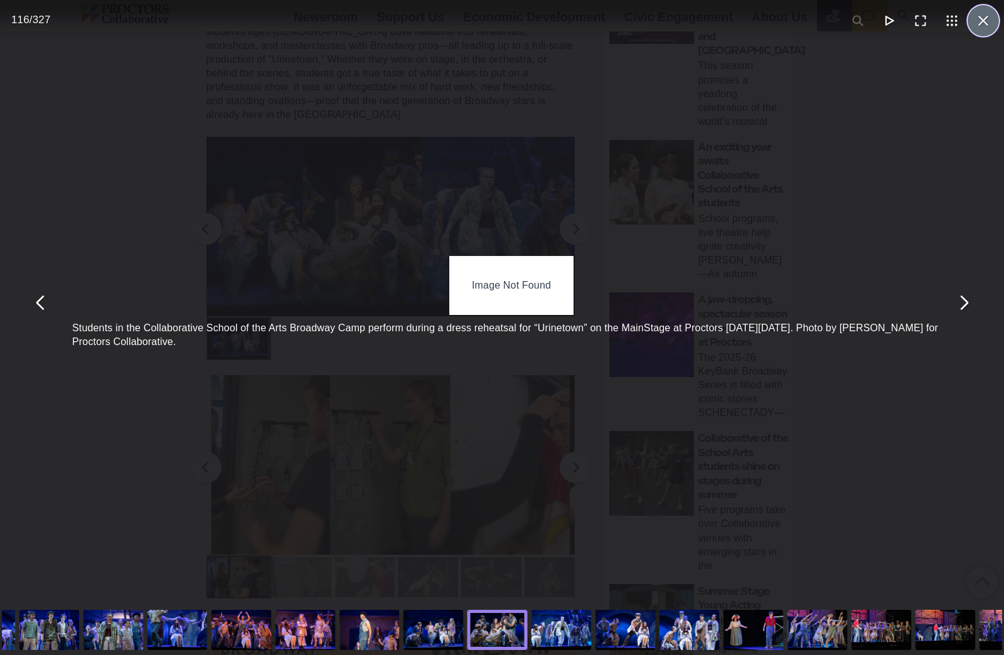
click at [974, 19] on button "You can close this modal content with the ESC key" at bounding box center [982, 20] width 31 height 31
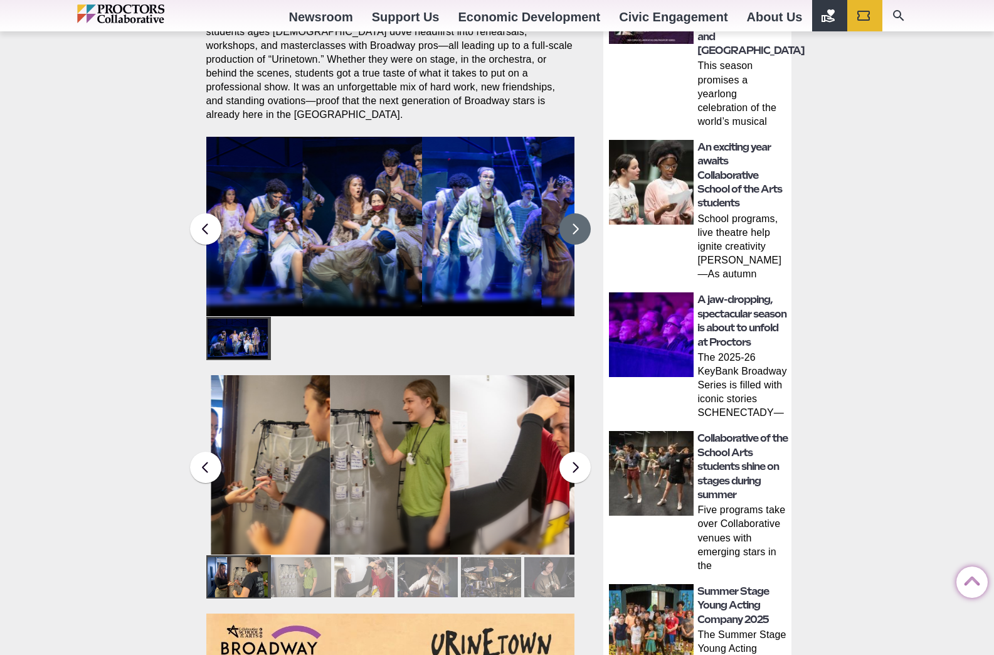
click at [569, 222] on button at bounding box center [575, 228] width 31 height 31
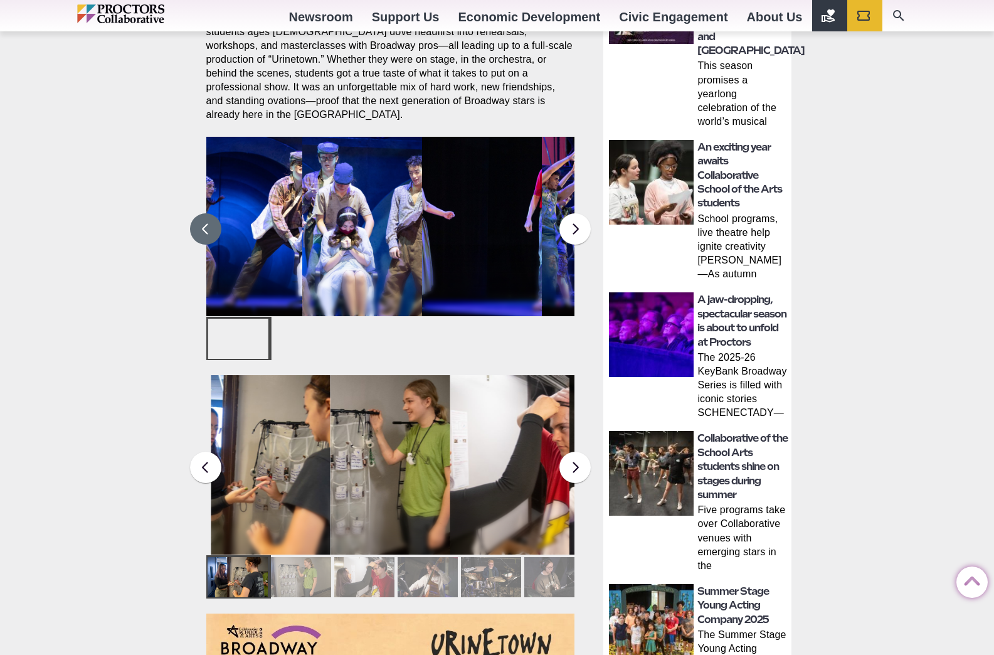
click at [211, 220] on button at bounding box center [205, 228] width 31 height 31
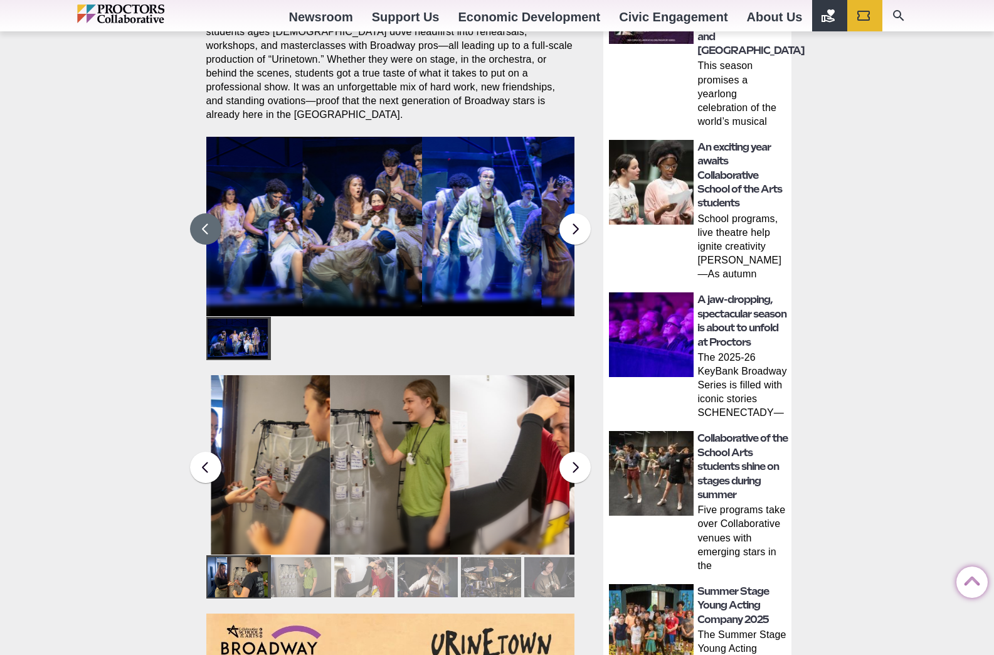
click at [358, 230] on figcaption "Students in the Collaborative School of the Arts Broadway Camp perform during a…" at bounding box center [362, 252] width 120 height 129
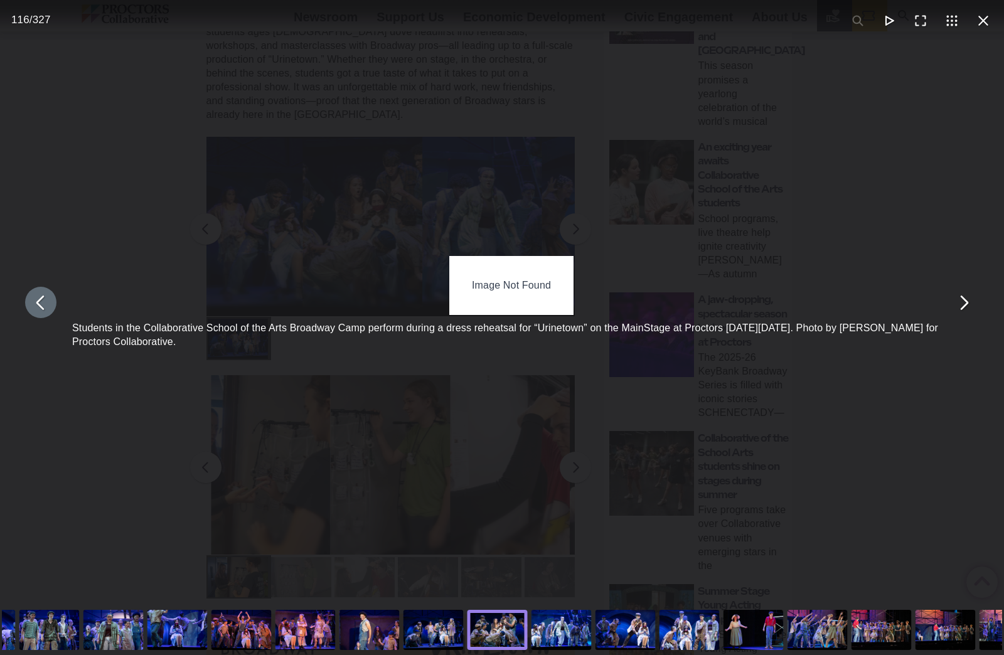
click at [34, 304] on button "You can close this modal content with the ESC key" at bounding box center [40, 302] width 31 height 31
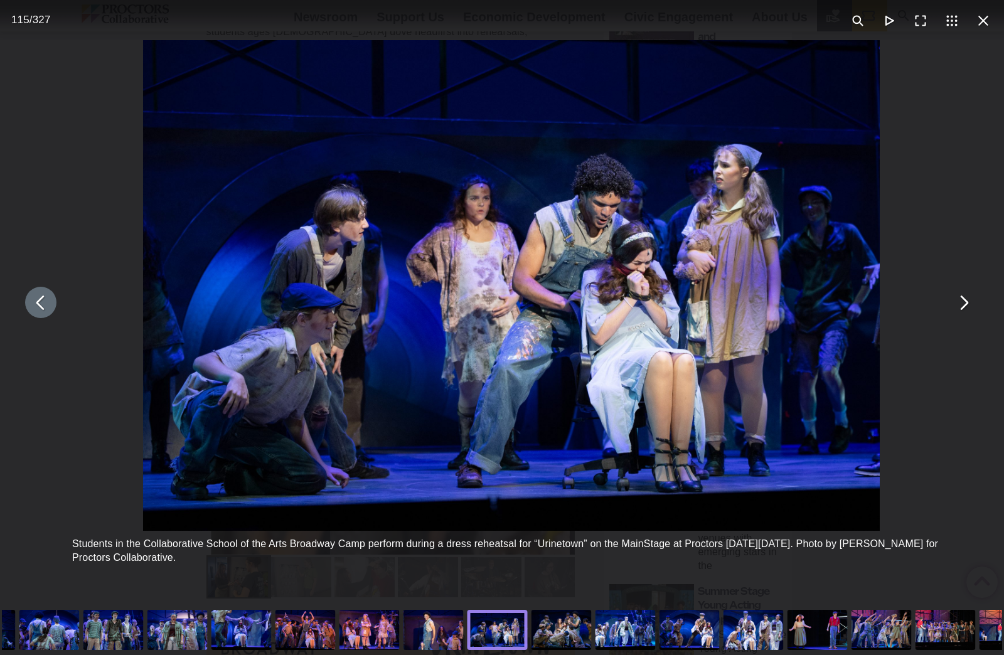
click at [77, 122] on div "Students in the Collaborative School of the Arts Broadway Camp perform during a…" at bounding box center [511, 302] width 1004 height 605
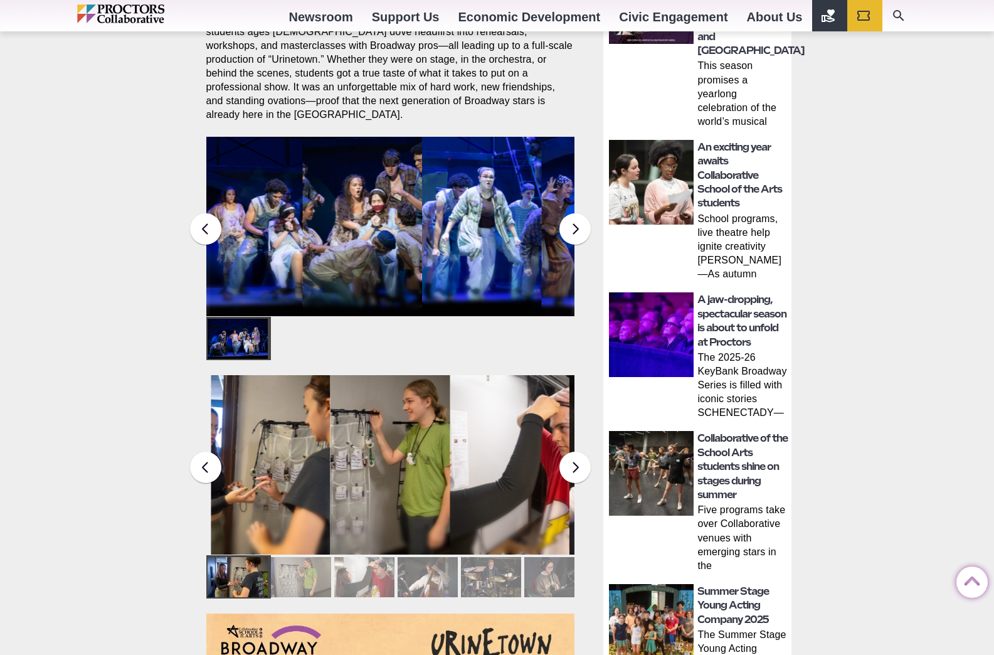
click at [503, 221] on figcaption "Students in the Collaborative School of the Arts Broadway Camp perform during a…" at bounding box center [482, 252] width 120 height 129
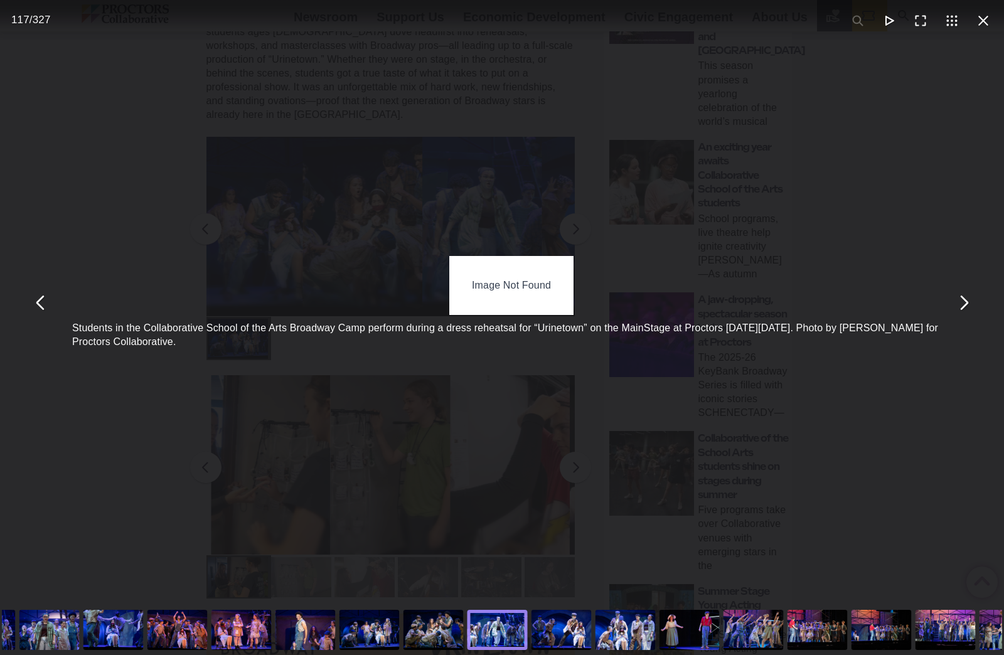
click at [568, 635] on div "You can close this modal content with the ESC key" at bounding box center [562, 630] width 64 height 50
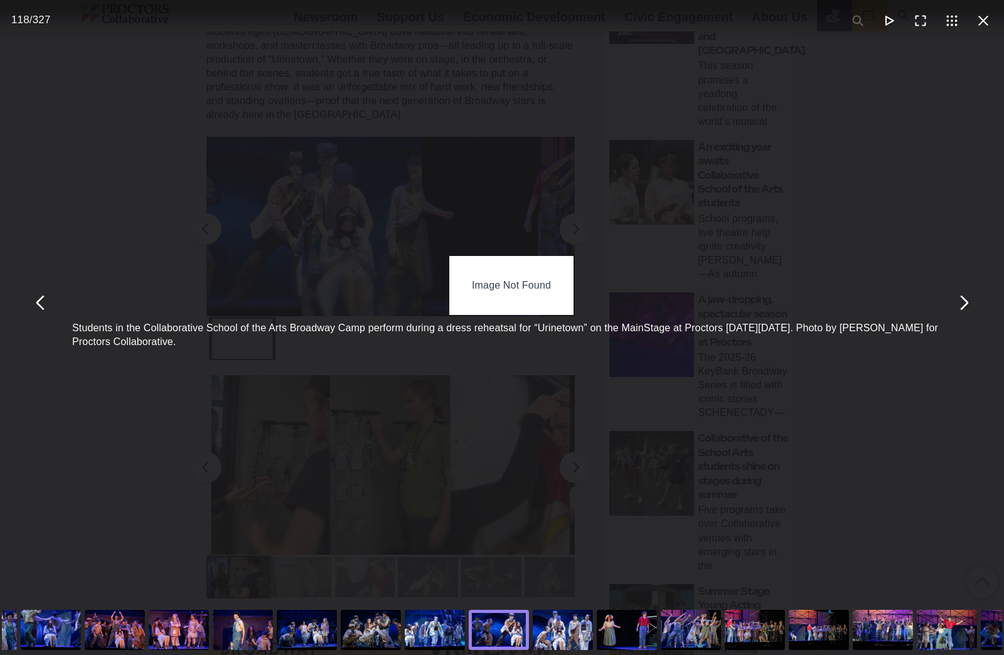
click at [437, 637] on div "You can close this modal content with the ESC key" at bounding box center [435, 630] width 64 height 50
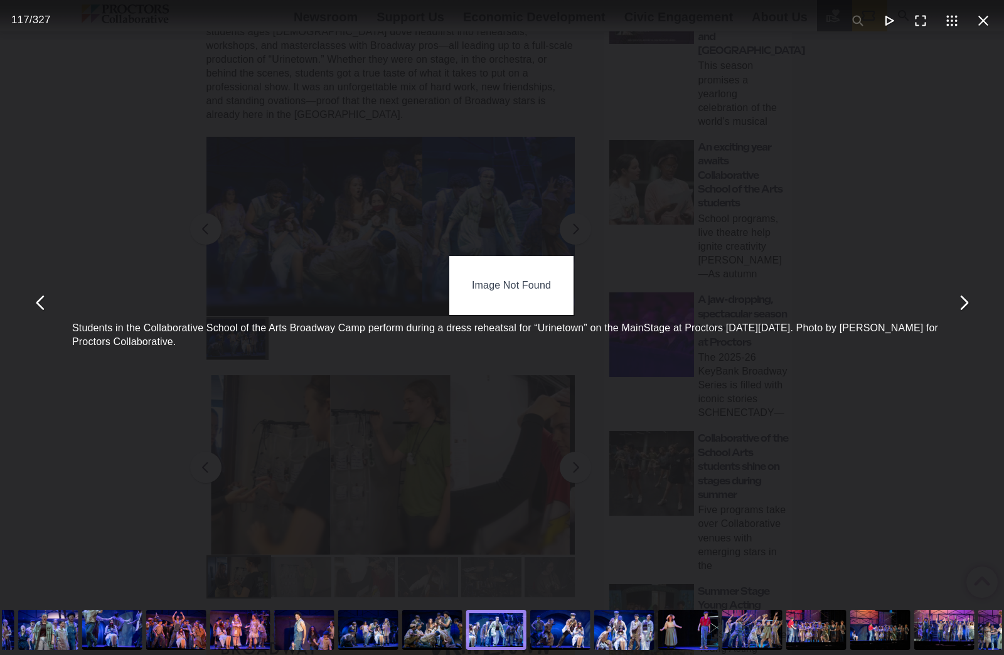
click at [441, 627] on div "You can close this modal content with the ESC key" at bounding box center [432, 630] width 64 height 50
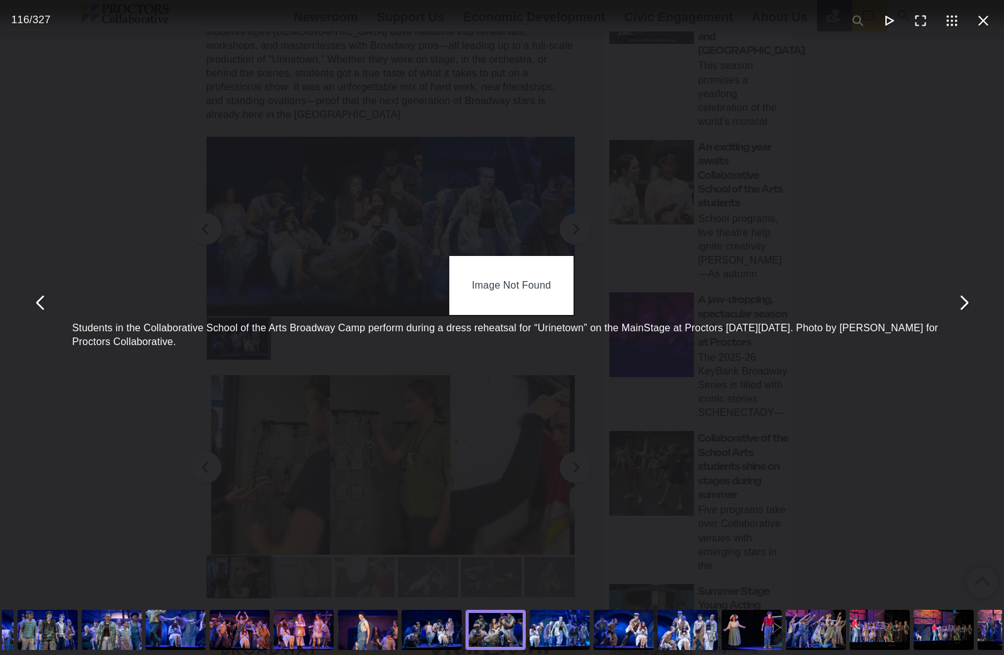
click at [432, 635] on div "You can close this modal content with the ESC key" at bounding box center [432, 630] width 64 height 50
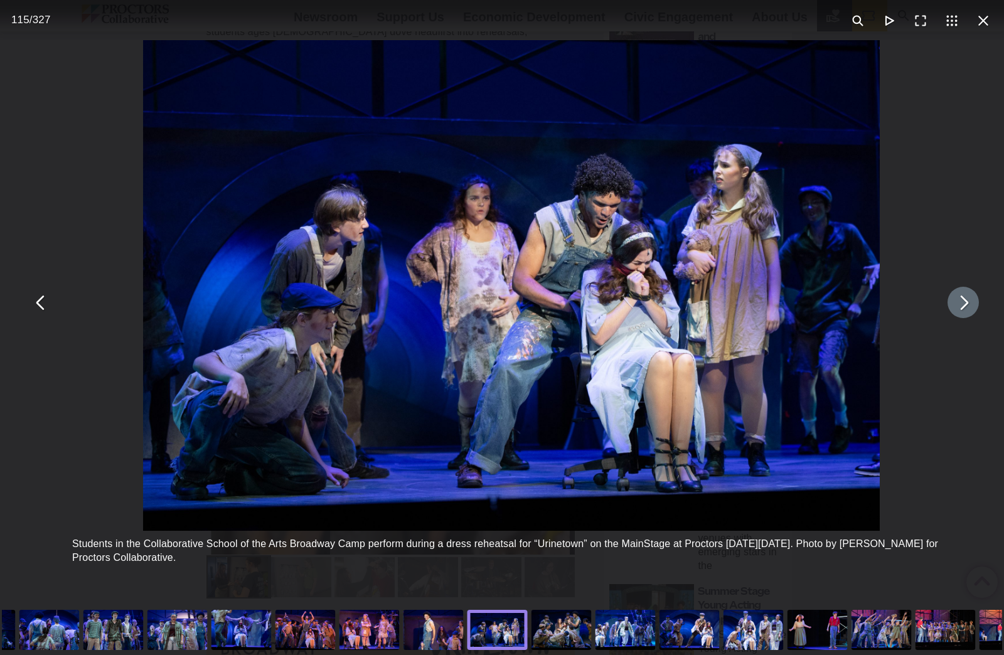
click at [962, 309] on button "You can close this modal content with the ESC key" at bounding box center [962, 302] width 31 height 31
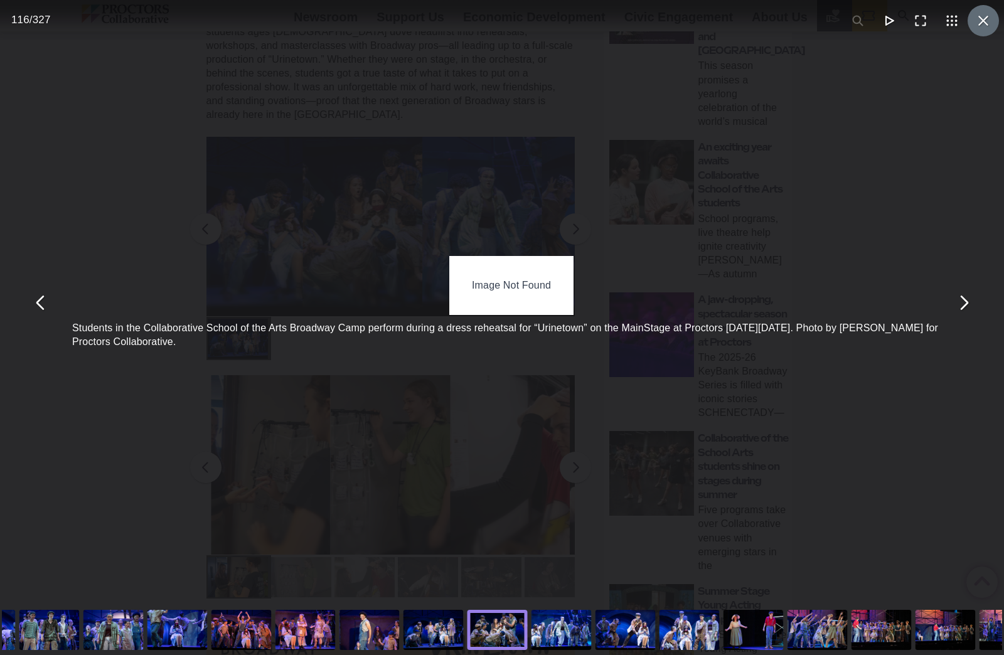
click at [973, 21] on button "You can close this modal content with the ESC key" at bounding box center [982, 20] width 31 height 31
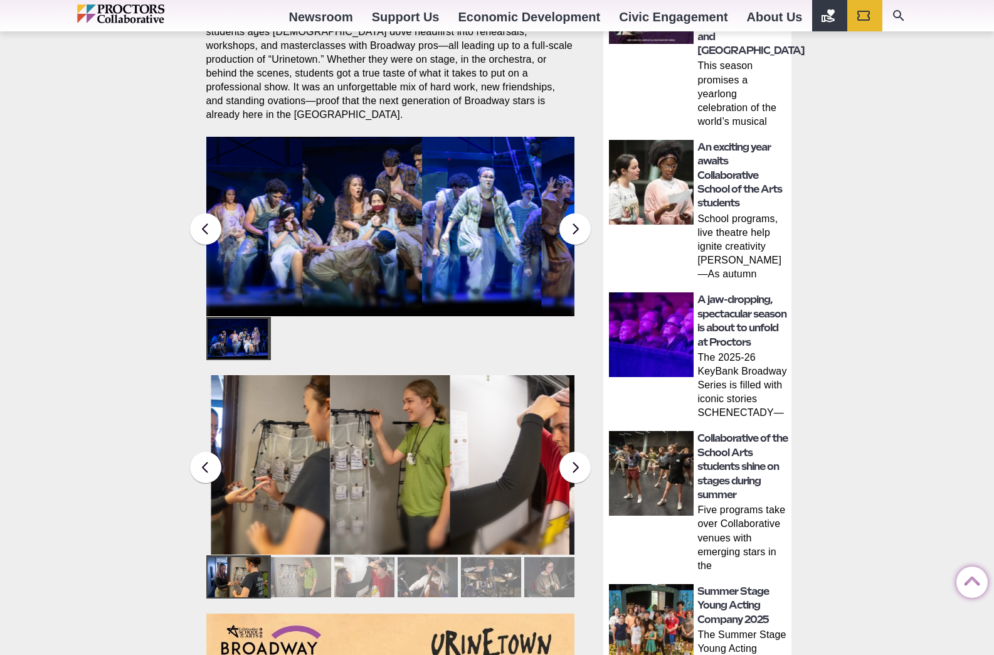
click at [289, 336] on div at bounding box center [301, 339] width 60 height 40
click at [361, 336] on div at bounding box center [357, 339] width 60 height 40
click at [464, 341] on div at bounding box center [490, 339] width 60 height 40
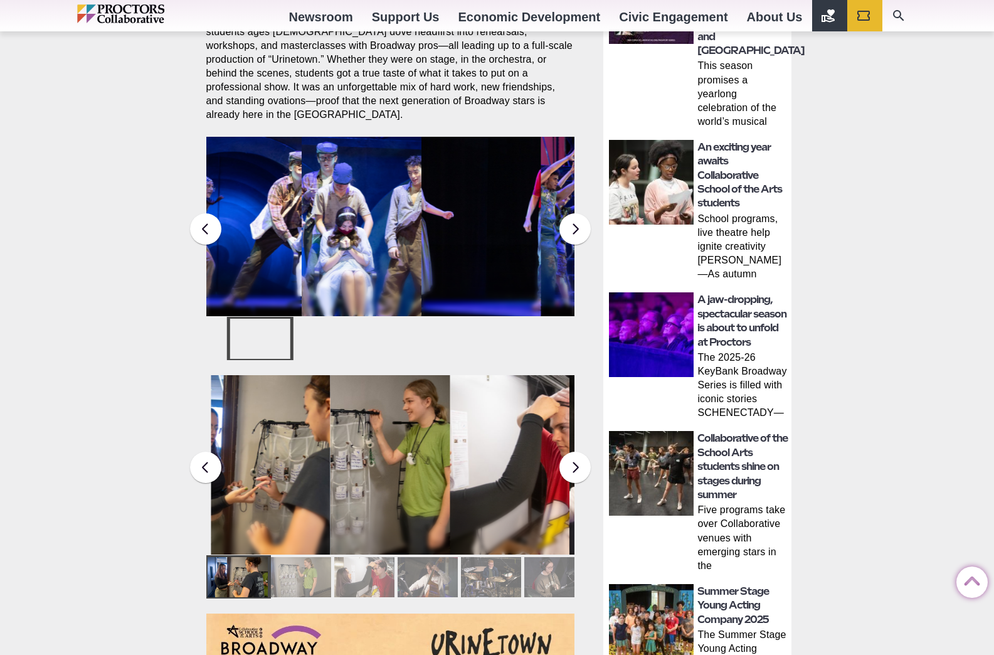
click at [508, 336] on div at bounding box center [514, 339] width 60 height 40
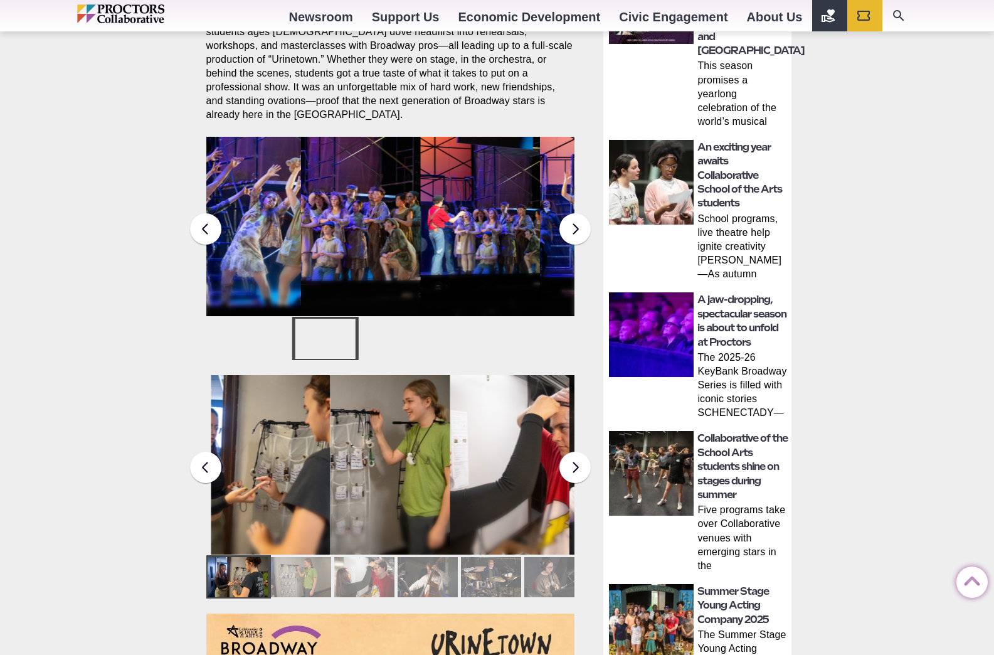
click at [558, 330] on div at bounding box center [579, 339] width 60 height 40
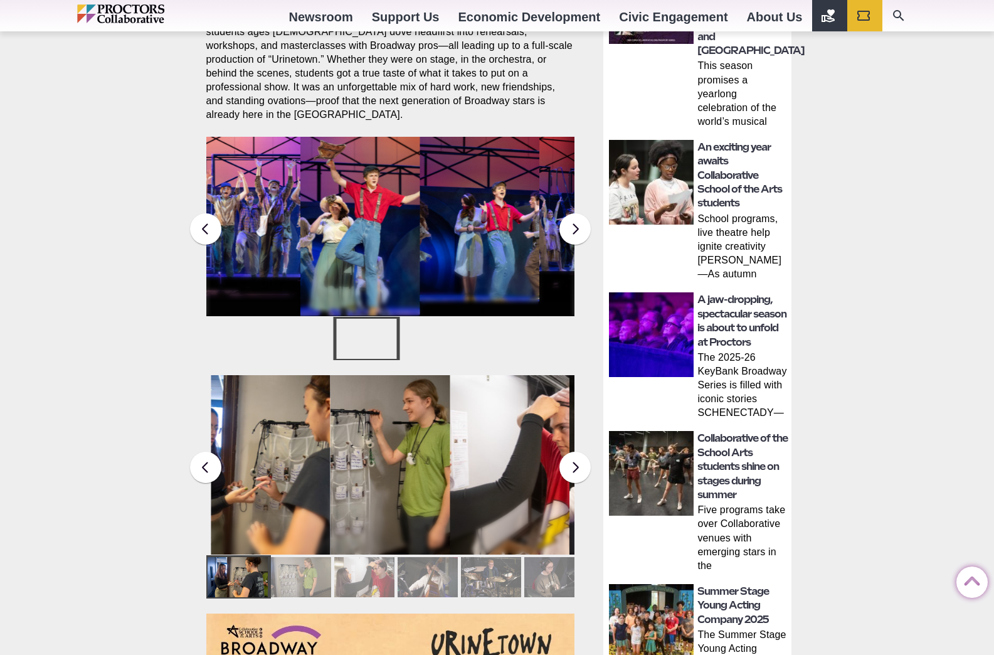
click at [348, 225] on figcaption "Students in the Collaborative School of the Arts Broadway Camp perform during a…" at bounding box center [361, 252] width 120 height 129
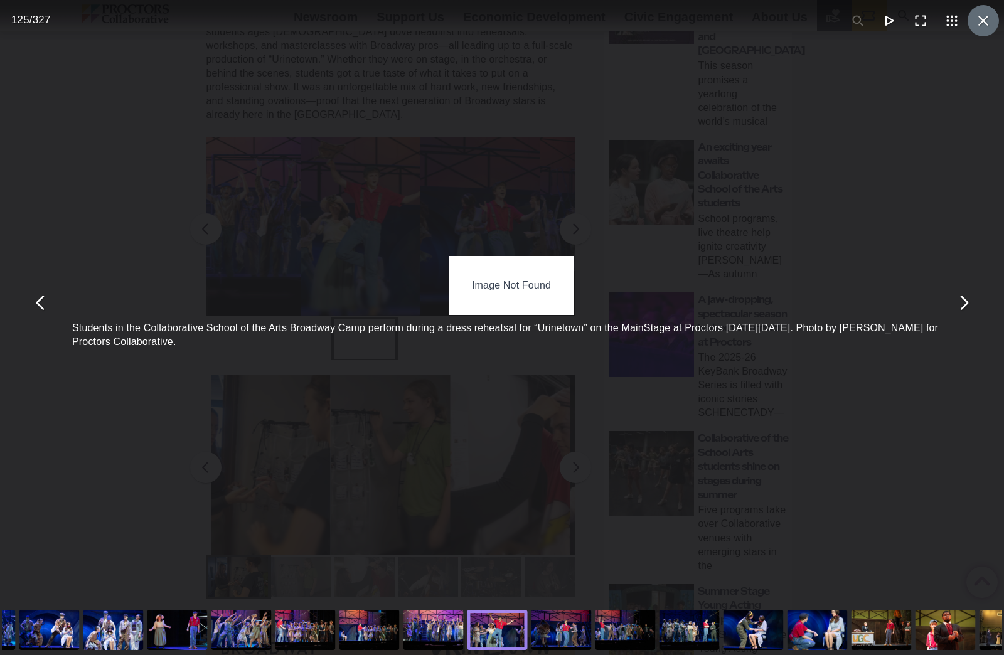
click at [976, 19] on button "You can close this modal content with the ESC key" at bounding box center [982, 20] width 31 height 31
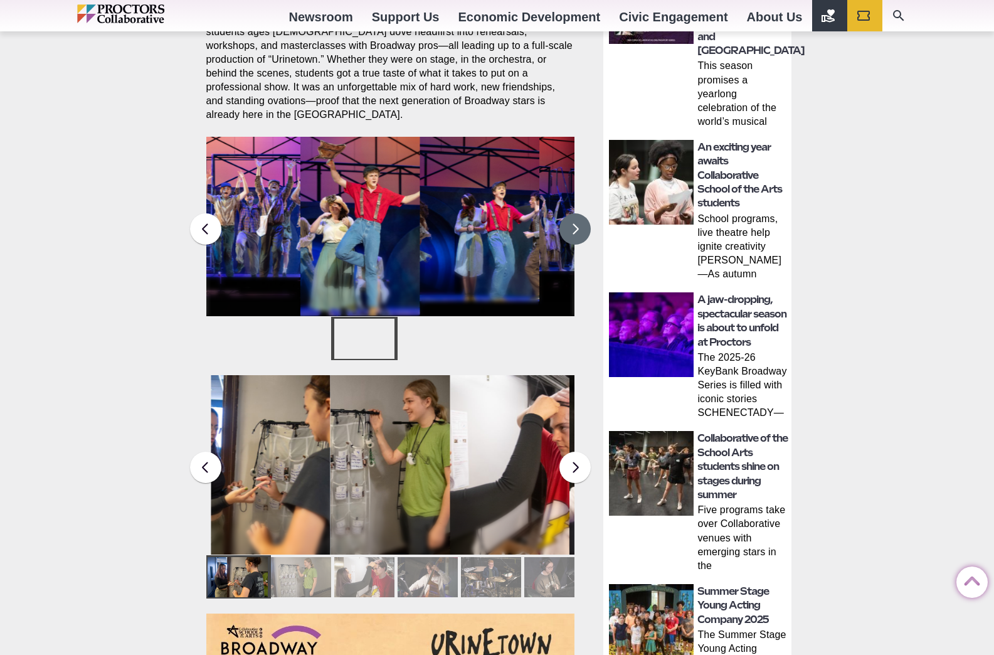
click at [570, 219] on button at bounding box center [575, 228] width 31 height 31
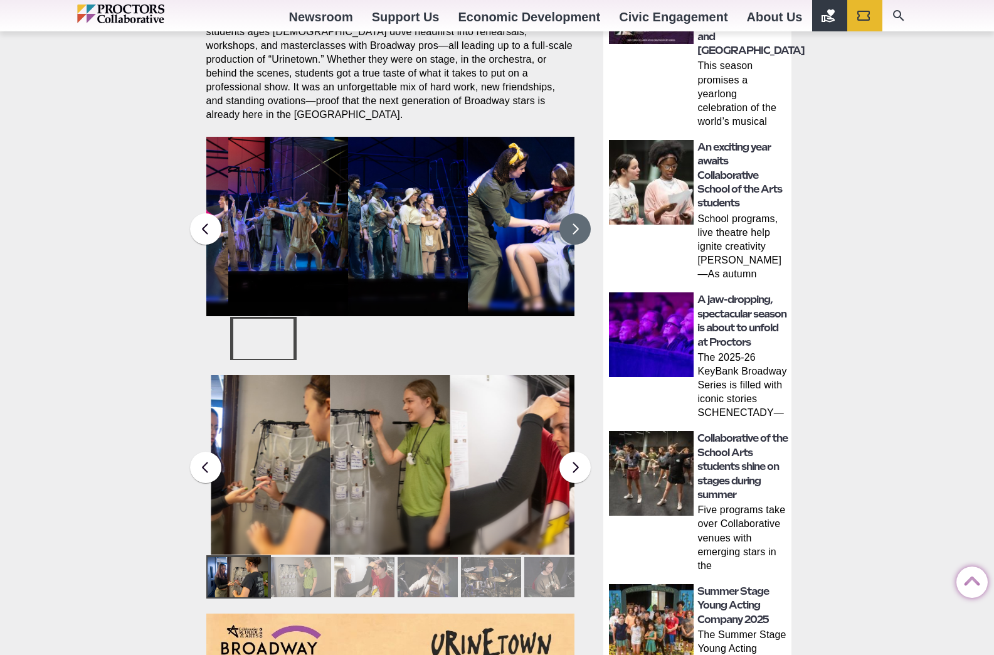
click at [570, 219] on button at bounding box center [575, 228] width 31 height 31
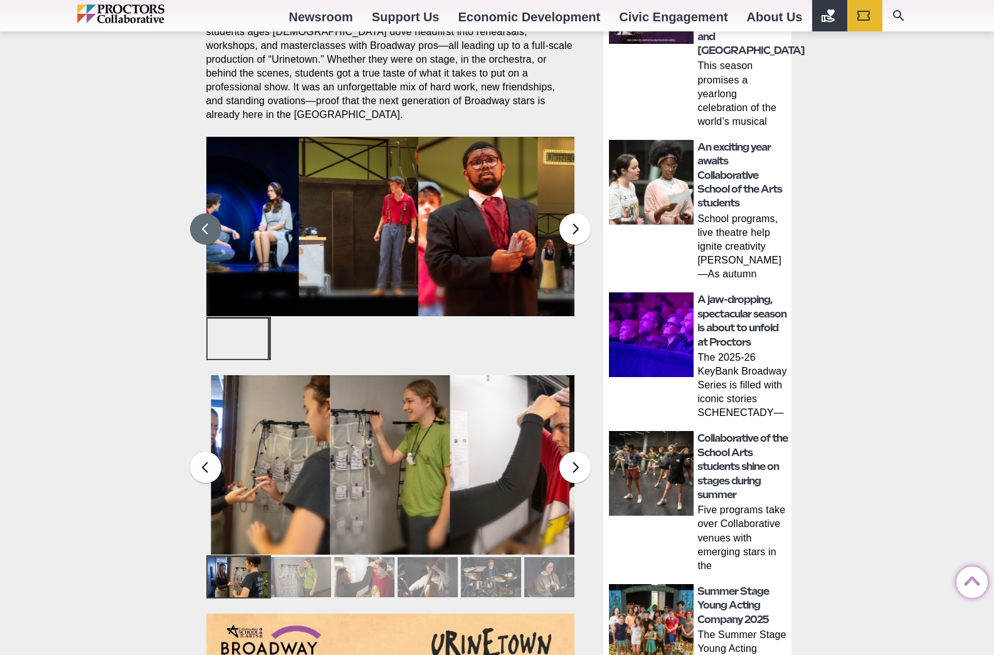
click at [213, 225] on button at bounding box center [205, 228] width 31 height 31
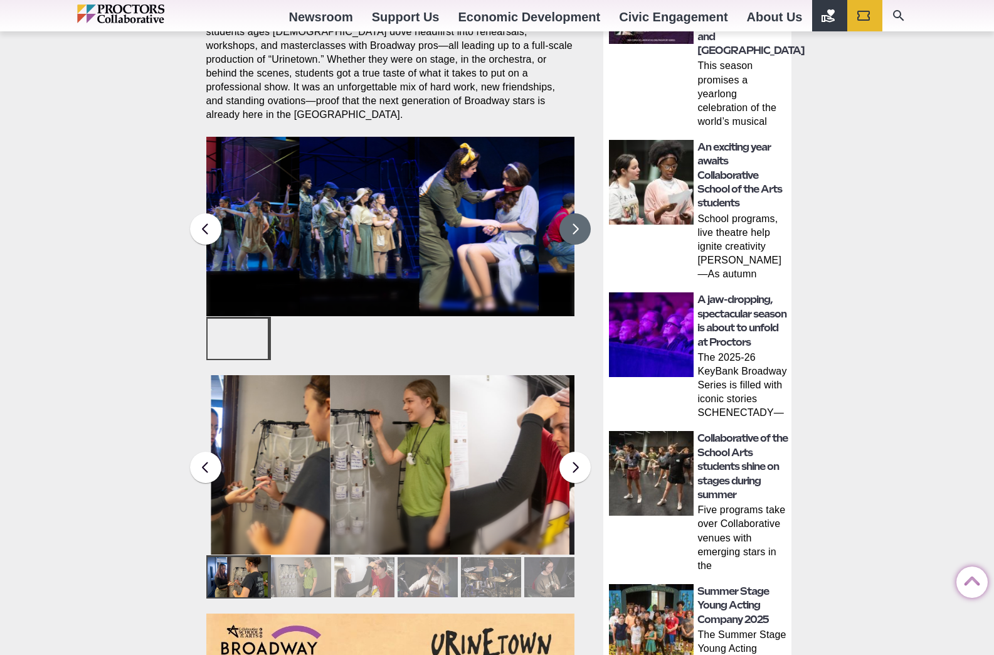
click at [577, 213] on button at bounding box center [575, 228] width 31 height 31
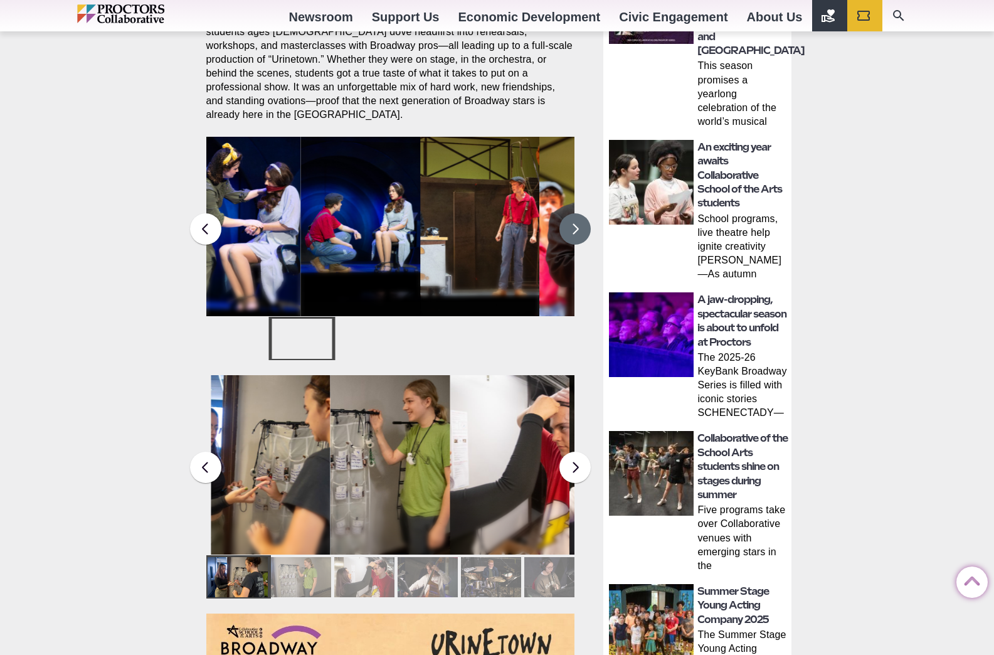
click at [577, 213] on button at bounding box center [575, 228] width 31 height 31
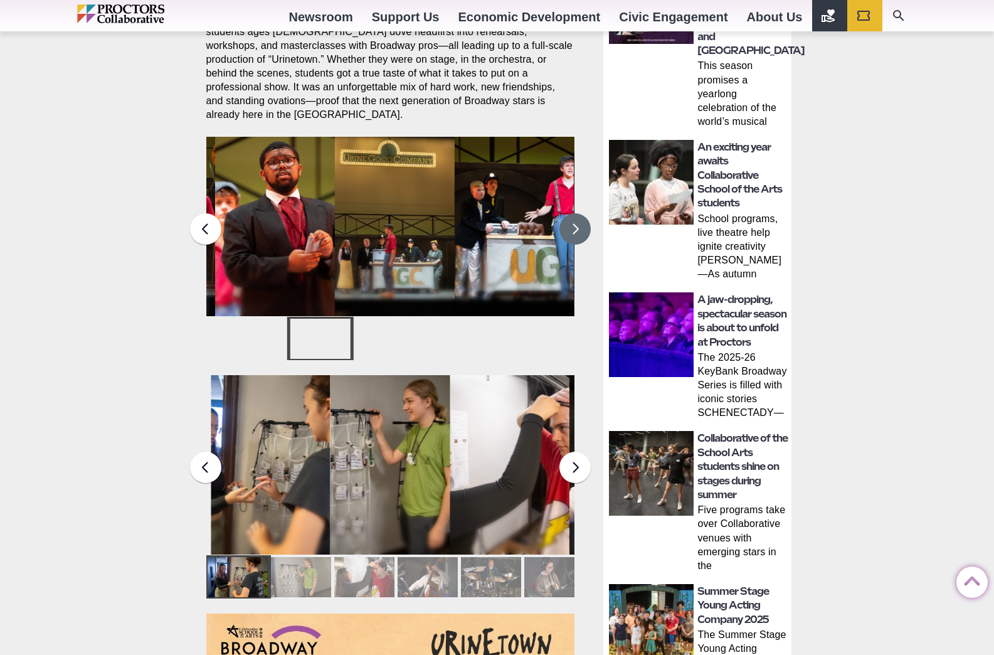
click at [577, 213] on button at bounding box center [575, 228] width 31 height 31
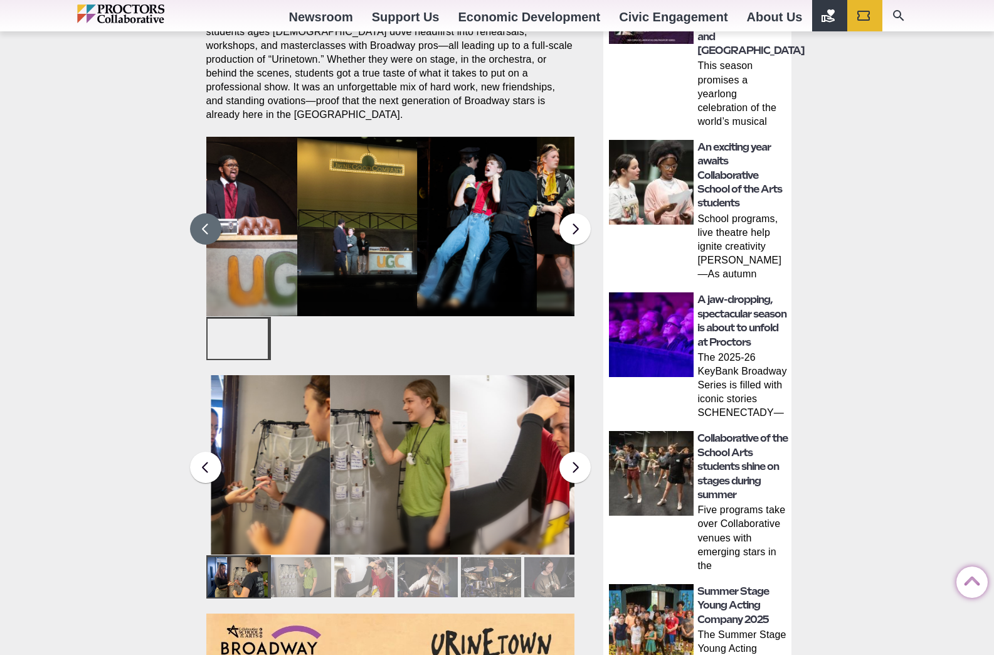
click at [218, 216] on button at bounding box center [205, 228] width 31 height 31
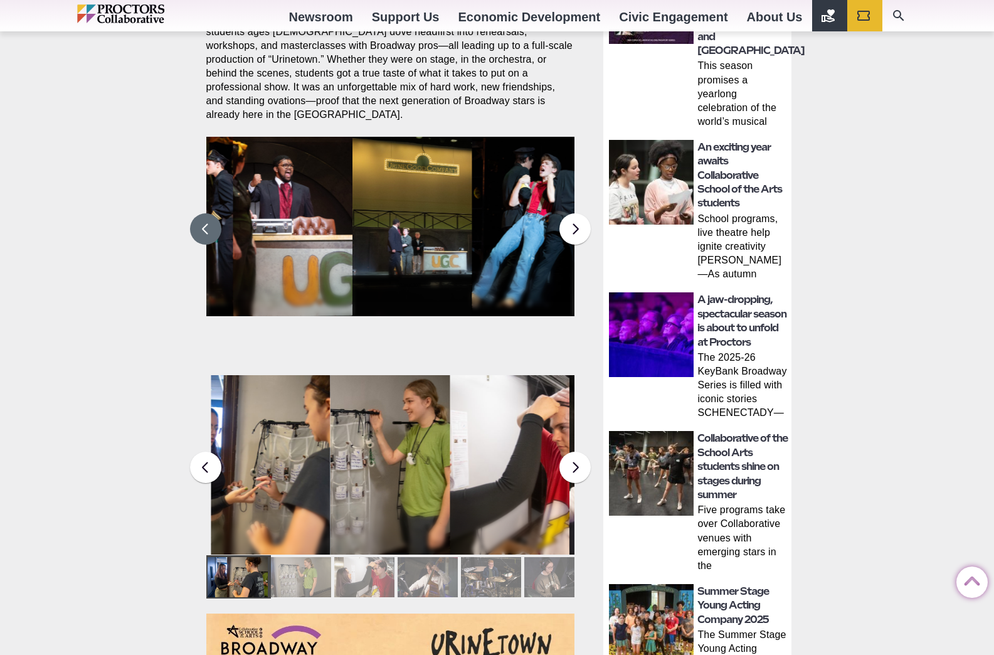
click at [218, 216] on button at bounding box center [205, 228] width 31 height 31
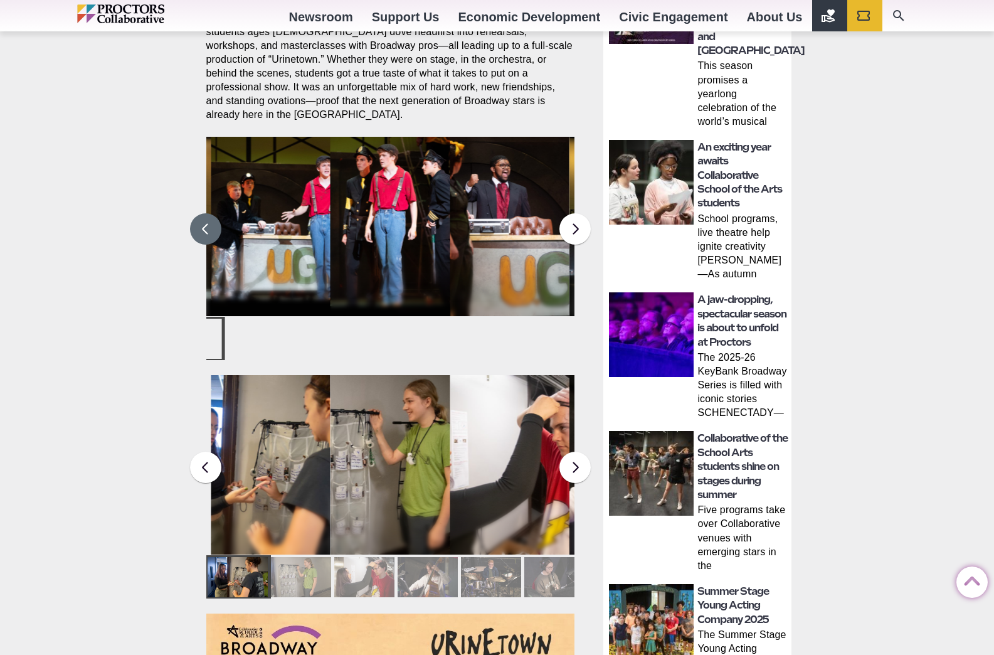
click at [218, 216] on button at bounding box center [205, 228] width 31 height 31
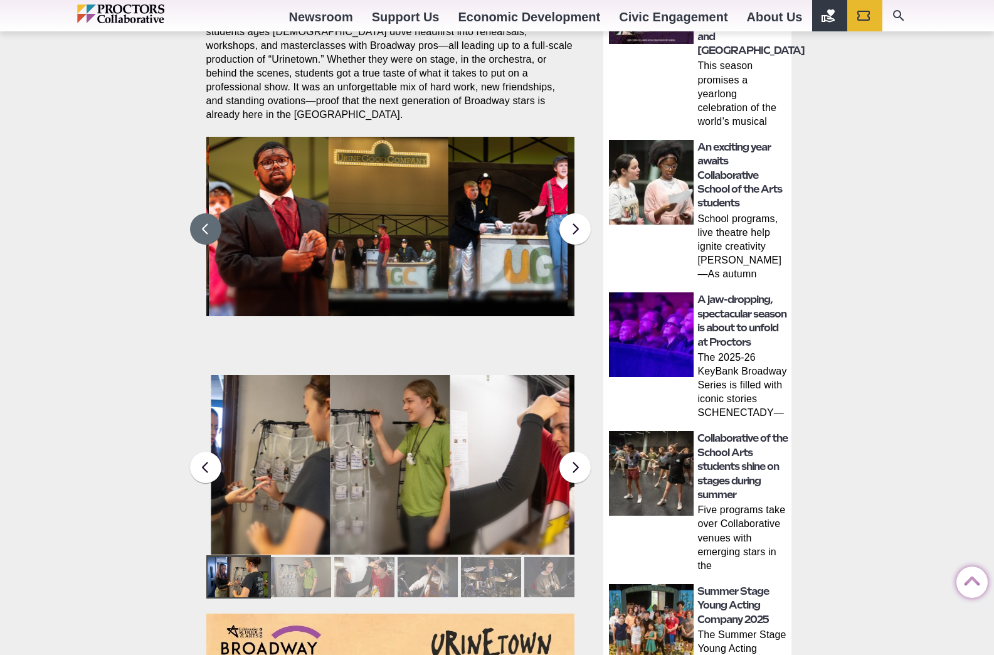
click at [218, 216] on button at bounding box center [205, 228] width 31 height 31
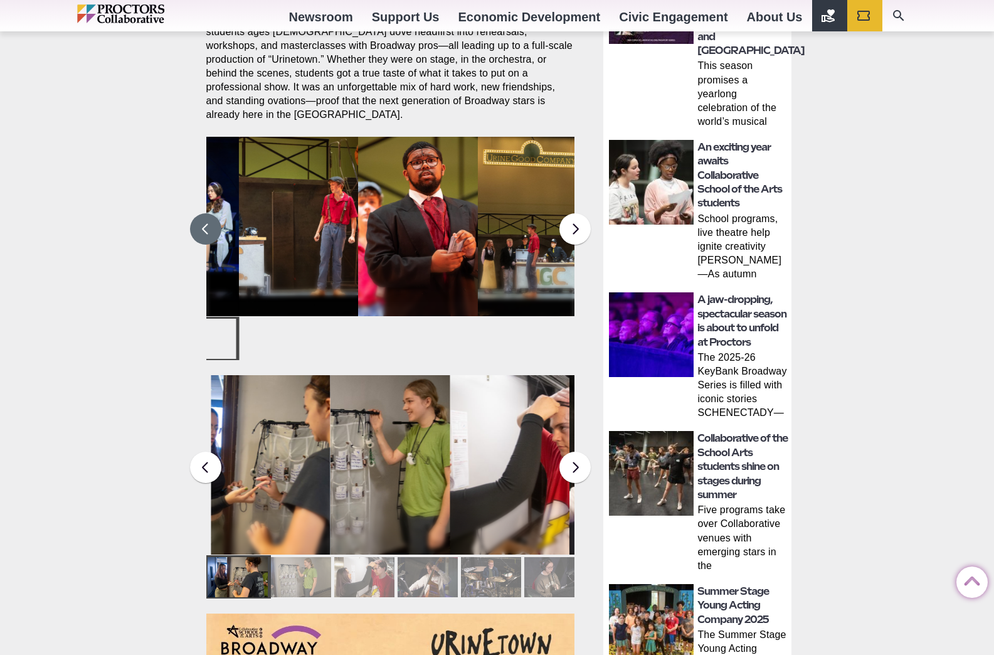
click at [218, 216] on button at bounding box center [205, 228] width 31 height 31
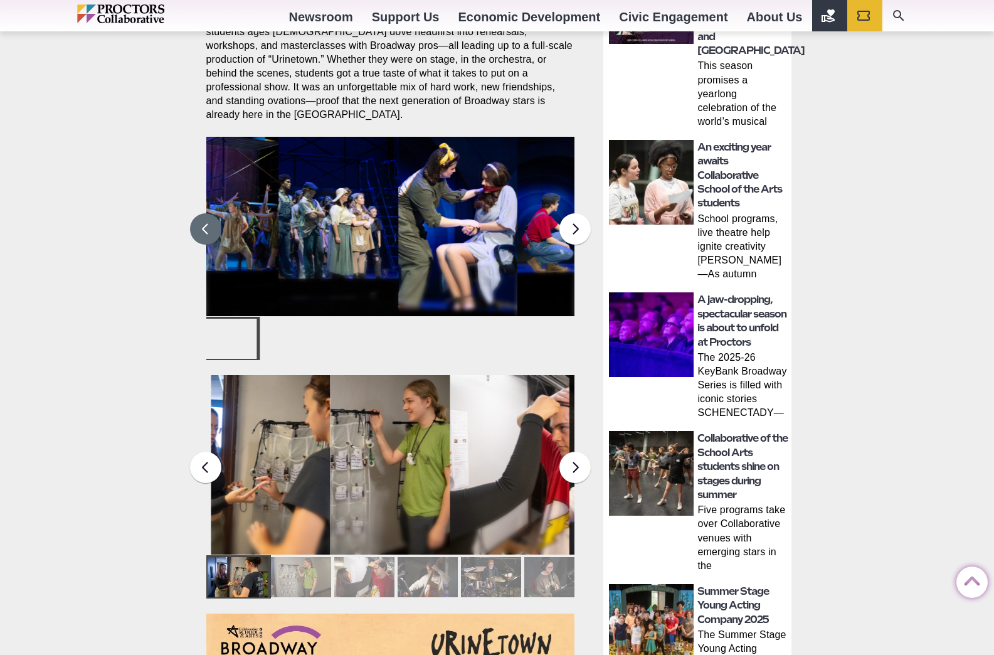
click at [218, 216] on button at bounding box center [205, 228] width 31 height 31
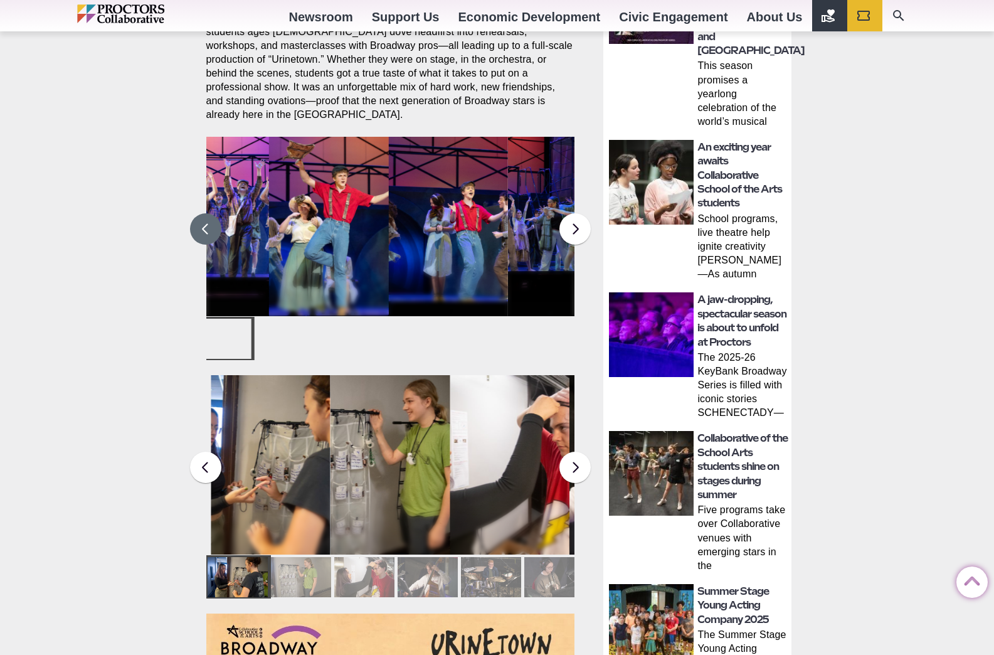
click at [218, 216] on button at bounding box center [205, 228] width 31 height 31
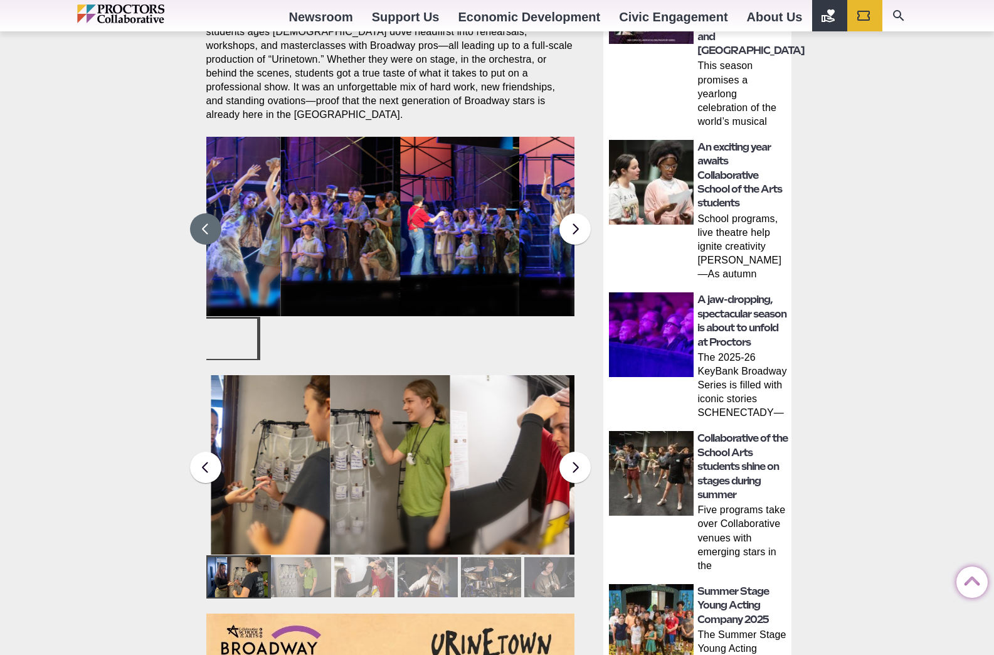
click at [218, 216] on button at bounding box center [205, 228] width 31 height 31
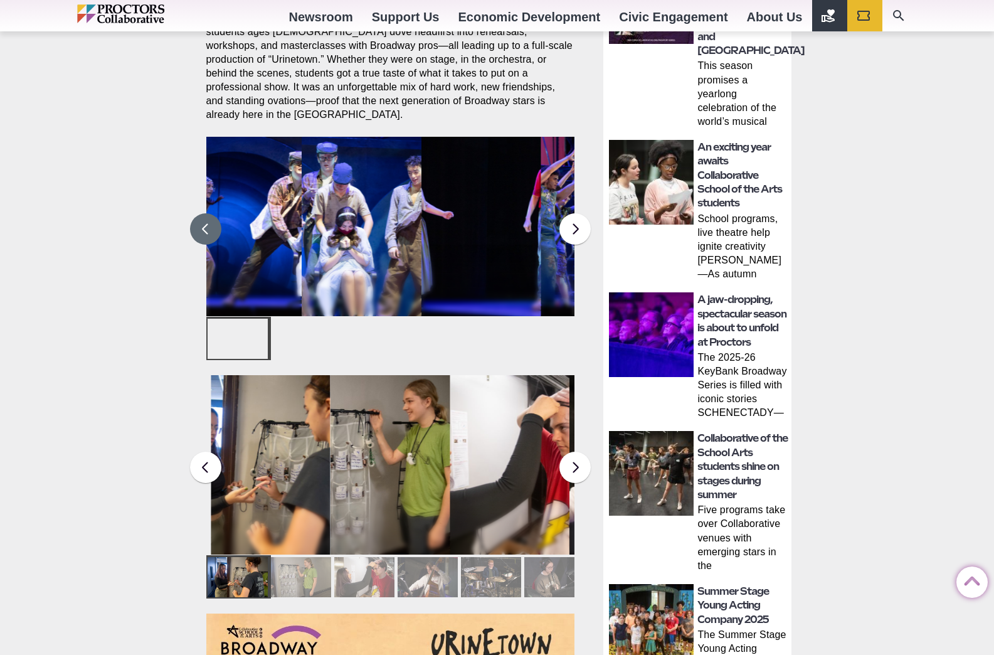
click at [218, 216] on button at bounding box center [205, 228] width 31 height 31
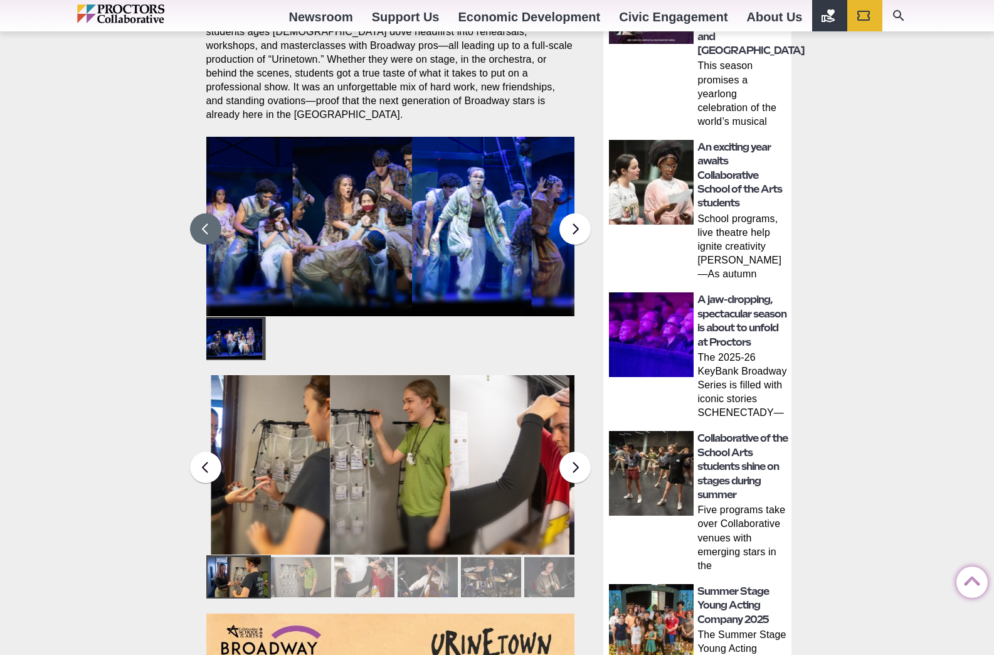
click at [218, 216] on button at bounding box center [205, 228] width 31 height 31
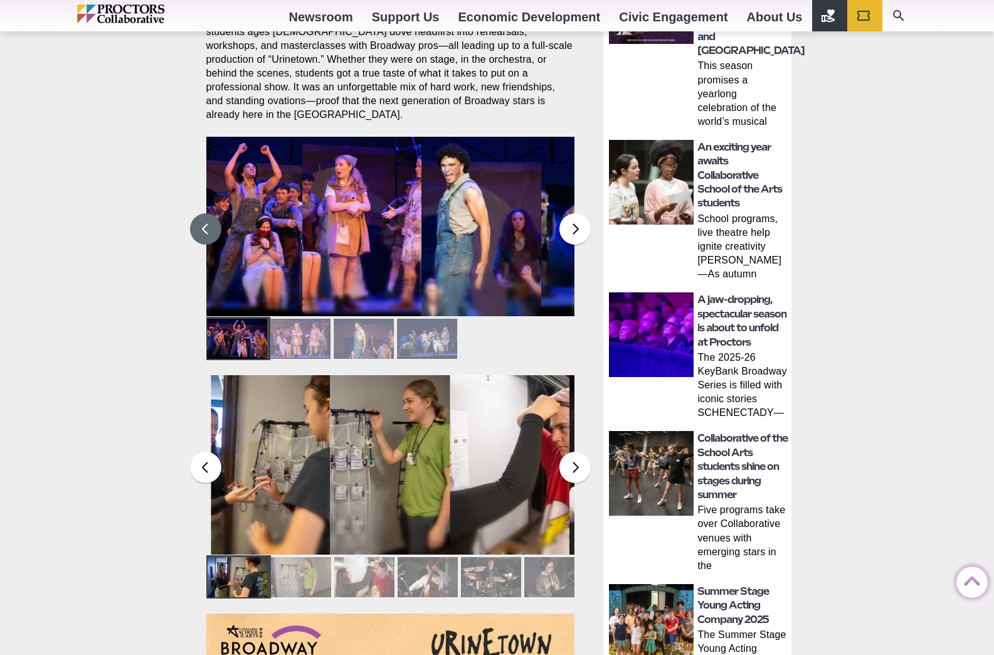
click at [429, 330] on div at bounding box center [427, 339] width 60 height 40
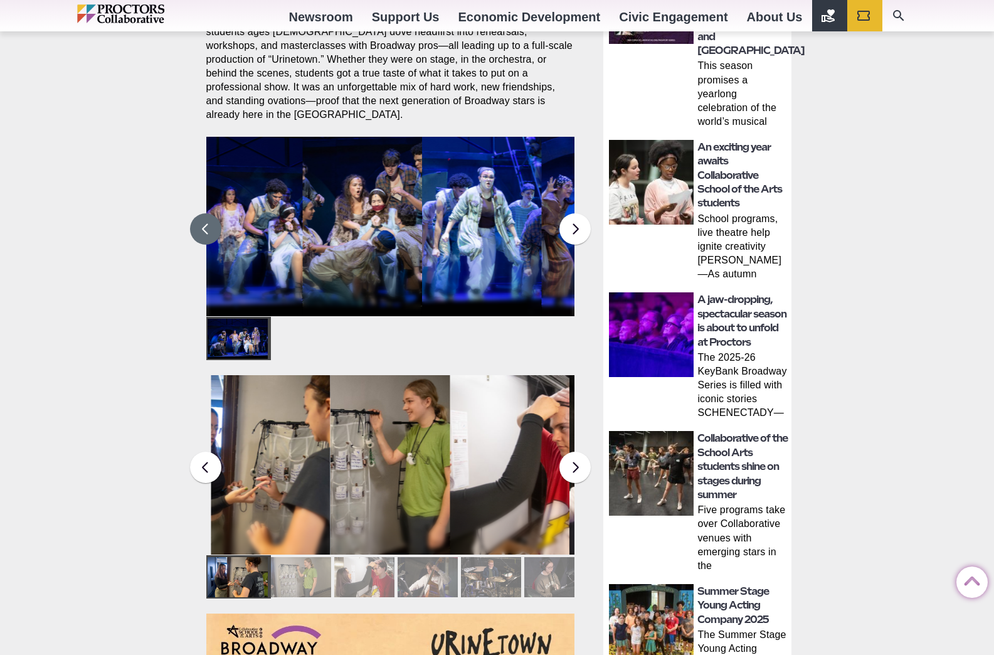
click at [238, 322] on div at bounding box center [238, 339] width 60 height 40
click at [249, 328] on div at bounding box center [238, 339] width 60 height 40
click at [317, 221] on figcaption "Students in the Collaborative School of the Arts Broadway Camp perform during a…" at bounding box center [362, 252] width 120 height 129
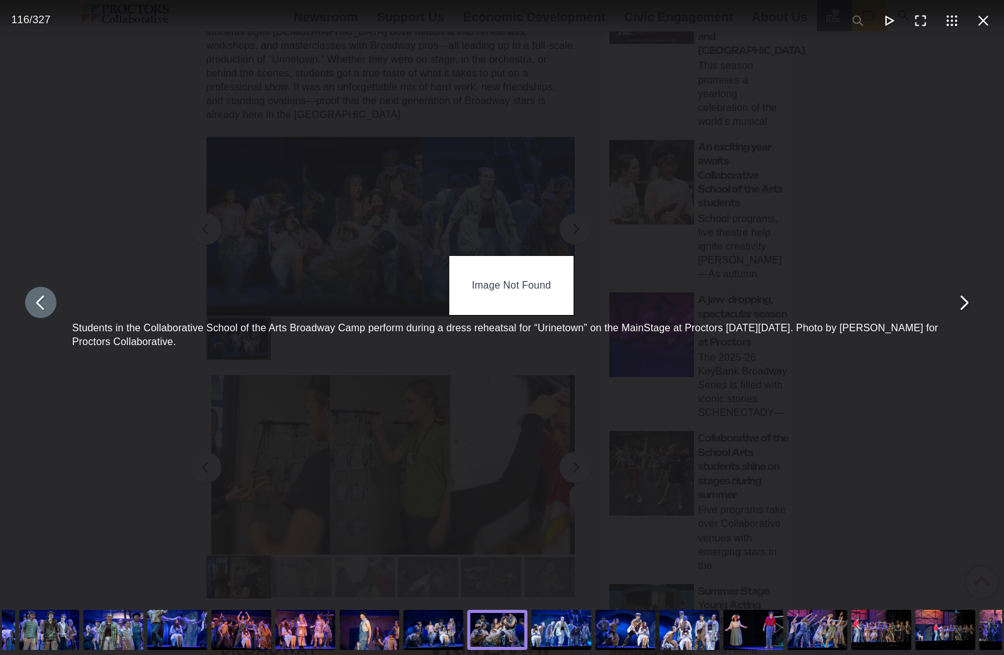
click at [40, 299] on button "You can close this modal content with the ESC key" at bounding box center [40, 302] width 31 height 31
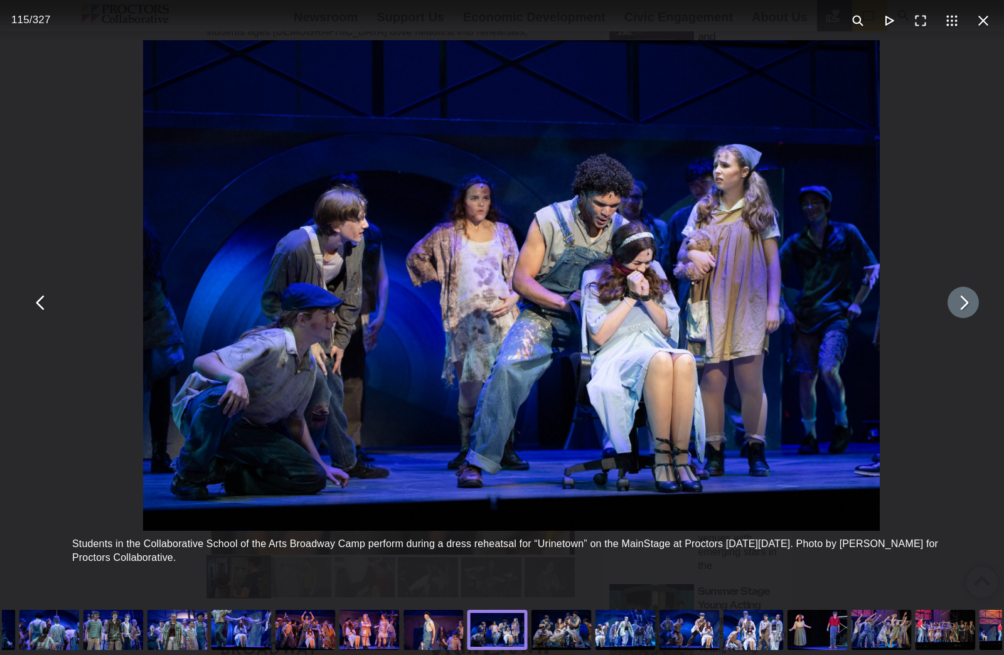
click at [955, 305] on button "You can close this modal content with the ESC key" at bounding box center [962, 302] width 31 height 31
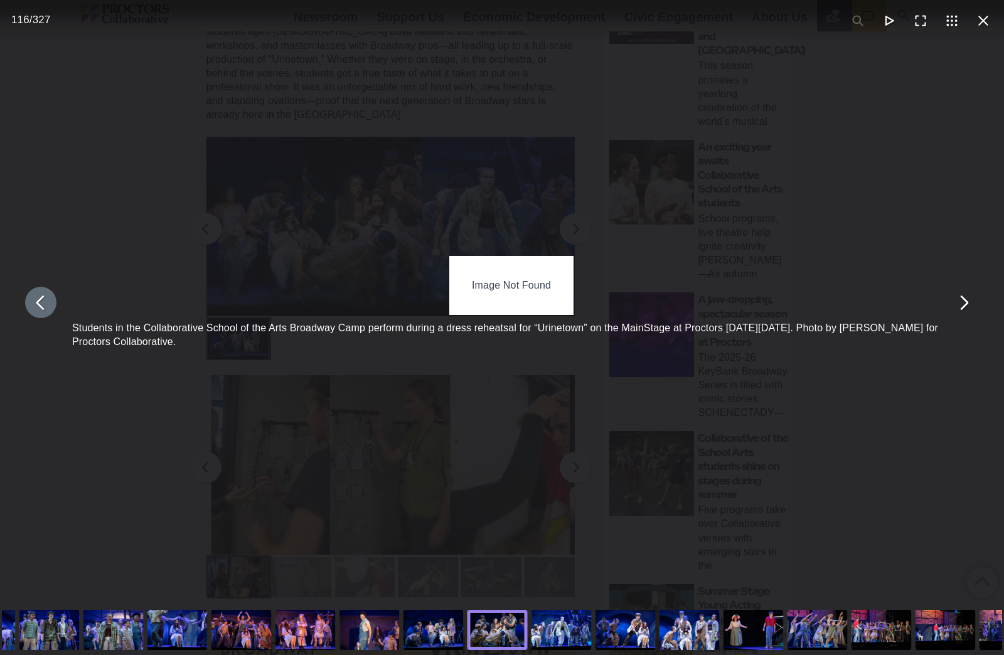
click at [47, 291] on button "You can close this modal content with the ESC key" at bounding box center [40, 302] width 31 height 31
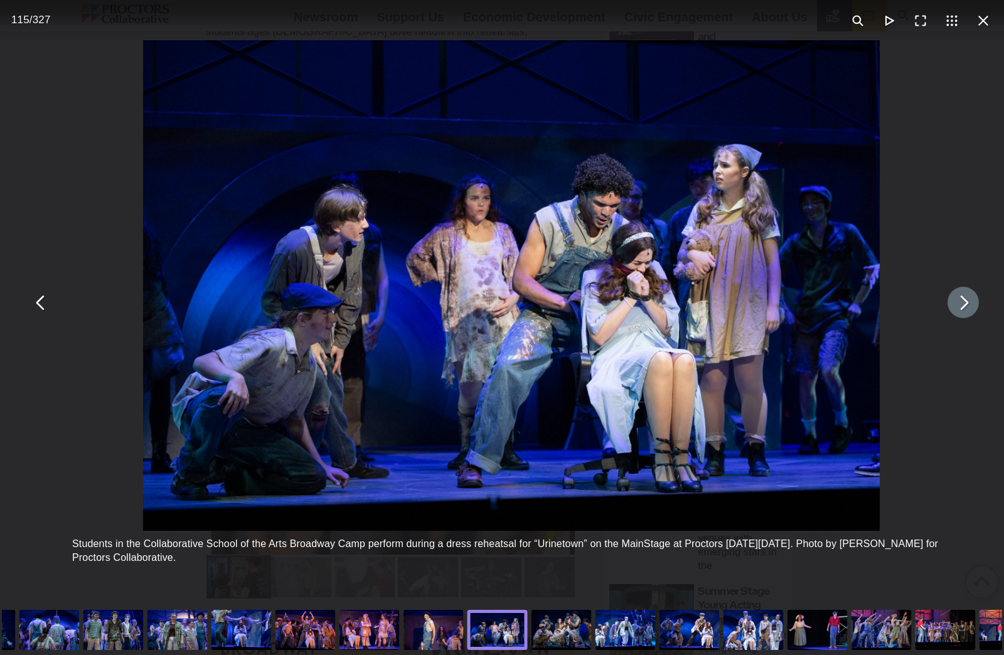
click at [958, 300] on button "You can close this modal content with the ESC key" at bounding box center [962, 302] width 31 height 31
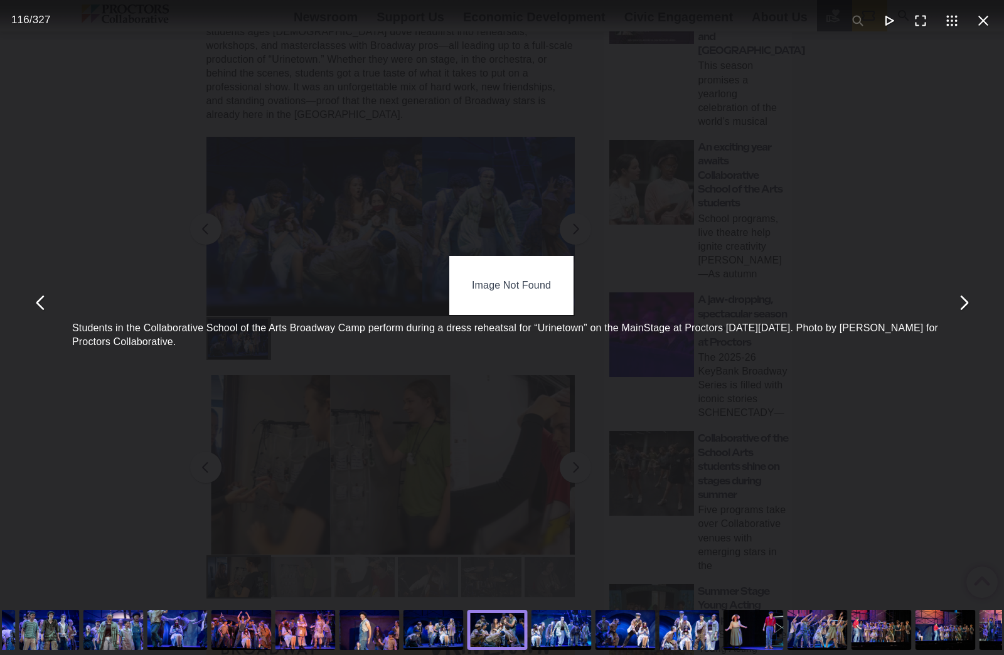
drag, startPoint x: 854, startPoint y: 331, endPoint x: 860, endPoint y: 344, distance: 13.8
click at [860, 344] on div "Students in the Collaborative School of the Arts Broadway Camp perform during a…" at bounding box center [511, 332] width 878 height 34
copy div "Photo by Kevin Montano for Proctors Collaborative."
click at [979, 20] on button "You can close this modal content with the ESC key" at bounding box center [982, 20] width 31 height 31
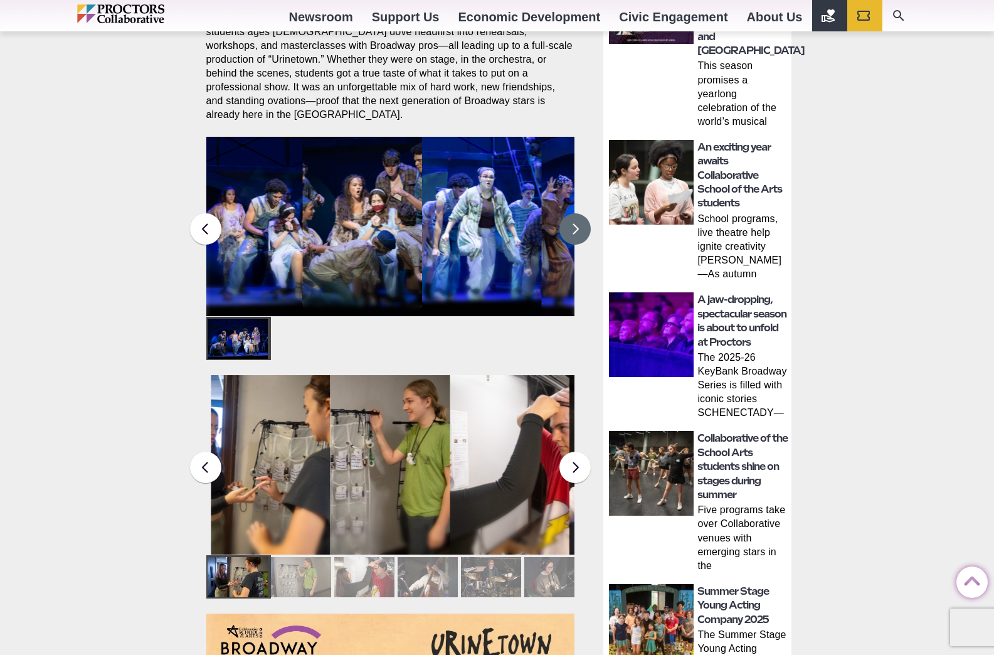
click at [577, 217] on button at bounding box center [575, 228] width 31 height 31
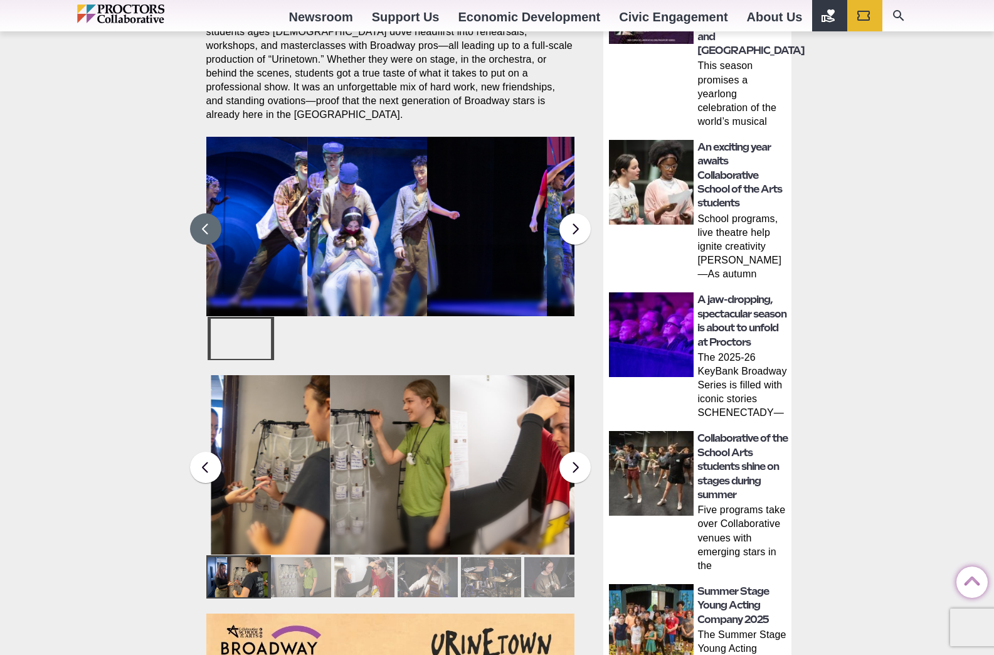
click at [205, 224] on button at bounding box center [205, 228] width 31 height 31
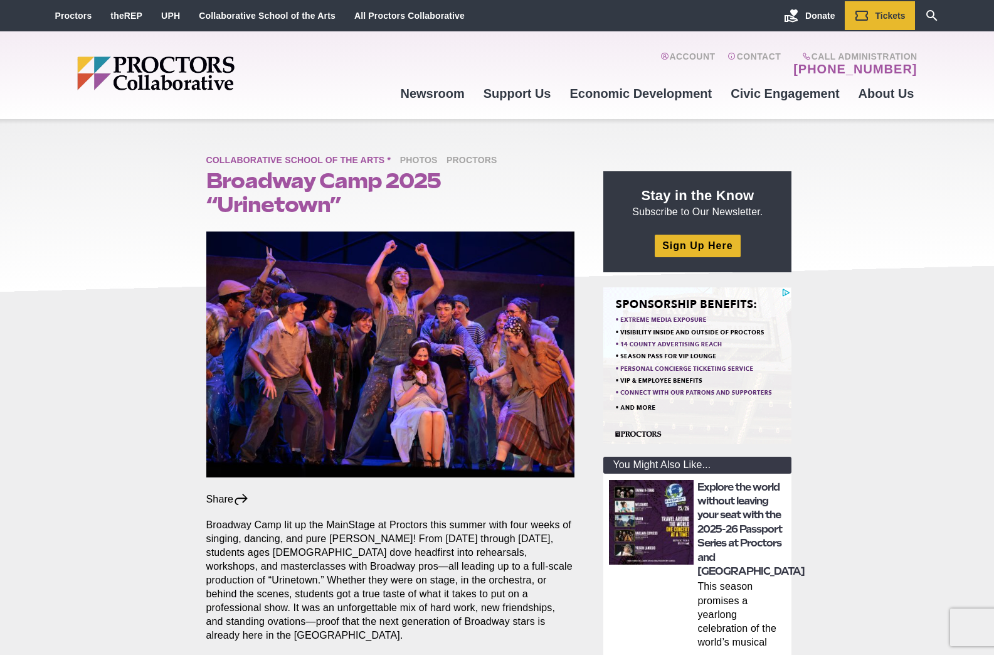
click at [336, 159] on span "Collaborative School of the Arts *" at bounding box center [301, 161] width 191 height 16
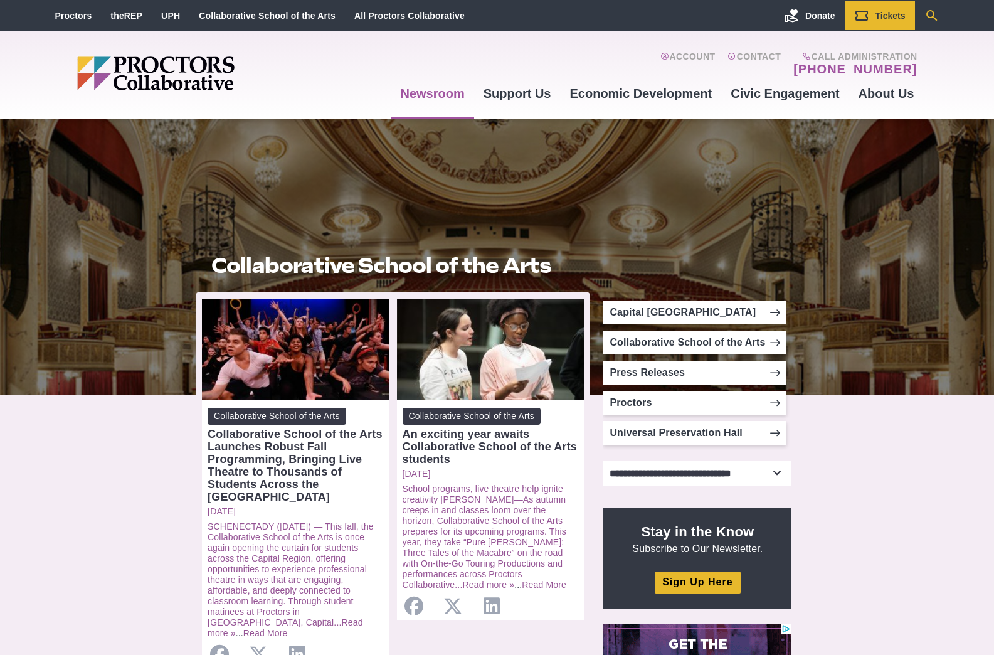
click at [934, 18] on icon "Search" at bounding box center [932, 15] width 11 height 11
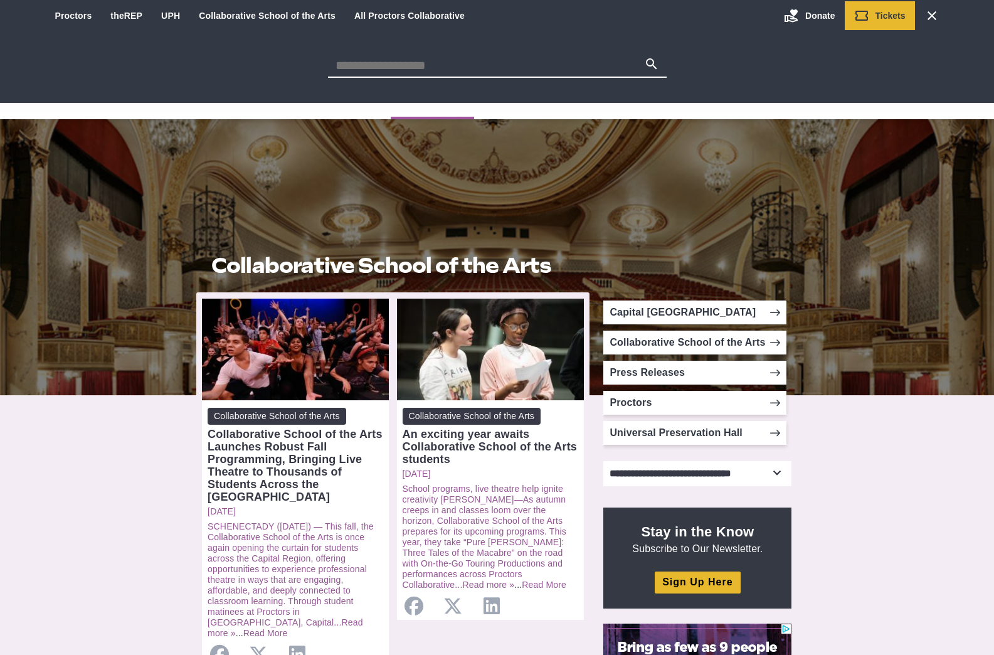
click at [493, 63] on input "Search for:" at bounding box center [486, 65] width 316 height 18
type input "*********"
click at [644, 56] on button "Search" at bounding box center [651, 65] width 15 height 18
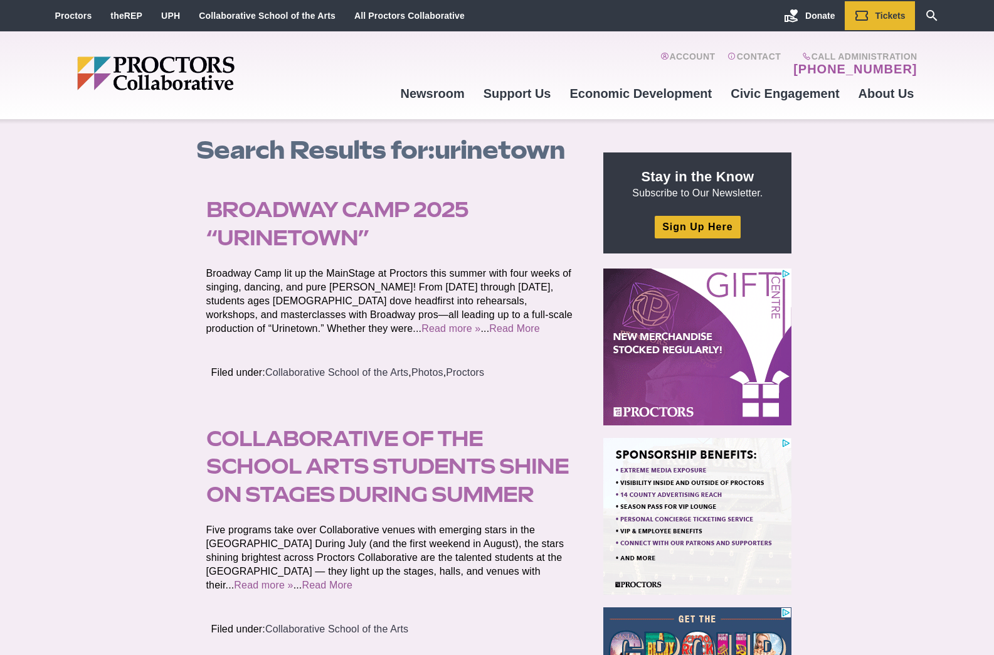
click at [310, 225] on link "Broadway Camp 2025 “Urinetown”" at bounding box center [337, 223] width 262 height 53
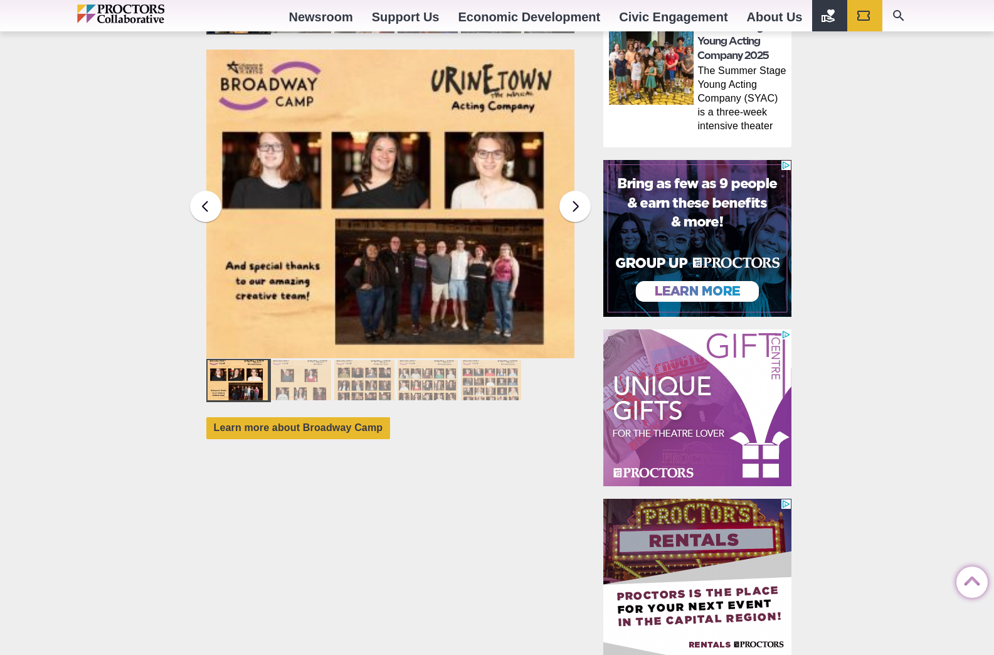
scroll to position [1089, 0]
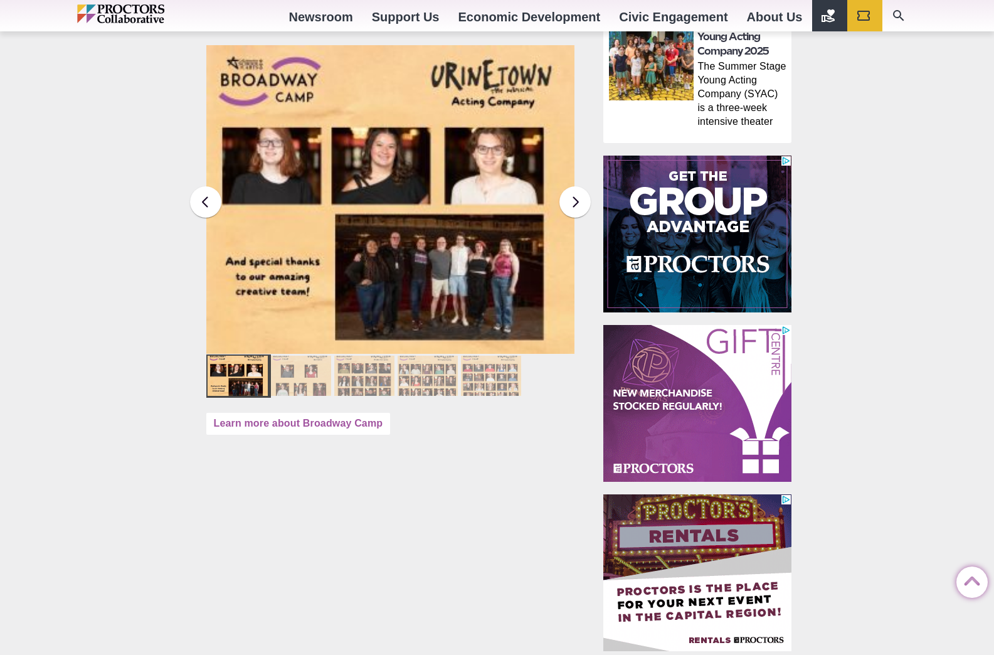
click at [319, 413] on link "Learn more about Broadway Camp" at bounding box center [298, 424] width 184 height 22
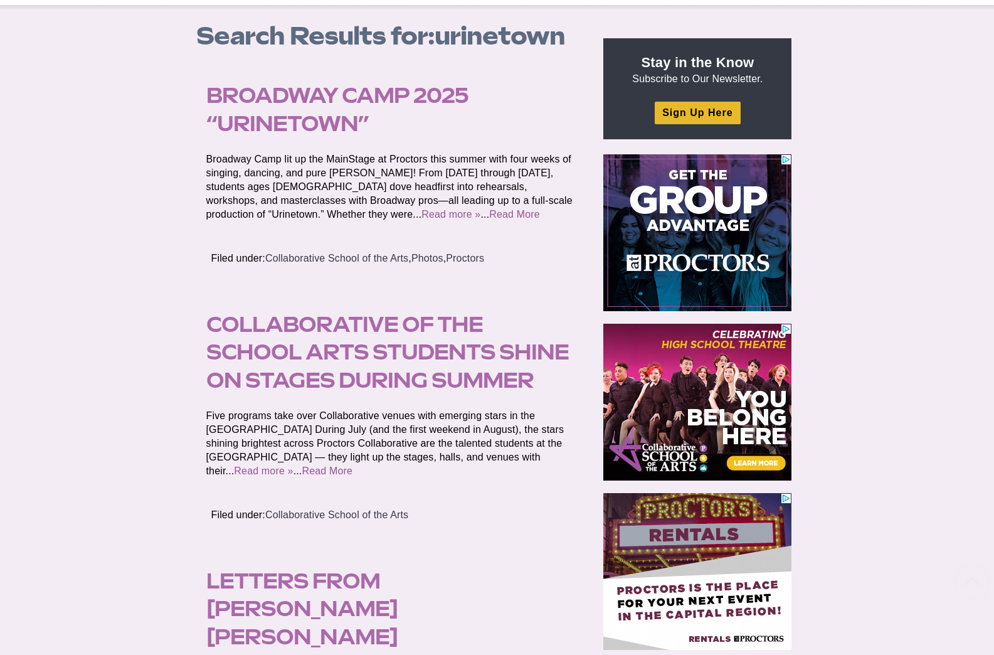
scroll to position [330, 0]
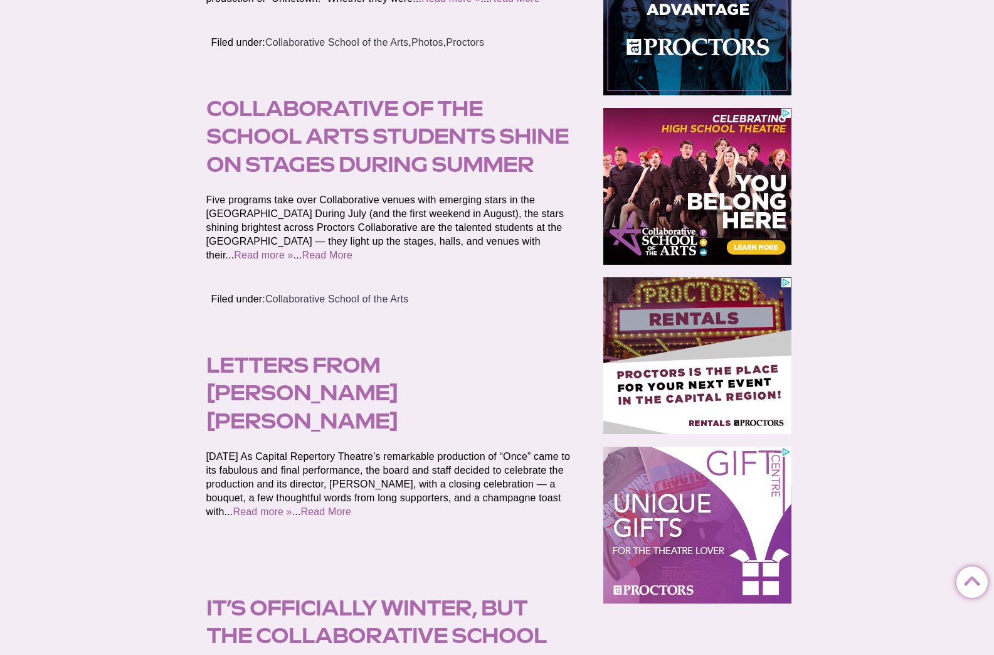
click at [440, 147] on link "Collaborative of the School Arts students shine on stages during summer" at bounding box center [387, 136] width 363 height 80
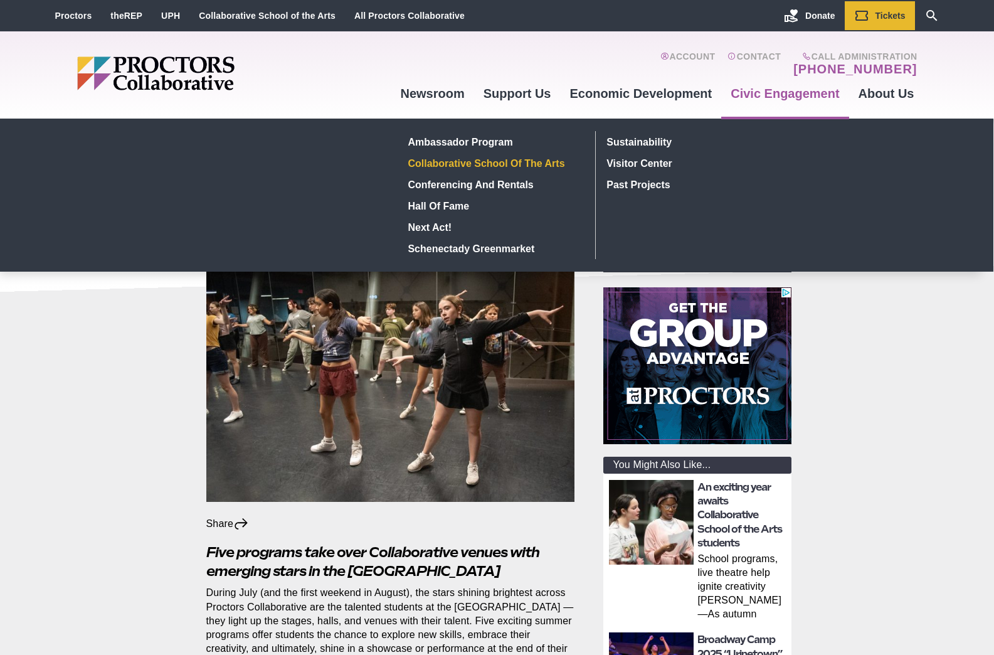
click at [523, 161] on link "Collaborative School of the Arts" at bounding box center [494, 162] width 183 height 21
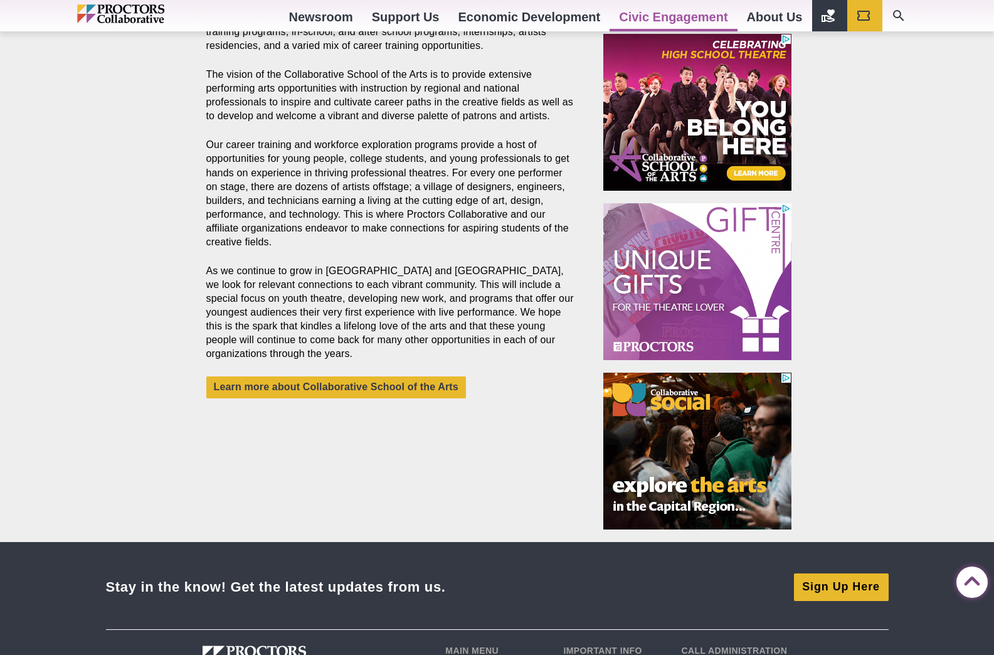
scroll to position [706, 0]
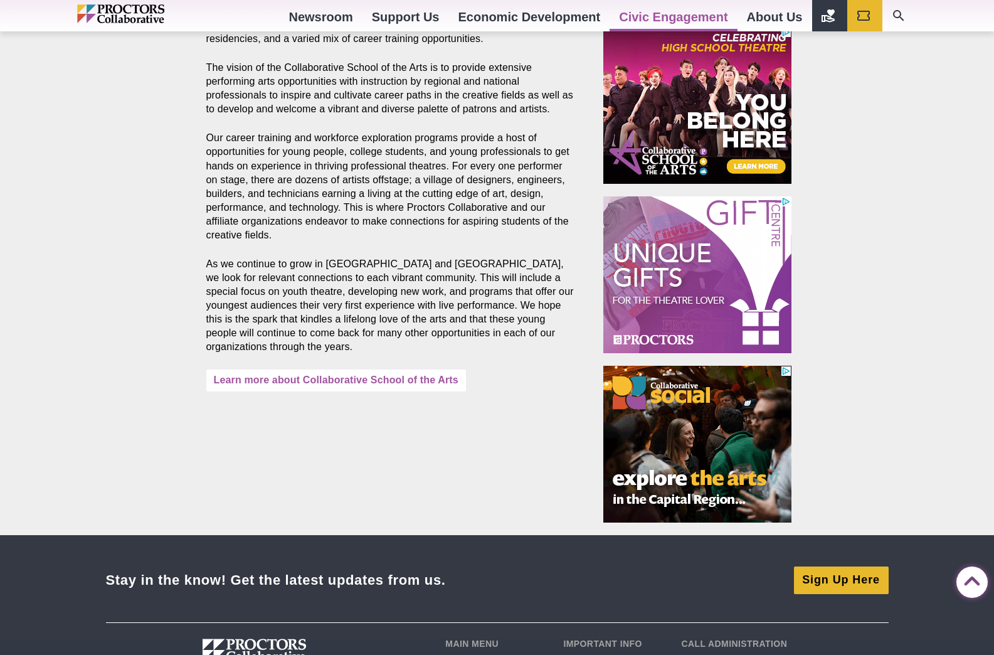
click at [407, 376] on link "Learn more about Collaborative School of the Arts" at bounding box center [336, 381] width 260 height 22
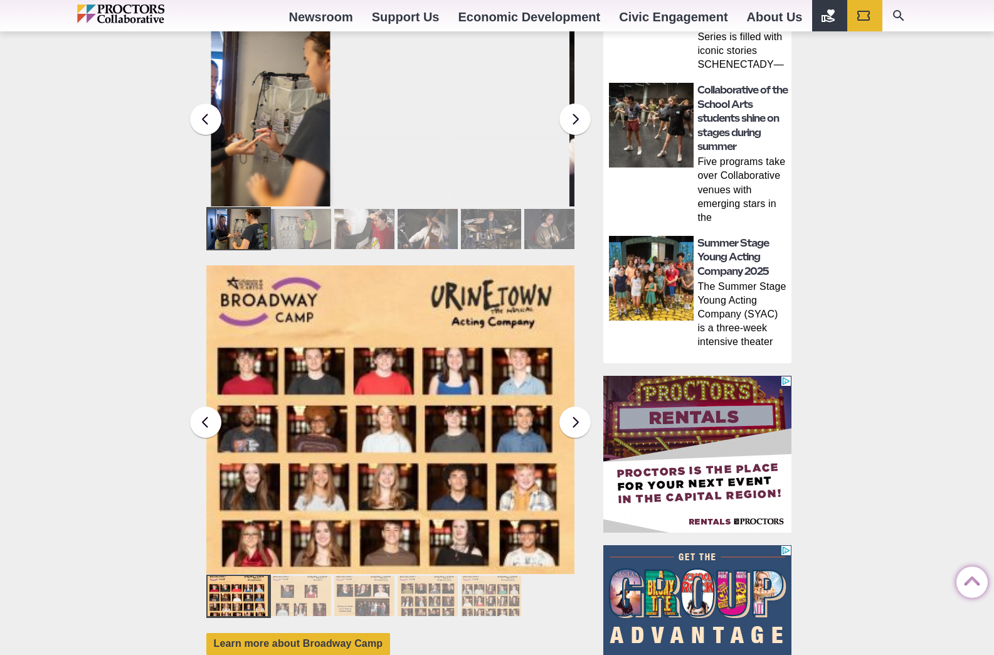
scroll to position [1060, 0]
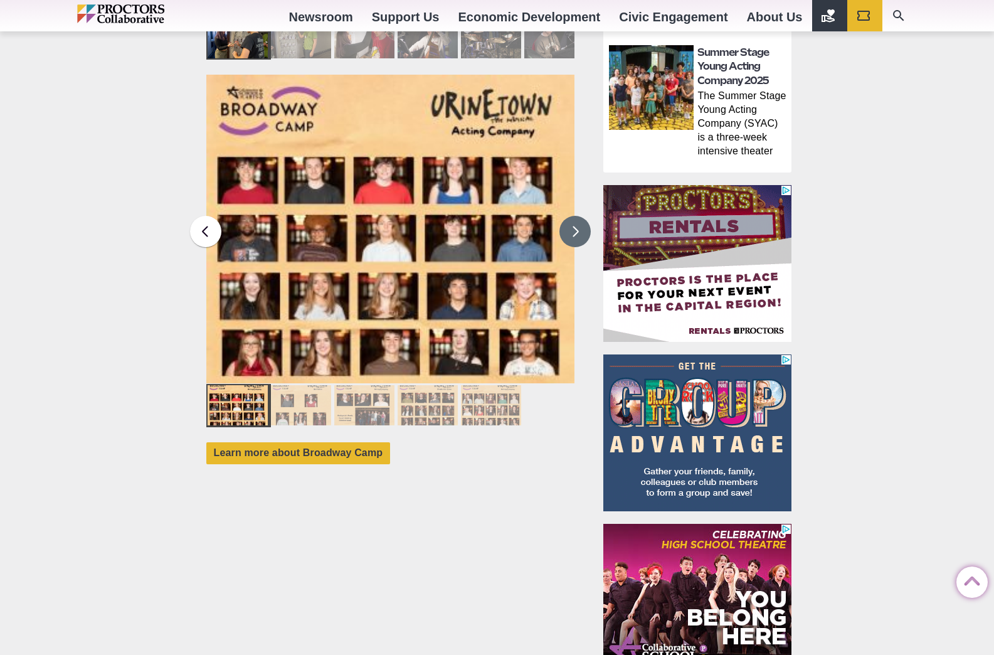
click at [576, 216] on button at bounding box center [575, 231] width 31 height 31
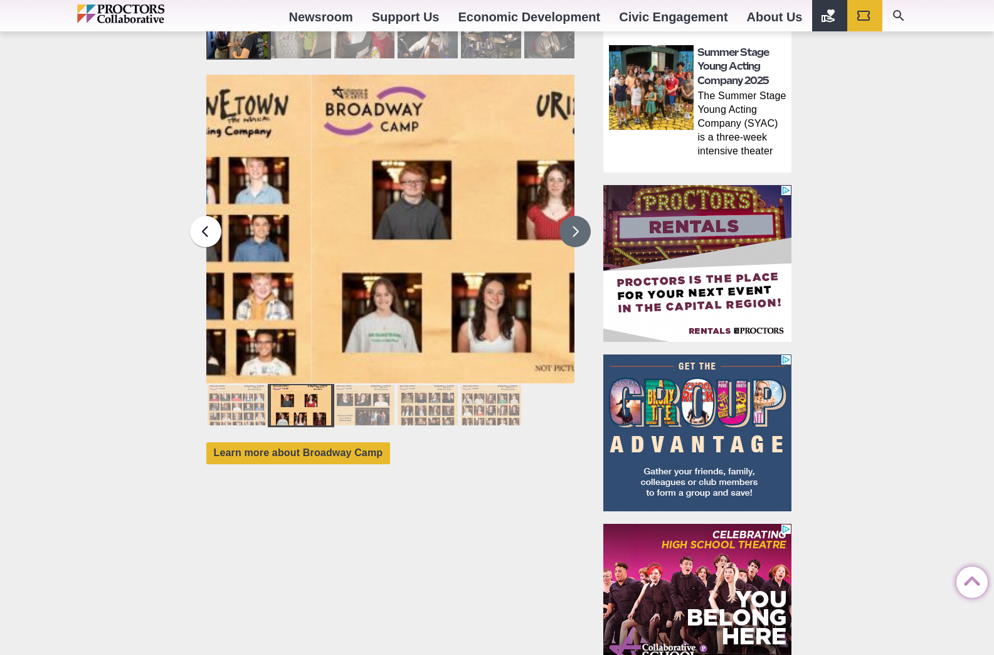
click at [576, 216] on button at bounding box center [575, 231] width 31 height 31
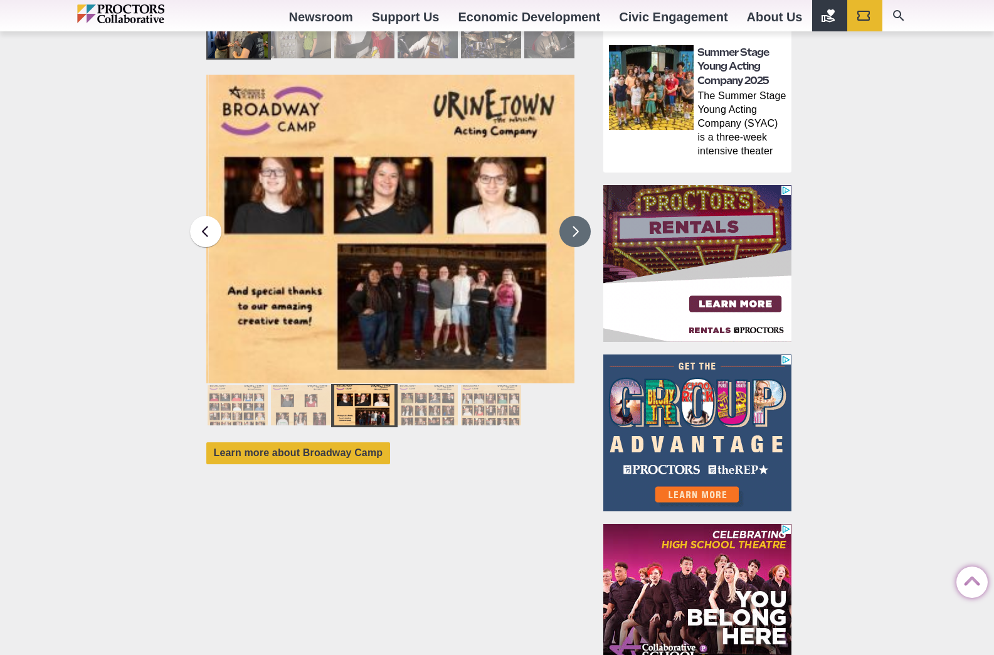
click at [576, 216] on button at bounding box center [575, 231] width 31 height 31
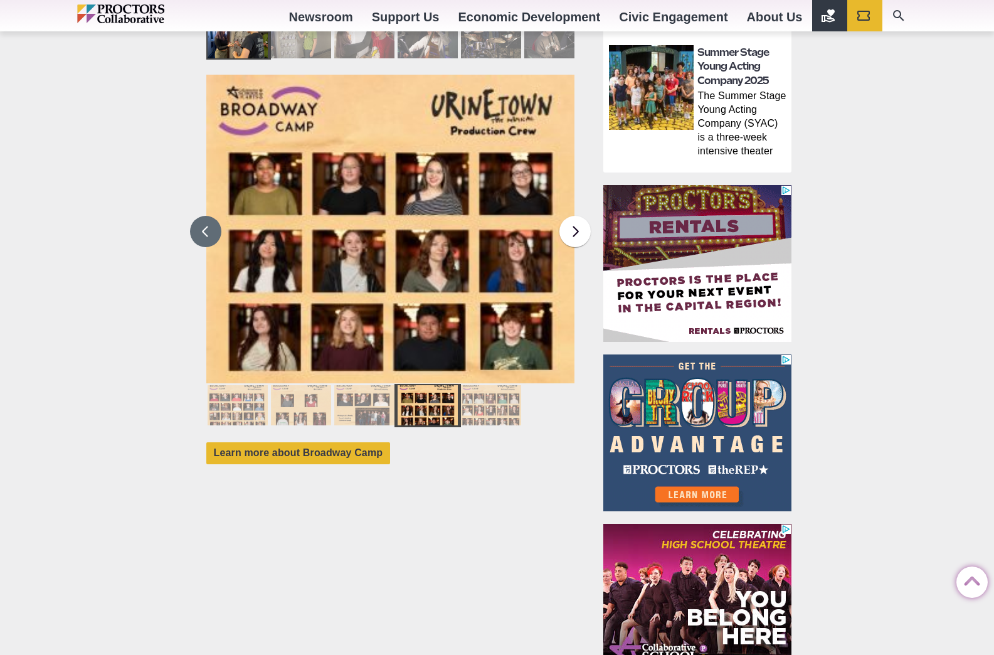
click at [206, 216] on button at bounding box center [205, 231] width 31 height 31
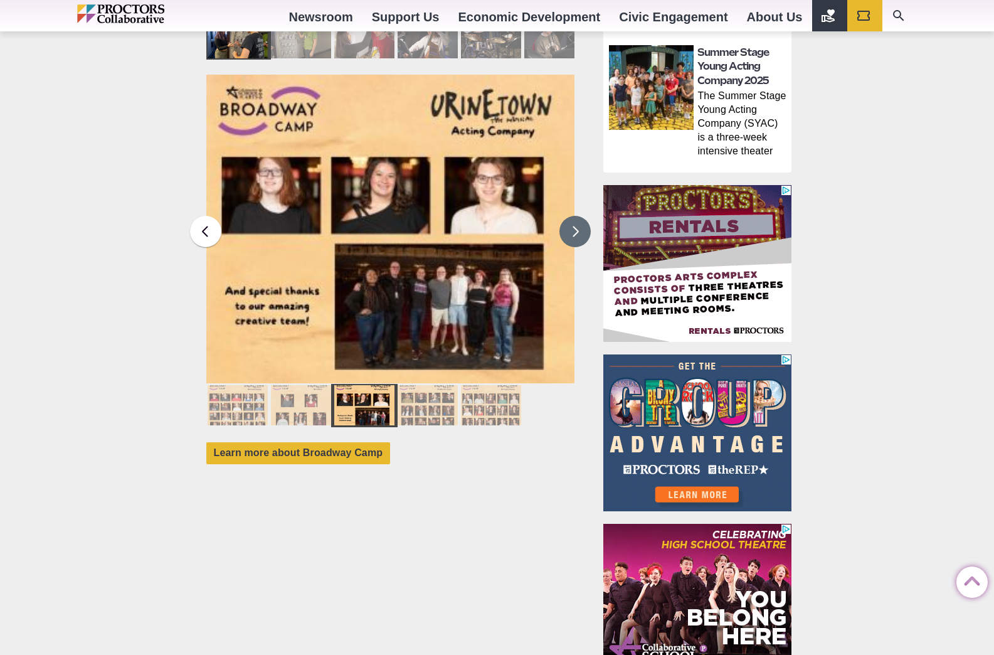
click at [578, 216] on button at bounding box center [575, 231] width 31 height 31
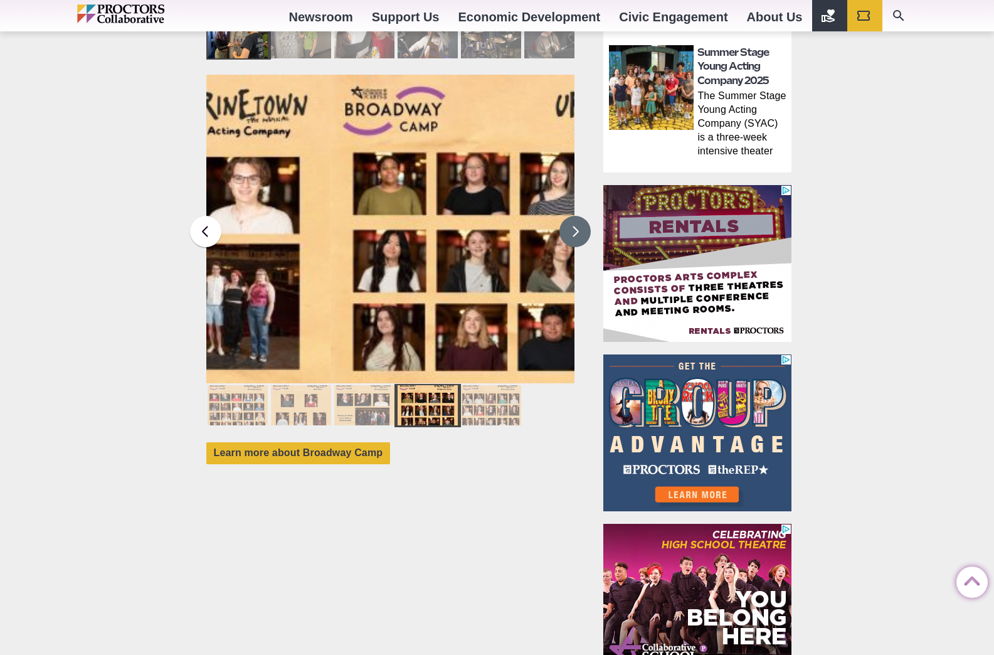
click at [578, 216] on button at bounding box center [575, 231] width 31 height 31
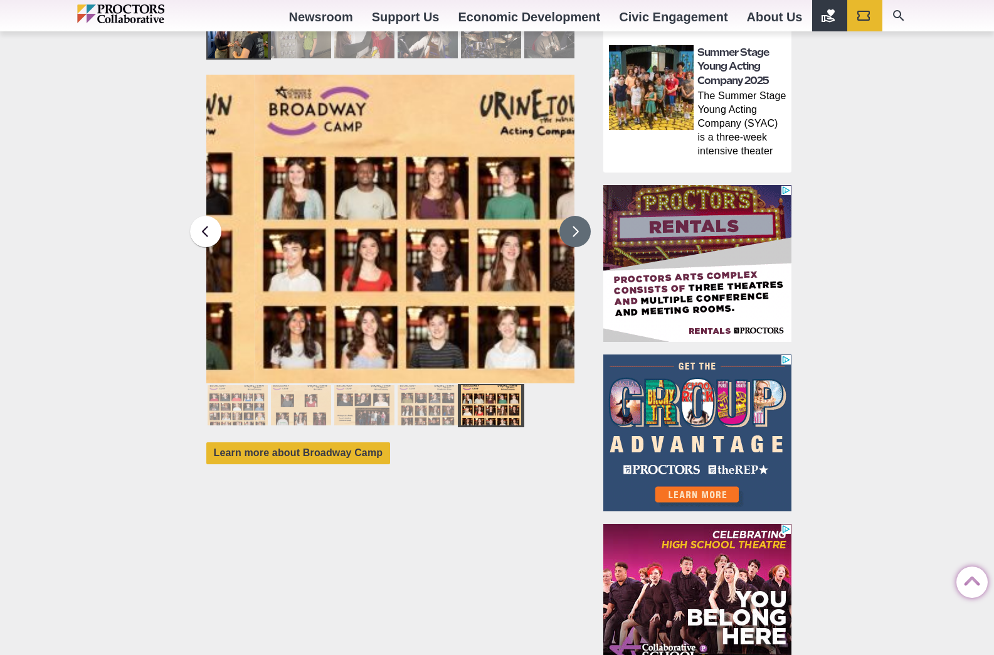
click at [578, 216] on button at bounding box center [575, 231] width 31 height 31
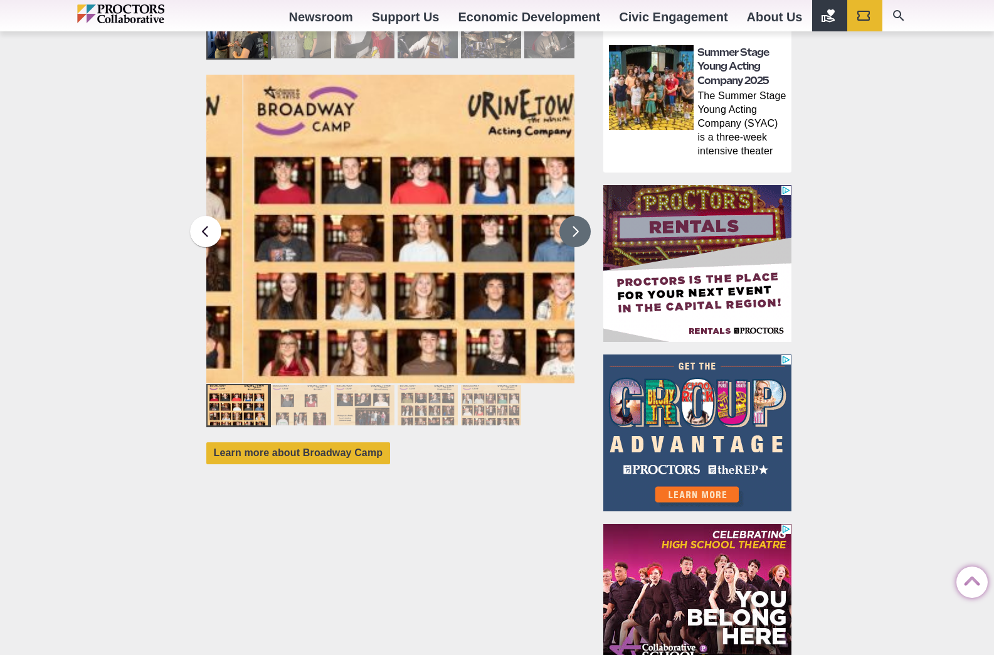
click at [578, 216] on button at bounding box center [575, 231] width 31 height 31
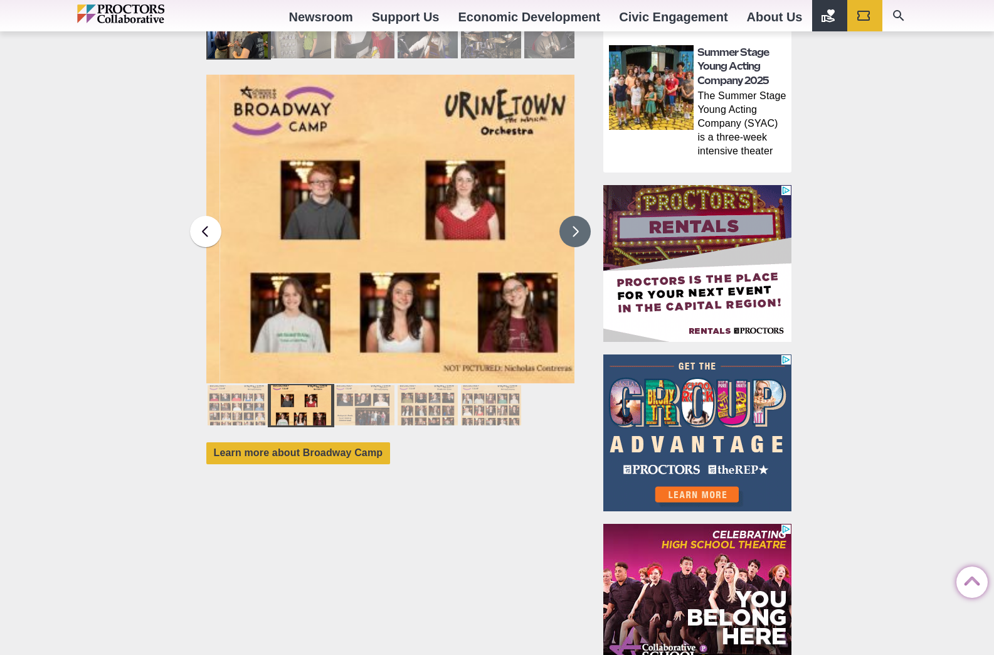
click at [578, 216] on button at bounding box center [575, 231] width 31 height 31
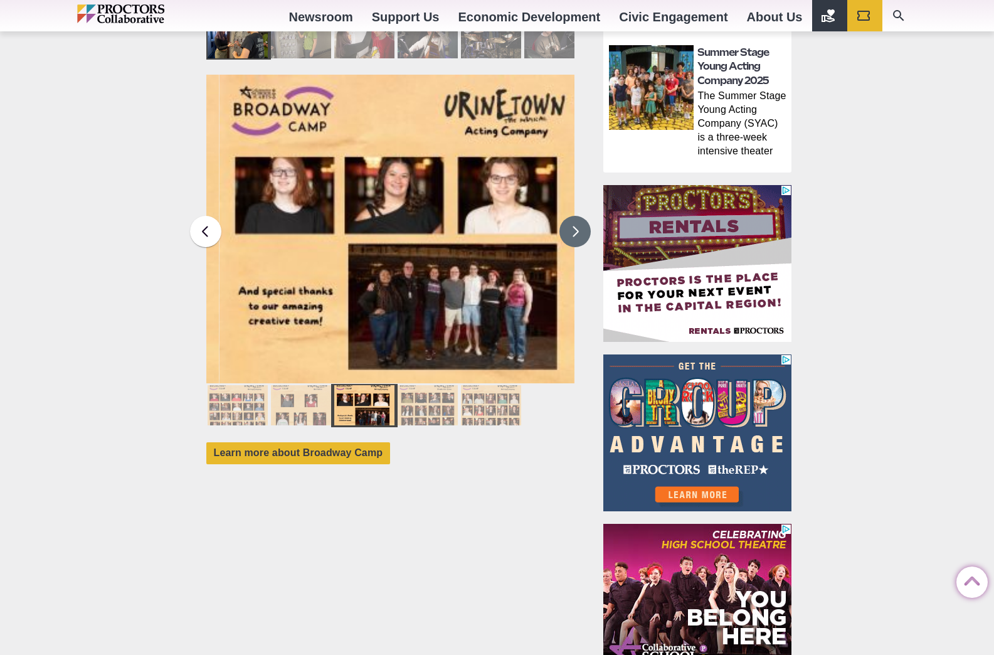
click at [578, 216] on button at bounding box center [575, 231] width 31 height 31
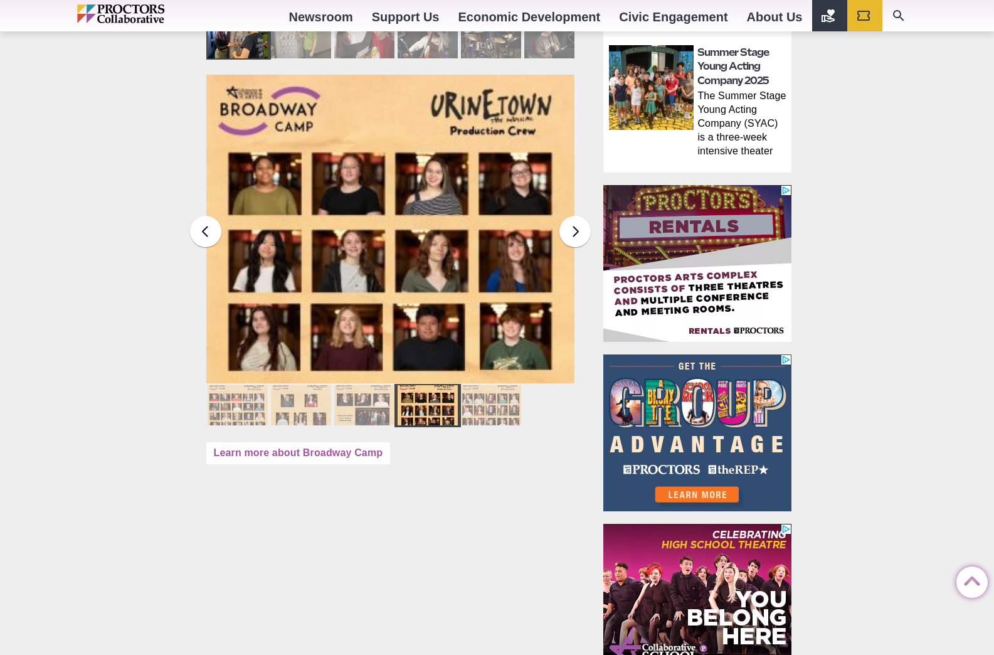
click at [311, 447] on link "Learn more about Broadway Camp" at bounding box center [298, 453] width 184 height 22
